Goal: Task Accomplishment & Management: Complete application form

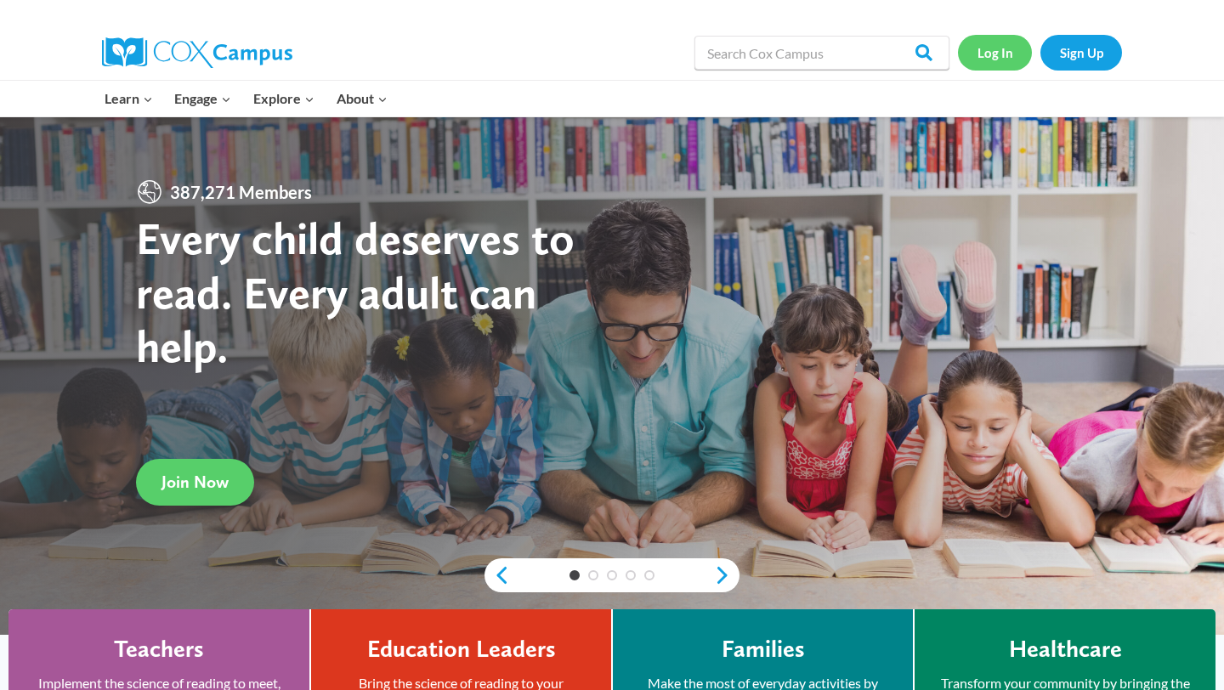
click at [997, 53] on link "Log In" at bounding box center [995, 52] width 74 height 35
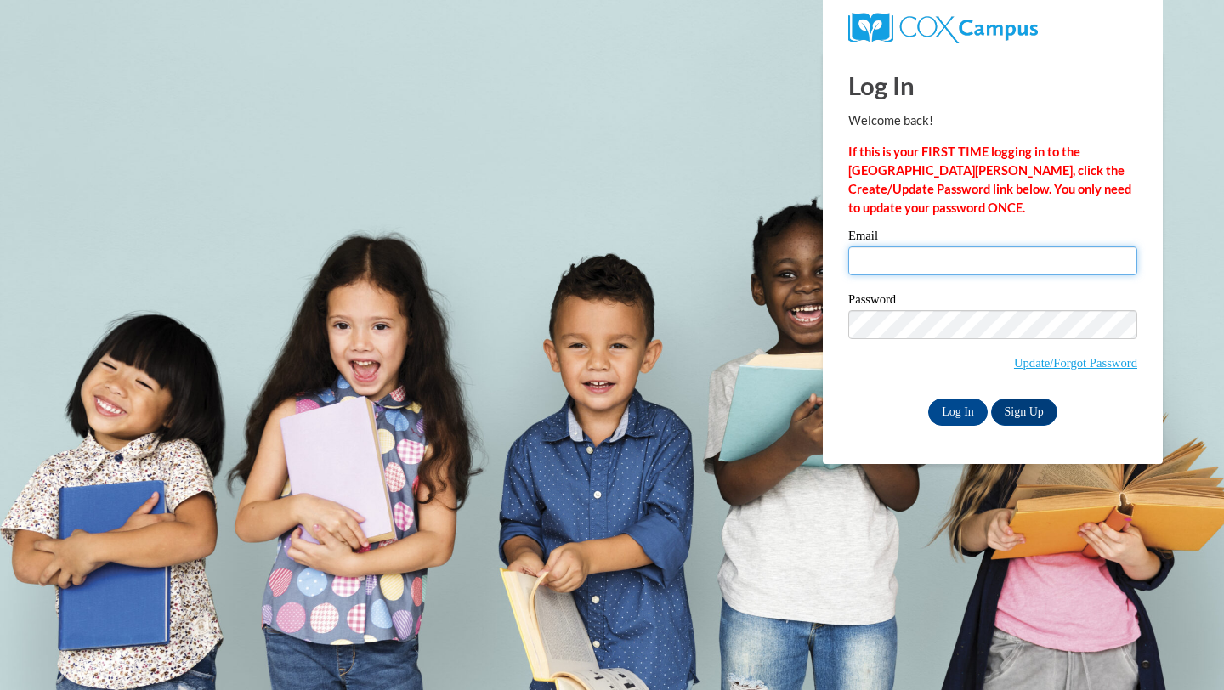
click at [951, 270] on input "Email" at bounding box center [993, 261] width 289 height 29
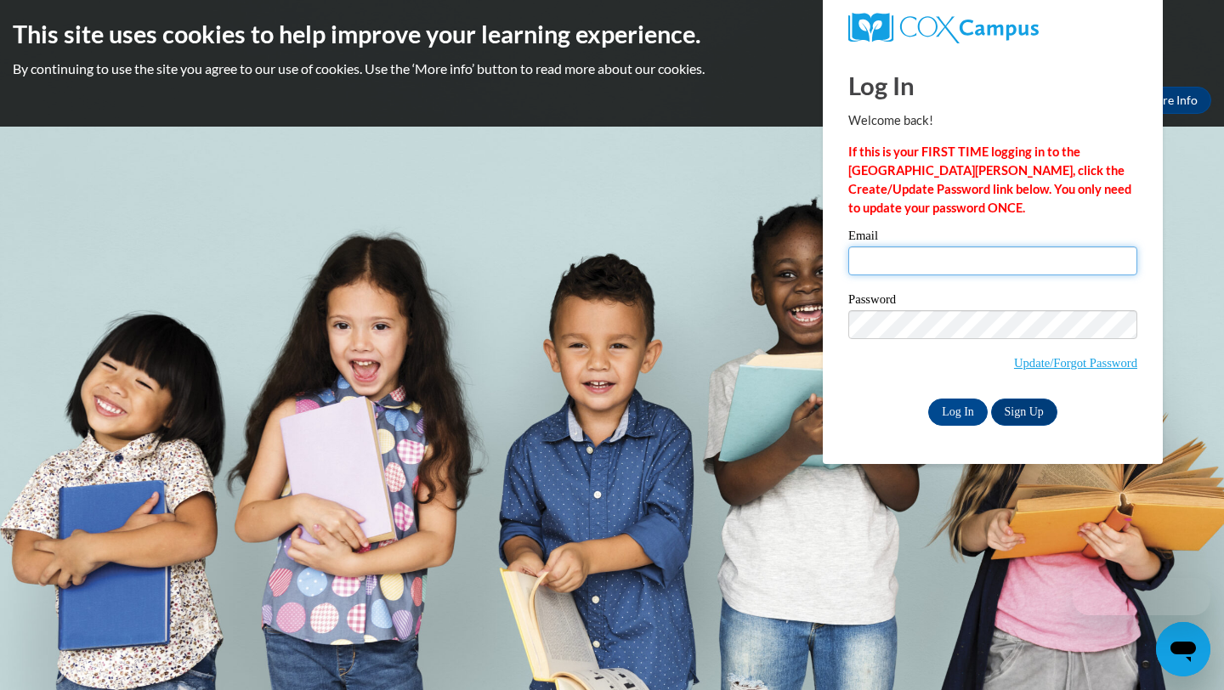
type input "aaliyaharmstrong@gmail.com"
drag, startPoint x: 1039, startPoint y: 256, endPoint x: 775, endPoint y: 264, distance: 264.5
click at [775, 264] on body "This site uses cookies to help improve your learning experience. By continuing …" at bounding box center [612, 345] width 1224 height 690
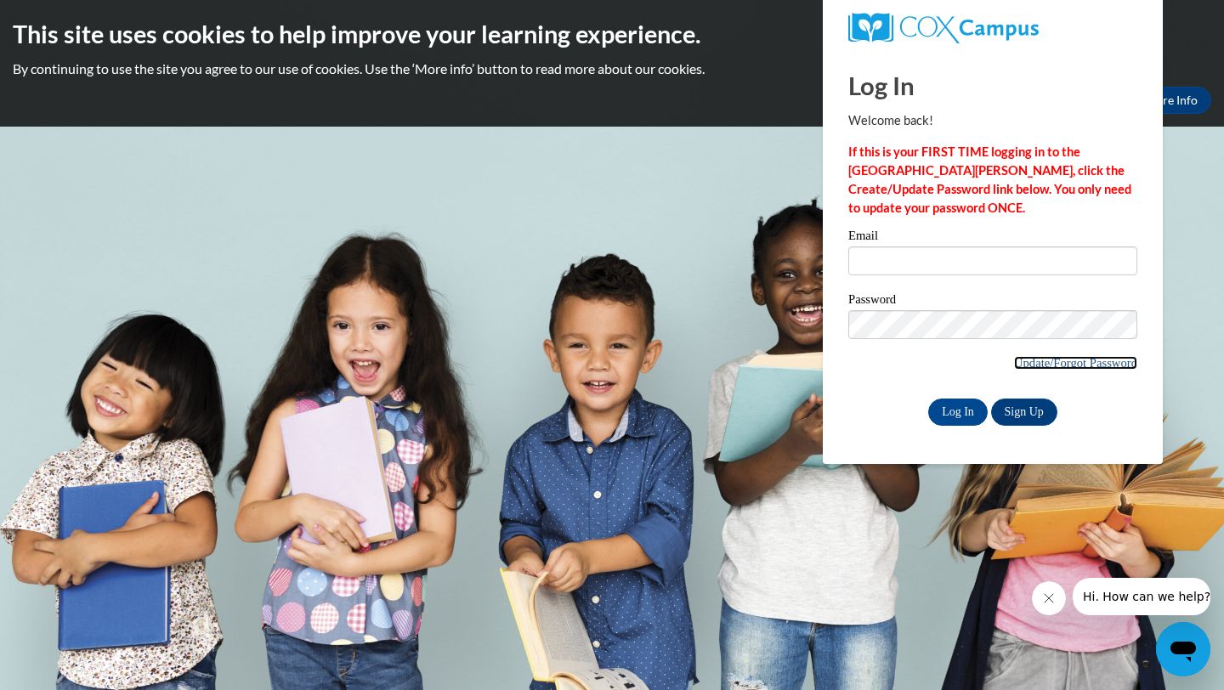
click at [1040, 362] on link "Update/Forgot Password" at bounding box center [1075, 363] width 123 height 14
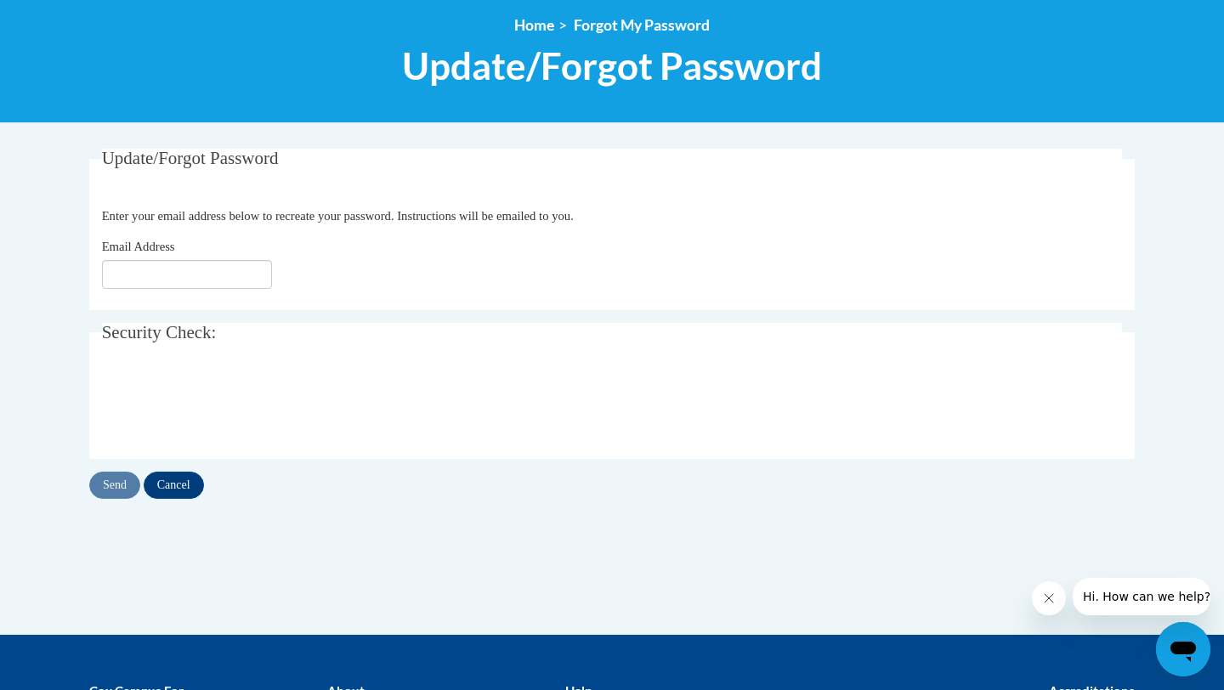
scroll to position [194, 0]
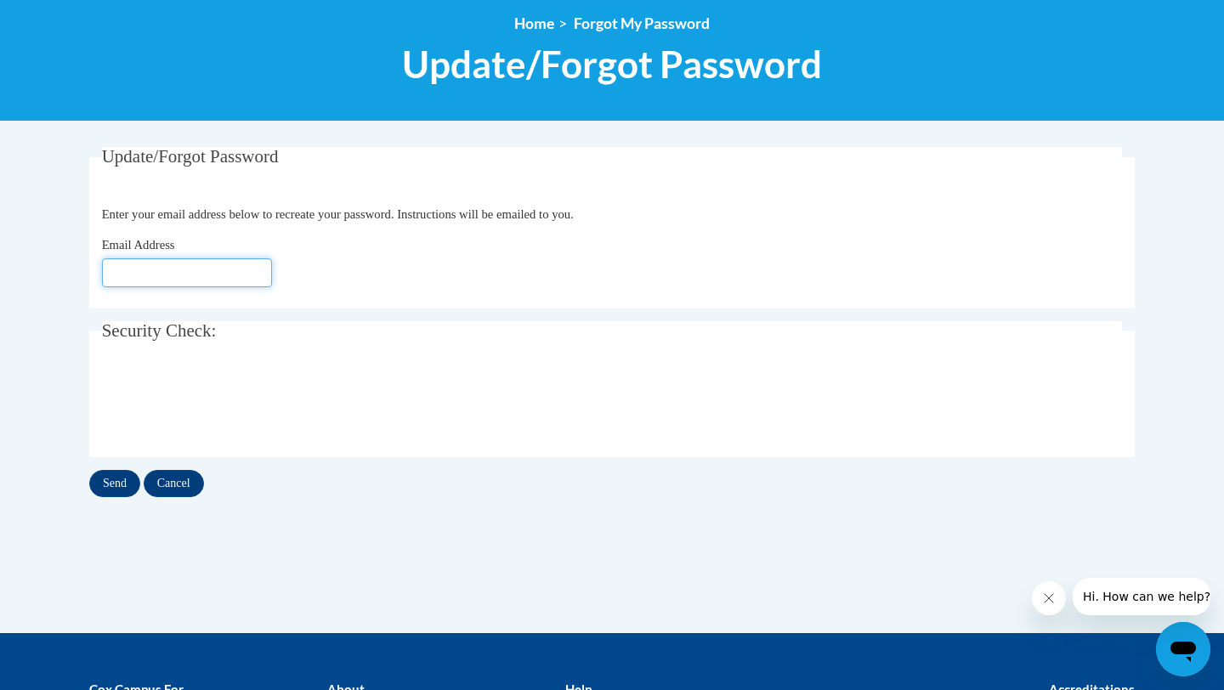
click at [194, 274] on input "Email Address" at bounding box center [187, 272] width 170 height 29
type input "aaliyaharmstrong@gmail.com"
click at [172, 476] on input "Cancel" at bounding box center [174, 483] width 60 height 27
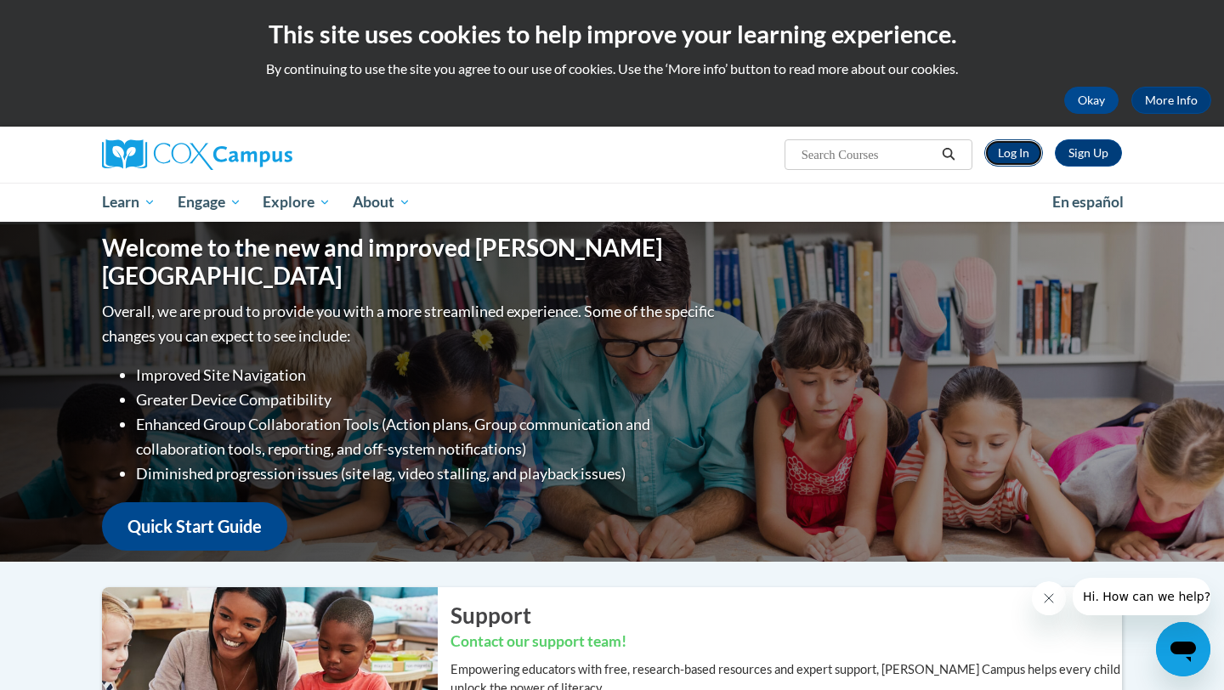
click at [1020, 160] on link "Log In" at bounding box center [1014, 152] width 59 height 27
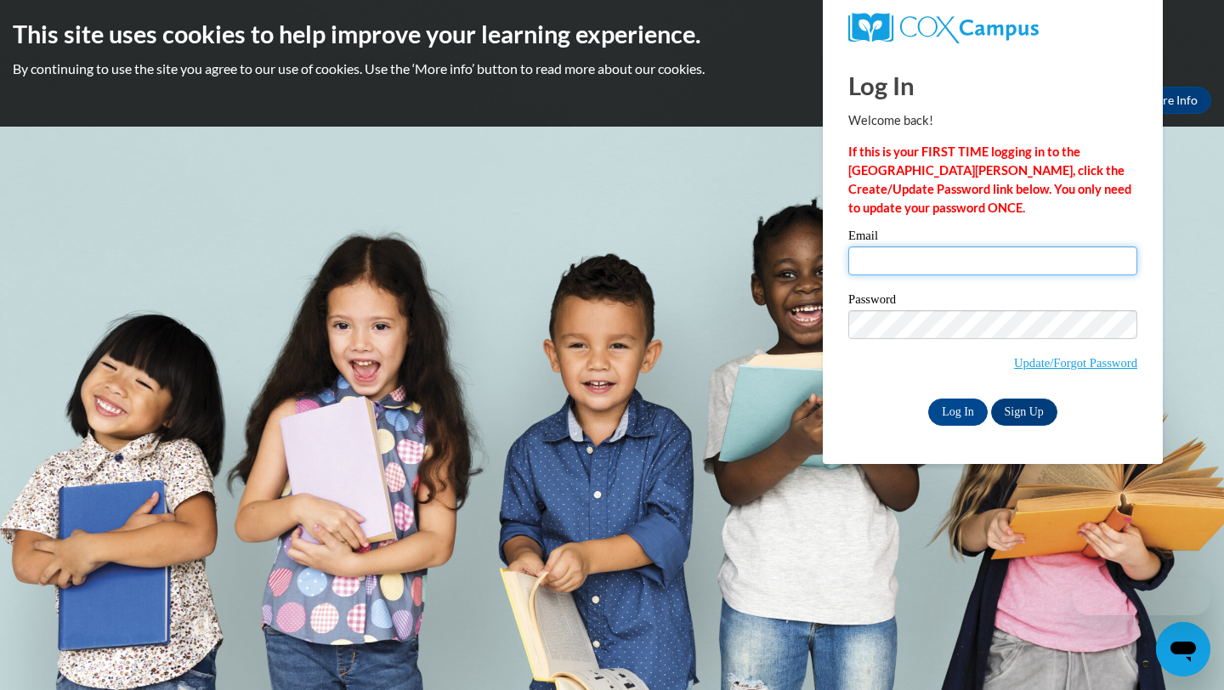
click at [886, 260] on input "Email" at bounding box center [993, 261] width 289 height 29
type input "[EMAIL_ADDRESS][DOMAIN_NAME]"
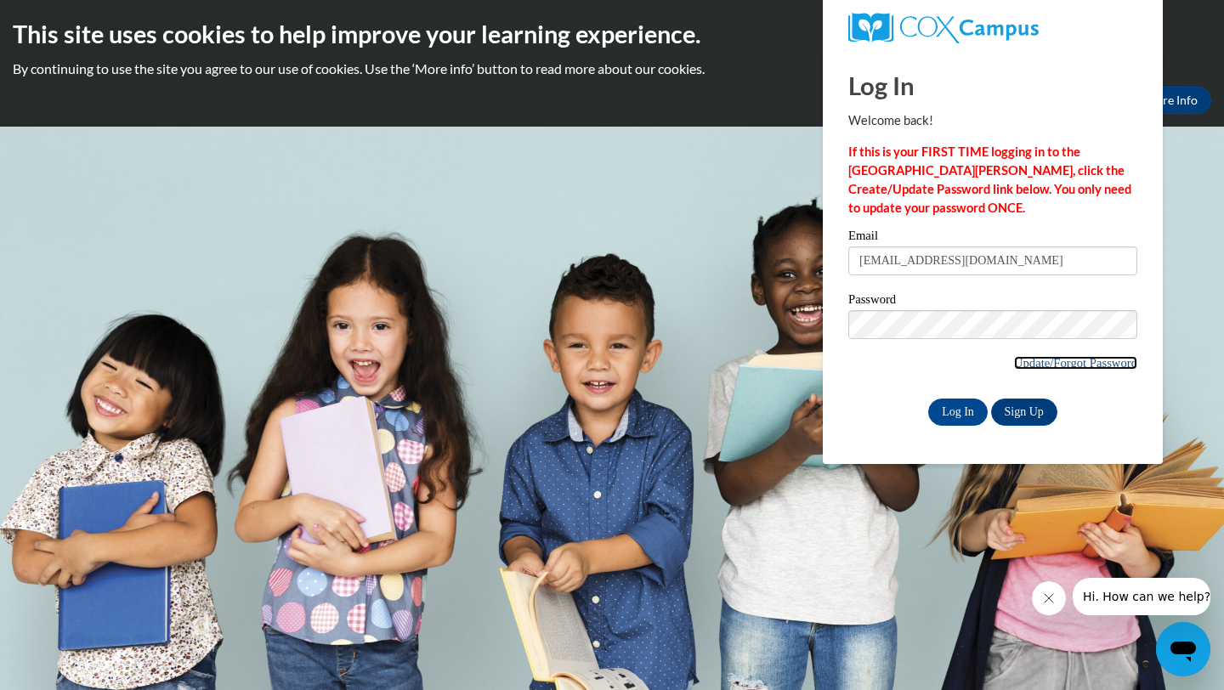
click at [1040, 363] on link "Update/Forgot Password" at bounding box center [1075, 363] width 123 height 14
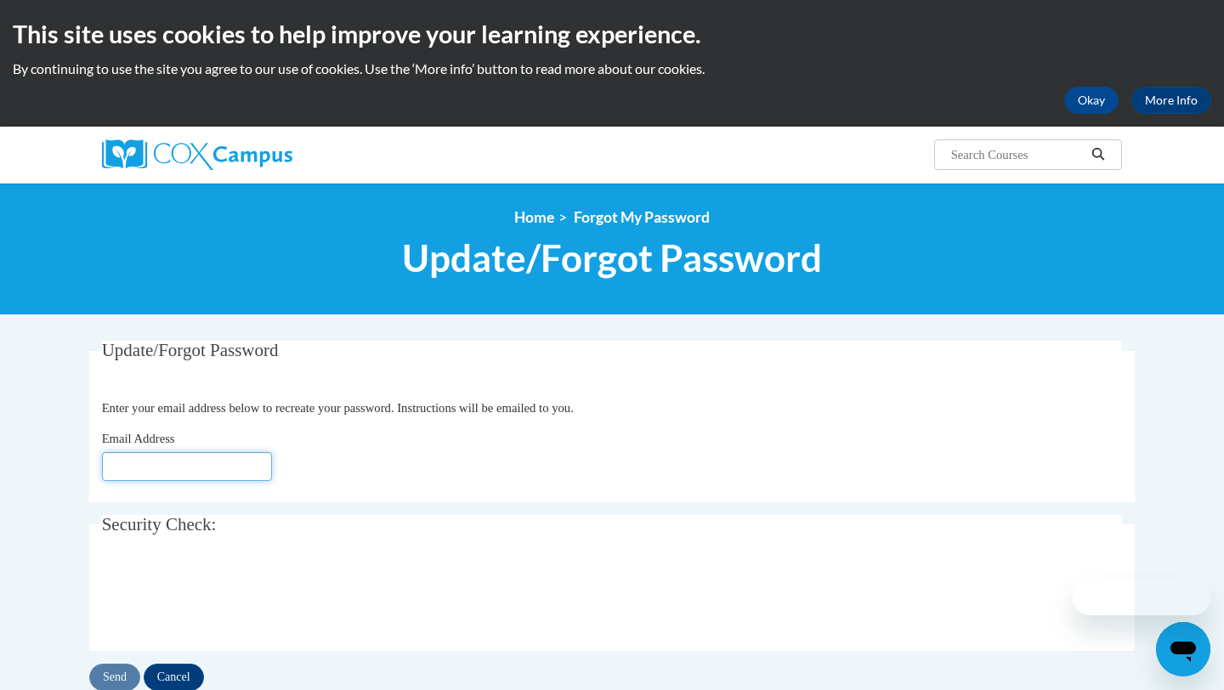
click at [177, 464] on input "Email Address" at bounding box center [187, 466] width 170 height 29
type input "[EMAIL_ADDRESS][DOMAIN_NAME]"
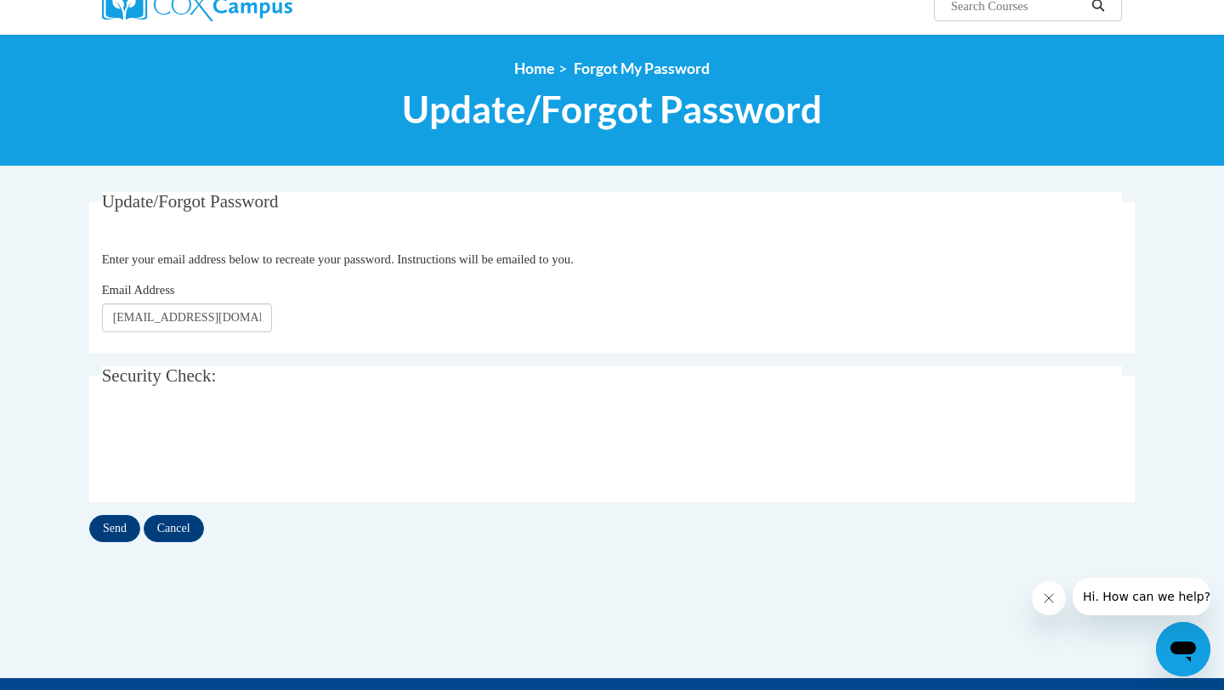
scroll to position [154, 0]
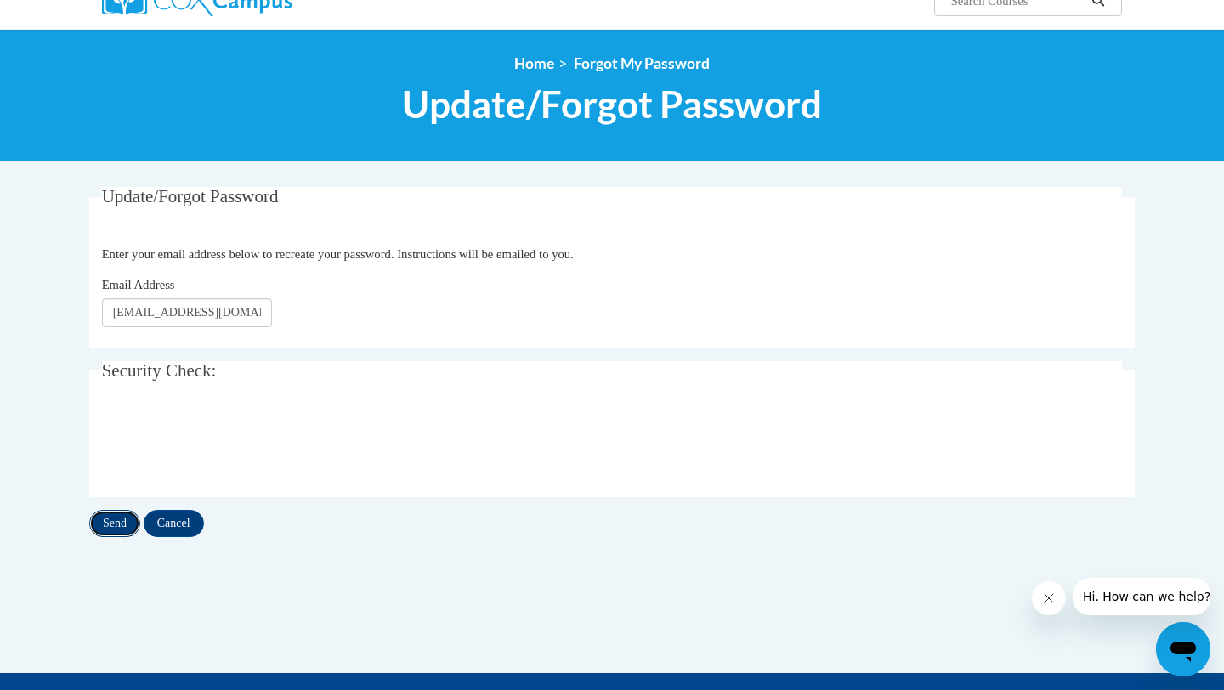
click at [124, 529] on input "Send" at bounding box center [114, 523] width 51 height 27
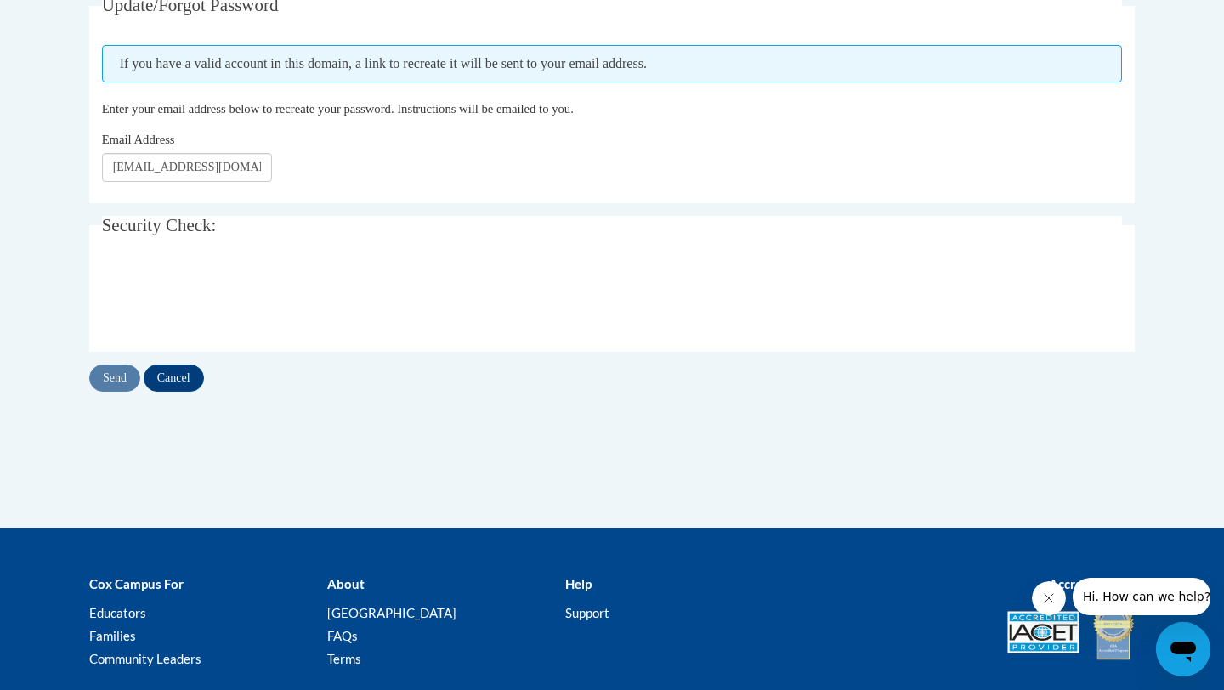
scroll to position [346, 0]
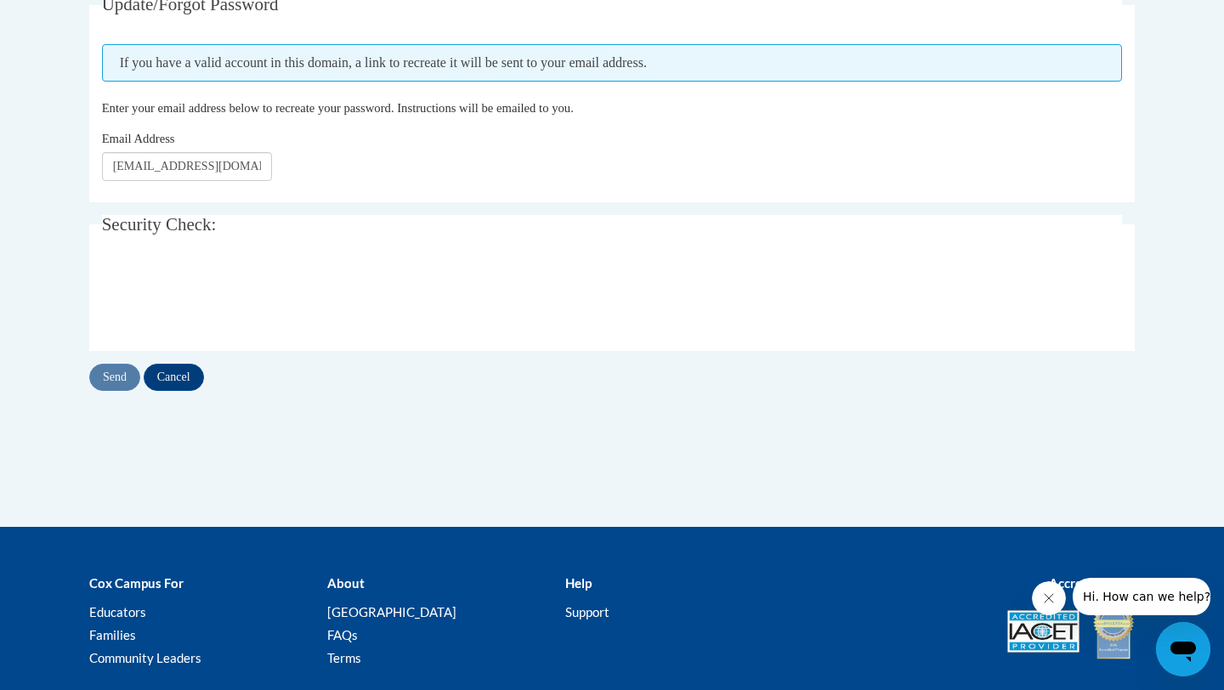
click at [980, 365] on div "Send Cancel" at bounding box center [612, 377] width 1046 height 27
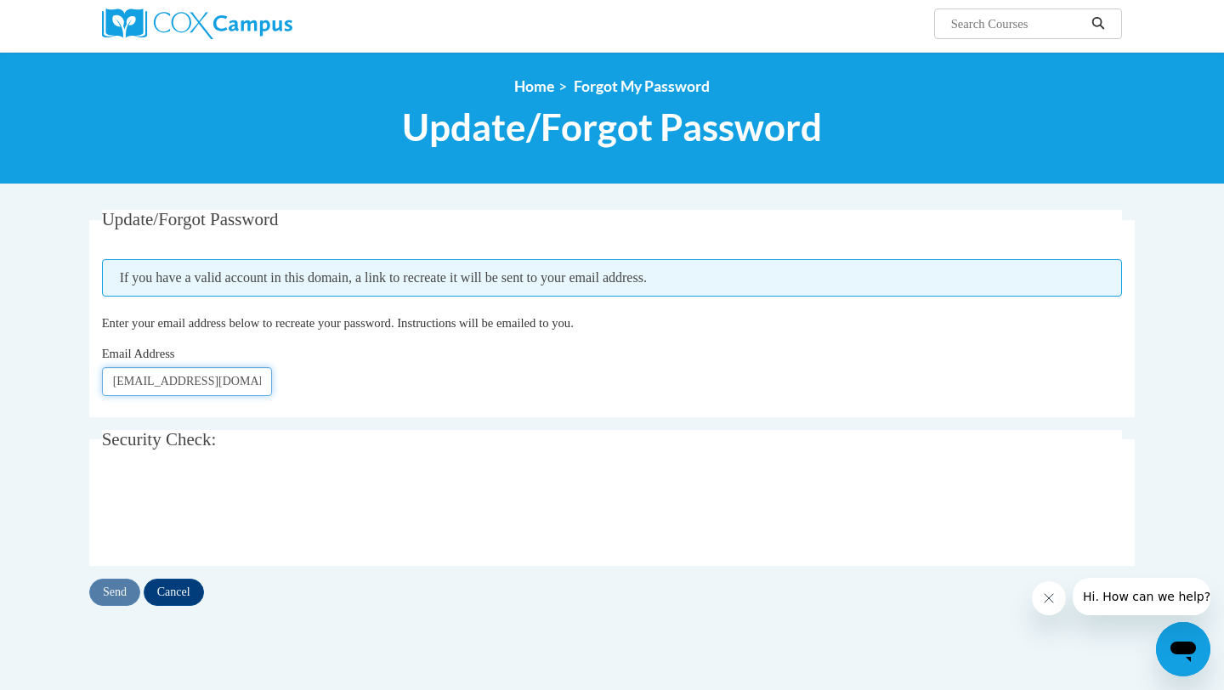
scroll to position [0, 0]
drag, startPoint x: 260, startPoint y: 376, endPoint x: 21, endPoint y: 372, distance: 238.9
click at [21, 373] on body "This site uses cookies to help improve your learning experience. By continuing …" at bounding box center [612, 445] width 1224 height 1153
type input "m"
click at [175, 366] on div "Email Address m" at bounding box center [612, 370] width 1021 height 52
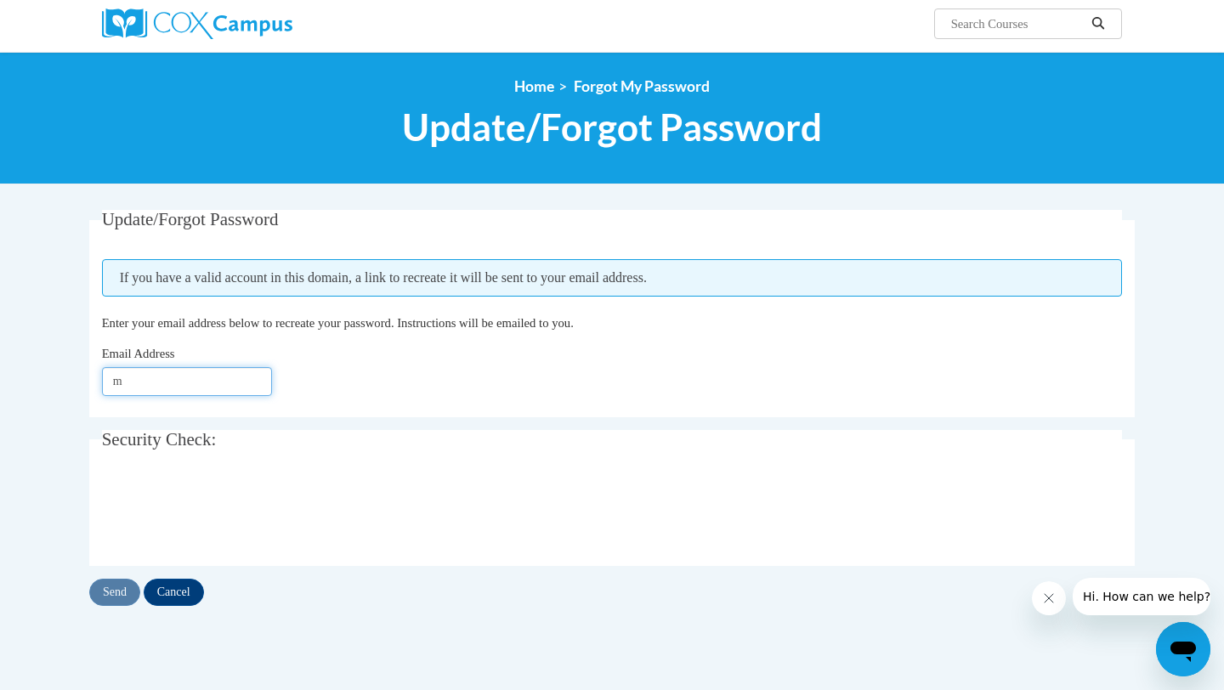
click at [175, 378] on input "m" at bounding box center [187, 381] width 170 height 29
click at [168, 581] on input "Cancel" at bounding box center [174, 592] width 60 height 27
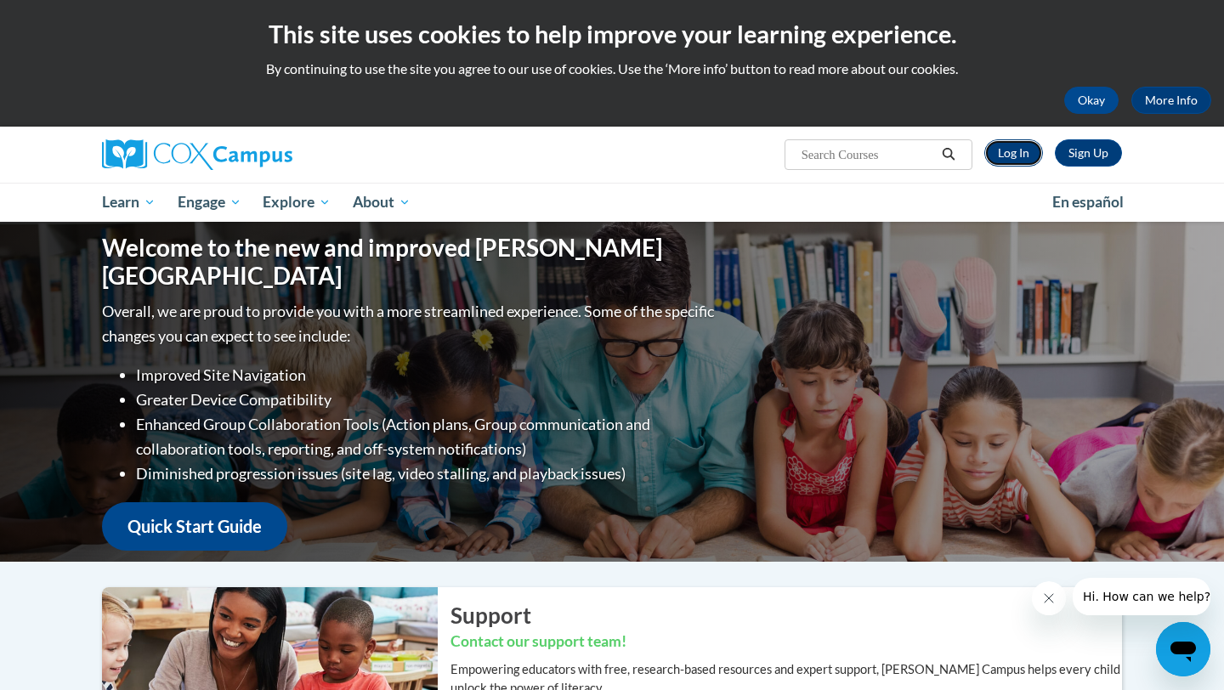
click at [1014, 147] on link "Log In" at bounding box center [1014, 152] width 59 height 27
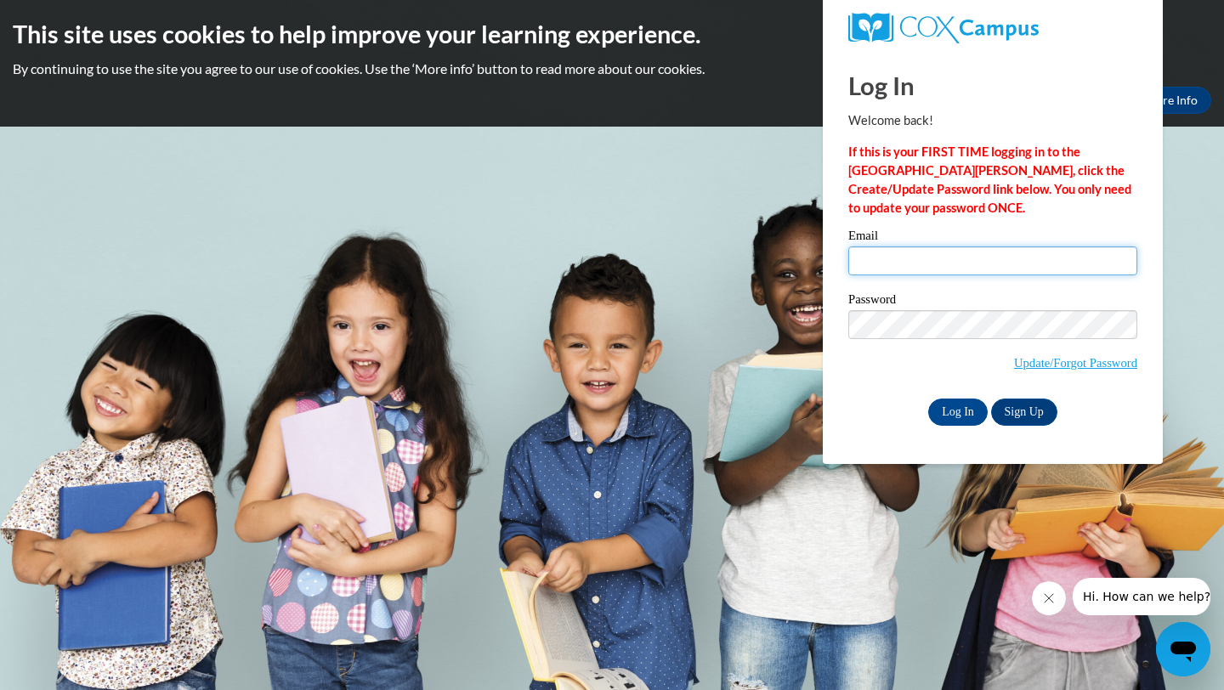
click at [908, 270] on input "Email" at bounding box center [993, 261] width 289 height 29
paste input "[URL][DOMAIN_NAME]"
type input "[URL][DOMAIN_NAME]"
drag, startPoint x: 1129, startPoint y: 259, endPoint x: 815, endPoint y: 258, distance: 314.6
click at [815, 258] on body "This site uses cookies to help improve your learning experience. By continuing …" at bounding box center [612, 345] width 1224 height 690
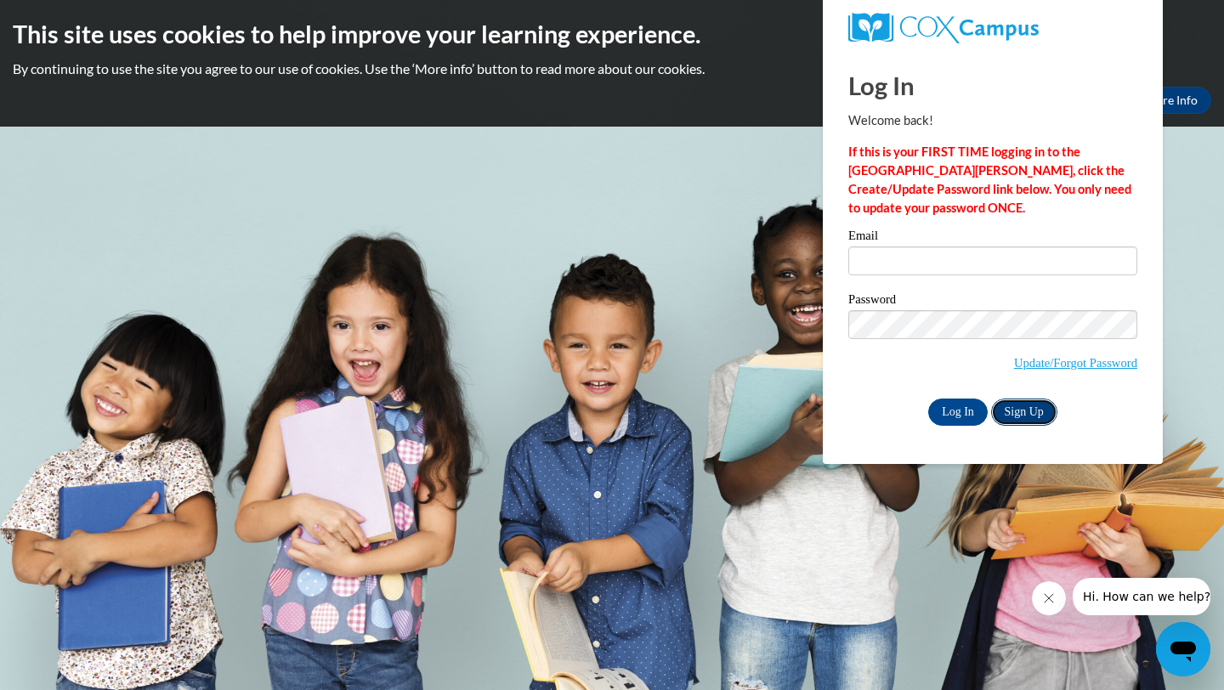
click at [1024, 421] on link "Sign Up" at bounding box center [1024, 412] width 66 height 27
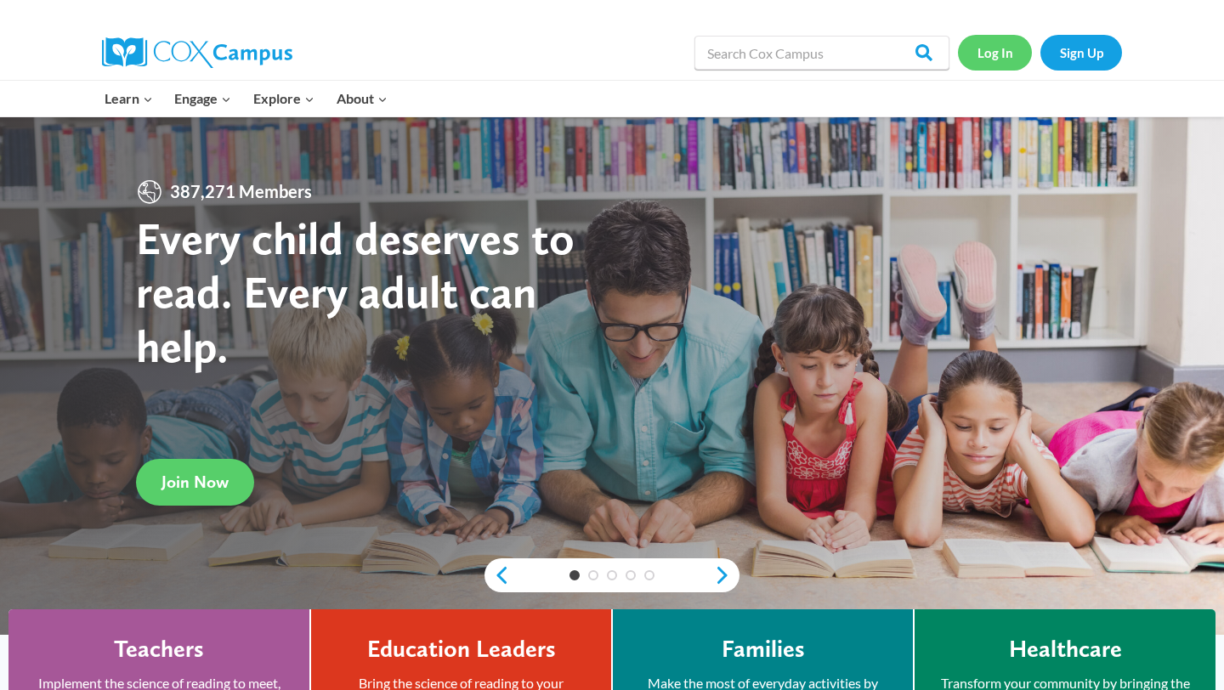
click at [1017, 54] on link "Log In" at bounding box center [995, 52] width 74 height 35
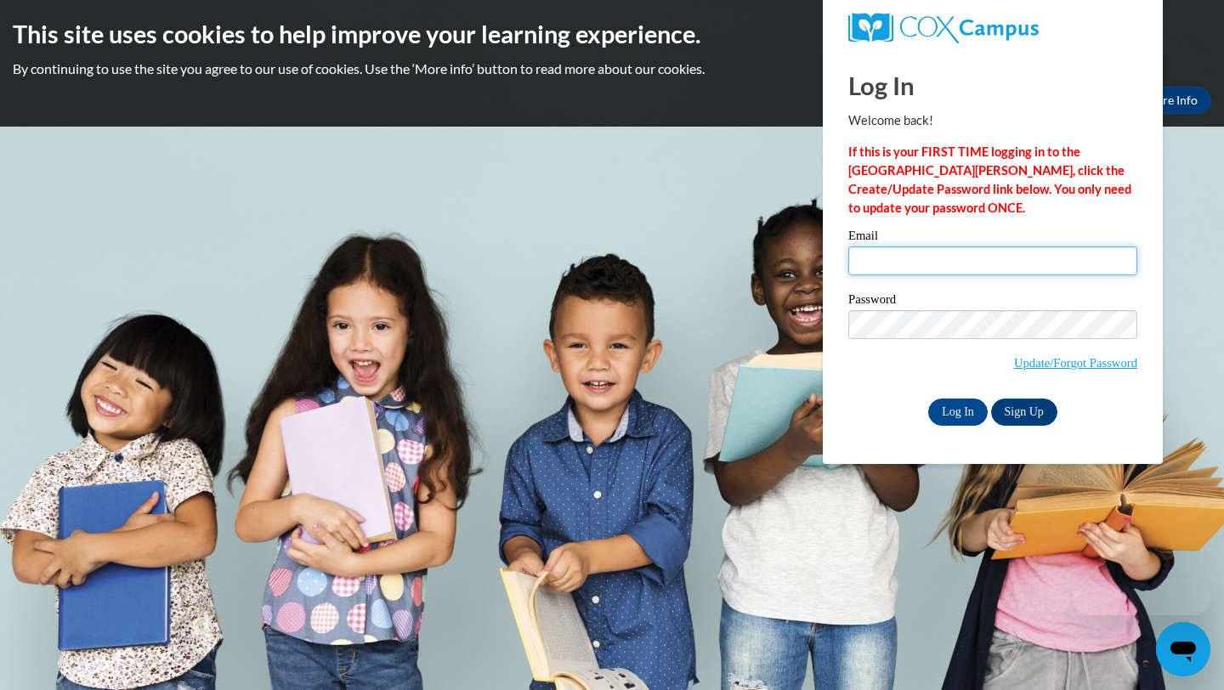
click at [902, 270] on input "Email" at bounding box center [993, 261] width 289 height 29
type input "aaliyaharmstrong@gmail.com"
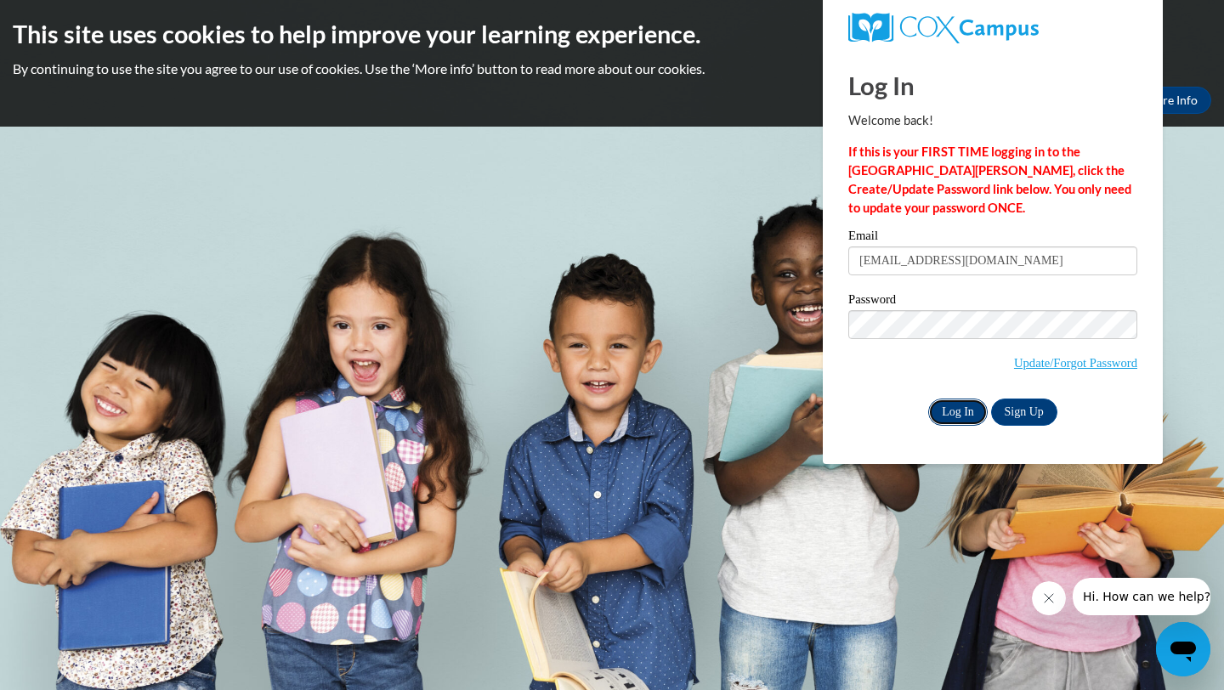
click at [960, 406] on input "Log In" at bounding box center [958, 412] width 60 height 27
click at [928, 399] on input "Log In" at bounding box center [958, 412] width 60 height 27
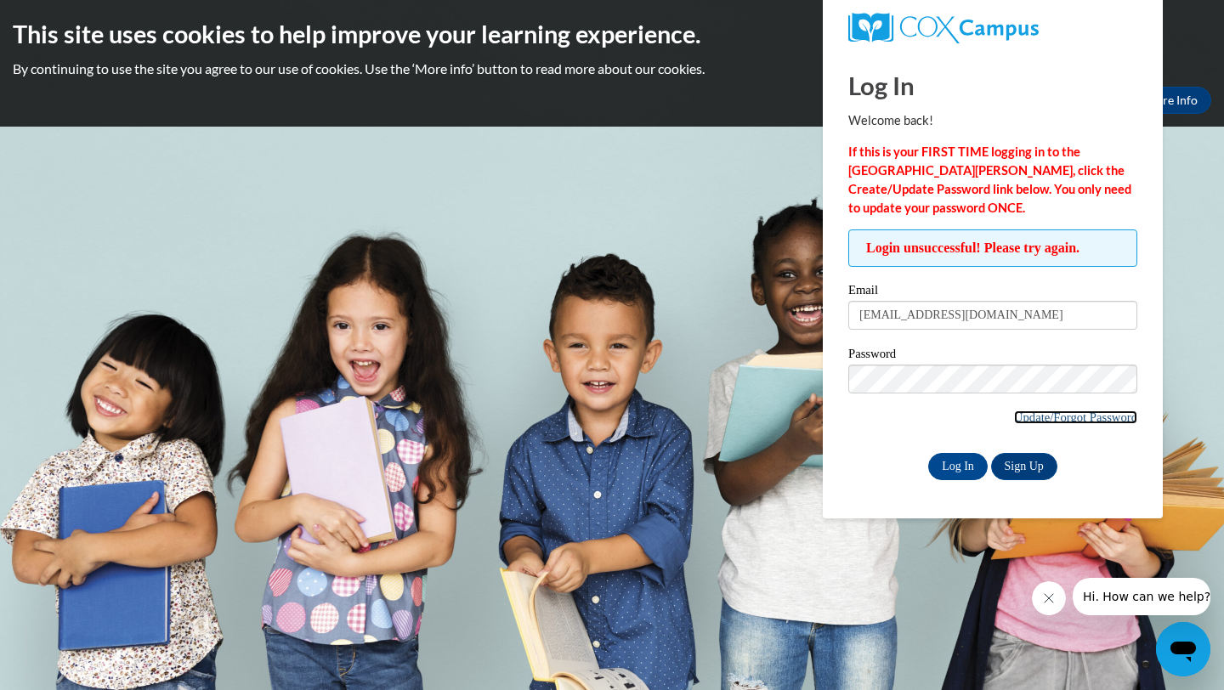
click at [1075, 417] on link "Update/Forgot Password" at bounding box center [1075, 418] width 123 height 14
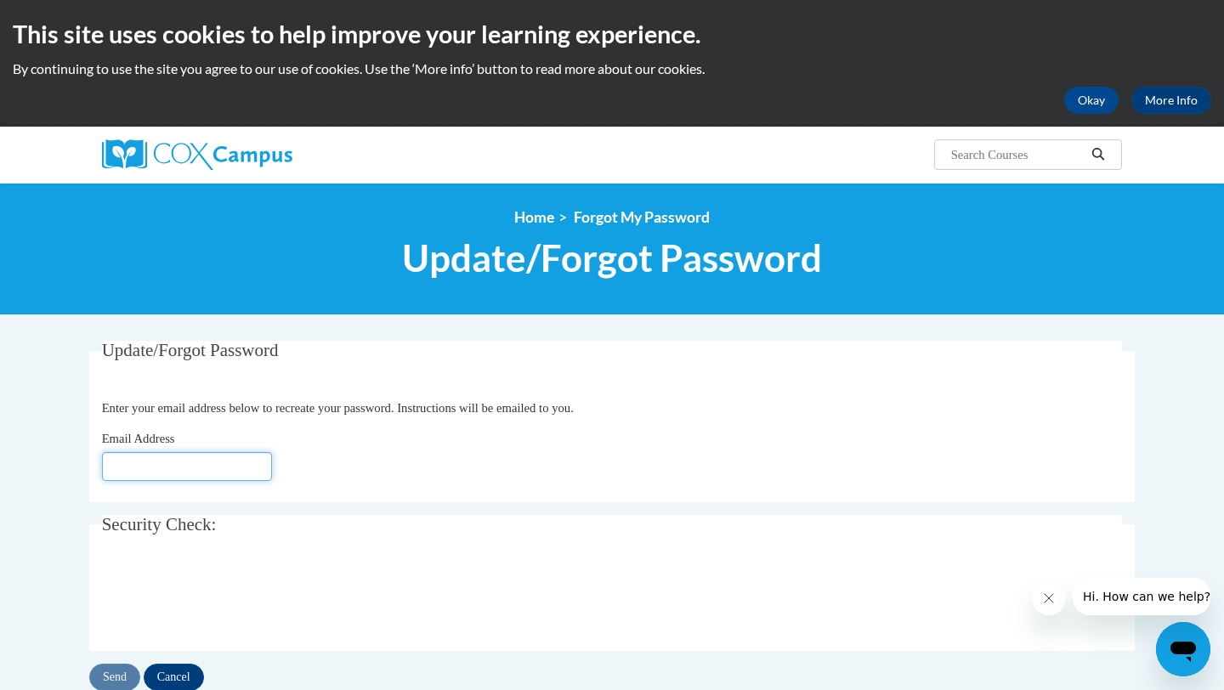
click at [211, 457] on input "Email Address" at bounding box center [187, 466] width 170 height 29
paste input "[URL][DOMAIN_NAME]"
type input "[URL][DOMAIN_NAME]"
drag, startPoint x: 263, startPoint y: 466, endPoint x: 0, endPoint y: 430, distance: 265.1
click at [0, 430] on body "This site uses cookies to help improve your learning experience. By continuing …" at bounding box center [612, 563] width 1224 height 1127
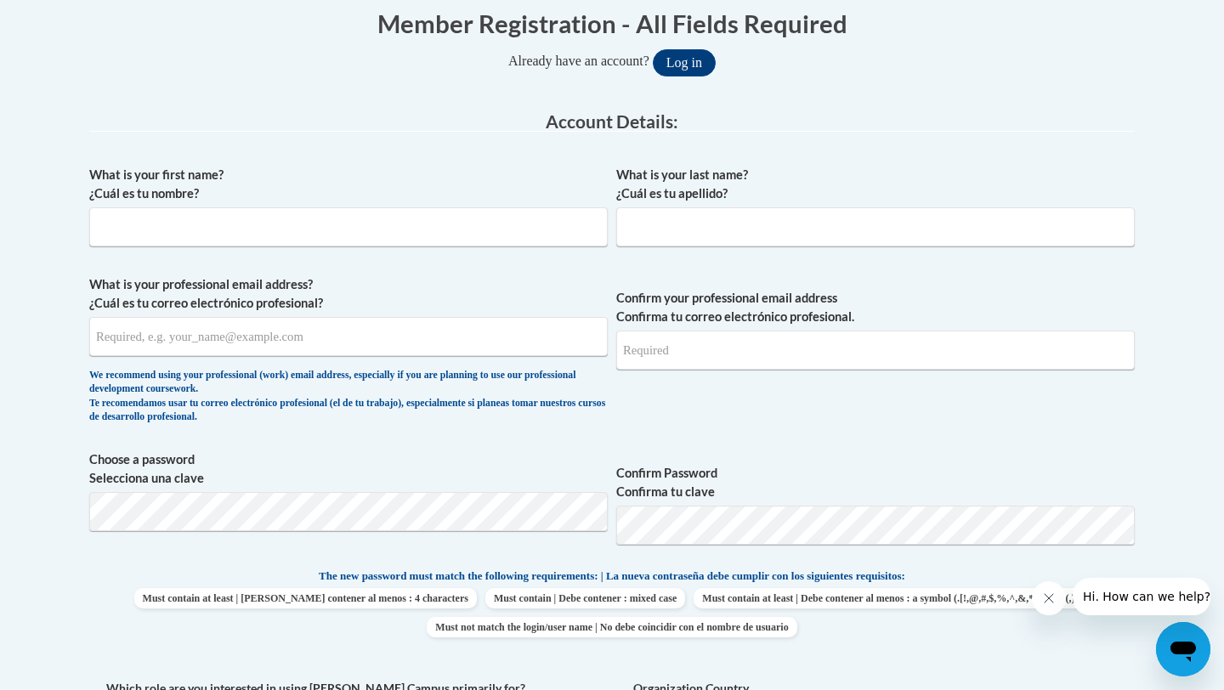
scroll to position [359, 0]
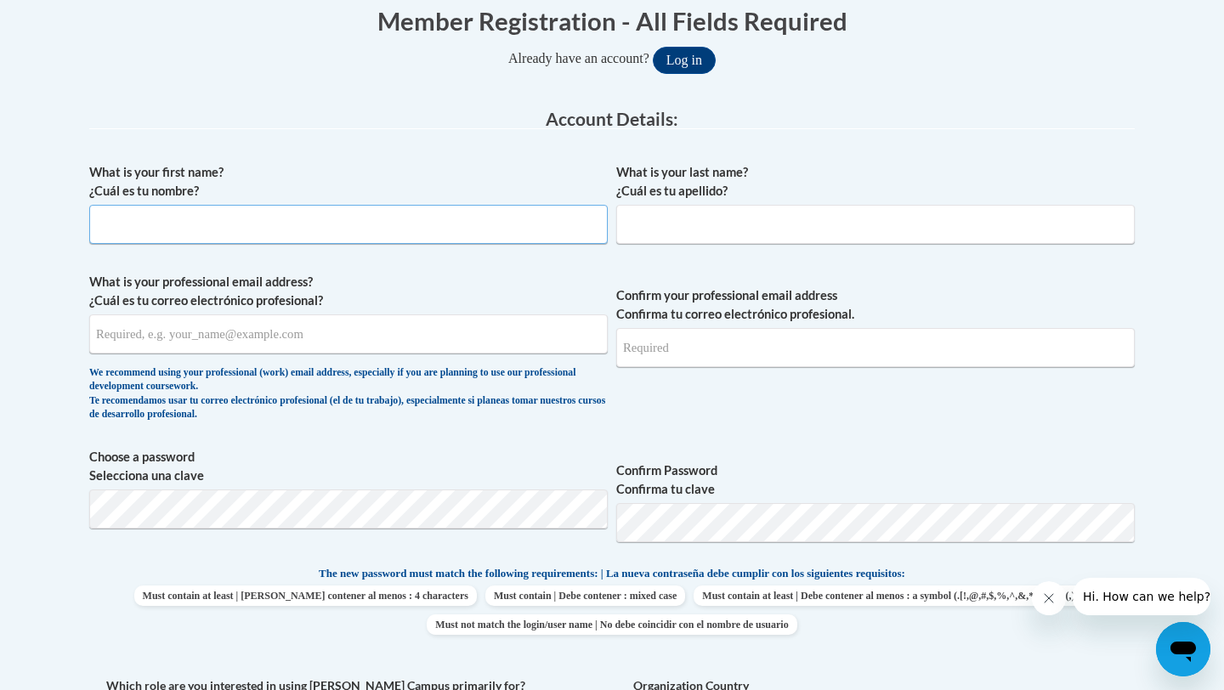
click at [401, 216] on input "What is your first name? ¿Cuál es tu nombre?" at bounding box center [348, 224] width 519 height 39
type input "Aaliyah"
type input "Armstrong"
type input "aaliyaharmstrong@gmail.com"
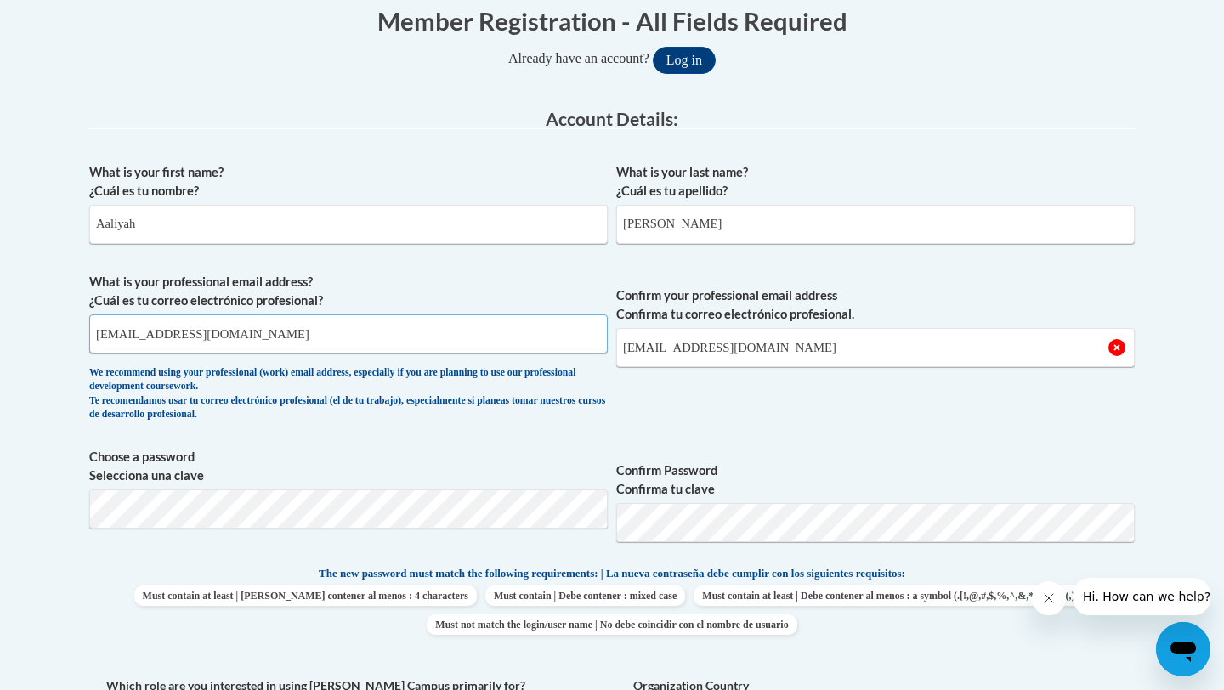
drag, startPoint x: 330, startPoint y: 321, endPoint x: 0, endPoint y: 389, distance: 336.8
click at [0, 389] on body "This site uses cookies to help improve your learning experience. By continuing …" at bounding box center [612, 678] width 1224 height 2075
paste input "aarmstrong14@student.clayton.edu"
click at [131, 327] on input "aarmstrong14@student.clayton.edu" at bounding box center [348, 334] width 519 height 39
click at [129, 327] on input "aarmstrong14@student.clayton.edu" at bounding box center [348, 334] width 519 height 39
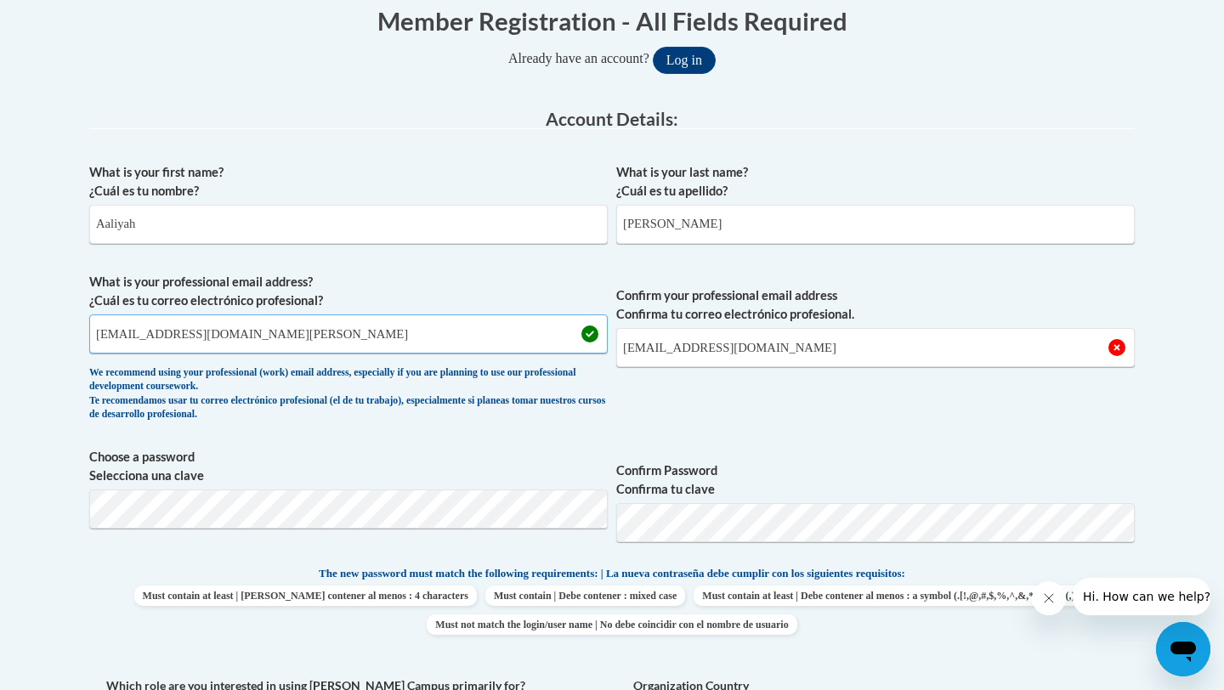
type input "aarmstrong14@student.clayton.edu"
drag, startPoint x: 872, startPoint y: 332, endPoint x: 836, endPoint y: 370, distance: 52.3
click at [836, 370] on span "Confirm your professional email address Confirma tu correo electrónico profesio…" at bounding box center [875, 351] width 519 height 157
drag, startPoint x: 348, startPoint y: 343, endPoint x: 56, endPoint y: 314, distance: 293.1
click at [55, 315] on body "This site uses cookies to help improve your learning experience. By continuing …" at bounding box center [612, 678] width 1224 height 2075
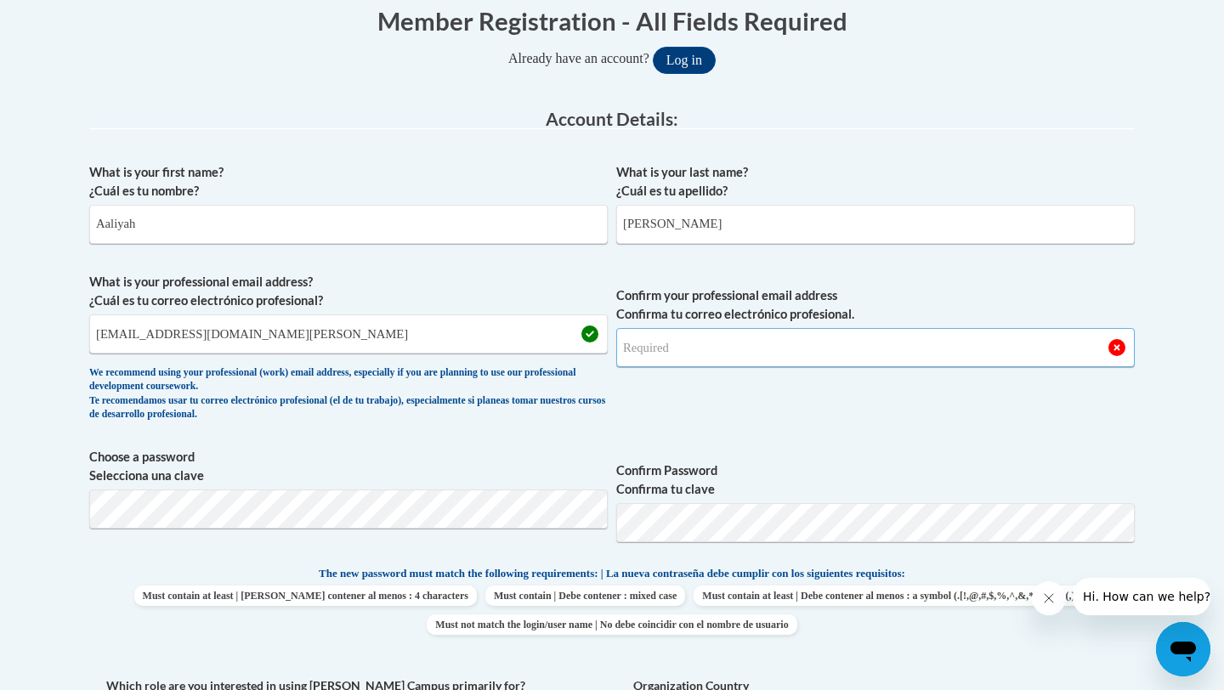
click at [717, 361] on input "Confirm your professional email address Confirma tu correo electrónico profesio…" at bounding box center [875, 347] width 519 height 39
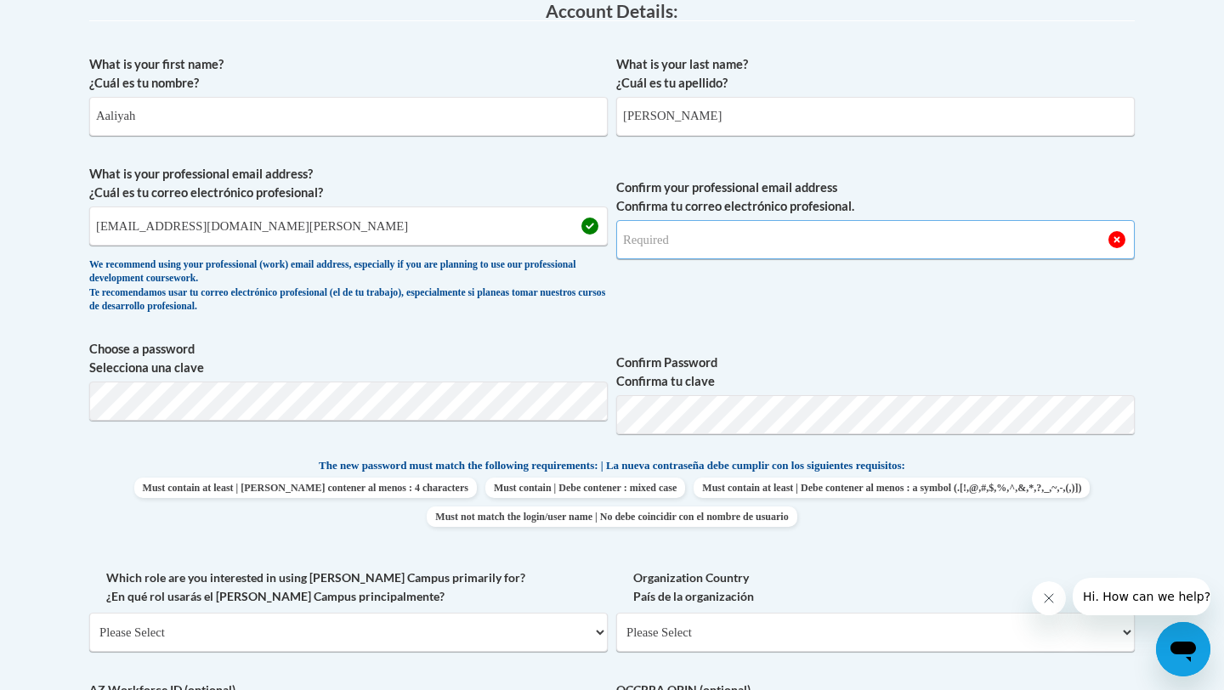
scroll to position [468, 0]
type input "aarmstrong14@student.clayton.edu"
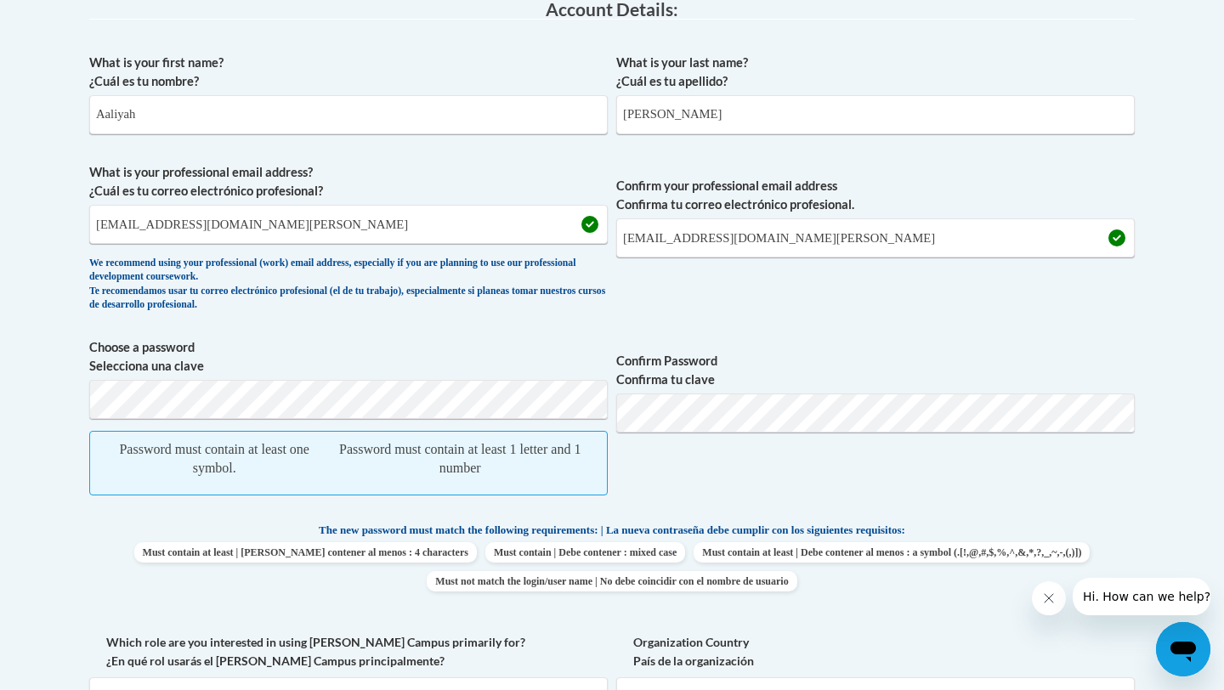
click at [767, 393] on span "Confirm Password Confirma tu clave" at bounding box center [875, 425] width 519 height 175
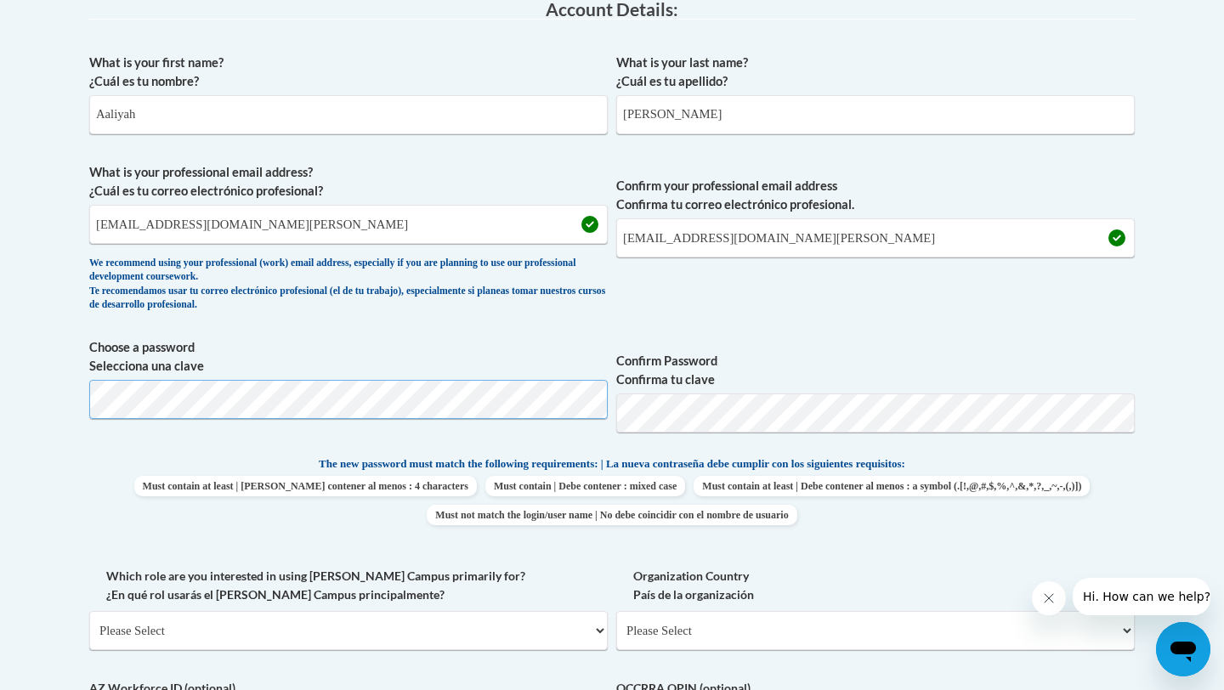
drag, startPoint x: 767, startPoint y: 393, endPoint x: 65, endPoint y: 386, distance: 701.5
click at [65, 386] on body "This site uses cookies to help improve your learning experience. By continuing …" at bounding box center [612, 569] width 1224 height 2075
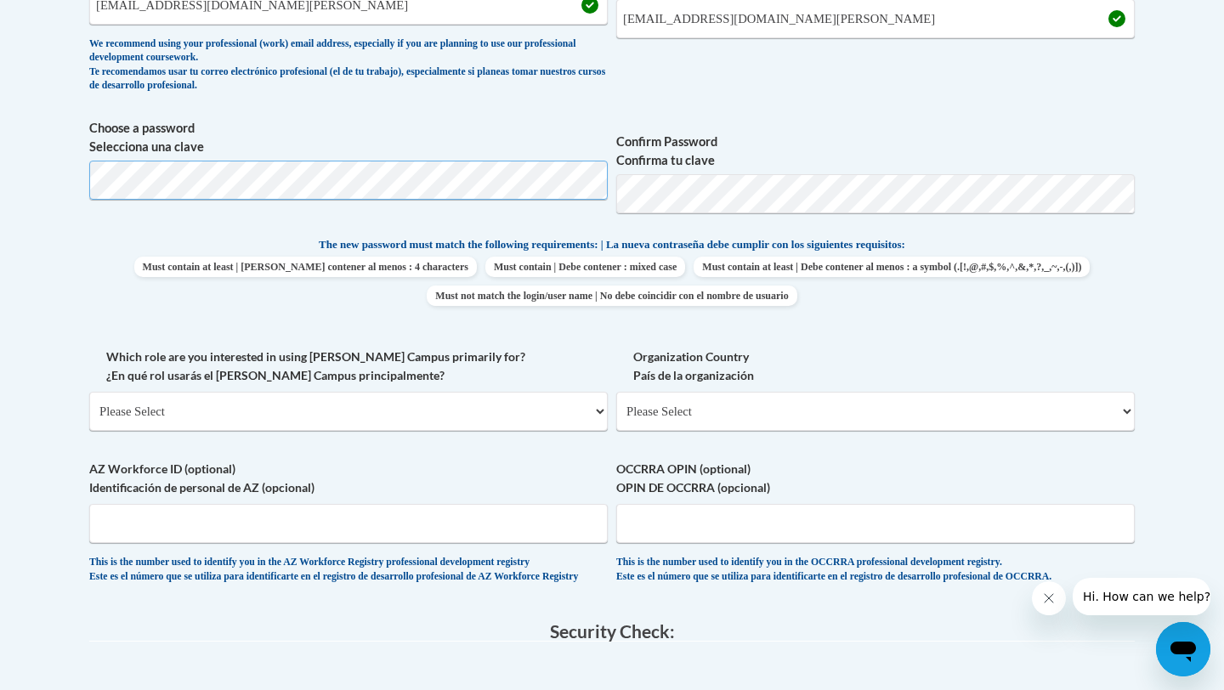
scroll to position [690, 0]
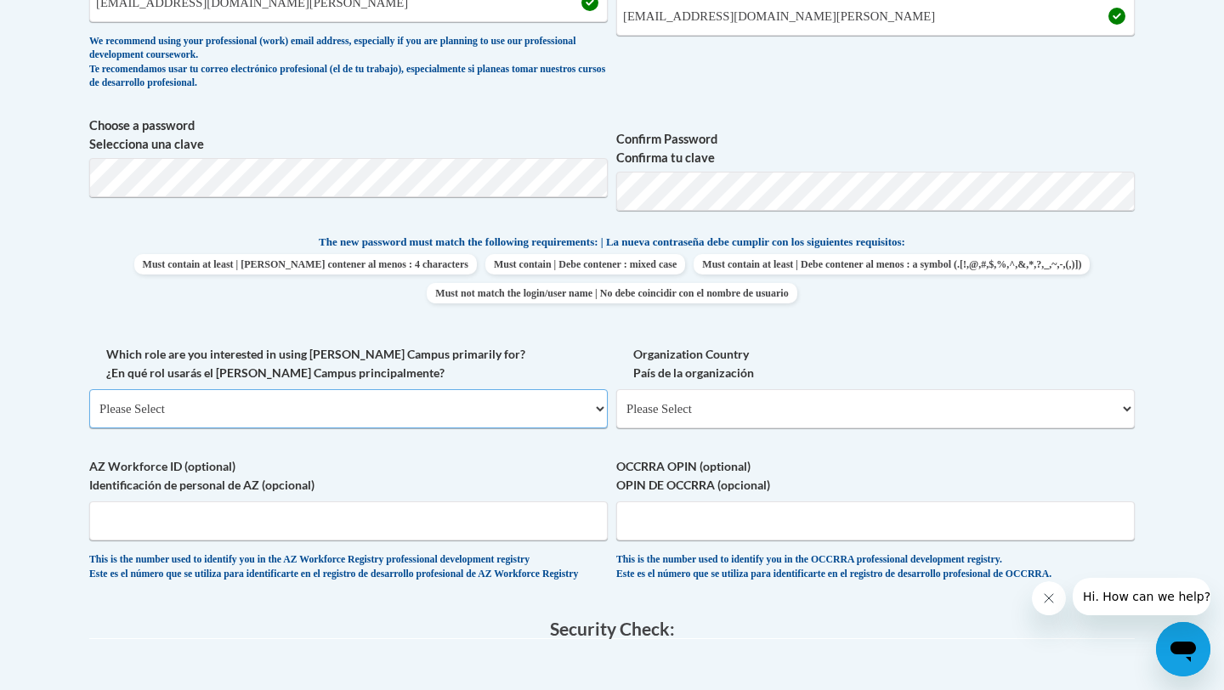
click at [539, 406] on select "Please Select College/University | Colegio/Universidad Community/Nonprofit Part…" at bounding box center [348, 408] width 519 height 39
select select "5a18ea06-2b54-4451-96f2-d152daf9eac5"
click at [89, 389] on select "Please Select College/University | Colegio/Universidad Community/Nonprofit Part…" at bounding box center [348, 408] width 519 height 39
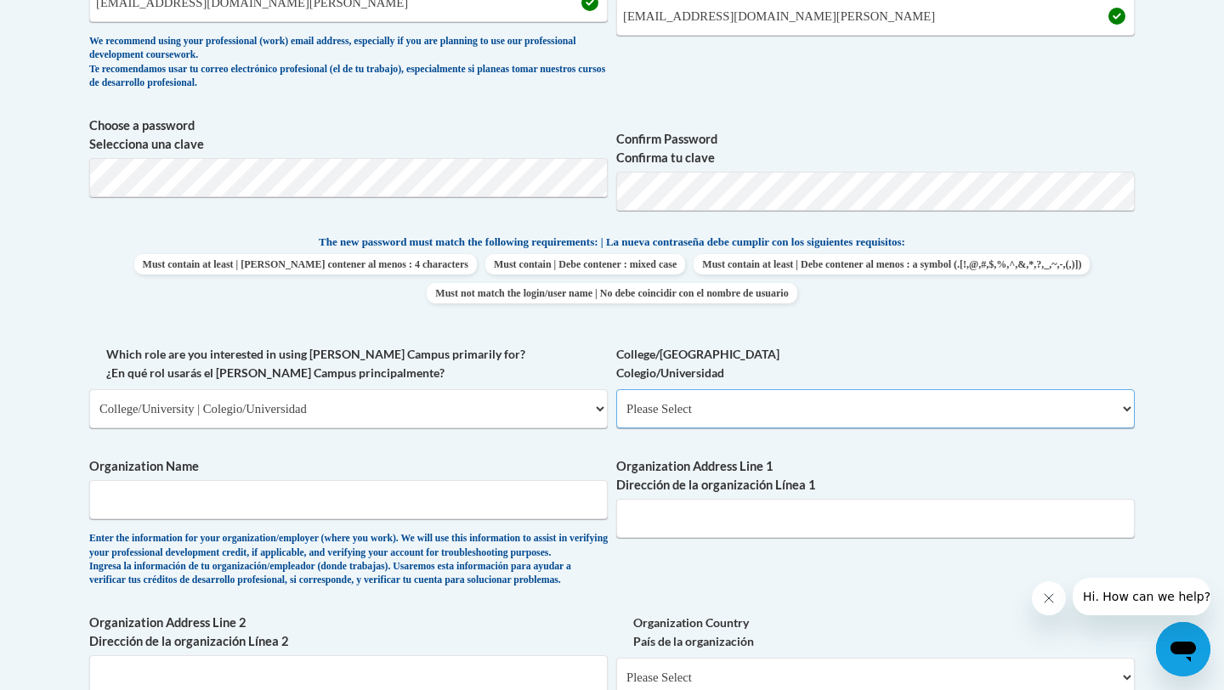
click at [677, 423] on select "Please Select College/University Staff | Empleado universitario College/Univers…" at bounding box center [875, 408] width 519 height 39
select select "99b32b07-cffc-426c-8bf6-0cd77760d84b"
click at [616, 389] on select "Please Select College/University Staff | Empleado universitario College/Univers…" at bounding box center [875, 408] width 519 height 39
click at [378, 397] on select "Please Select College/University | Colegio/Universidad Community/Nonprofit Part…" at bounding box center [348, 408] width 519 height 39
click at [249, 494] on input "Organization Name" at bounding box center [348, 499] width 519 height 39
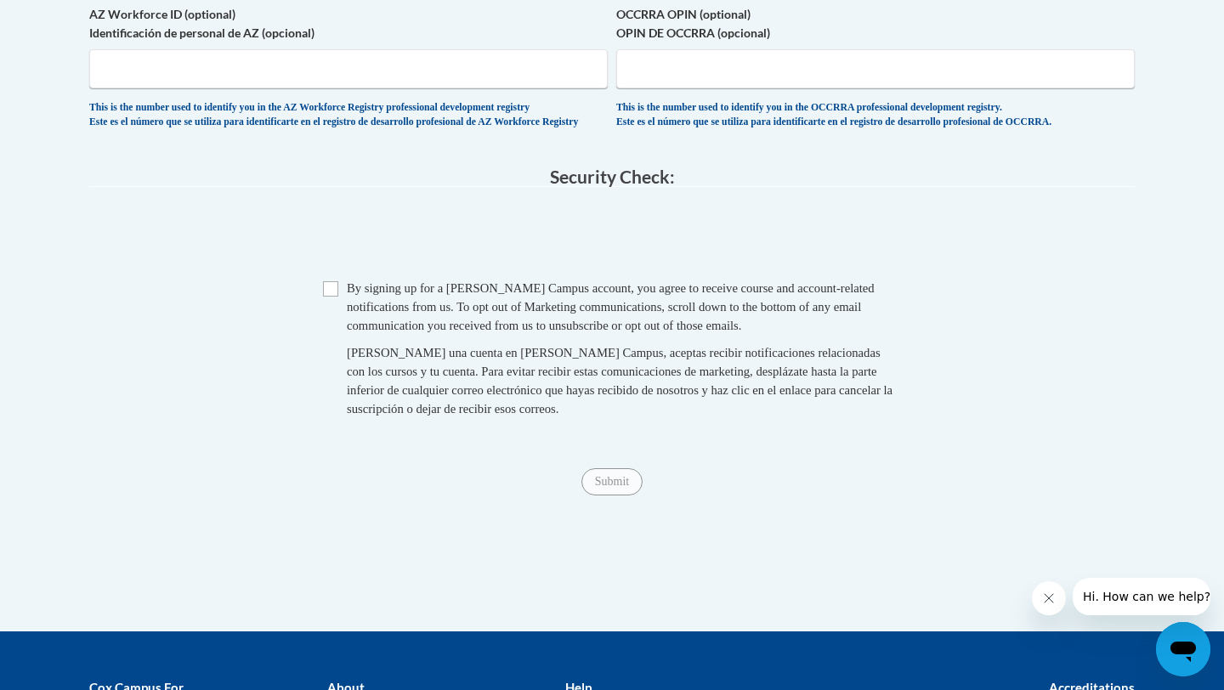
scroll to position [1412, 0]
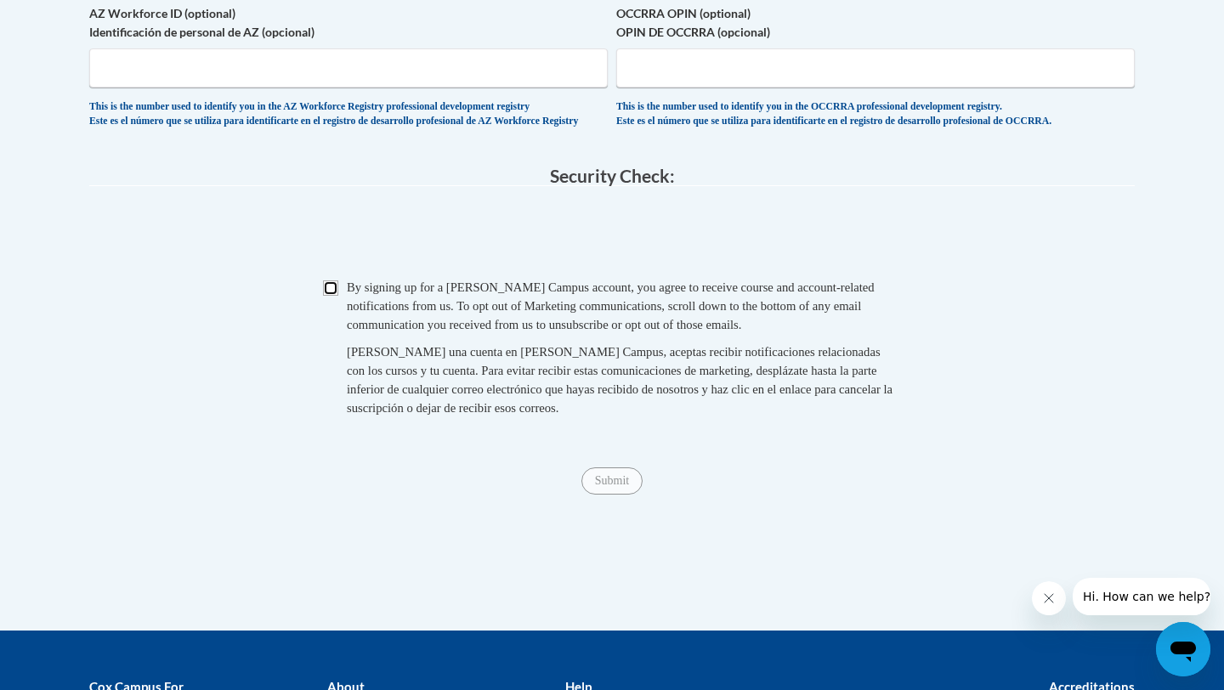
click at [338, 296] on input "Checkbox" at bounding box center [330, 288] width 15 height 15
checkbox input "true"
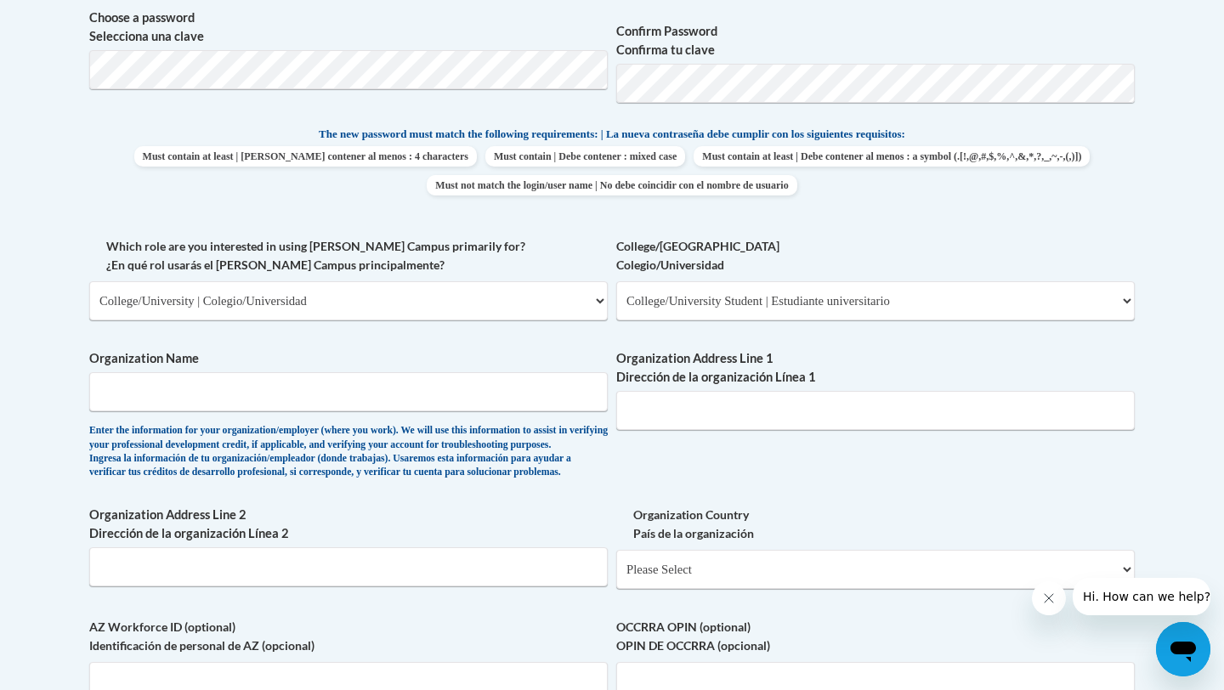
scroll to position [780, 0]
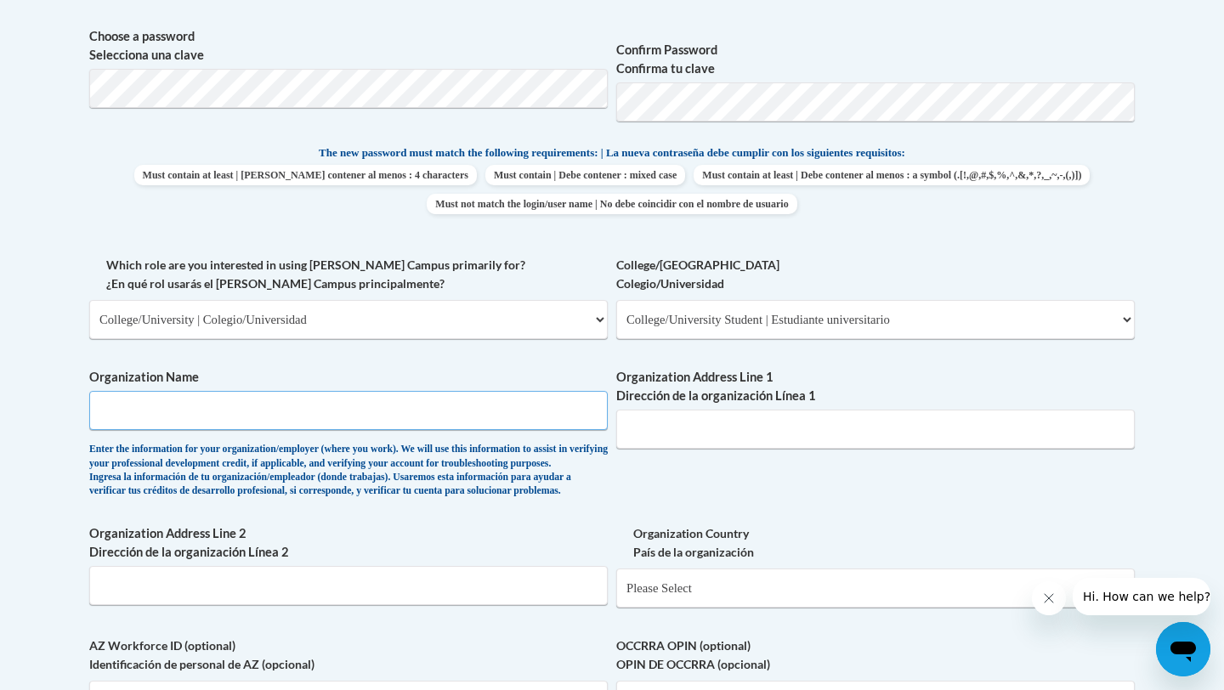
click at [312, 401] on input "Organization Name" at bounding box center [348, 410] width 519 height 39
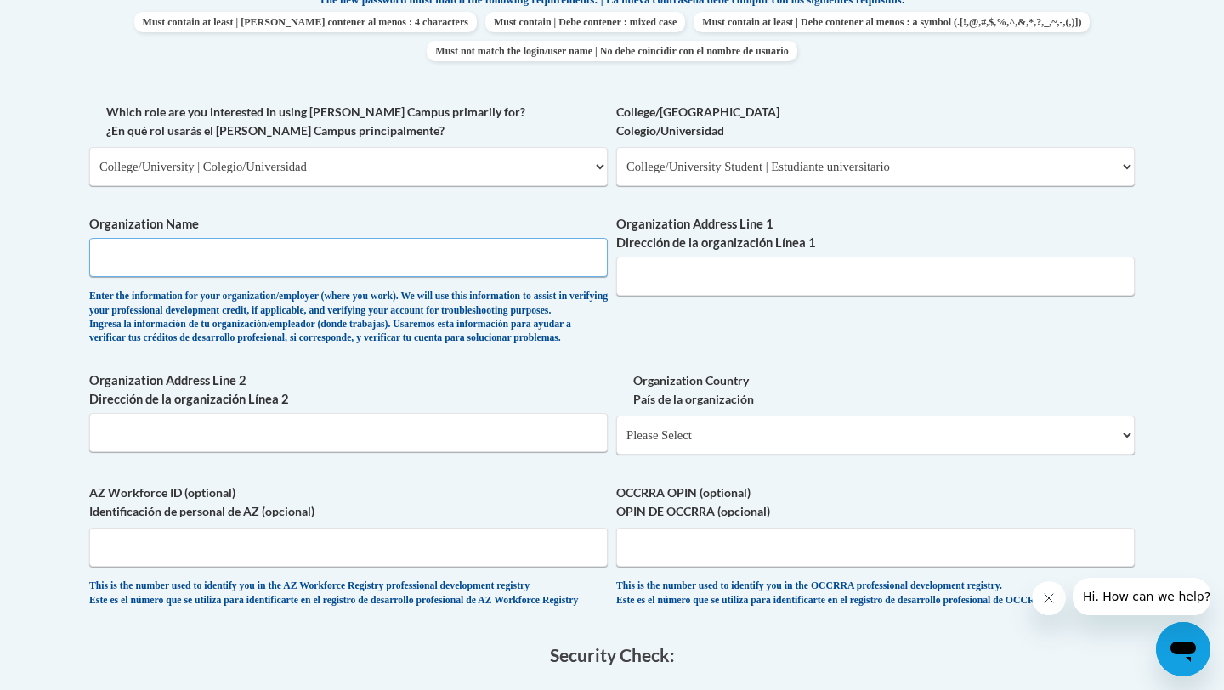
scroll to position [935, 0]
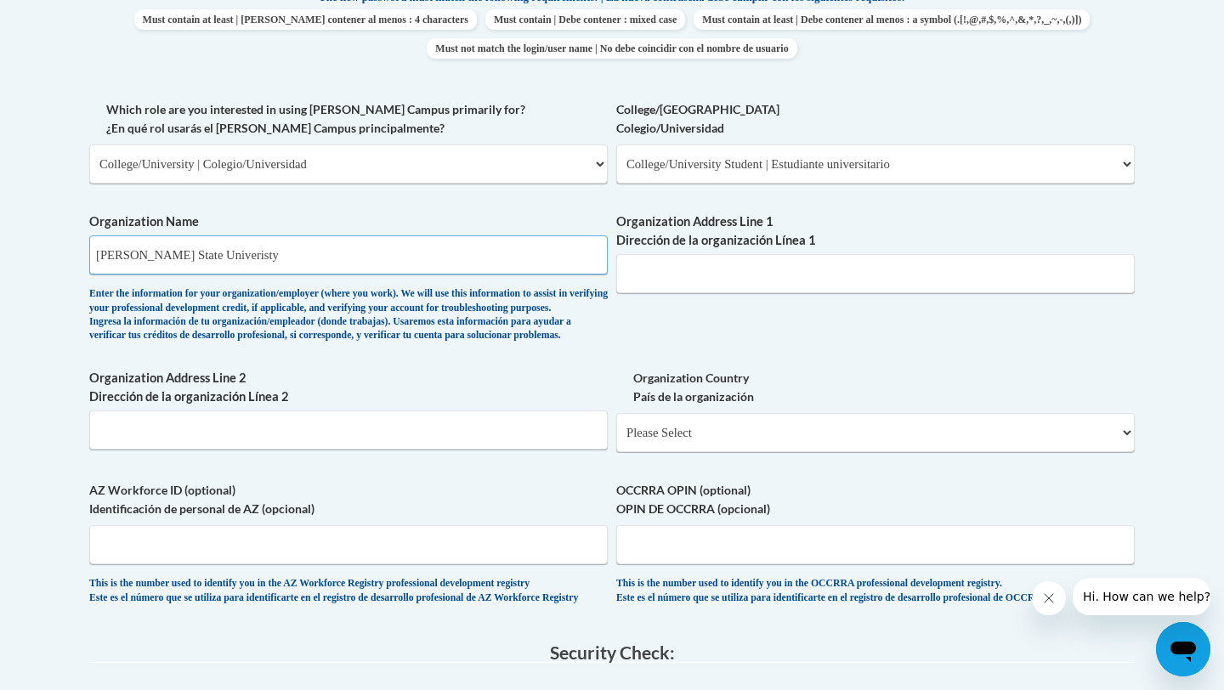
type input "Clayton State Univeristy"
click at [664, 275] on input "Organization Address Line 1 Dirección de la organización Línea 1" at bounding box center [875, 273] width 519 height 39
click at [214, 254] on input "Clayton State Univeristy" at bounding box center [348, 255] width 519 height 39
click at [241, 263] on input "Clayton State Univeristy" at bounding box center [348, 255] width 519 height 39
click at [236, 449] on input "Organization Address Line 2 Dirección de la organización Línea 2" at bounding box center [348, 430] width 519 height 39
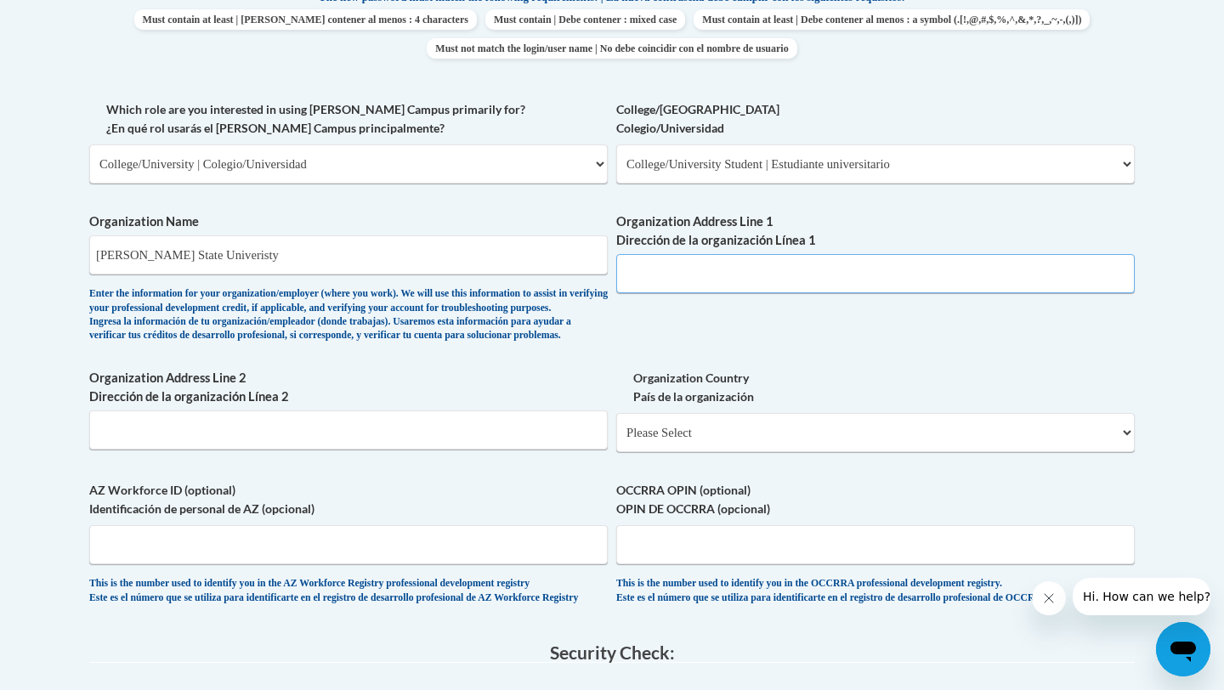
click at [675, 274] on input "Organization Address Line 1 Dirección de la organización Línea 1" at bounding box center [875, 273] width 519 height 39
paste input "2000 Clayton State Blvd"
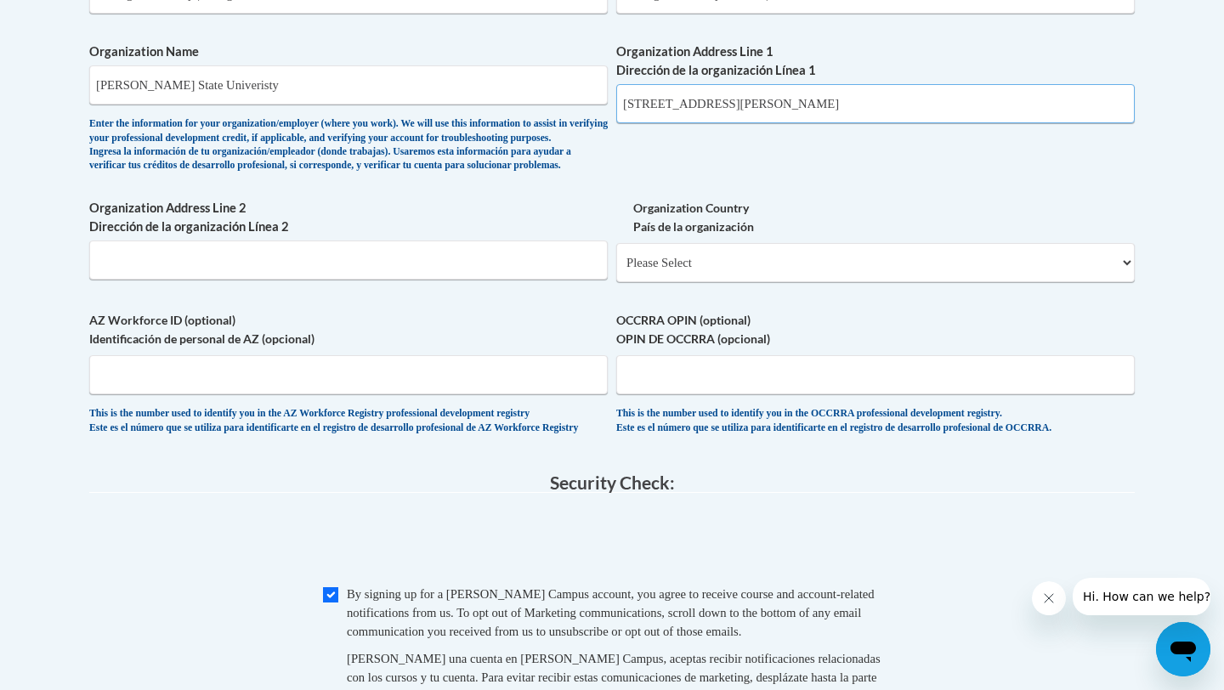
scroll to position [1110, 0]
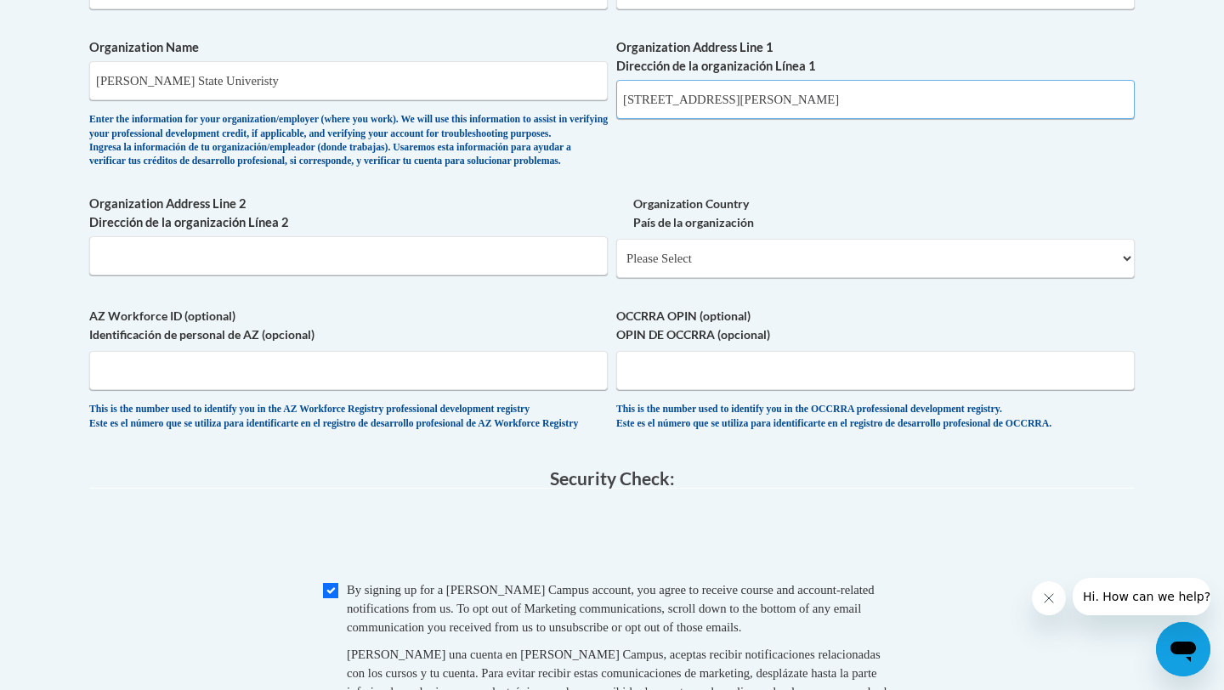
type input "2000 Clayton State Blvd"
click at [725, 270] on select "Please Select United States | Estados Unidos Outside of the United States | Fue…" at bounding box center [875, 258] width 519 height 39
select select "ad49bcad-a171-4b2e-b99c-48b446064914"
click at [616, 266] on select "Please Select United States | Estados Unidos Outside of the United States | Fue…" at bounding box center [875, 258] width 519 height 39
select select
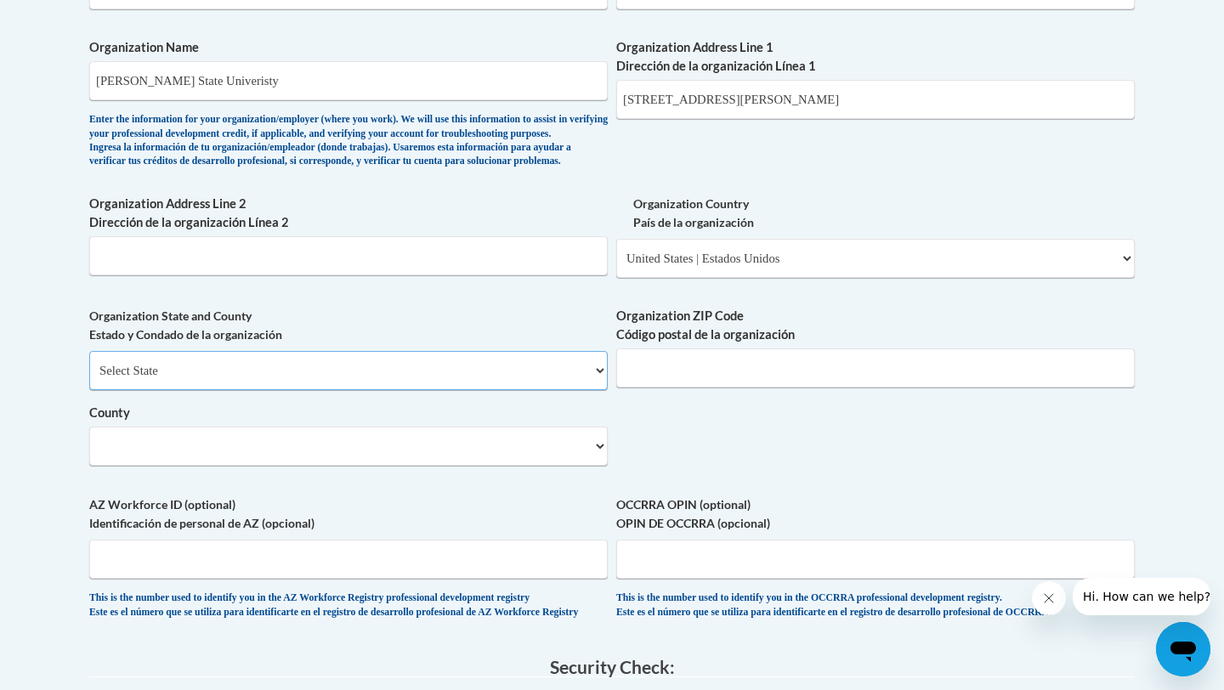
click at [309, 390] on select "Select State Alabama Alaska Arizona Arkansas California Colorado Connecticut De…" at bounding box center [348, 370] width 519 height 39
select select "[US_STATE]"
click at [89, 379] on select "Select State Alabama Alaska Arizona Arkansas California Colorado Connecticut De…" at bounding box center [348, 370] width 519 height 39
click at [781, 388] on input "Organization ZIP Code Código postal de la organización" at bounding box center [875, 368] width 519 height 39
type input "30078"
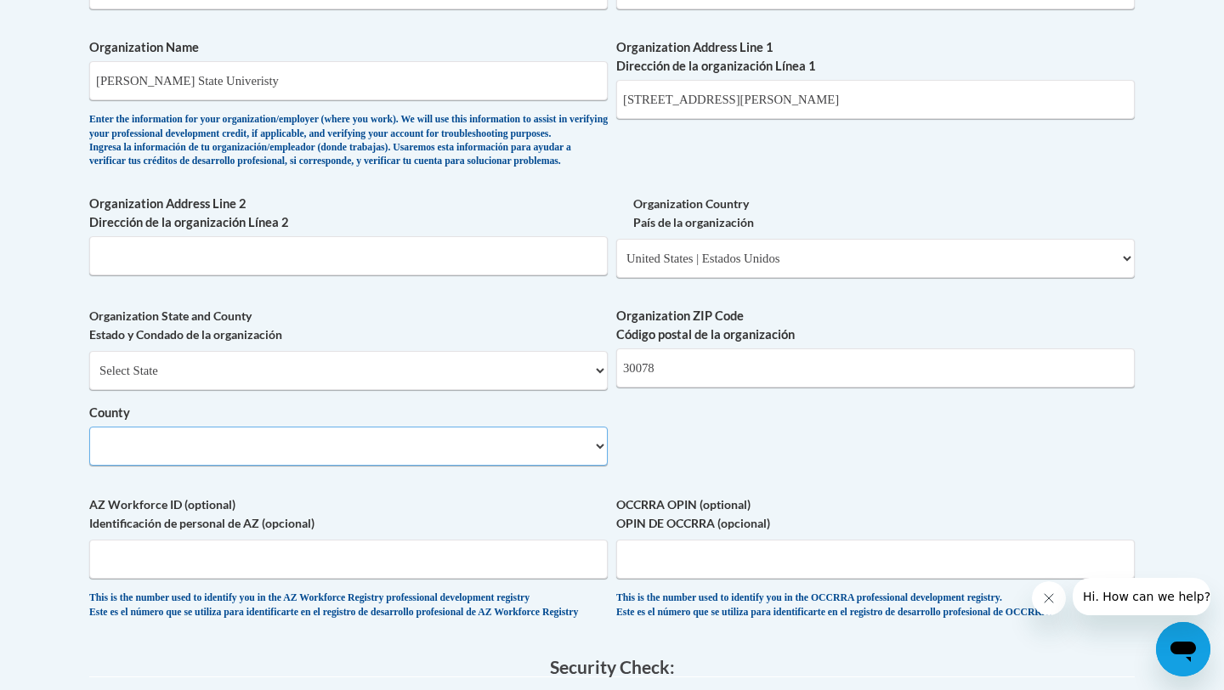
click at [386, 466] on select "County" at bounding box center [348, 446] width 519 height 39
click at [400, 479] on div "Organization State and County Estado y Condado de la organización Select State …" at bounding box center [348, 393] width 519 height 172
click at [594, 466] on select "County" at bounding box center [348, 446] width 519 height 39
click at [584, 466] on select "County" at bounding box center [348, 446] width 519 height 39
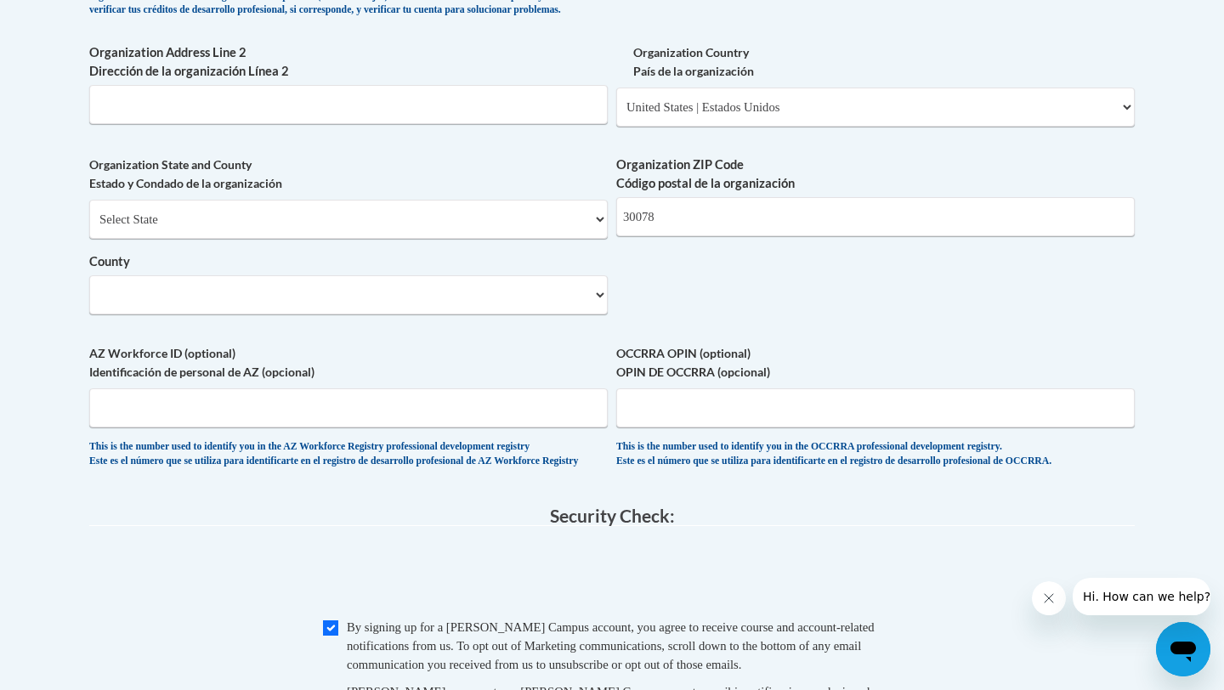
scroll to position [1258, 0]
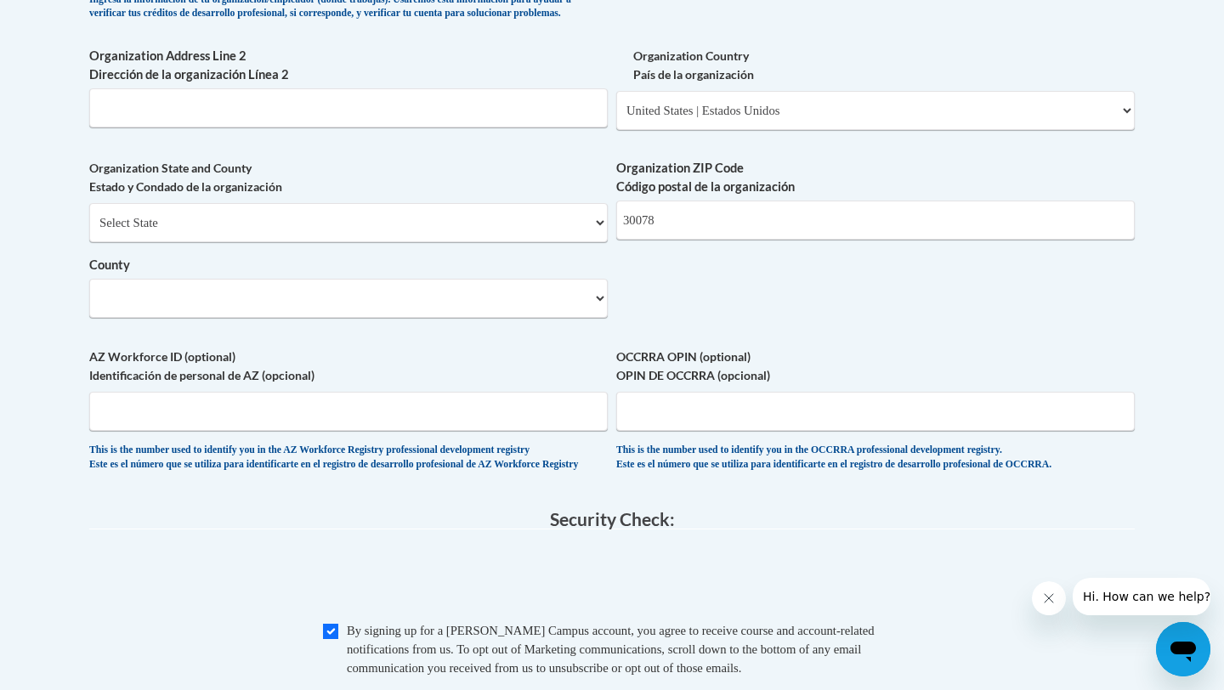
click at [472, 331] on div "Organization State and County Estado y Condado de la organización Select State …" at bounding box center [348, 245] width 519 height 172
click at [472, 318] on select "County" at bounding box center [348, 298] width 519 height 39
drag, startPoint x: 684, startPoint y: 248, endPoint x: 516, endPoint y: 247, distance: 168.4
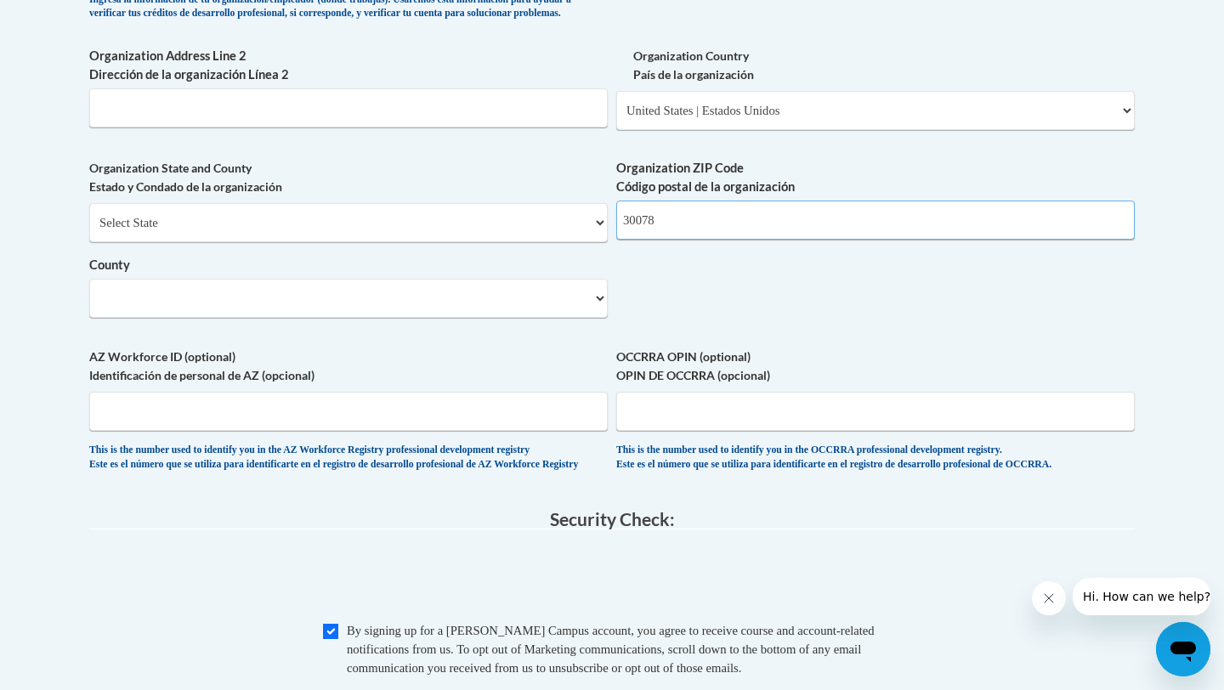
type input "30260"
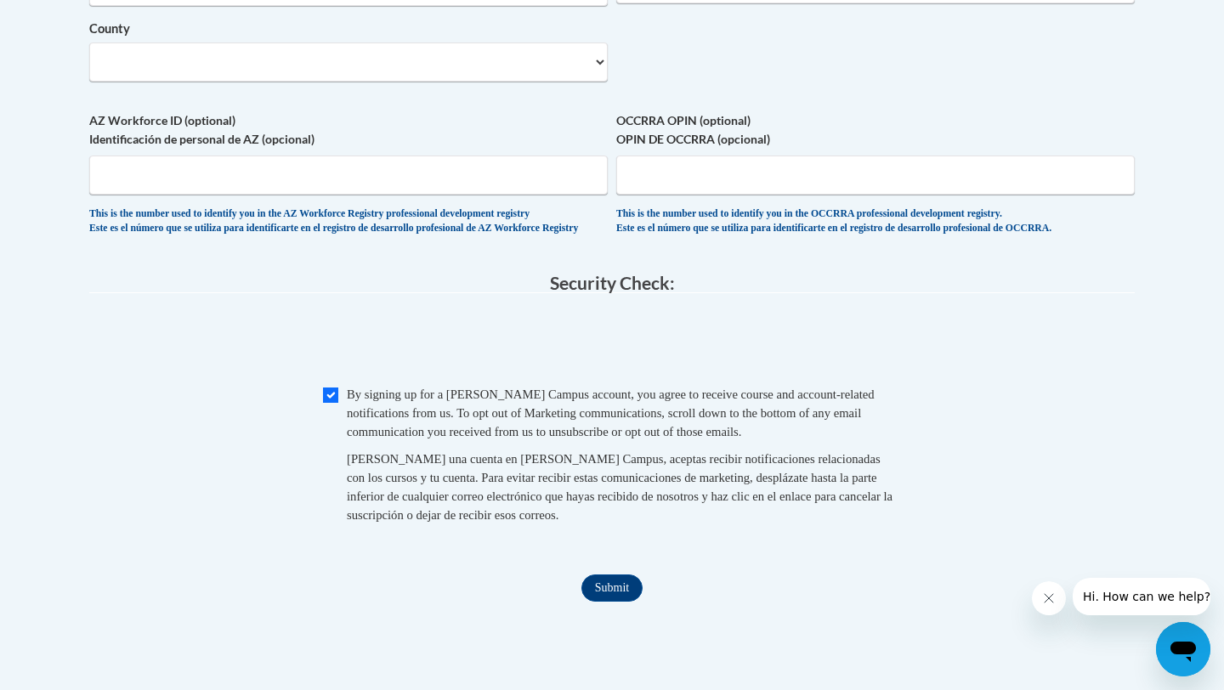
scroll to position [1508, 0]
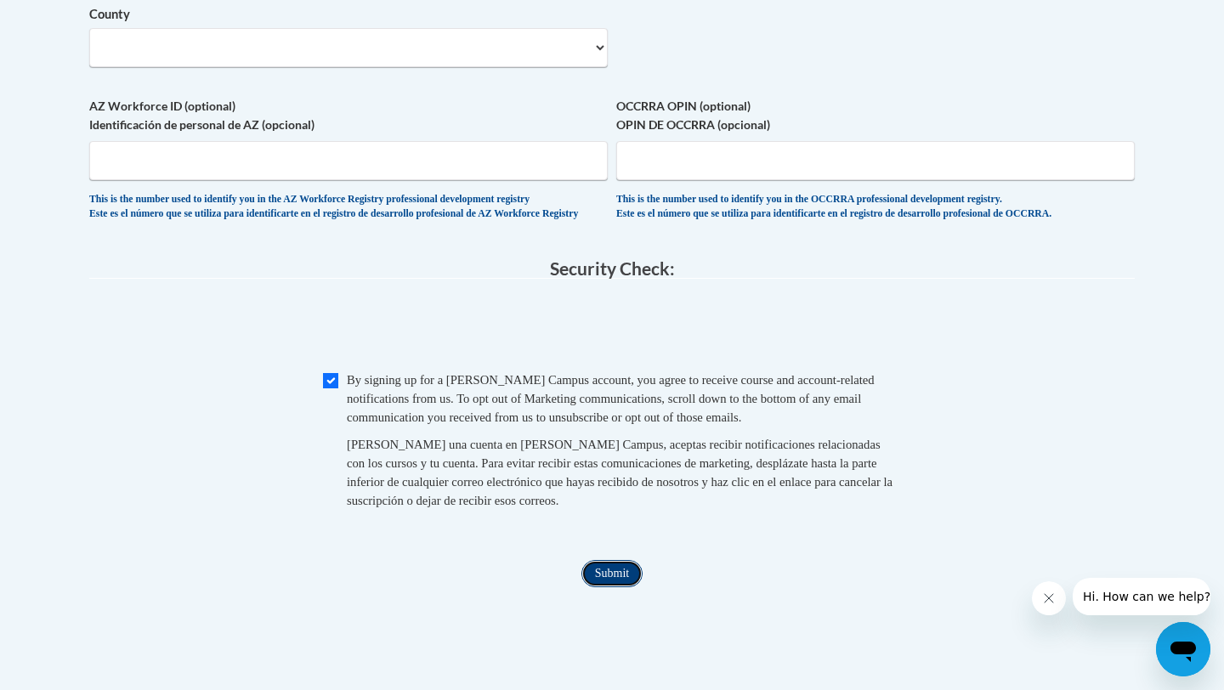
click at [602, 588] on input "Submit" at bounding box center [612, 573] width 61 height 27
click at [514, 67] on select "County" at bounding box center [348, 47] width 519 height 39
click at [590, 67] on select "County" at bounding box center [348, 47] width 519 height 39
click at [594, 67] on select "County" at bounding box center [348, 47] width 519 height 39
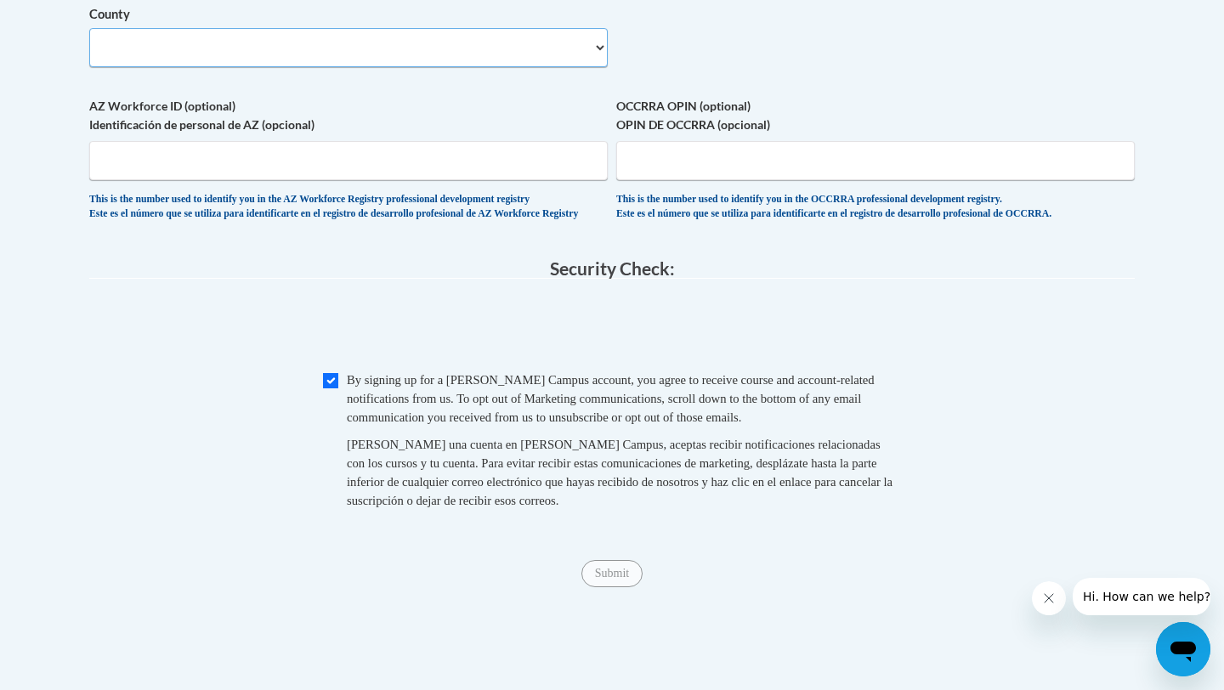
click at [594, 67] on select "County" at bounding box center [348, 47] width 519 height 39
click at [485, 67] on select "County" at bounding box center [348, 47] width 519 height 39
select select
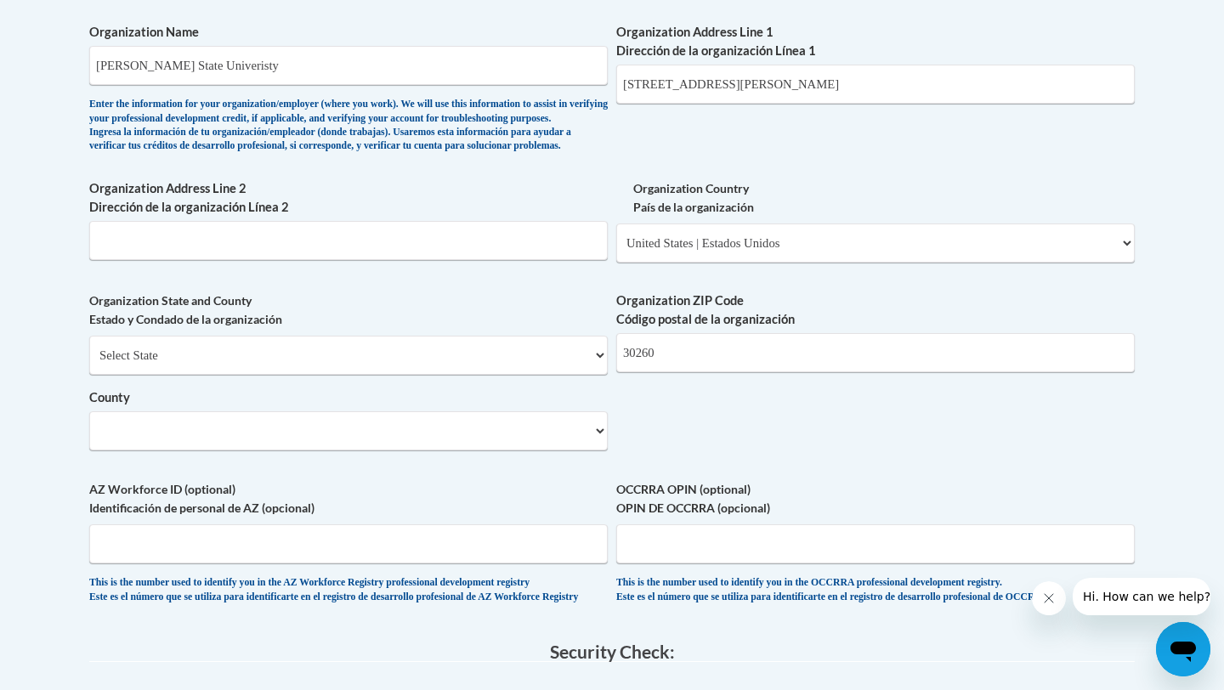
scroll to position [1123, 0]
click at [523, 452] on select "County" at bounding box center [348, 432] width 519 height 39
drag, startPoint x: 694, startPoint y: 375, endPoint x: 513, endPoint y: 380, distance: 181.2
click at [514, 381] on div "What is your first name? ¿Cuál es tu nombre? Aaliyah What is your last name? ¿C…" at bounding box center [612, 6] width 1046 height 1233
drag, startPoint x: 698, startPoint y: 399, endPoint x: 440, endPoint y: 375, distance: 258.7
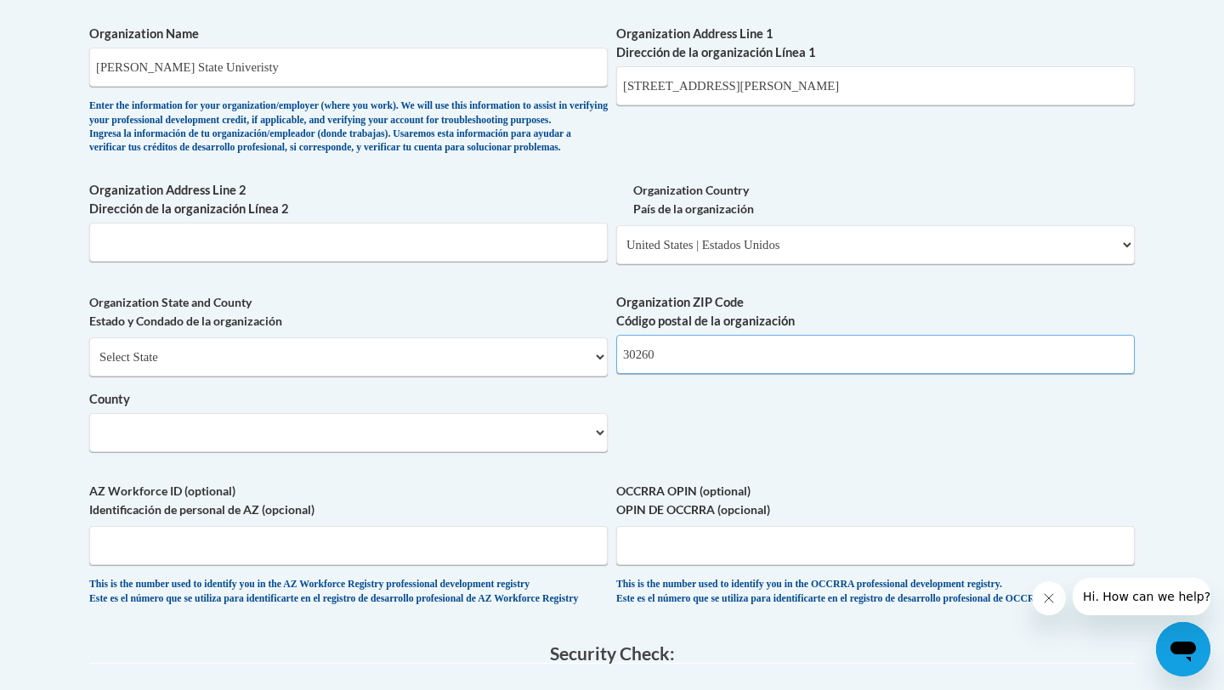
click at [445, 396] on div "What is your first name? ¿Cuál es tu nombre? Aaliyah What is your last name? ¿C…" at bounding box center [612, 6] width 1046 height 1233
type input "3"
click at [587, 377] on select "Select State Alabama Alaska Arizona Arkansas California Colorado Connecticut De…" at bounding box center [348, 357] width 519 height 39
click at [598, 452] on select "County" at bounding box center [348, 432] width 519 height 39
click at [597, 452] on select "County" at bounding box center [348, 432] width 519 height 39
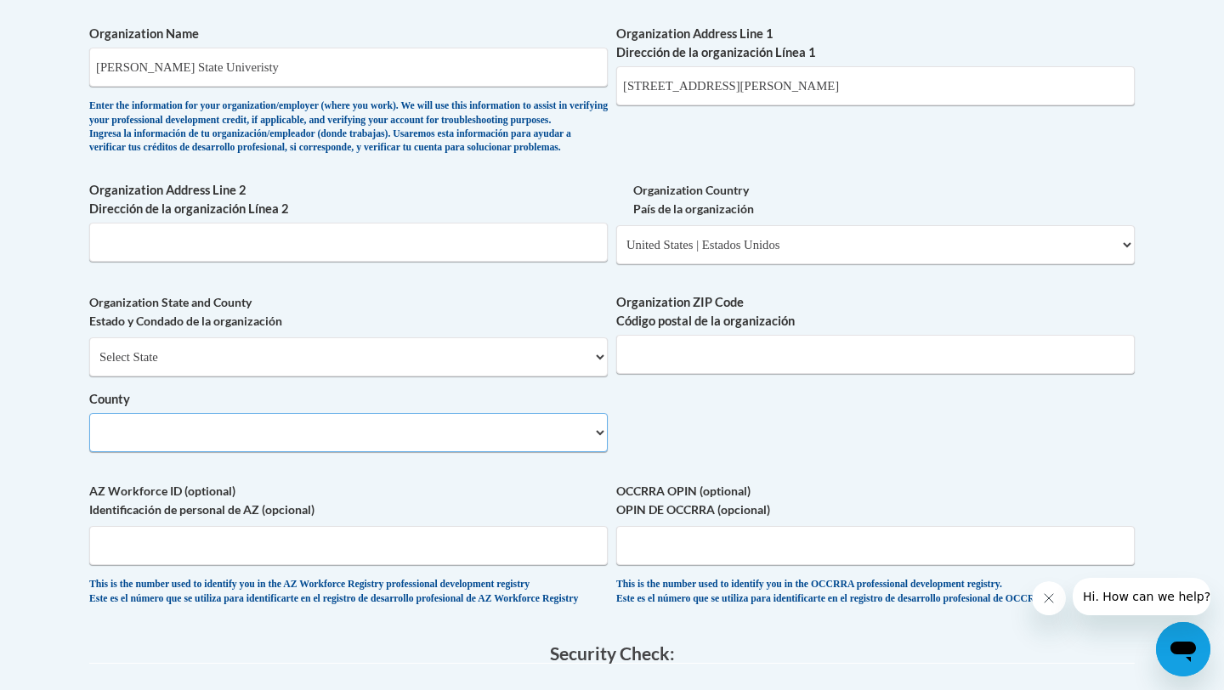
click at [601, 452] on select "County" at bounding box center [348, 432] width 519 height 39
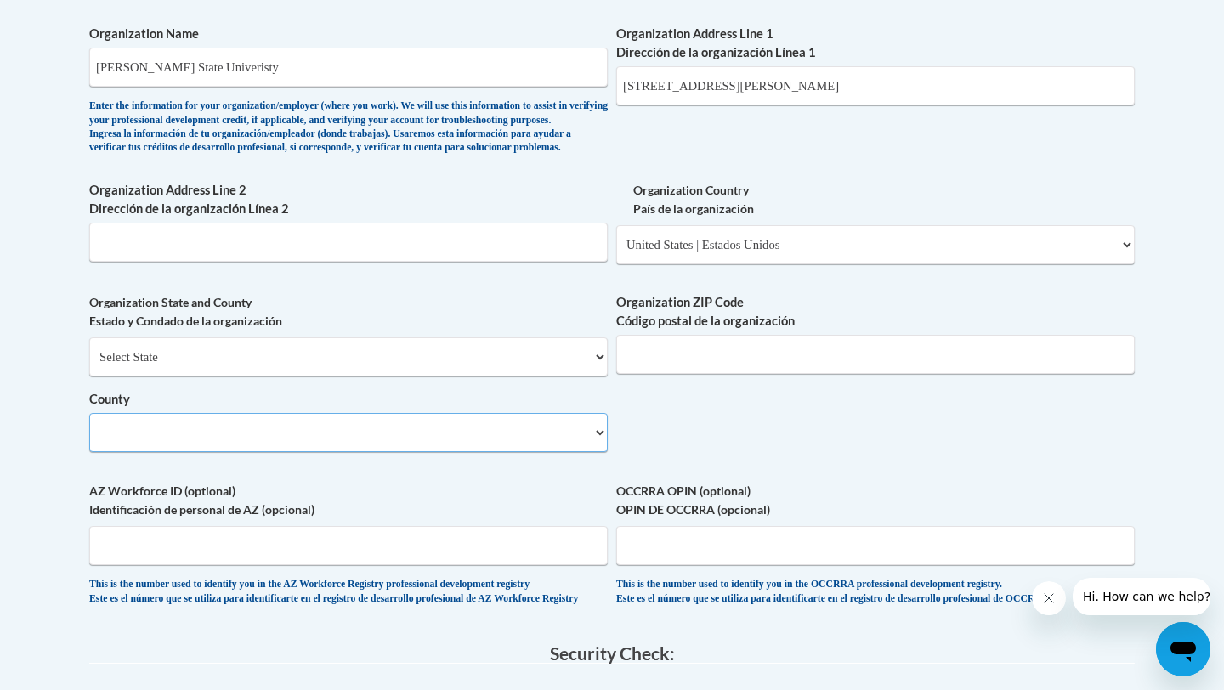
click at [601, 452] on select "County" at bounding box center [348, 432] width 519 height 39
click at [588, 377] on select "Select State Alabama Alaska Arizona Arkansas California Colorado Connecticut De…" at bounding box center [348, 357] width 519 height 39
click at [89, 366] on select "Select State Alabama Alaska Arizona Arkansas California Colorado Connecticut De…" at bounding box center [348, 357] width 519 height 39
click at [682, 468] on div "What is your first name? ¿Cuál es tu nombre? Aaliyah What is your last name? ¿C…" at bounding box center [612, 6] width 1046 height 1233
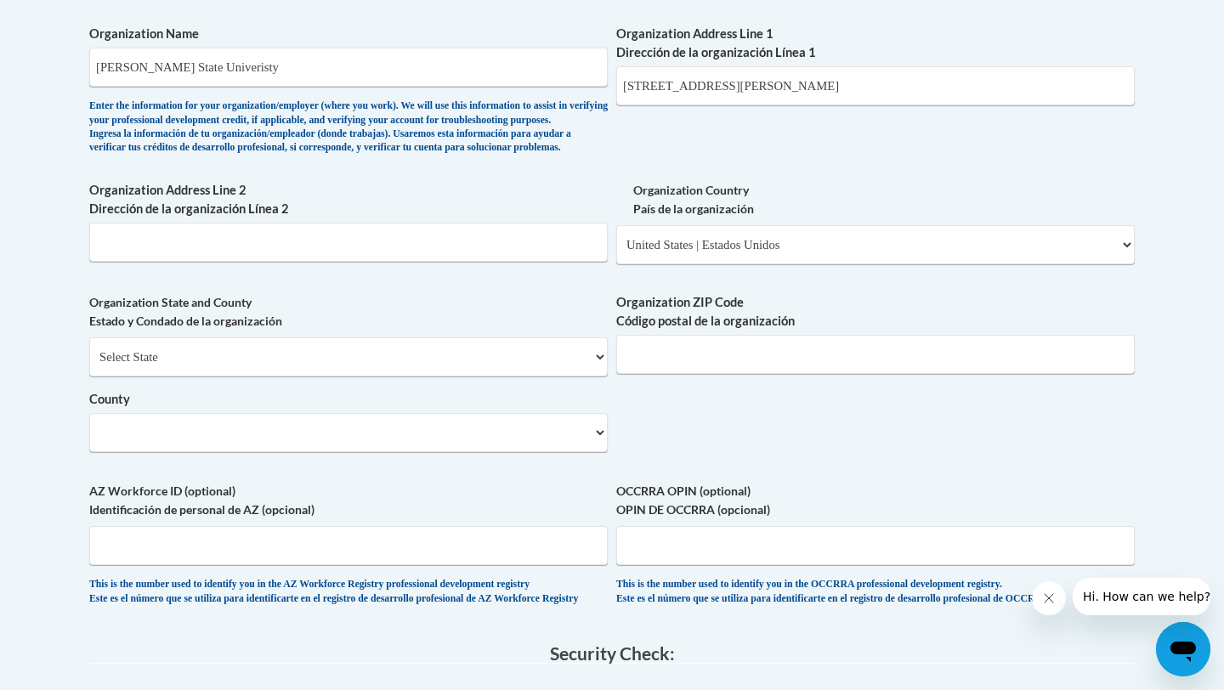
click at [617, 464] on div "What is your first name? ¿Cuál es tu nombre? Aaliyah What is your last name? ¿C…" at bounding box center [612, 6] width 1046 height 1233
click at [596, 452] on select "County" at bounding box center [348, 432] width 519 height 39
click at [597, 452] on select "County" at bounding box center [348, 432] width 519 height 39
click at [599, 452] on select "County" at bounding box center [348, 432] width 519 height 39
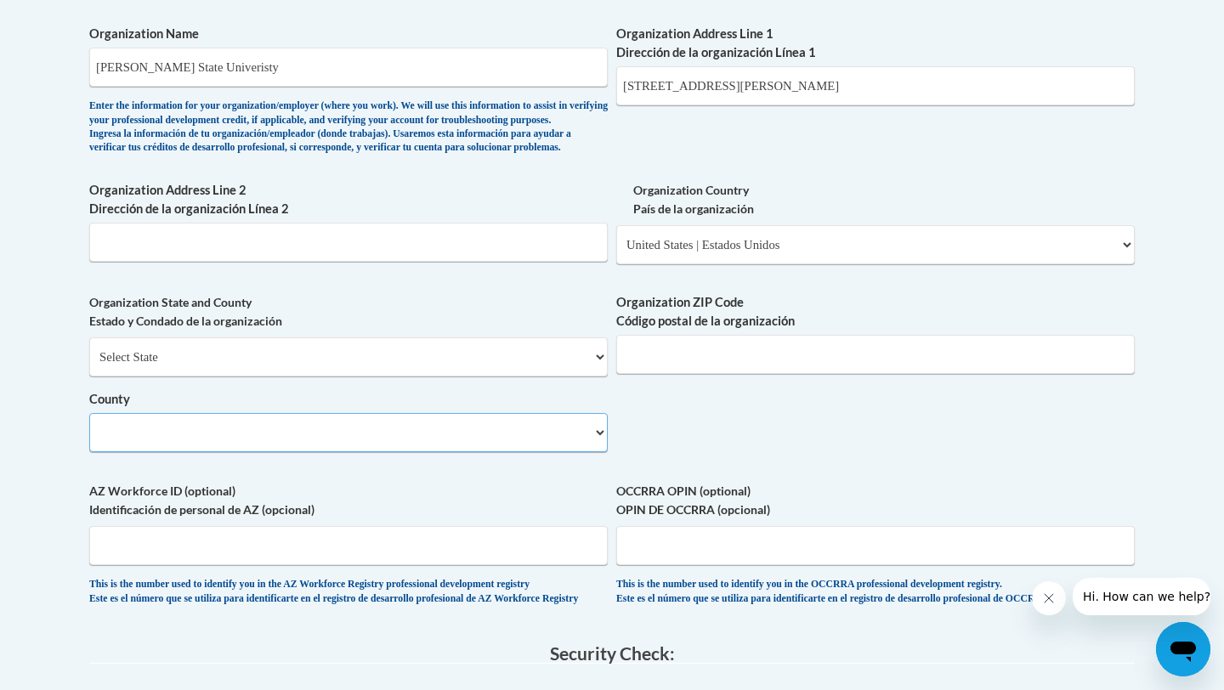
click at [599, 452] on select "County" at bounding box center [348, 432] width 519 height 39
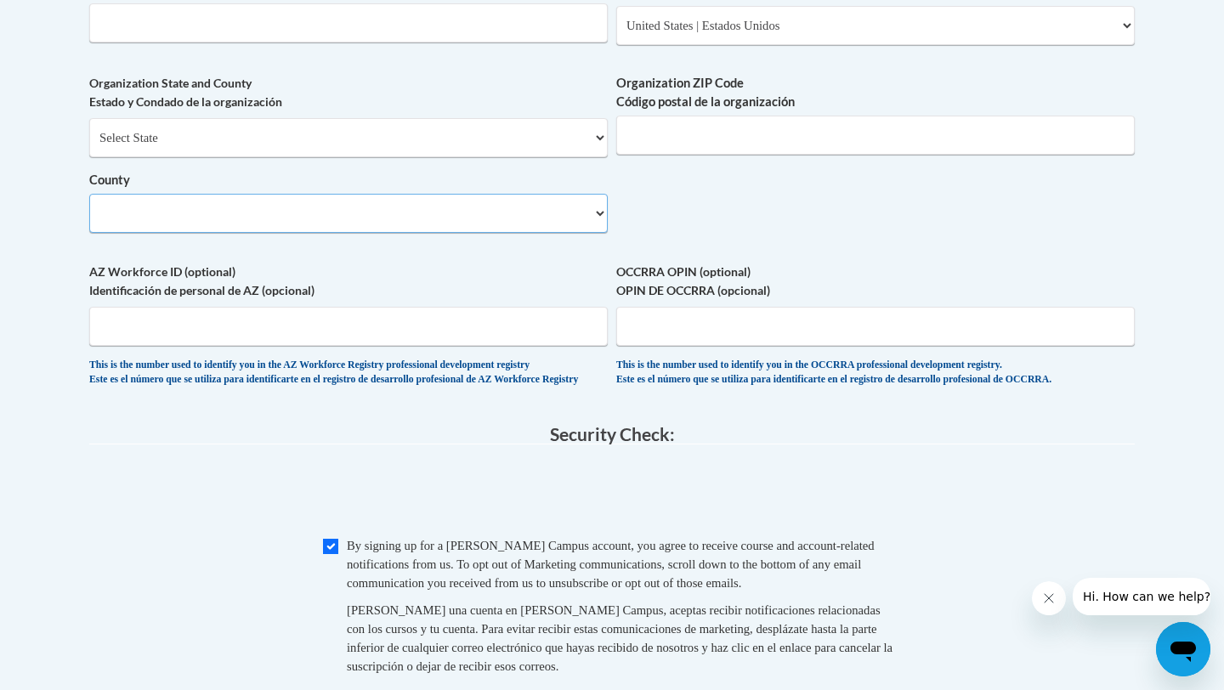
scroll to position [1864, 0]
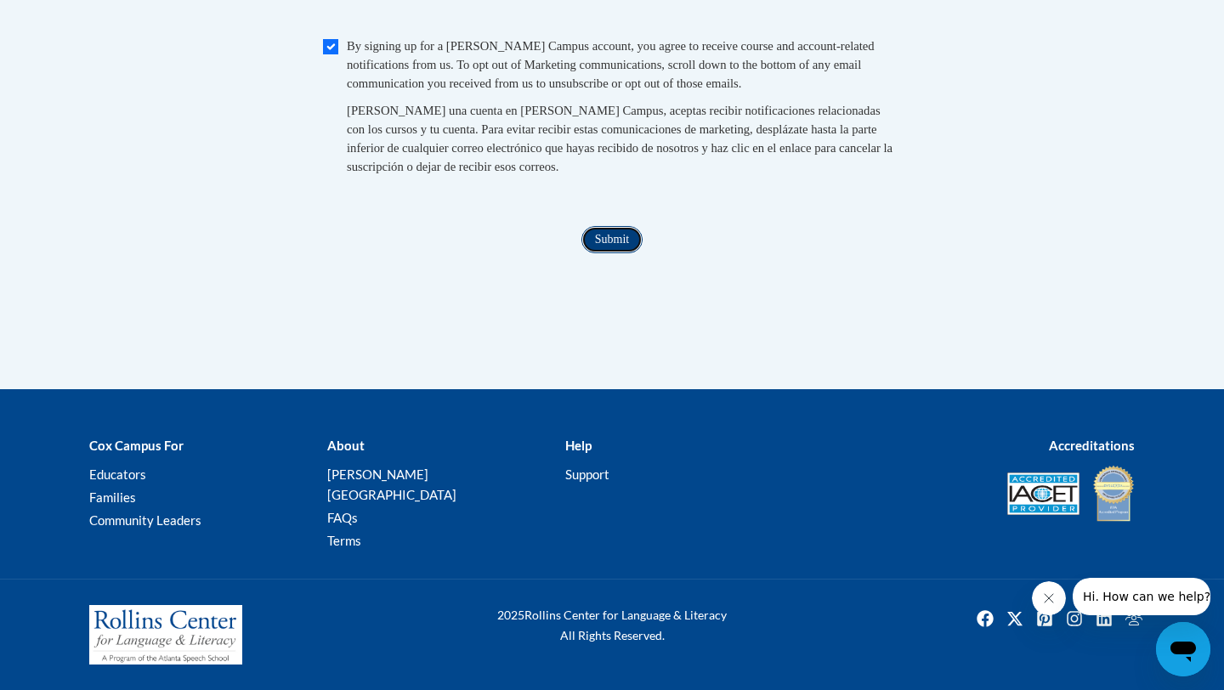
click at [630, 248] on input "Submit" at bounding box center [612, 239] width 61 height 27
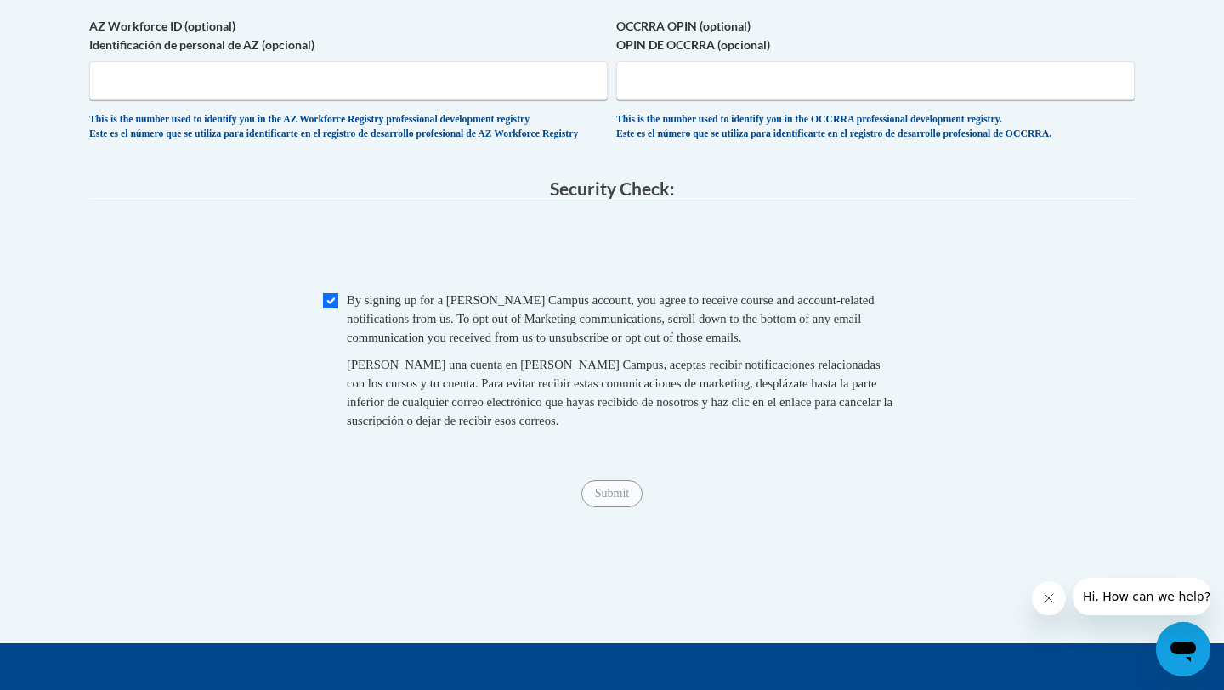
scroll to position [1509, 0]
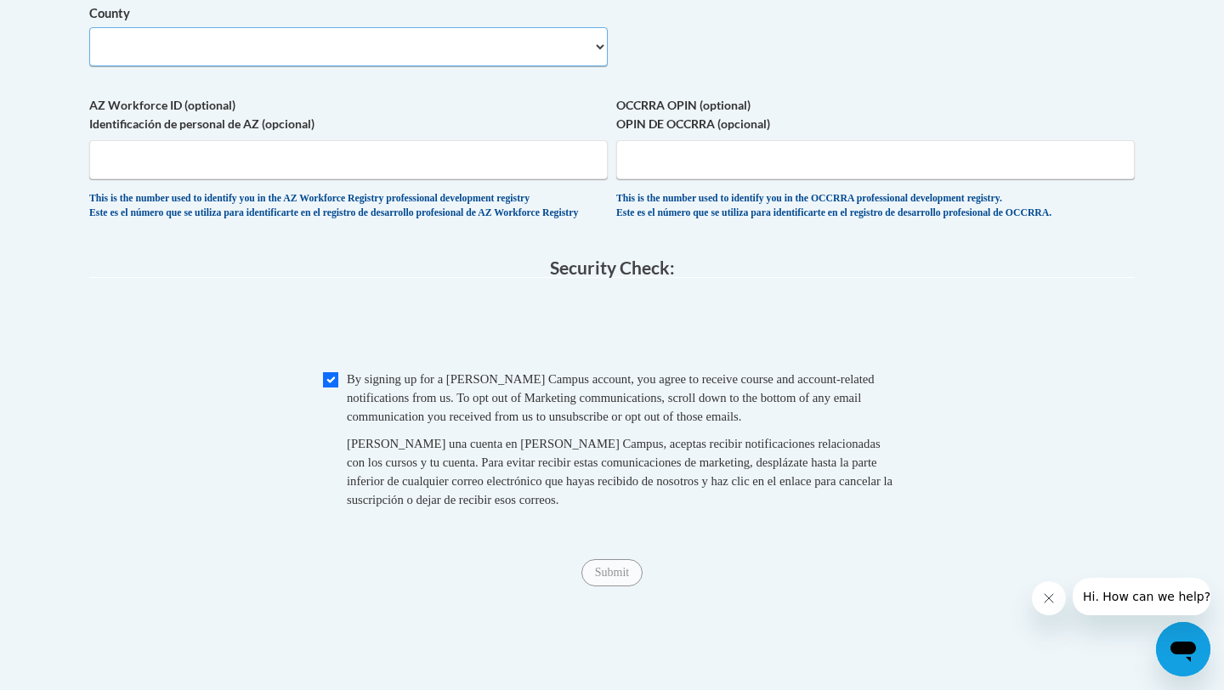
click at [272, 66] on select "County" at bounding box center [348, 46] width 519 height 39
click at [273, 66] on select "County" at bounding box center [348, 46] width 519 height 39
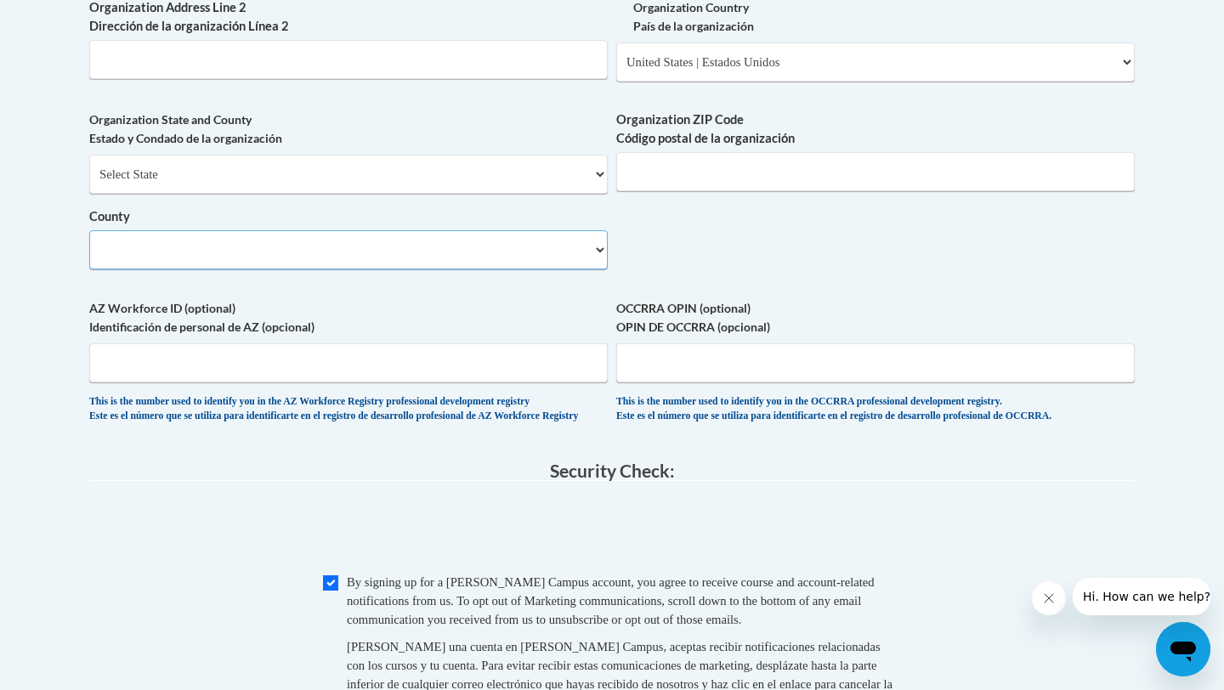
scroll to position [1273, 0]
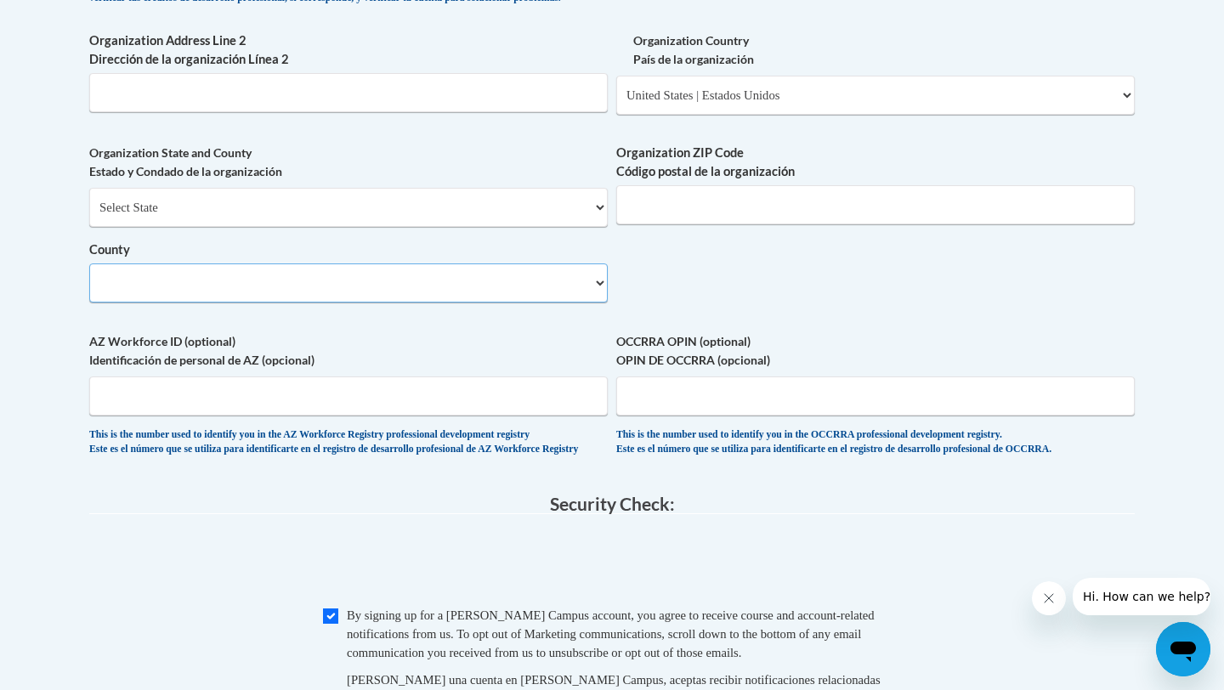
click at [603, 303] on select "County" at bounding box center [348, 283] width 519 height 39
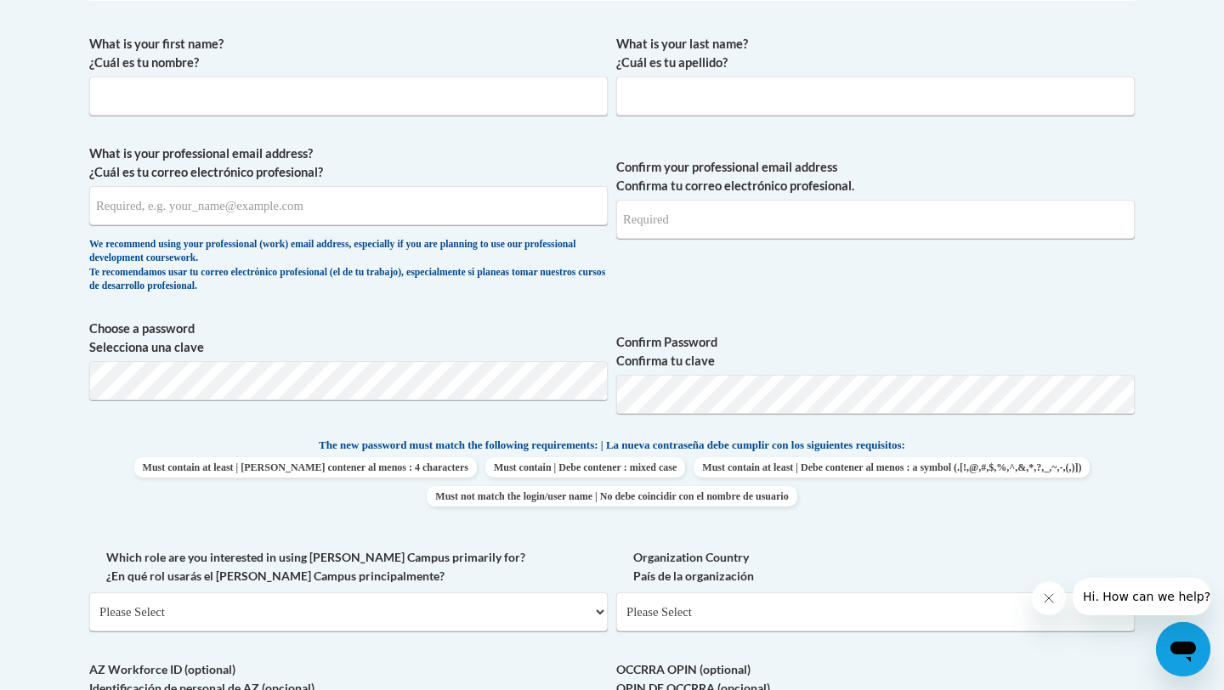
scroll to position [492, 0]
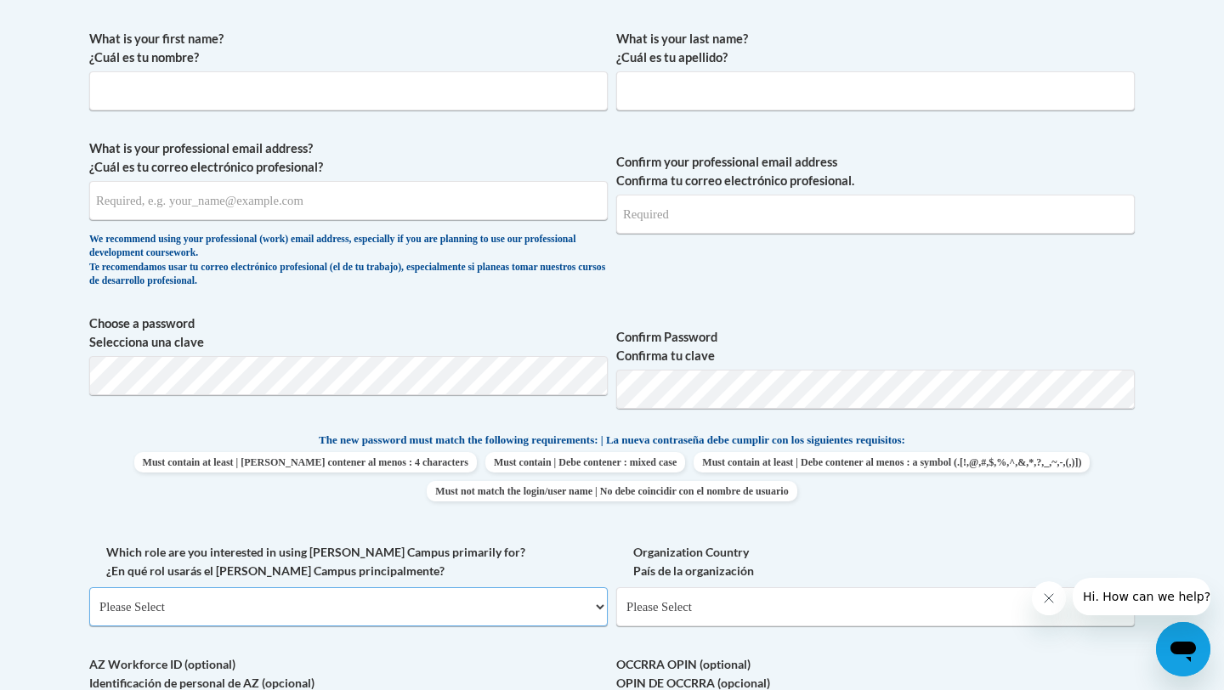
click at [589, 613] on select "Please Select College/University | Colegio/Universidad Community/Nonprofit Part…" at bounding box center [348, 607] width 519 height 39
select select "5a18ea06-2b54-4451-96f2-d152daf9eac5"
click at [89, 588] on select "Please Select College/University | Colegio/Universidad Community/Nonprofit Part…" at bounding box center [348, 607] width 519 height 39
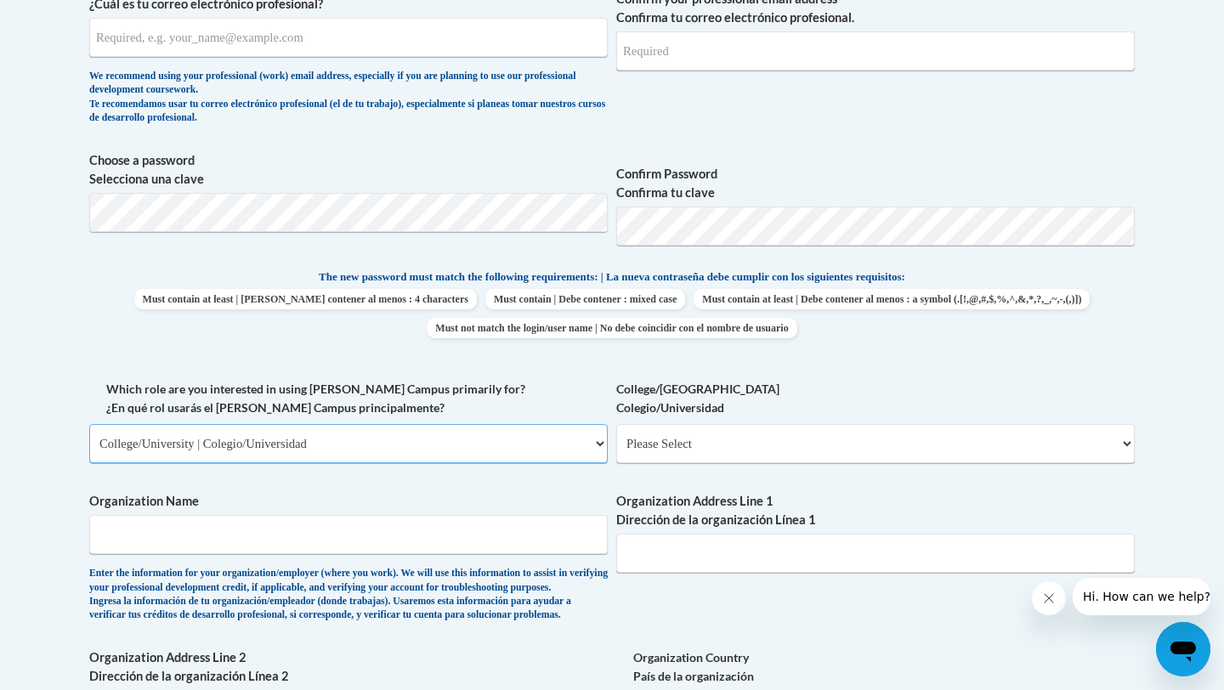
scroll to position [666, 0]
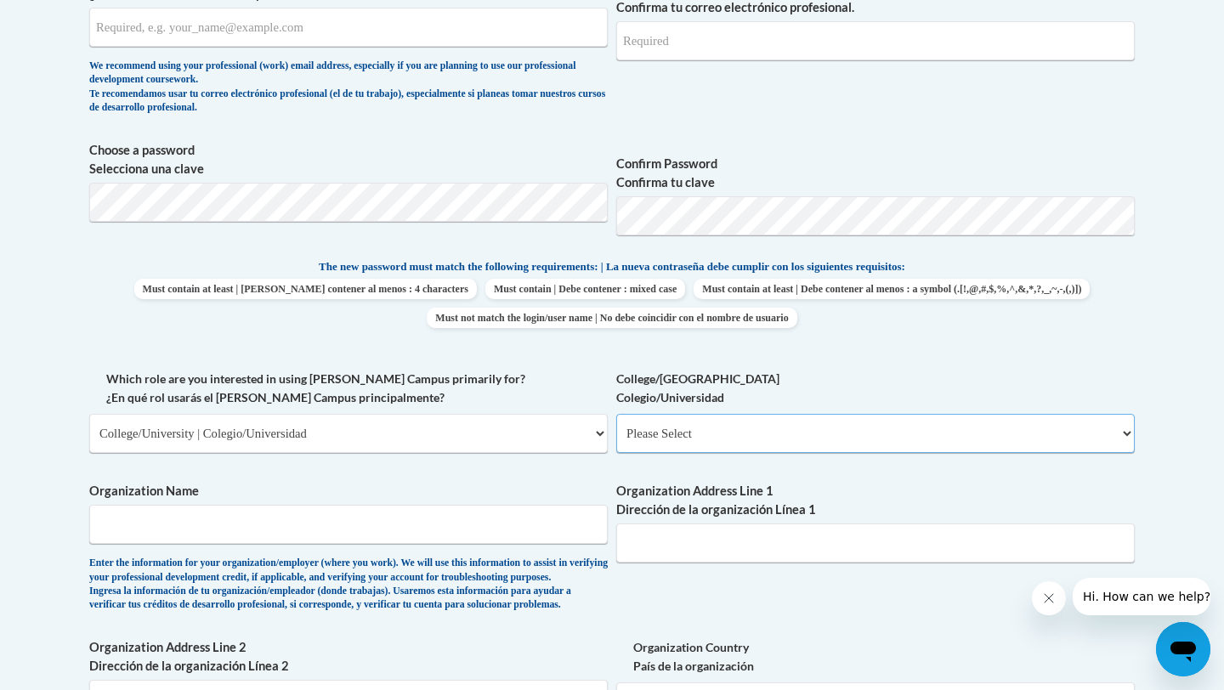
click at [1129, 423] on select "Please Select College/University Staff | Empleado universitario College/Univers…" at bounding box center [875, 433] width 519 height 39
select select "c8743970-7742-49d2-af9e-5c4138019e9a"
click at [616, 414] on select "Please Select College/University Staff | Empleado universitario College/Univers…" at bounding box center [875, 433] width 519 height 39
click at [597, 525] on input "Organization Name" at bounding box center [348, 524] width 519 height 39
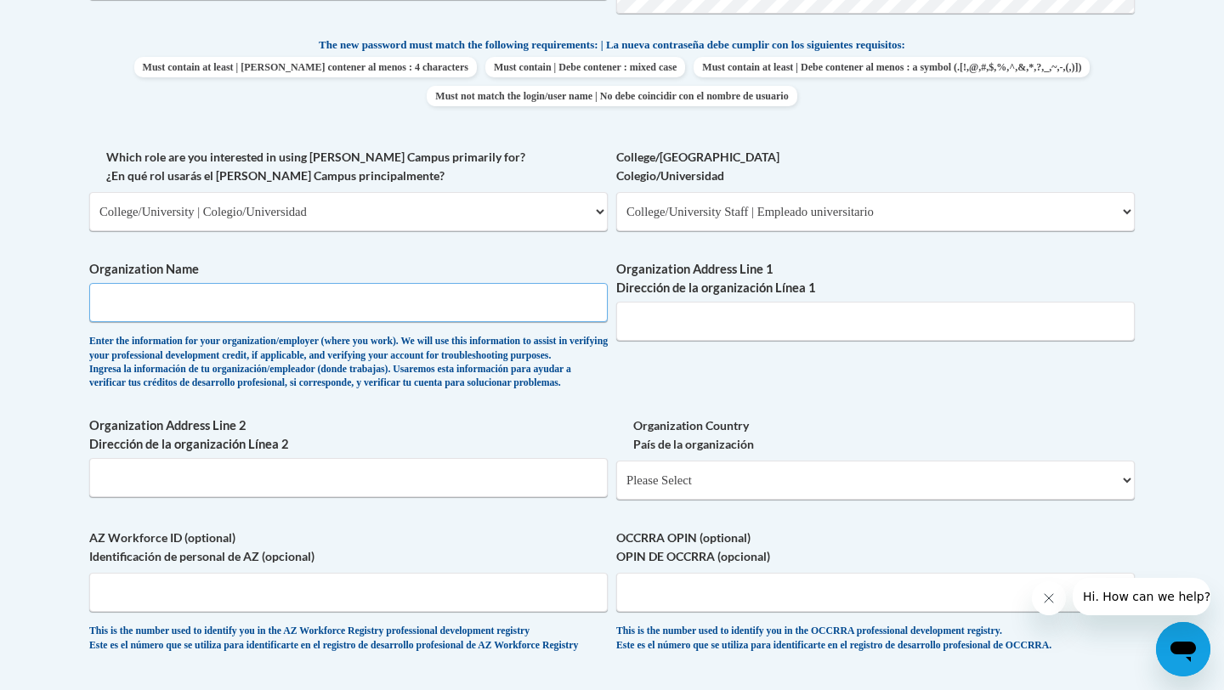
scroll to position [889, 0]
click at [590, 496] on input "Organization Address Line 2 Dirección de la organización Línea 2" at bounding box center [348, 476] width 519 height 39
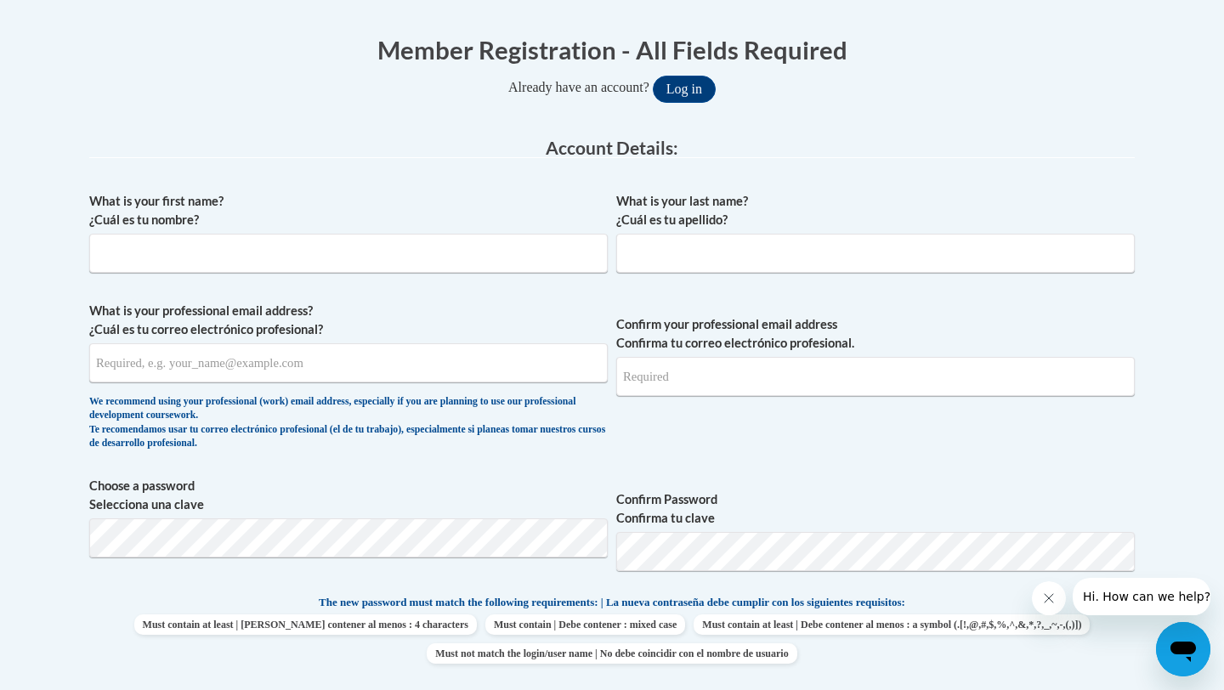
scroll to position [315, 0]
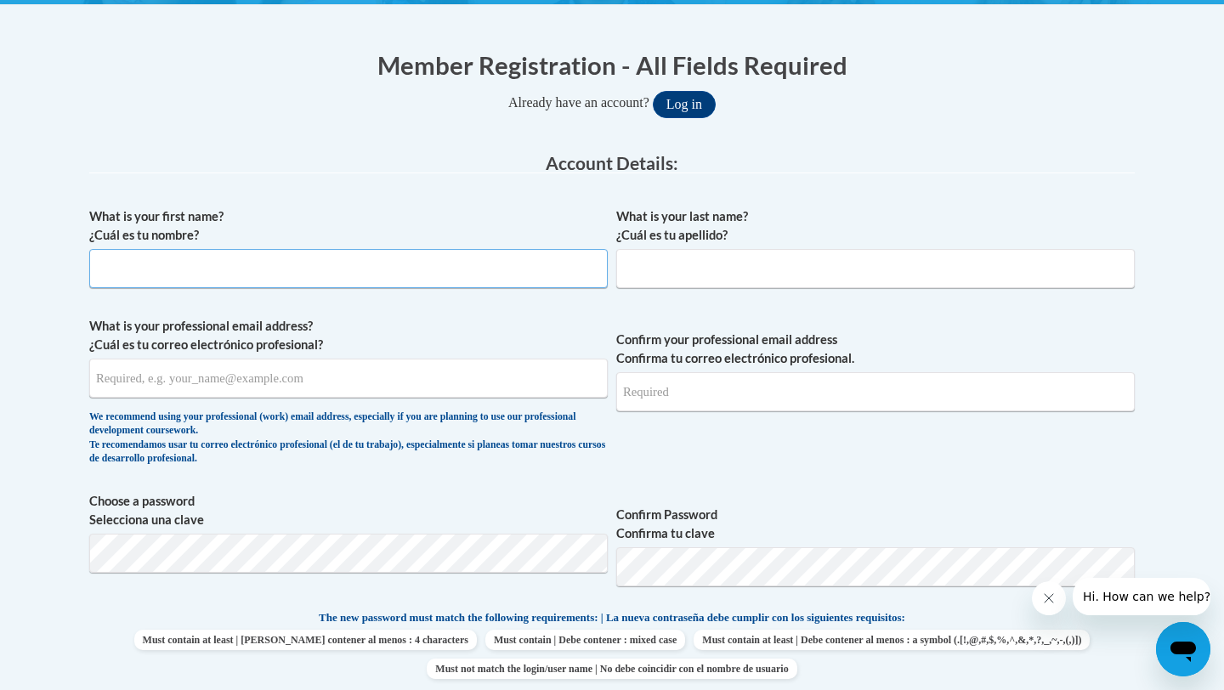
click at [491, 283] on input "What is your first name? ¿Cuál es tu nombre?" at bounding box center [348, 268] width 519 height 39
type input "Aaliyah"
type input "Armstrong"
type input "aaliyaharmstrong@gmail.com"
type input "[EMAIL_ADDRESS][DOMAIN_NAME]"
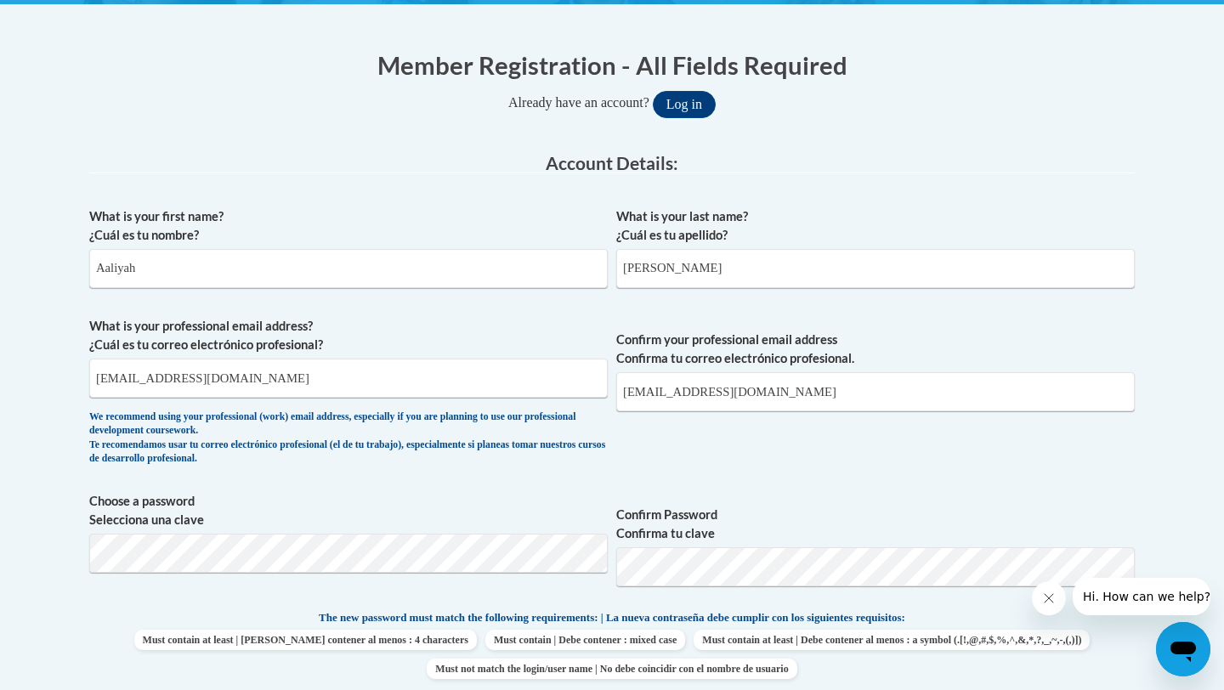
type input "3090 Manor Court"
drag, startPoint x: 359, startPoint y: 371, endPoint x: 12, endPoint y: 371, distance: 346.9
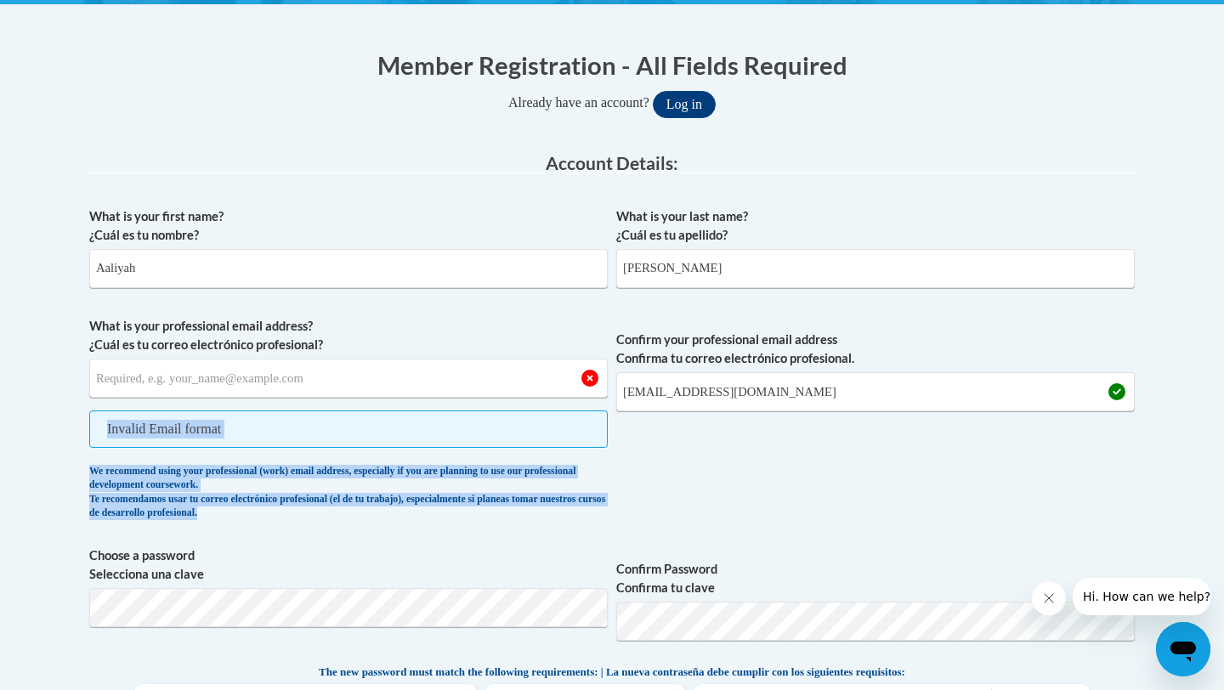
drag, startPoint x: 839, startPoint y: 412, endPoint x: 579, endPoint y: 410, distance: 260.2
click at [578, 410] on span "What is your professional email address? ¿Cuál es tu correo electrónico profesi…" at bounding box center [612, 423] width 1046 height 212
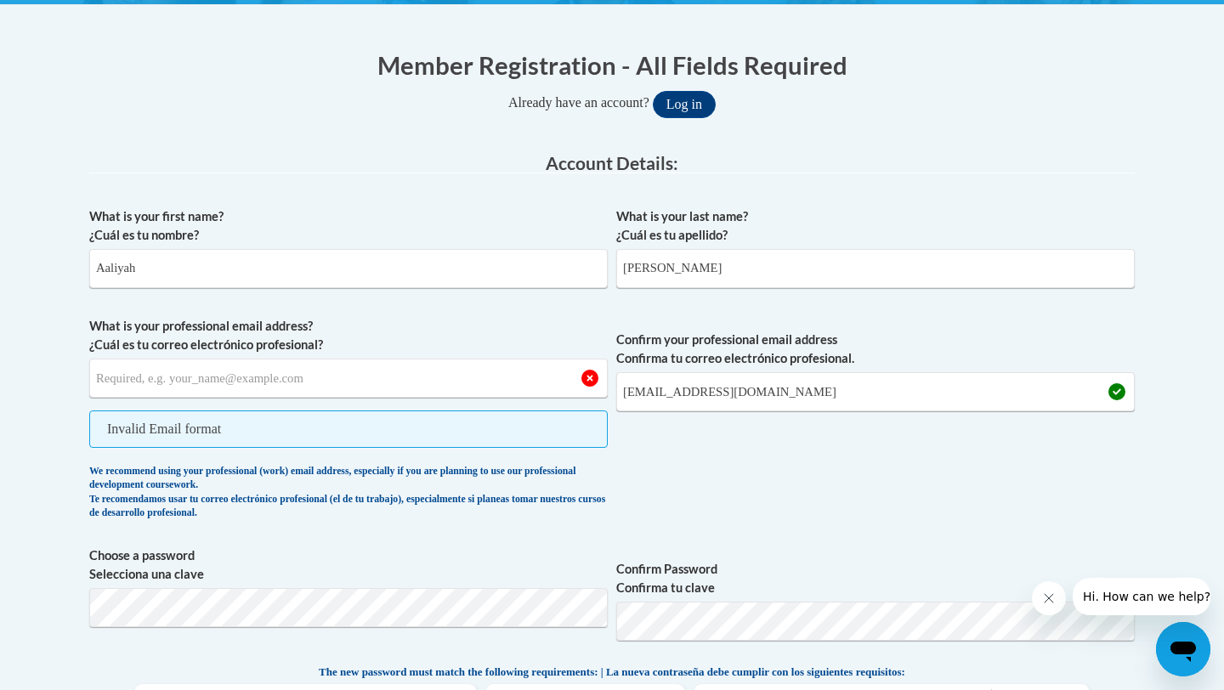
click at [774, 422] on span "Confirm your professional email address Confirma tu correo electrónico profesio…" at bounding box center [875, 423] width 519 height 212
drag, startPoint x: 852, startPoint y: 382, endPoint x: 849, endPoint y: 392, distance: 10.5
click at [849, 395] on input "aaliyaharmstrong@gmail.com" at bounding box center [875, 391] width 519 height 39
click at [176, 404] on span "What is your professional email address? ¿Cuál es tu correo electrónico profesi…" at bounding box center [348, 423] width 519 height 212
click at [183, 374] on input "What is your professional email address? ¿Cuál es tu correo electrónico profesi…" at bounding box center [348, 378] width 519 height 39
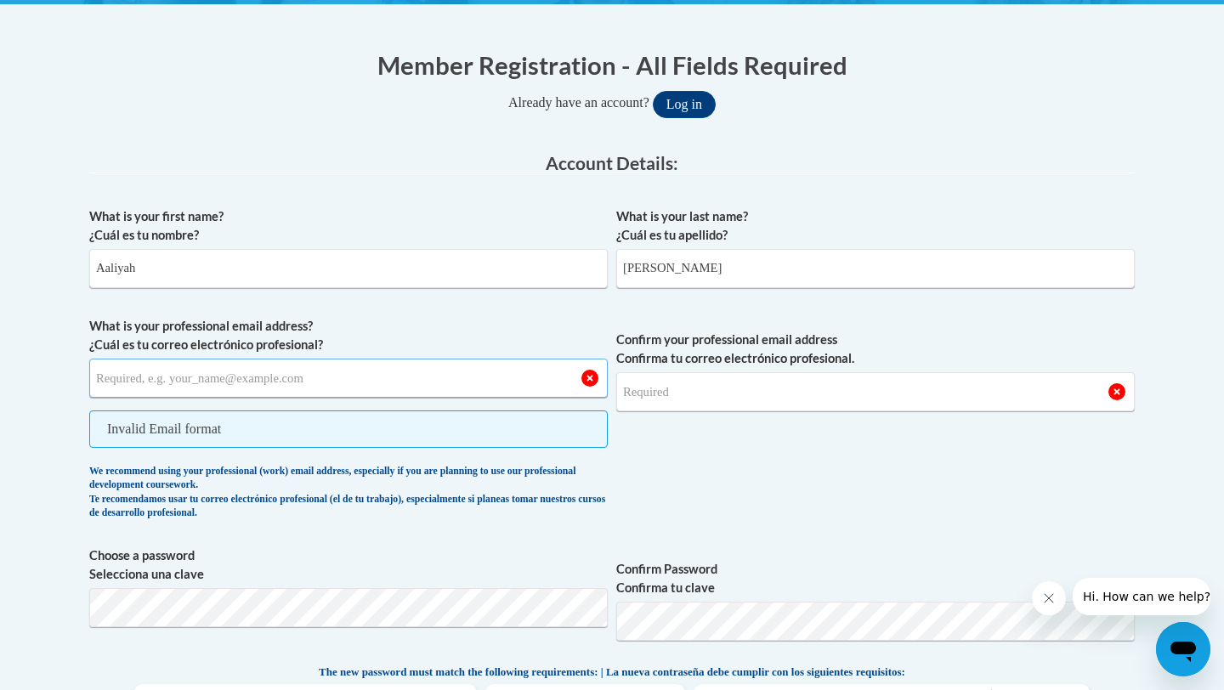
paste input "2000 Clayton State Blvd"
type input "2000 Clayton State Blvd"
drag, startPoint x: 274, startPoint y: 374, endPoint x: 0, endPoint y: 371, distance: 273.8
paste input "aarmstrong14@student.clayton.edu"
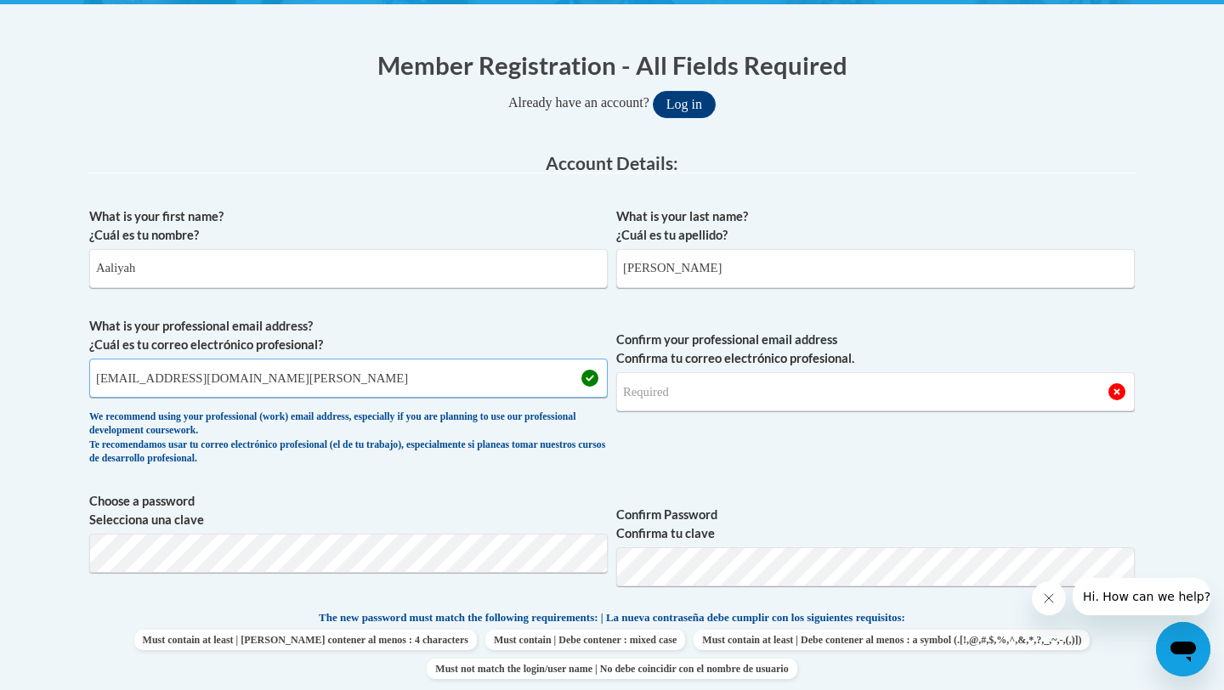
click at [136, 375] on input "aarmstrong14@student.clayton.edu" at bounding box center [348, 378] width 519 height 39
click at [132, 373] on input "aarmstrong14@student.clayton.edu" at bounding box center [348, 378] width 519 height 39
click at [130, 372] on input "aarmstrong14@student.clayton.edu" at bounding box center [348, 378] width 519 height 39
type input "aarmstrong14@student.clayton.edu"
click at [693, 394] on input "Confirm your professional email address Confirma tu correo electrónico profesio…" at bounding box center [875, 391] width 519 height 39
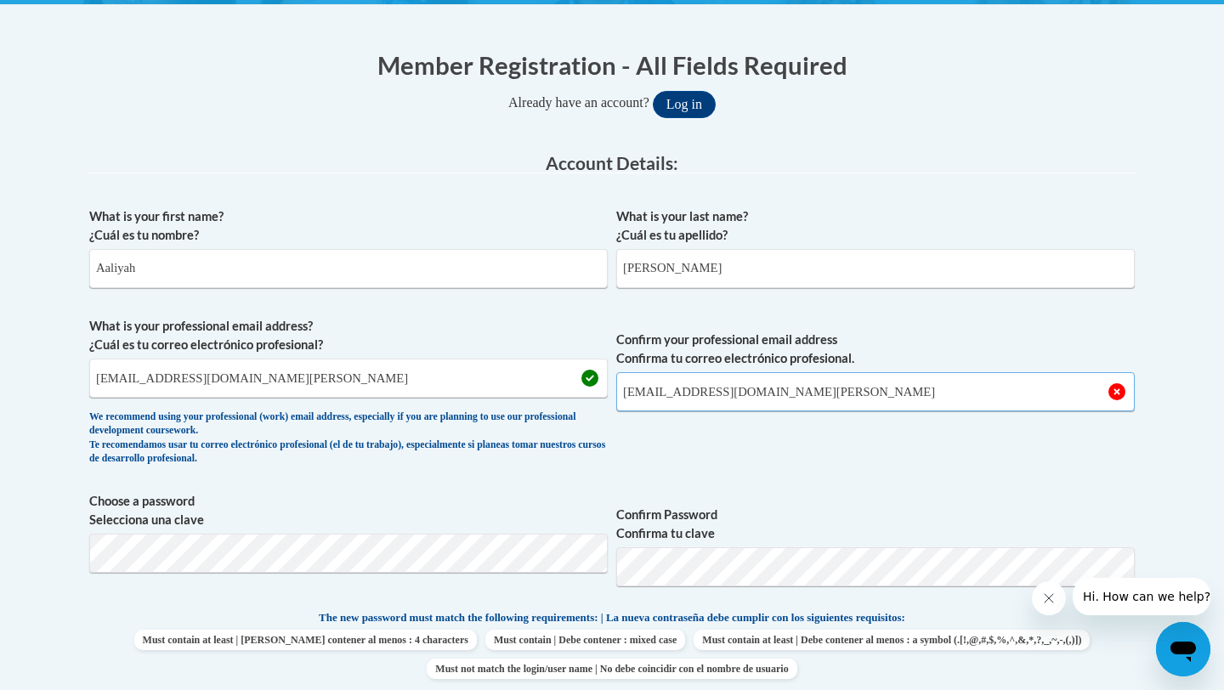
type input "aarmstrong14@student.clayton.edu"
click at [723, 499] on span "Confirm Password Confirma tu clave" at bounding box center [875, 546] width 519 height 108
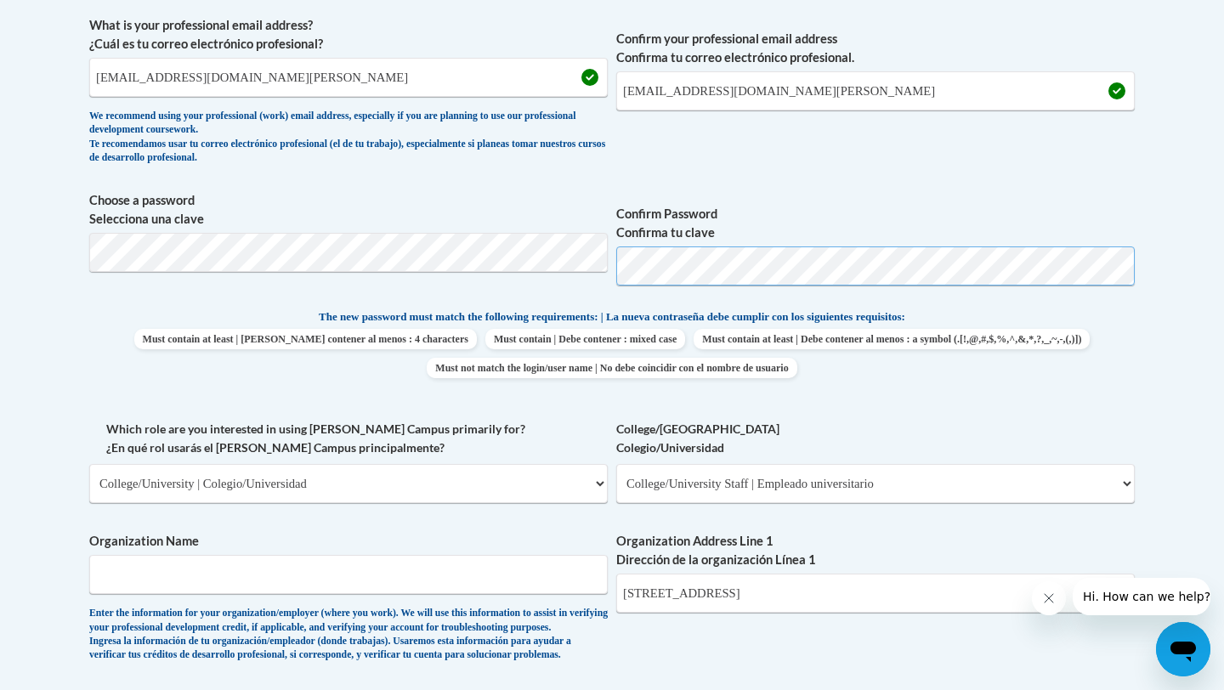
scroll to position [616, 0]
click at [454, 460] on span "Which role are you interested in using Cox Campus primarily for? ¿En qué rol us…" at bounding box center [348, 460] width 519 height 83
click at [379, 573] on input "Organization Name" at bounding box center [348, 573] width 519 height 39
drag, startPoint x: 780, startPoint y: 574, endPoint x: 581, endPoint y: 588, distance: 199.4
click at [581, 588] on div "What is your first name? ¿Cuál es tu nombre? Aaliyah What is your last name? ¿C…" at bounding box center [612, 419] width 1046 height 1044
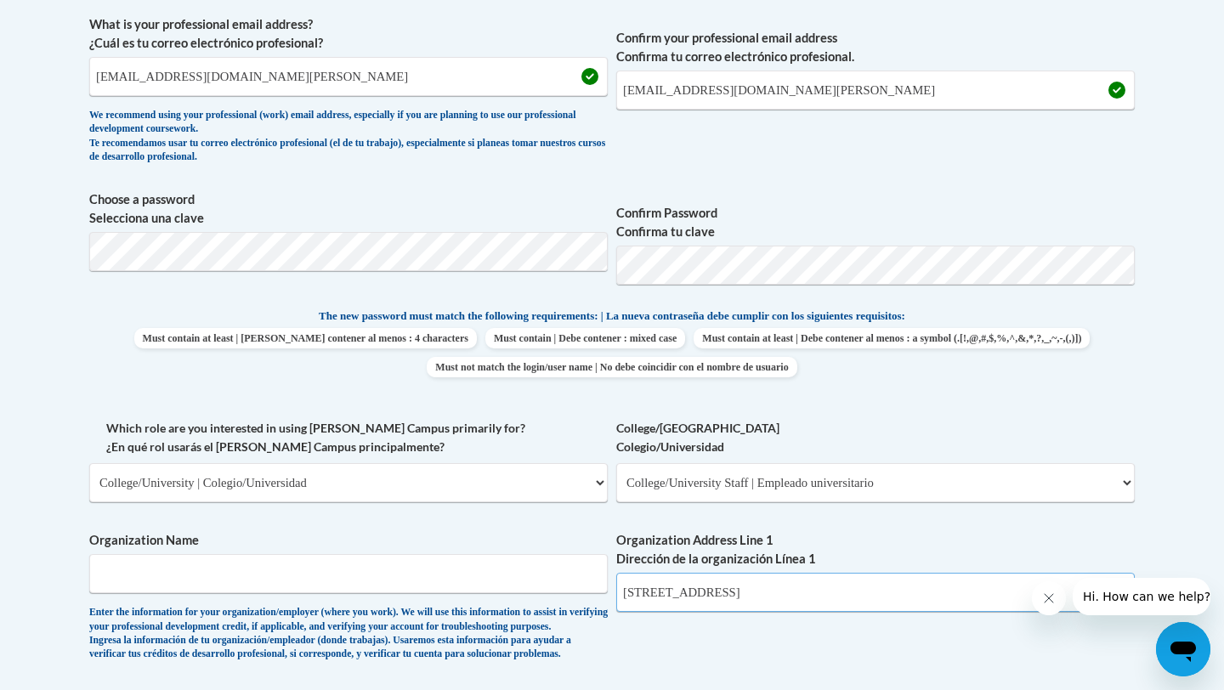
drag, startPoint x: 754, startPoint y: 588, endPoint x: 603, endPoint y: 606, distance: 152.4
click at [613, 605] on div "What is your first name? ¿Cuál es tu nombre? Aaliyah What is your last name? ¿C…" at bounding box center [612, 419] width 1046 height 1044
type input "3"
click at [296, 593] on span "Organization Name Enter the information for your organization/employer (where y…" at bounding box center [348, 596] width 519 height 130
click at [284, 555] on input "Organization Name" at bounding box center [348, 573] width 519 height 39
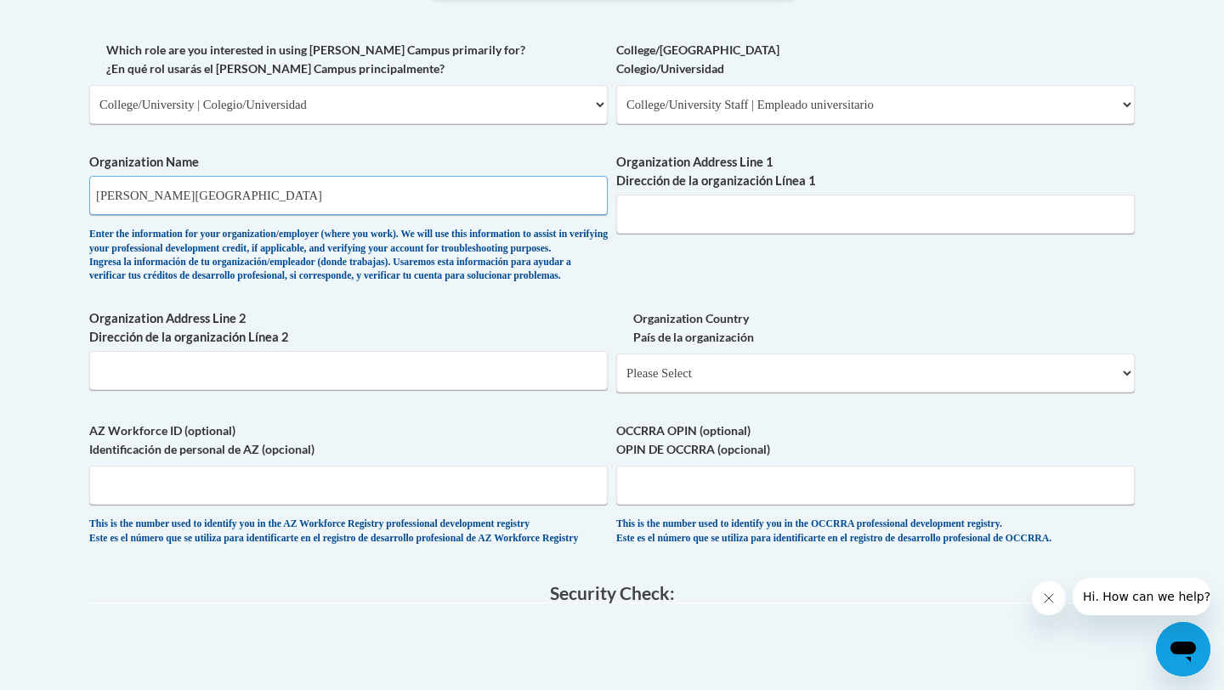
scroll to position [1000, 0]
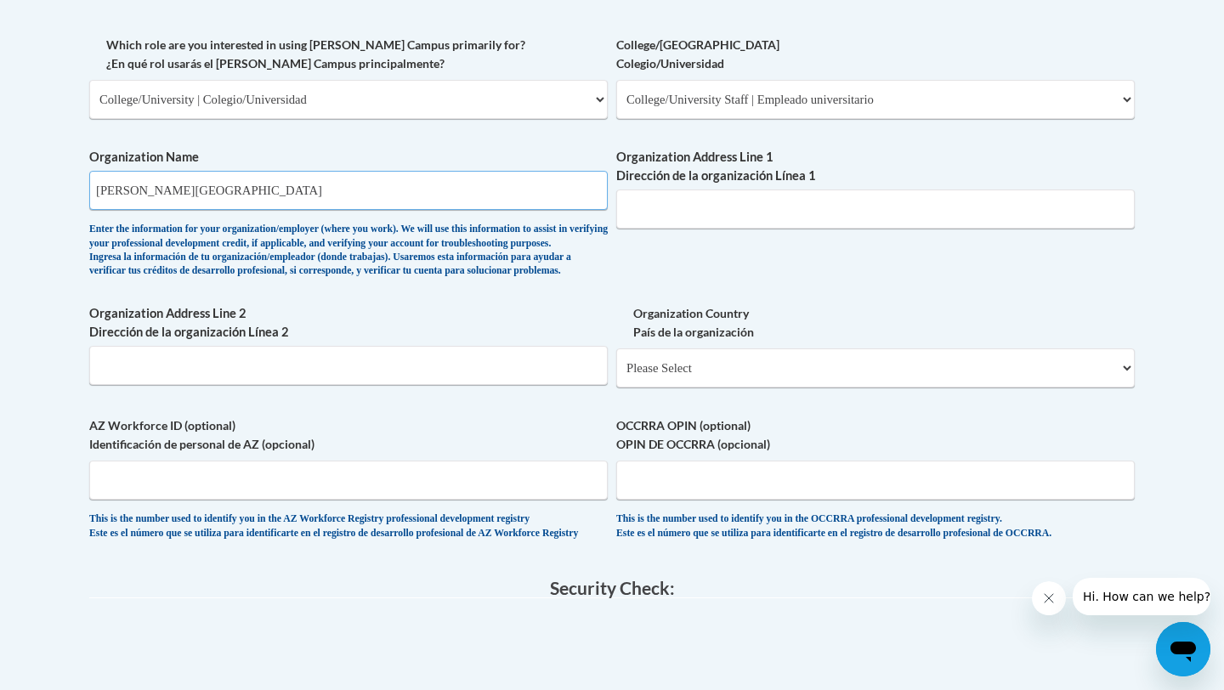
type input "Clayton State University"
click at [425, 385] on input "Organization Address Line 2 Dirección de la organización Línea 2" at bounding box center [348, 365] width 519 height 39
click at [590, 202] on input "Clayton State University" at bounding box center [348, 190] width 519 height 39
click at [560, 373] on input "Organization Address Line 2 Dirección de la organización Línea 2" at bounding box center [348, 365] width 519 height 39
click at [547, 500] on input "AZ Workforce ID (optional) Identificación de personal de AZ (opcional)" at bounding box center [348, 480] width 519 height 39
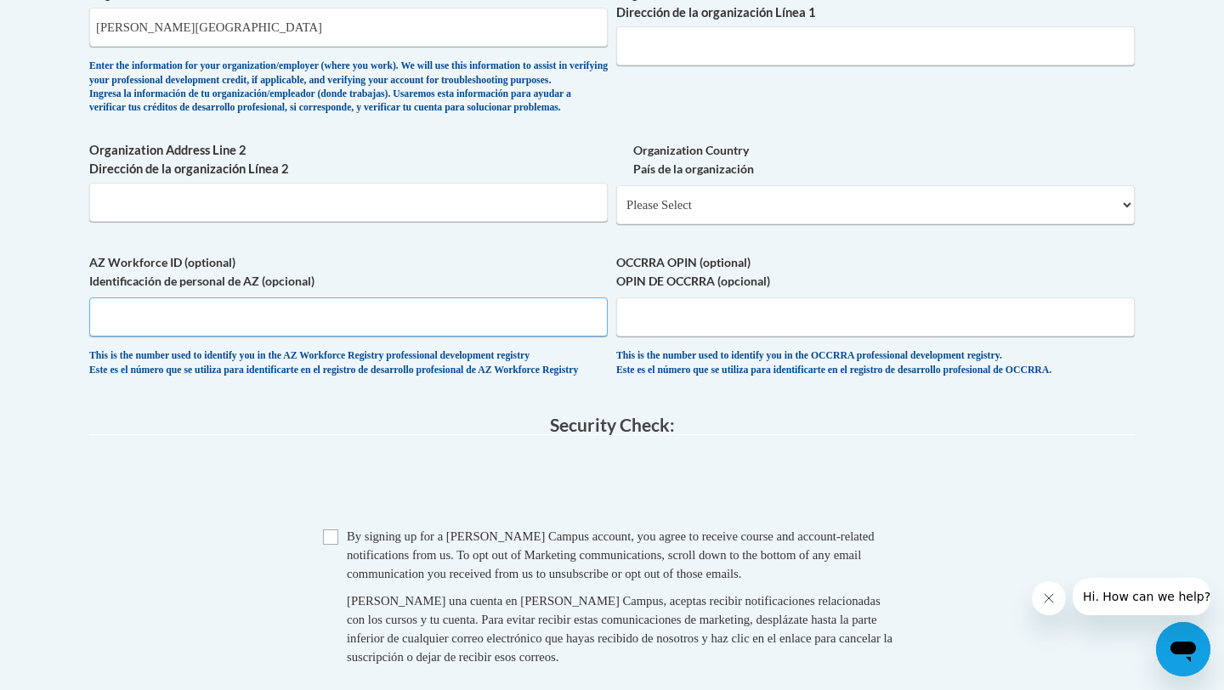
scroll to position [846, 0]
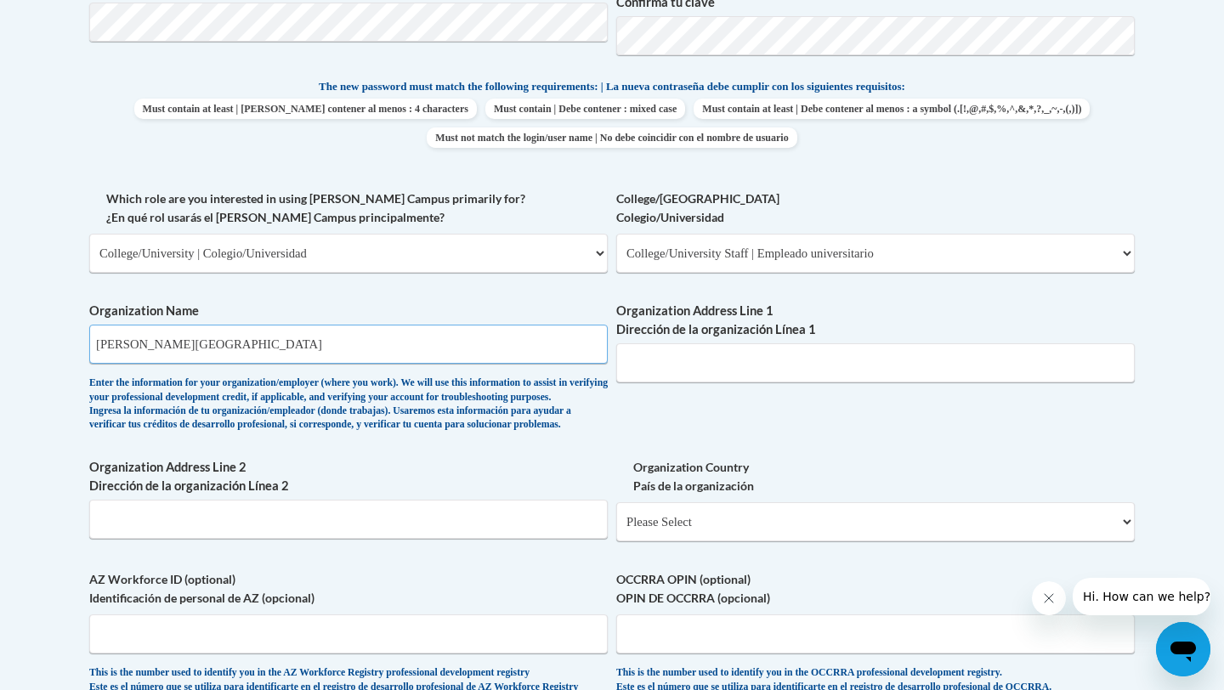
click at [372, 350] on input "Clayton State University" at bounding box center [348, 344] width 519 height 39
click at [728, 366] on input "Organization Address Line 1 Dirección de la organización Línea 1" at bounding box center [875, 363] width 519 height 39
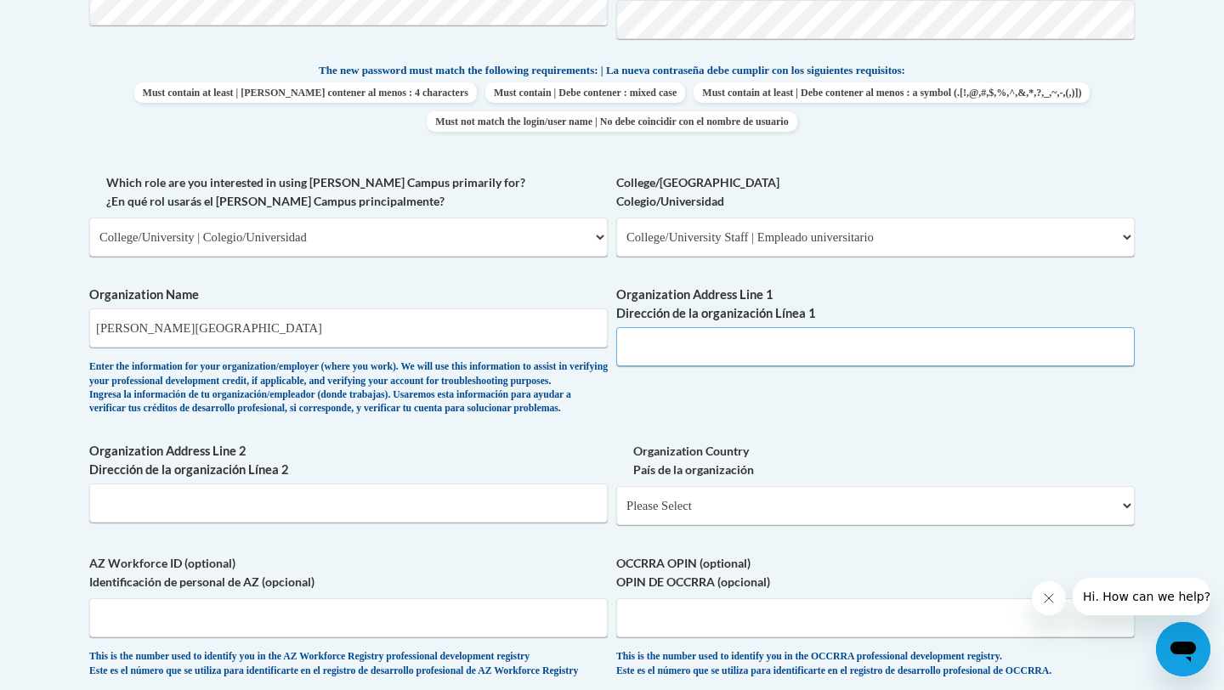
paste input "2000 Clayton State Blvd"
type input "2000 Clayton State Blvd"
click at [240, 480] on label "Organization Address Line 2 Dirección de la organización Línea 2" at bounding box center [348, 460] width 519 height 37
click at [240, 497] on input "Organization Address Line 2 Dirección de la organización Línea 2" at bounding box center [348, 503] width 519 height 39
click at [236, 523] on input "Organization Address Line 2 Dirección de la organización Línea 2" at bounding box center [348, 503] width 519 height 39
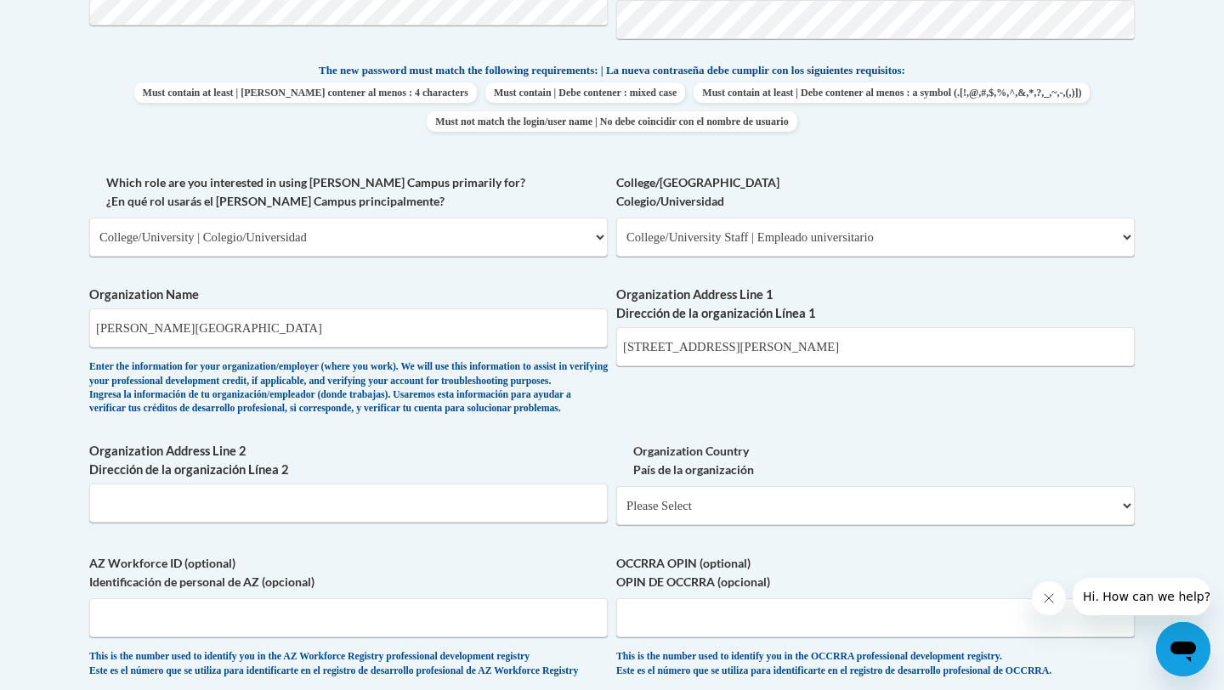
click at [811, 538] on div "Organization Country País de la organización Please Select United States | Esta…" at bounding box center [875, 490] width 519 height 96
click at [809, 525] on select "Please Select United States | Estados Unidos Outside of the United States | Fue…" at bounding box center [875, 505] width 519 height 39
select select "ad49bcad-a171-4b2e-b99c-48b446064914"
click at [616, 514] on select "Please Select United States | Estados Unidos Outside of the United States | Fue…" at bounding box center [875, 505] width 519 height 39
select select
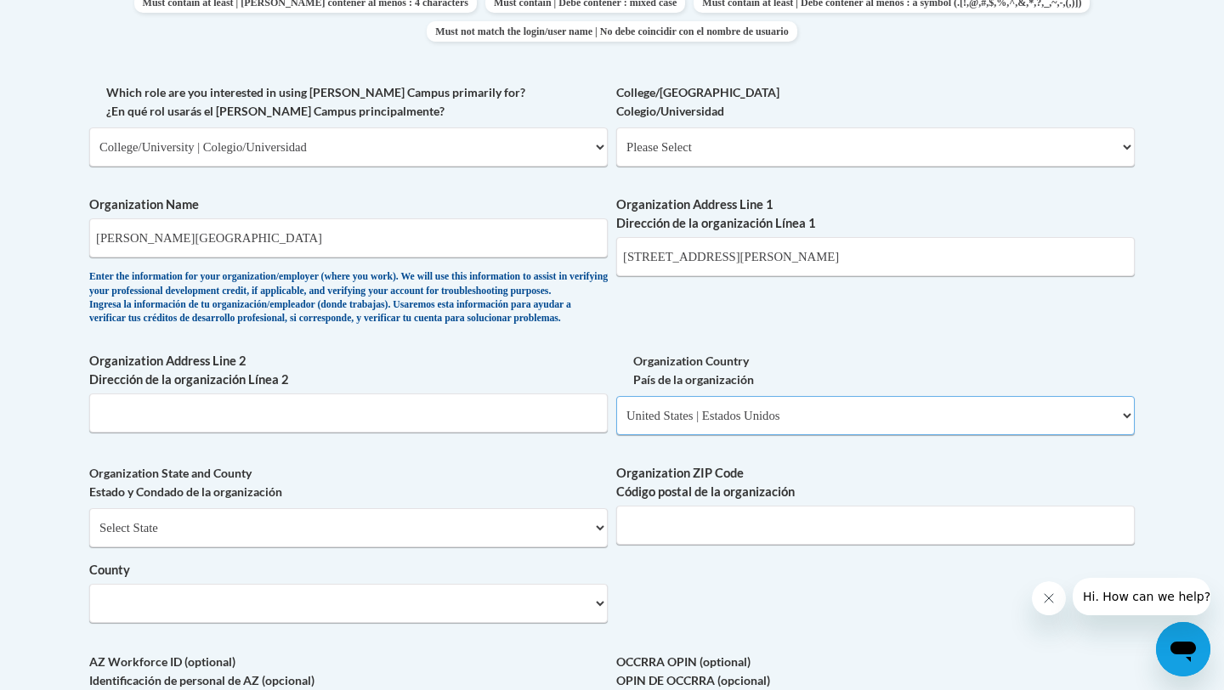
scroll to position [965, 0]
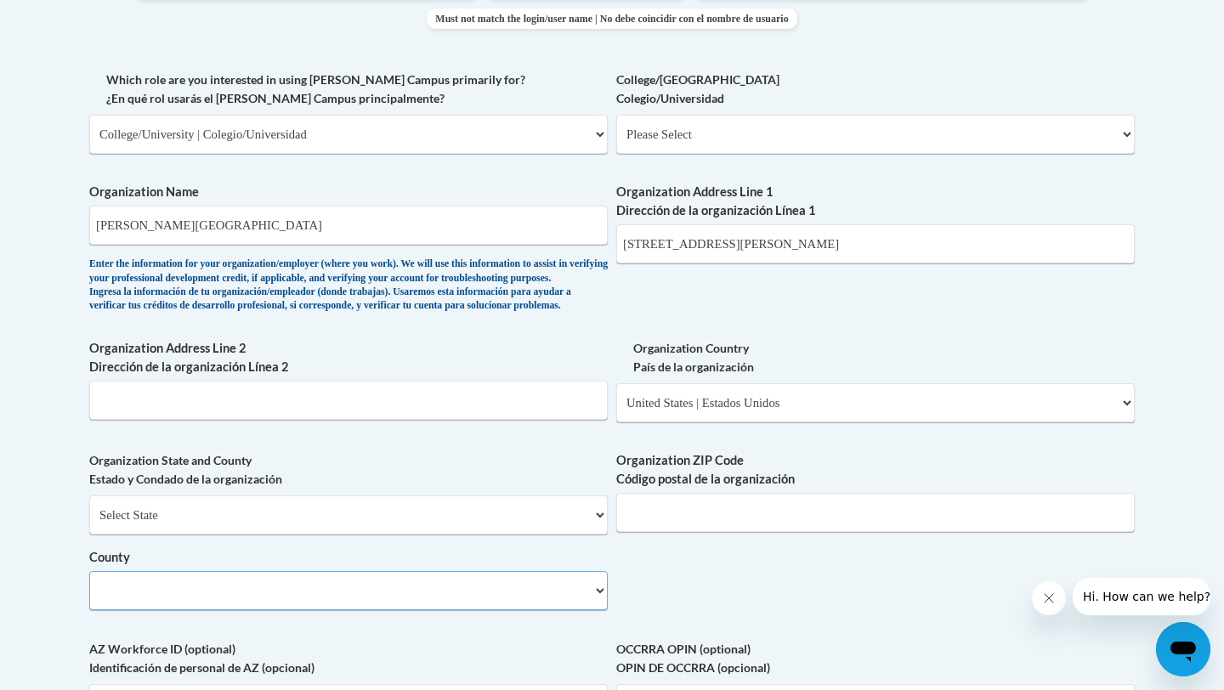
click at [598, 610] on select "County" at bounding box center [348, 590] width 519 height 39
click at [669, 532] on input "Organization ZIP Code Código postal de la organización" at bounding box center [875, 512] width 519 height 39
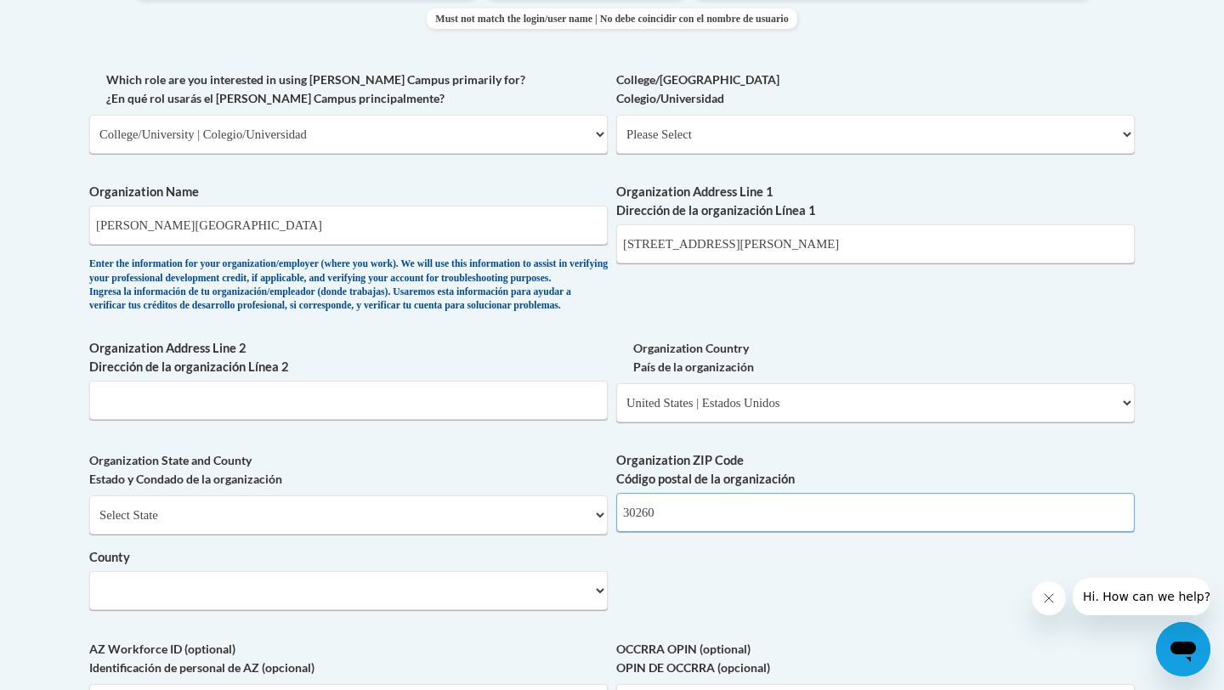
type input "30260"
click at [598, 610] on select "County" at bounding box center [348, 590] width 519 height 39
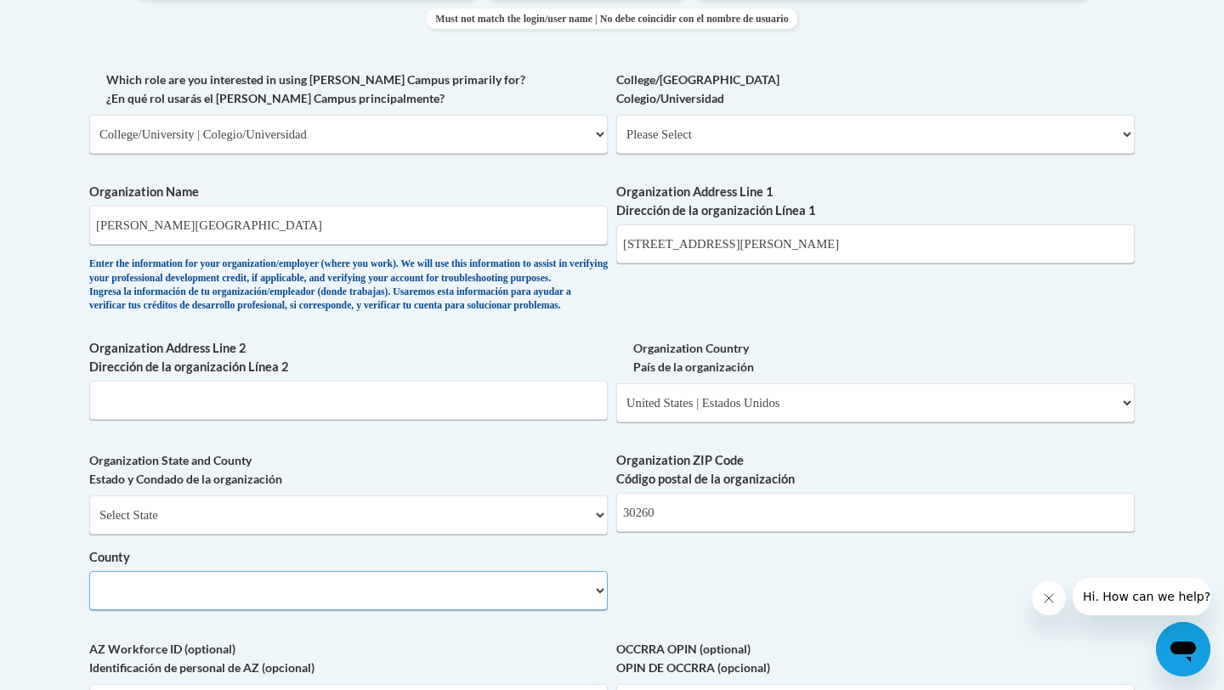
select select
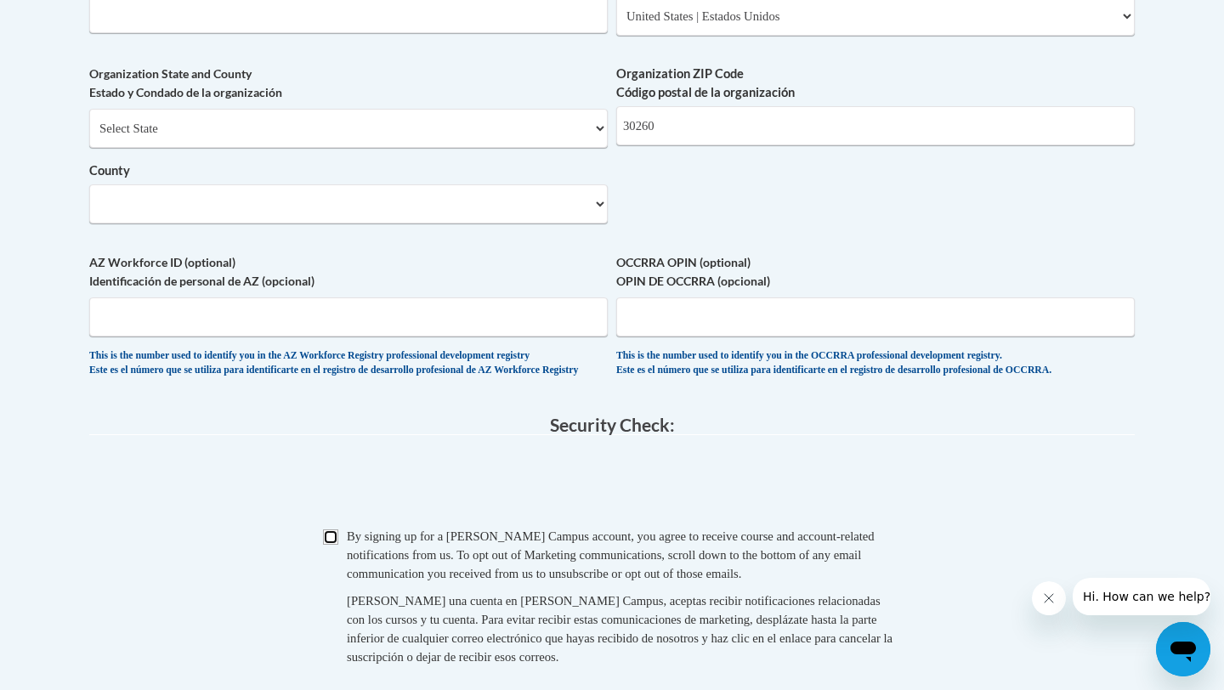
click at [323, 545] on input "Checkbox" at bounding box center [330, 537] width 15 height 15
checkbox input "true"
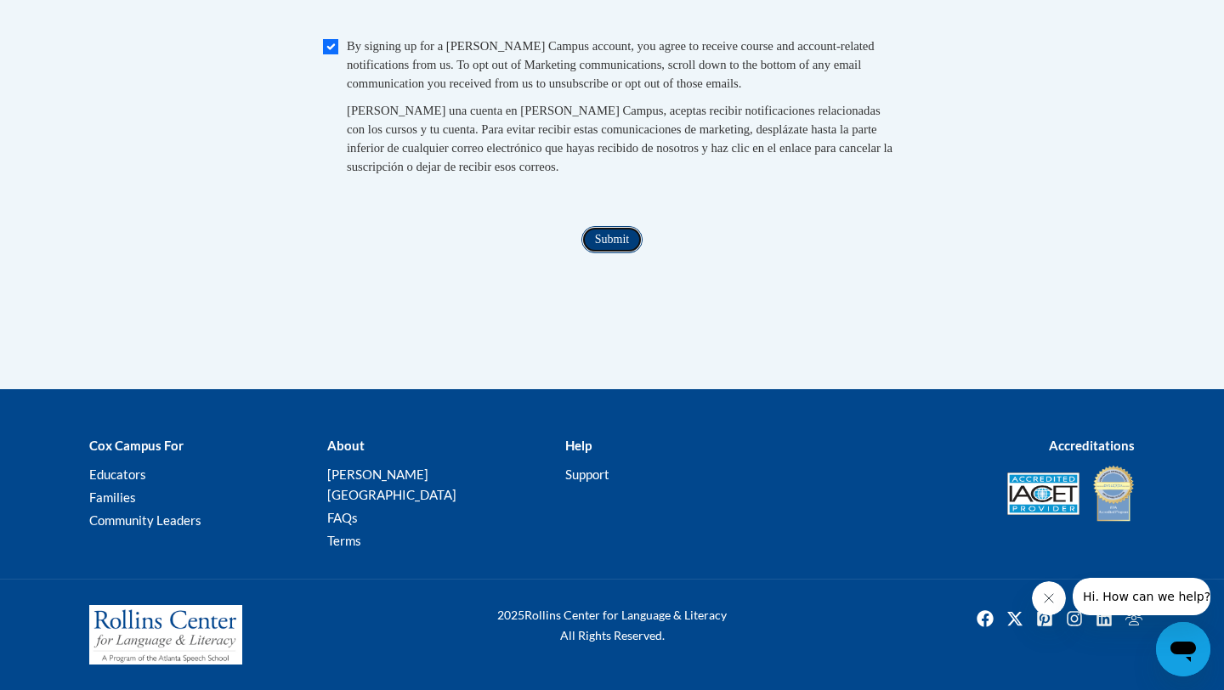
click at [622, 252] on input "Submit" at bounding box center [612, 239] width 61 height 27
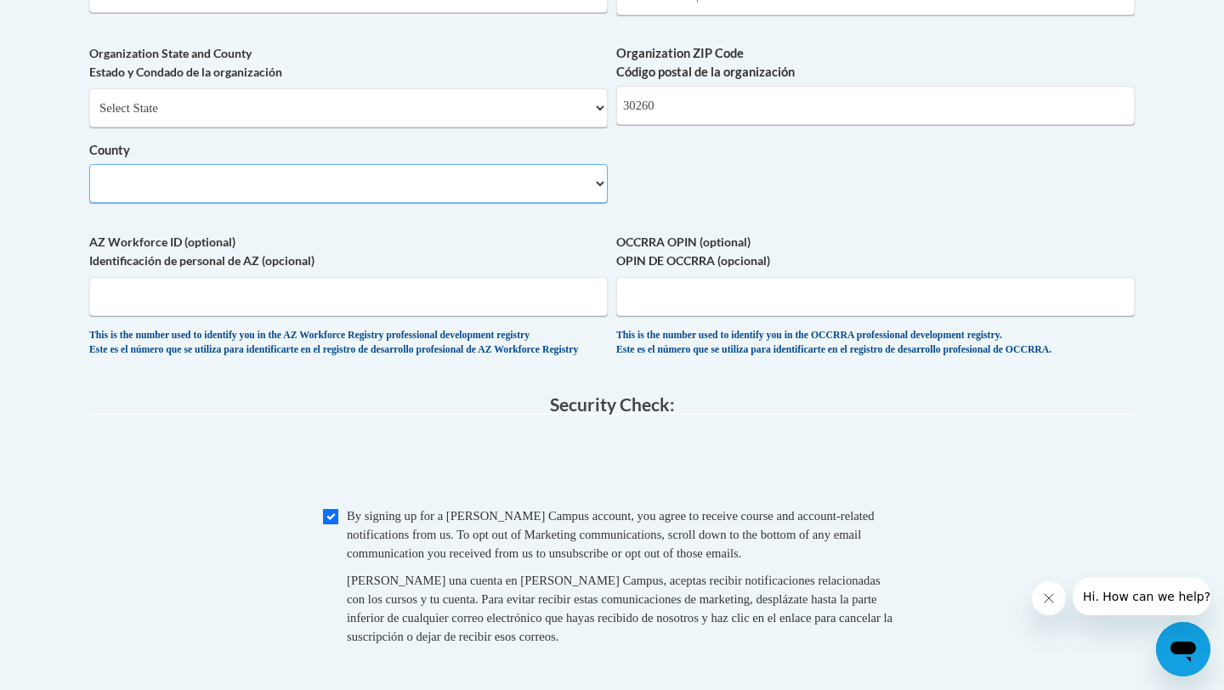
scroll to position [1308, 0]
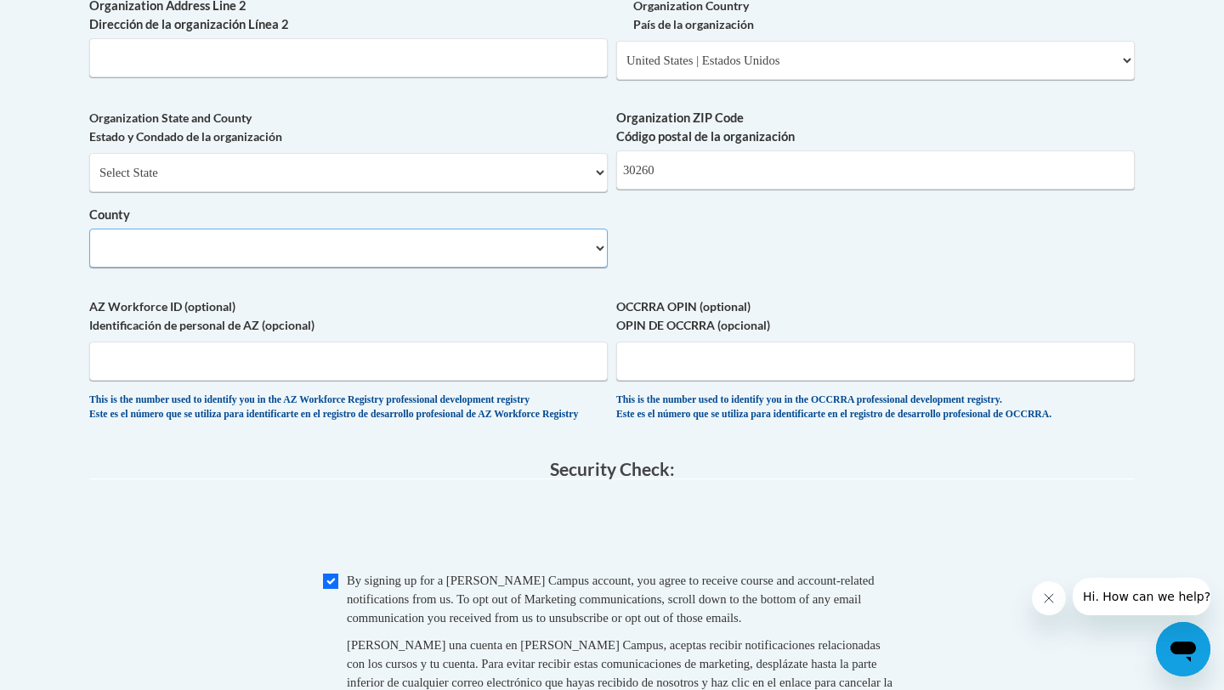
click at [600, 268] on select "County" at bounding box center [348, 248] width 519 height 39
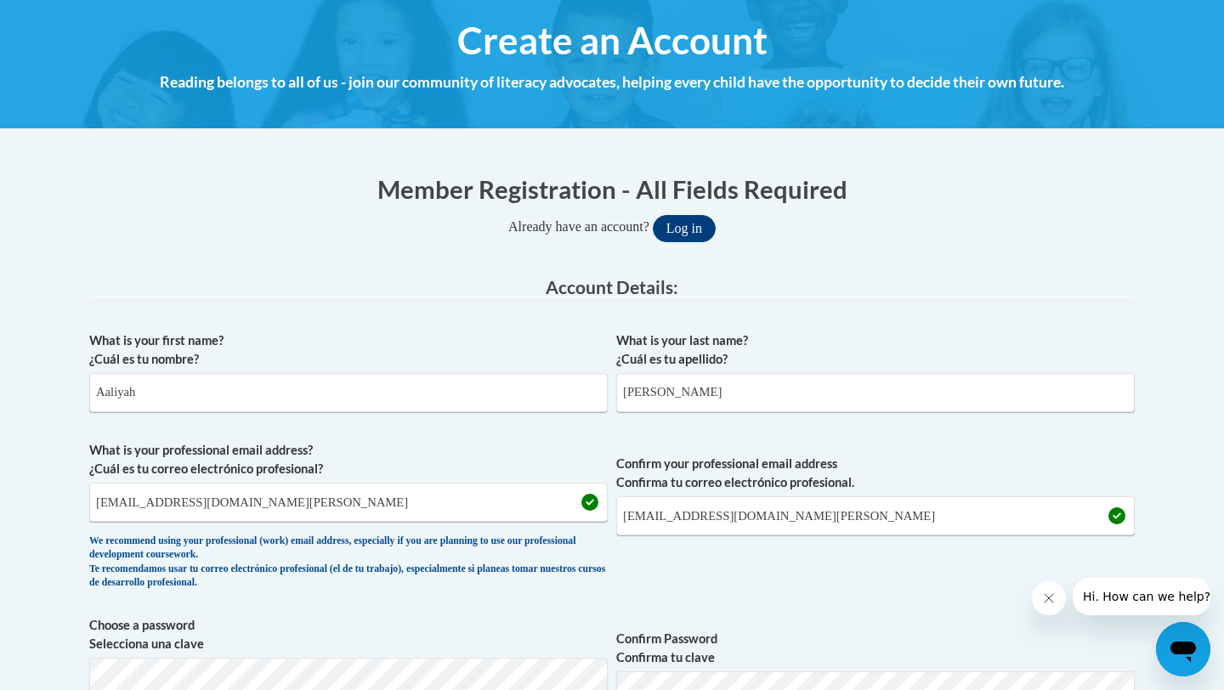
scroll to position [0, 0]
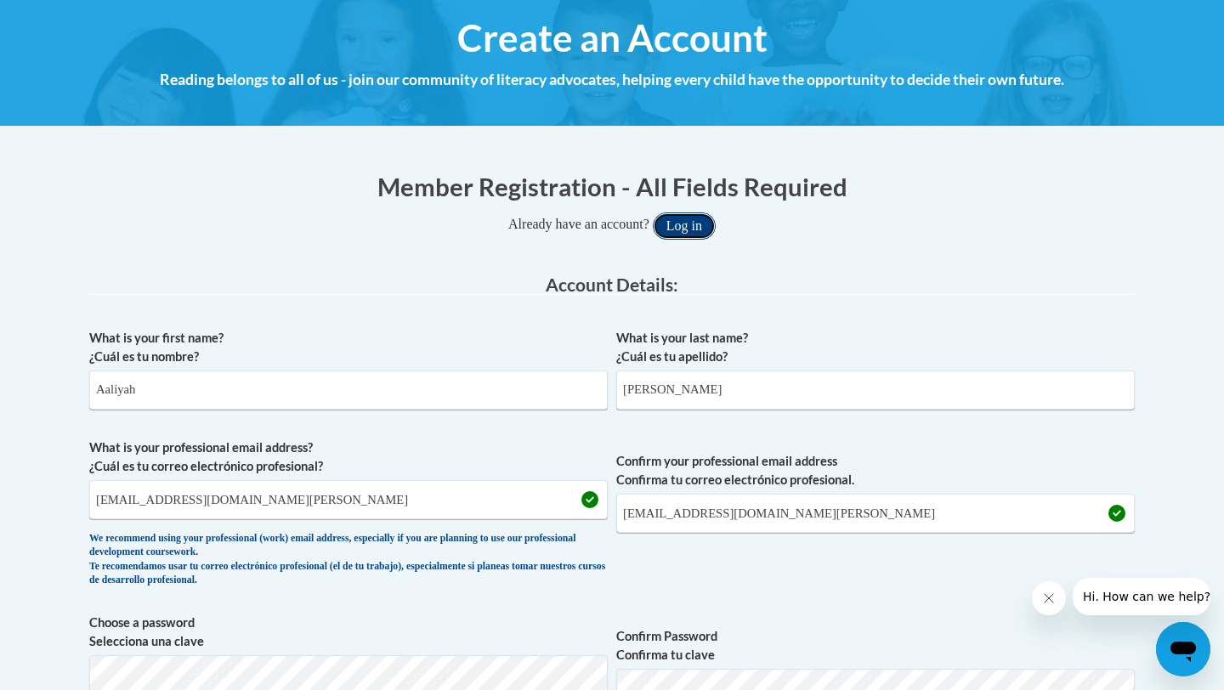
click at [697, 225] on button "Log in" at bounding box center [684, 226] width 63 height 27
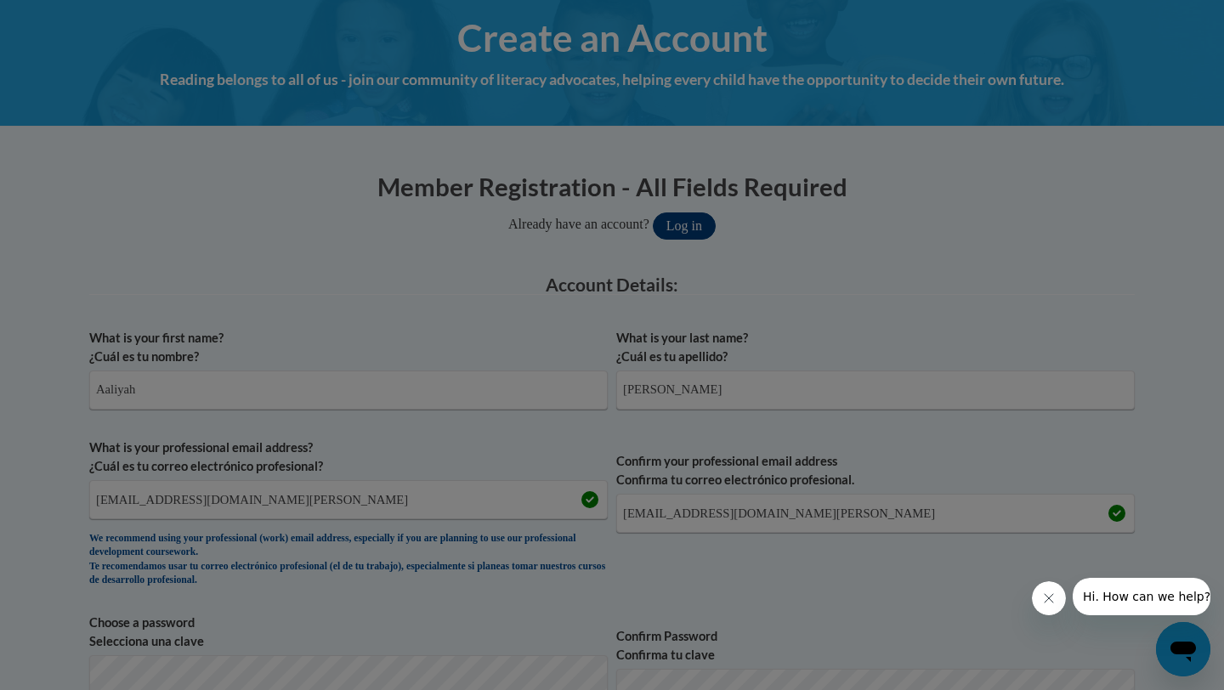
scroll to position [913, 0]
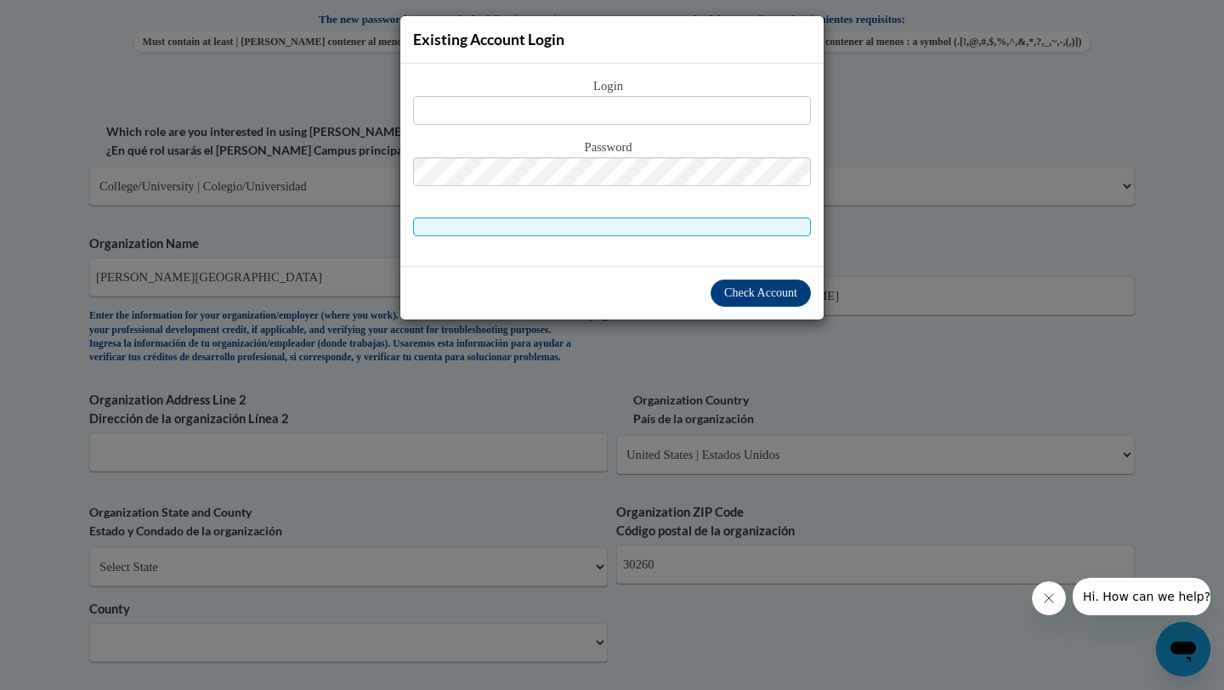
click at [847, 114] on div "Existing Account Login Login Password" at bounding box center [612, 345] width 1224 height 690
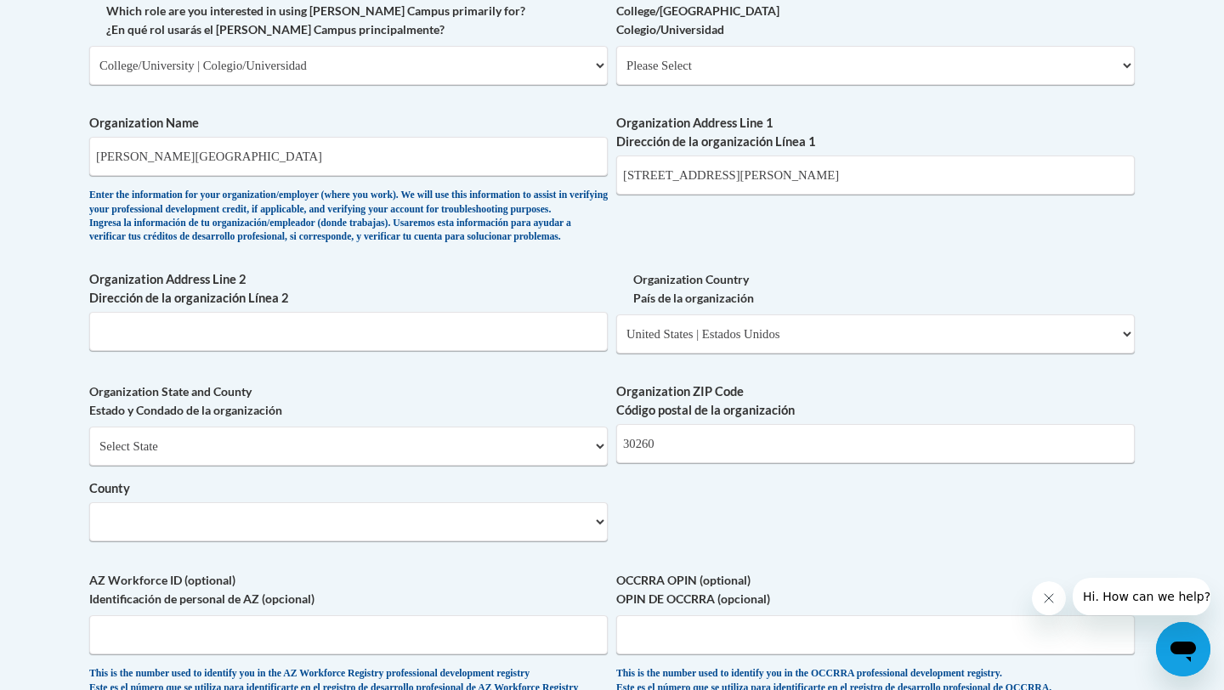
scroll to position [1031, 0]
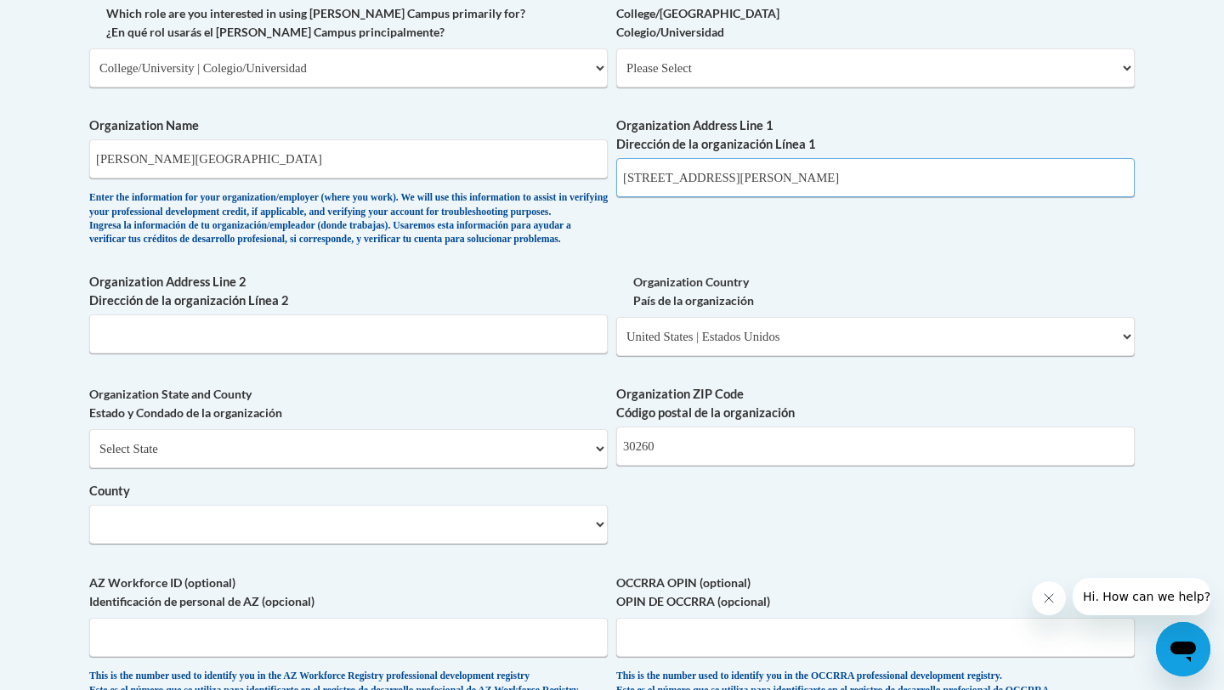
drag, startPoint x: 804, startPoint y: 185, endPoint x: 538, endPoint y: 204, distance: 266.8
click at [537, 204] on div "What is your first name? ¿Cuál es tu nombre? Aaliyah What is your last name? ¿C…" at bounding box center [612, 98] width 1046 height 1233
click at [291, 354] on input "Organization Address Line 2 Dirección de la organización Línea 2" at bounding box center [348, 334] width 519 height 39
type input "2000 Clayton State Blvd"
click at [219, 544] on select "County" at bounding box center [348, 524] width 519 height 39
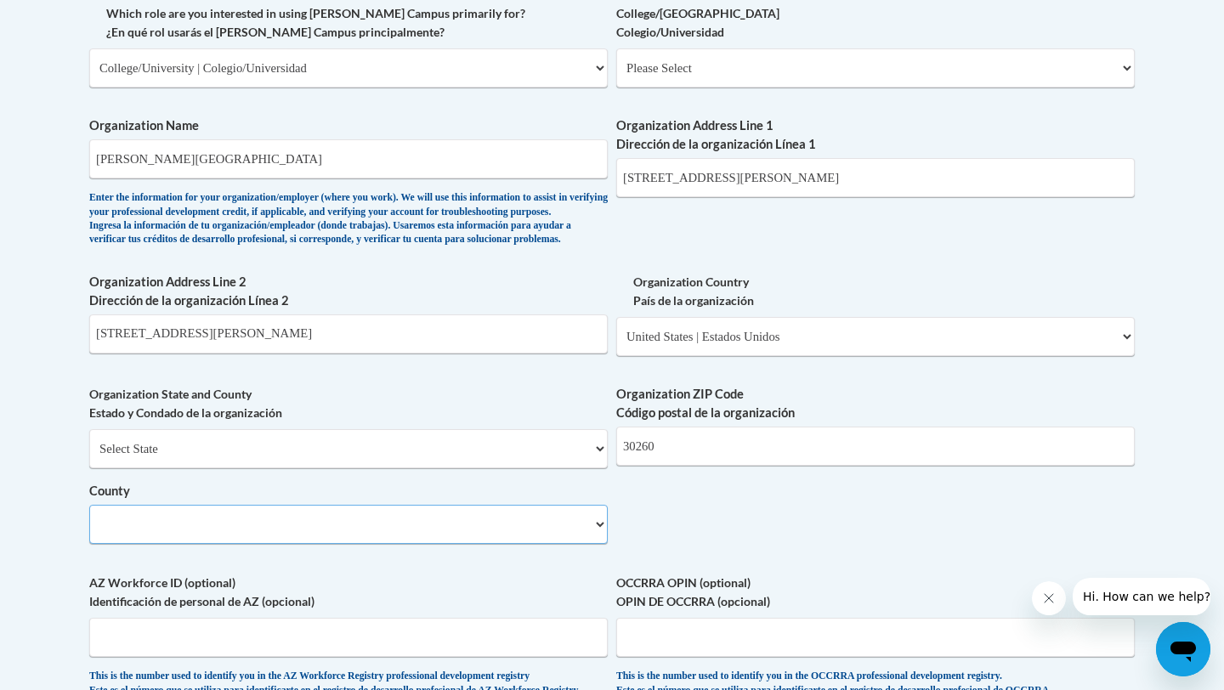
click at [593, 543] on select "County" at bounding box center [348, 524] width 519 height 39
click at [599, 544] on select "County" at bounding box center [348, 524] width 519 height 39
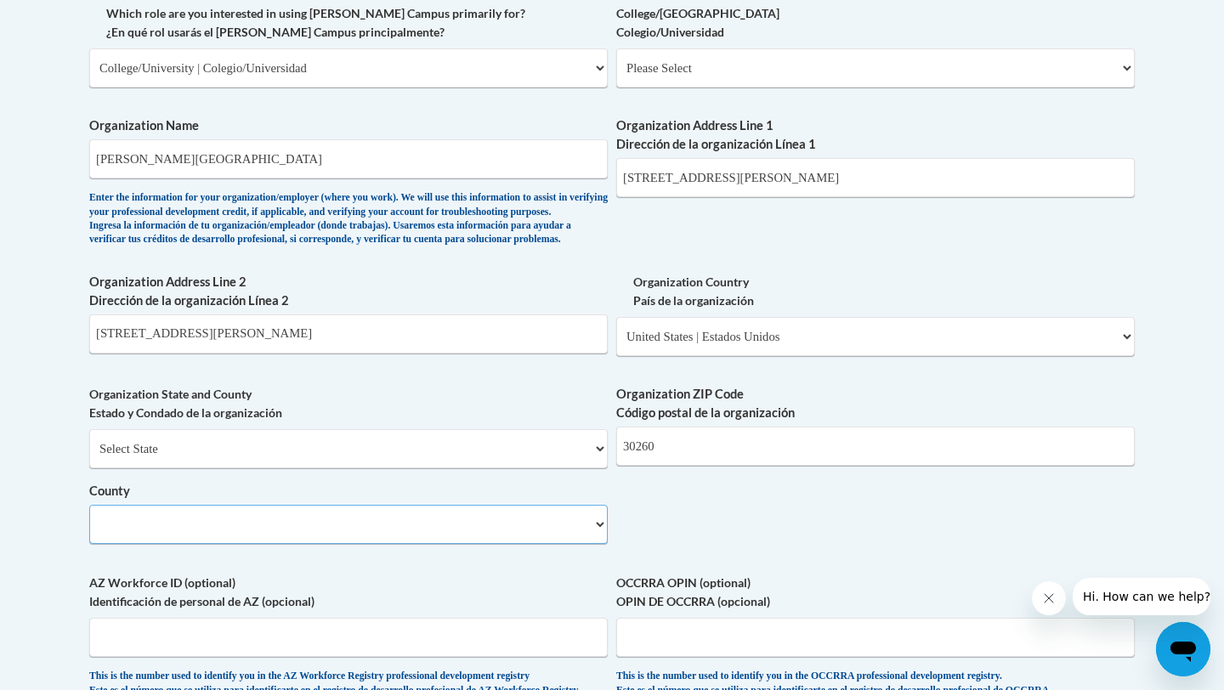
click at [489, 542] on select "County" at bounding box center [348, 524] width 519 height 39
drag, startPoint x: 789, startPoint y: 485, endPoint x: 775, endPoint y: 474, distance: 17.5
click at [788, 466] on input "30260" at bounding box center [875, 446] width 519 height 39
click at [543, 544] on select "County" at bounding box center [348, 524] width 519 height 39
click at [583, 461] on select "Select State Alabama Alaska Arizona Arkansas California Colorado Connecticut De…" at bounding box center [348, 448] width 519 height 39
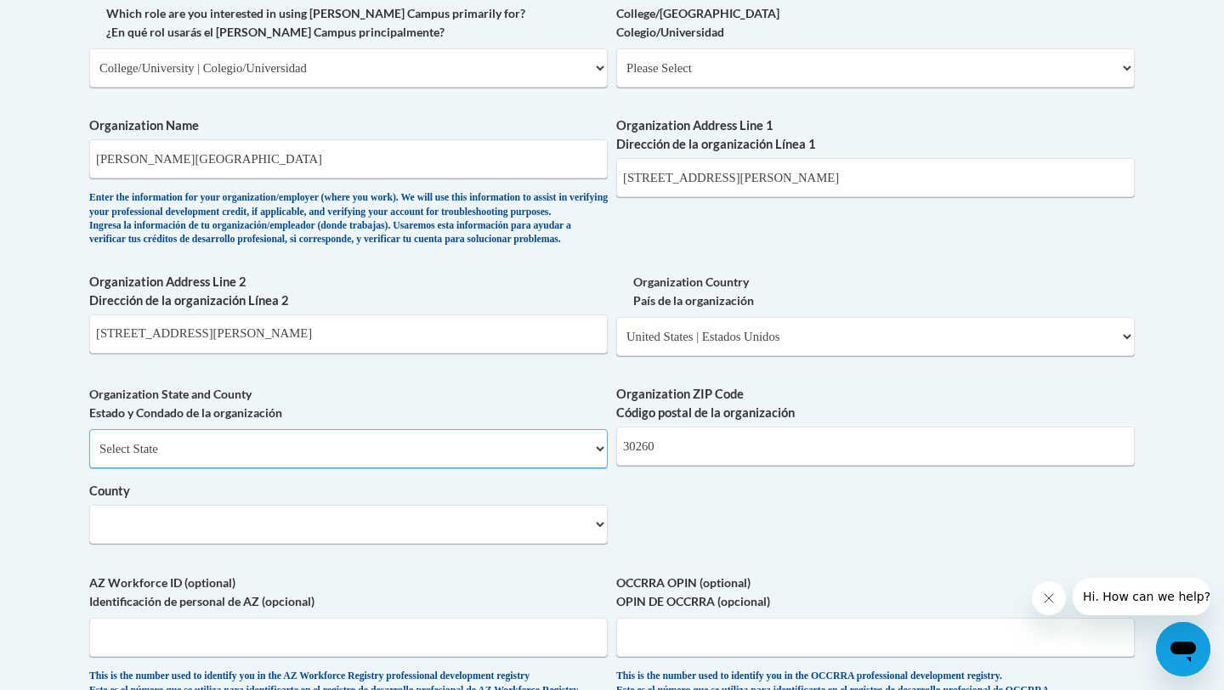
click at [89, 457] on select "Select State Alabama Alaska Arizona Arkansas California Colorado Connecticut De…" at bounding box center [348, 448] width 519 height 39
click at [588, 544] on select "County" at bounding box center [348, 524] width 519 height 39
click at [595, 544] on select "County" at bounding box center [348, 524] width 519 height 39
click at [600, 544] on select "County" at bounding box center [348, 524] width 519 height 39
click at [601, 544] on select "County" at bounding box center [348, 524] width 519 height 39
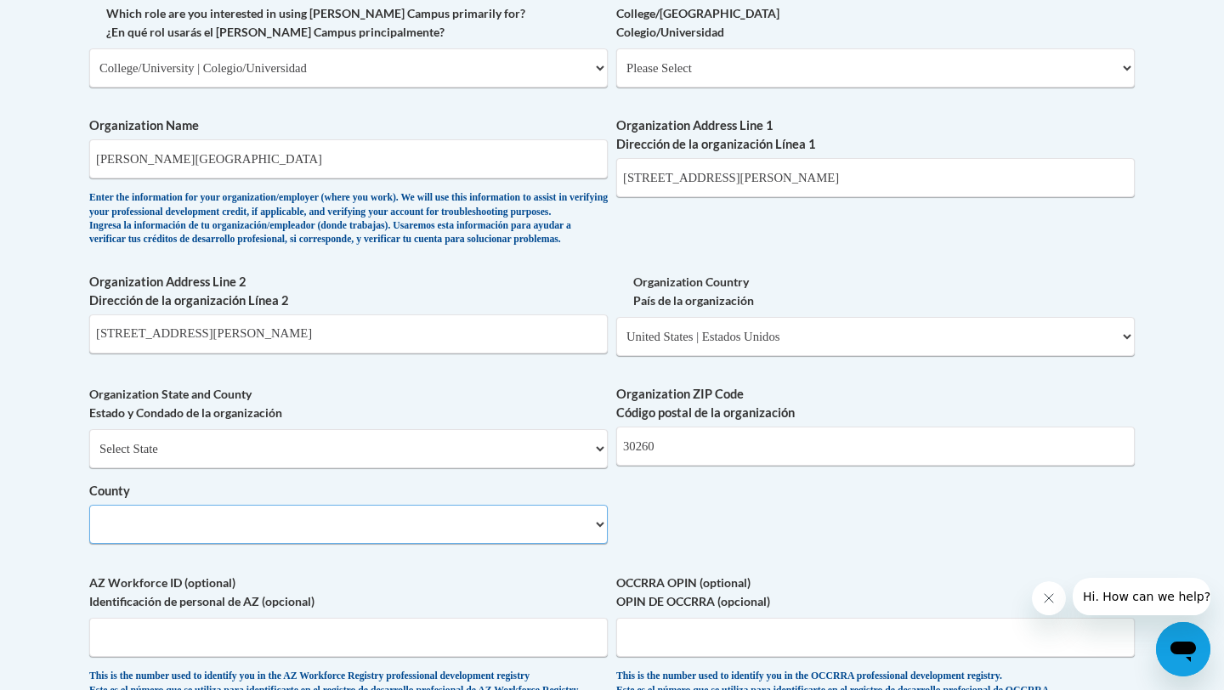
click at [601, 544] on select "County" at bounding box center [348, 524] width 519 height 39
click at [598, 468] on select "Select State Alabama Alaska Arizona Arkansas California Colorado Connecticut De…" at bounding box center [348, 448] width 519 height 39
select select "[US_STATE]"
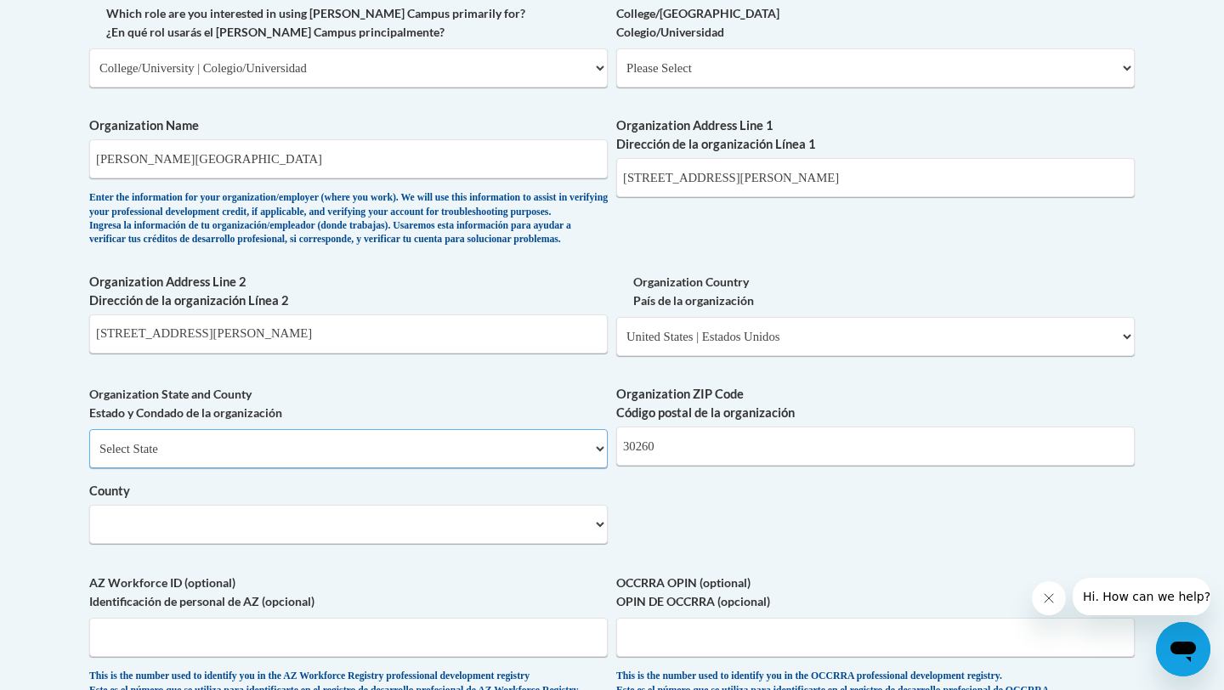
click at [89, 457] on select "Select State Alabama Alaska Arizona Arkansas California Colorado Connecticut De…" at bounding box center [348, 448] width 519 height 39
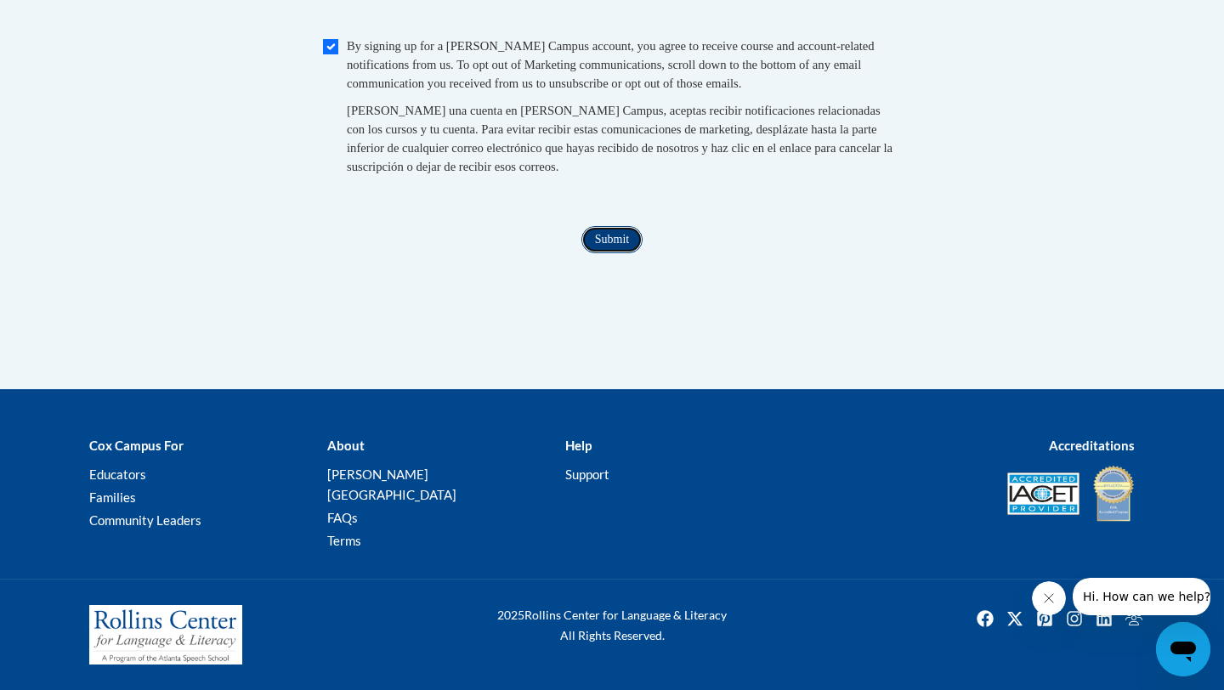
click at [621, 253] on input "Submit" at bounding box center [612, 239] width 61 height 27
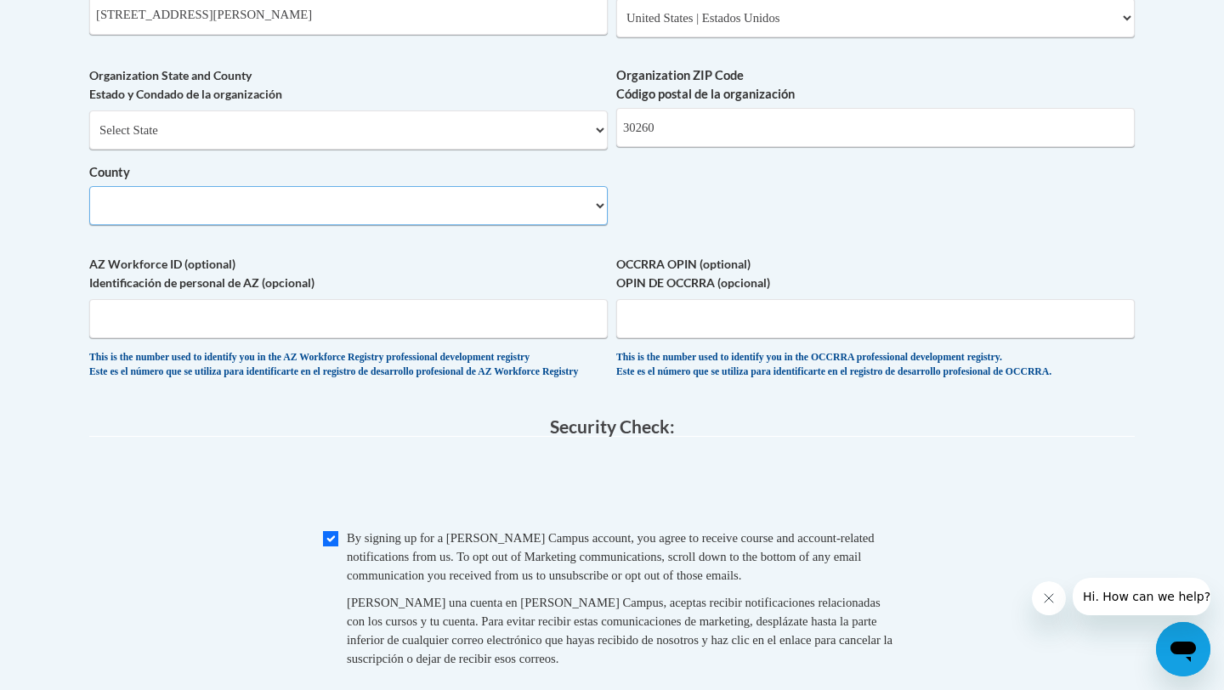
scroll to position [1343, 0]
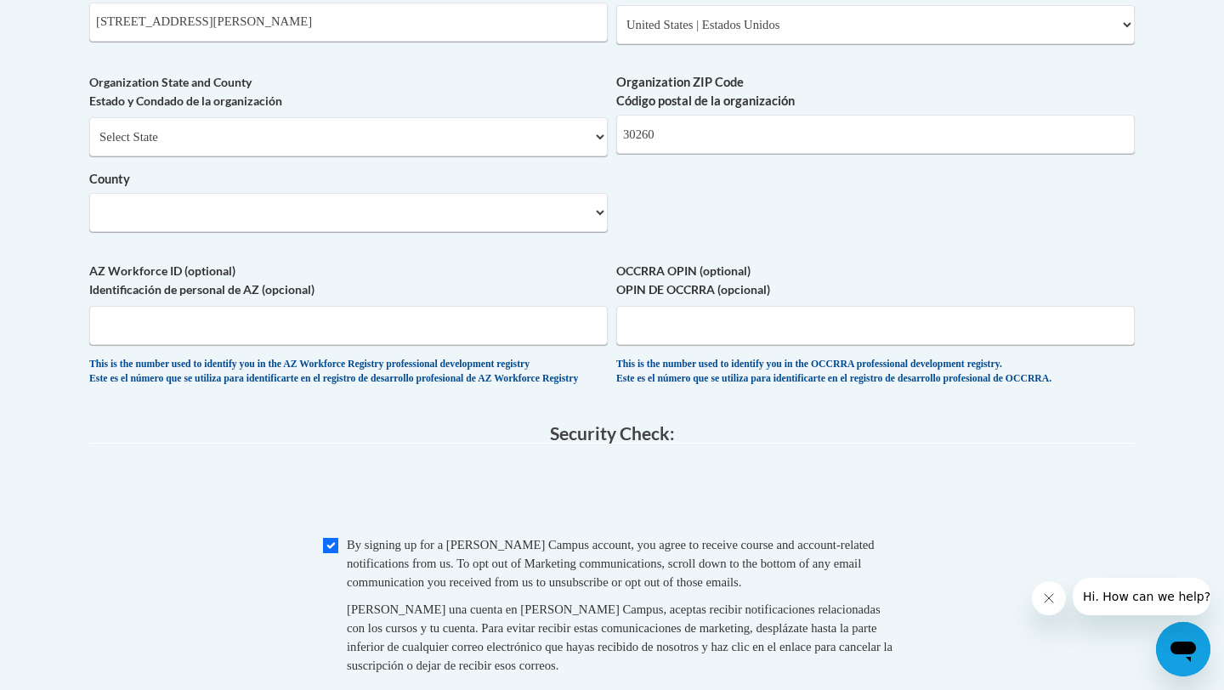
drag, startPoint x: 359, startPoint y: 278, endPoint x: 359, endPoint y: 240, distance: 38.3
click at [359, 232] on select "County" at bounding box center [348, 212] width 519 height 39
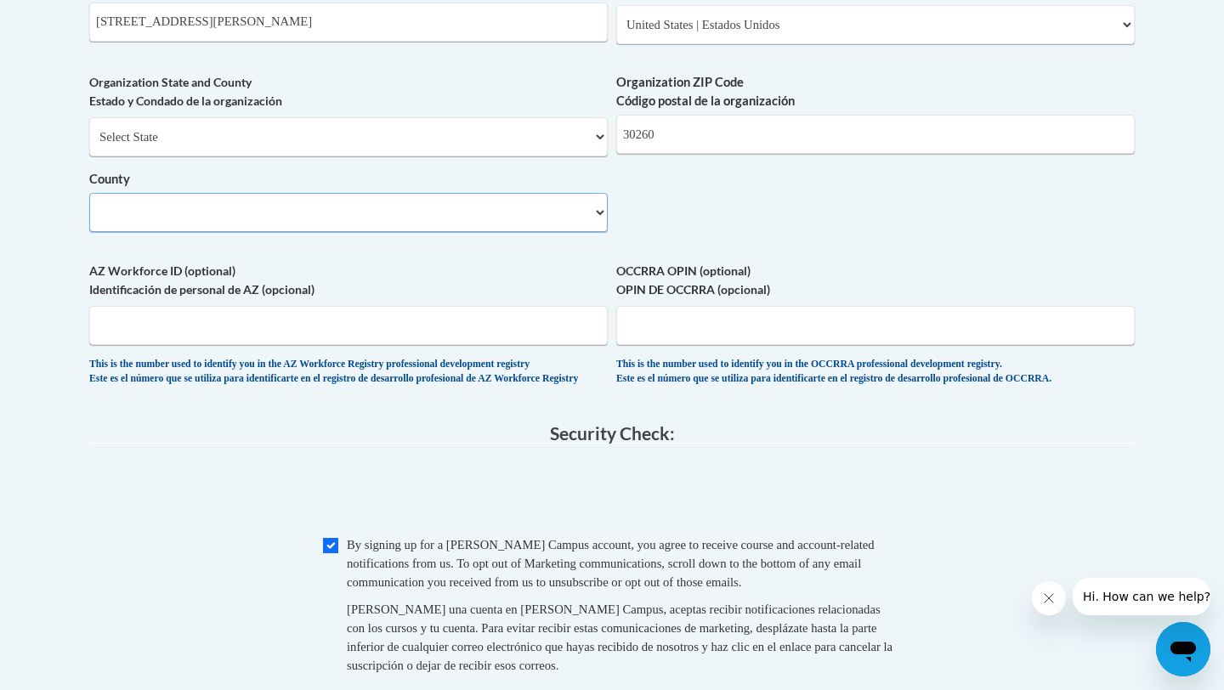
click at [359, 232] on select "County" at bounding box center [348, 212] width 519 height 39
drag, startPoint x: 564, startPoint y: 246, endPoint x: 607, endPoint y: 245, distance: 43.4
click at [603, 232] on select "County" at bounding box center [348, 212] width 519 height 39
click at [602, 232] on select "County" at bounding box center [348, 212] width 519 height 39
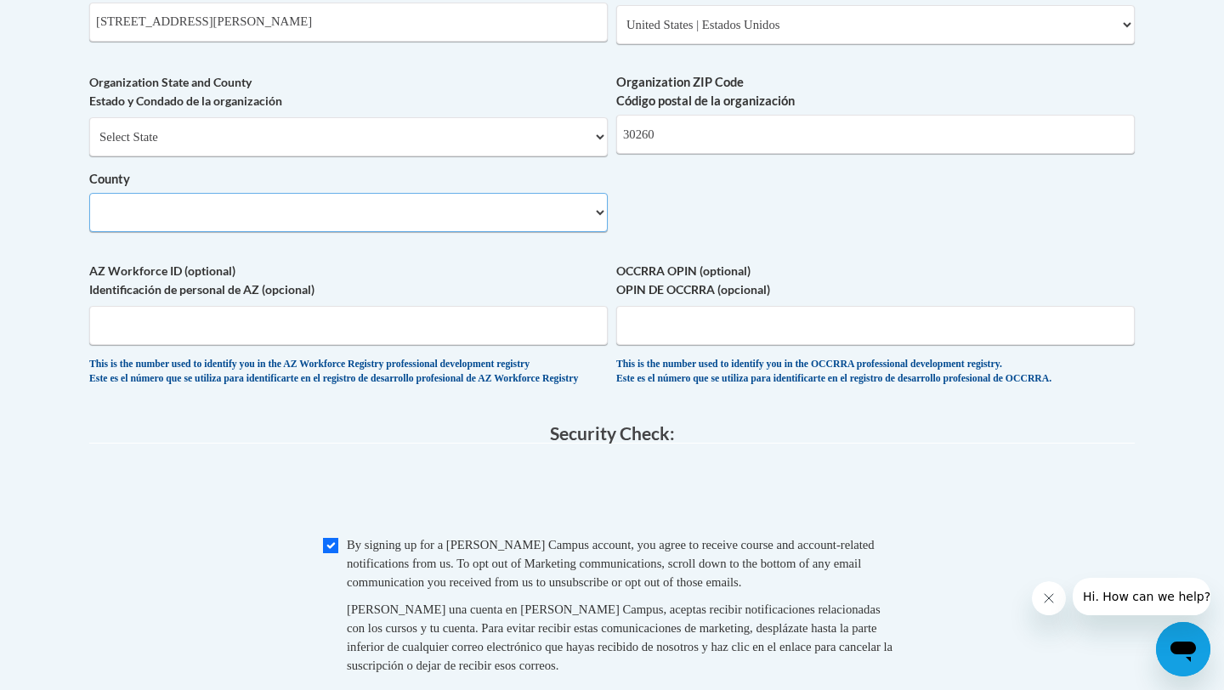
click at [602, 232] on select "County" at bounding box center [348, 212] width 519 height 39
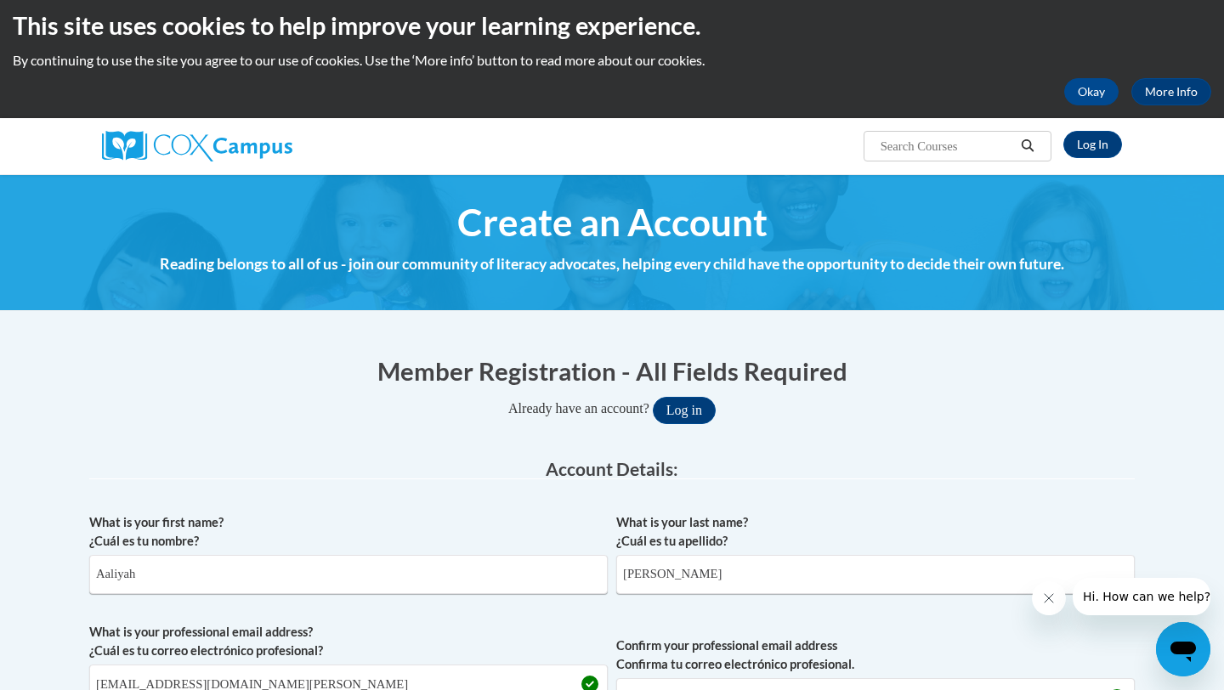
scroll to position [0, 0]
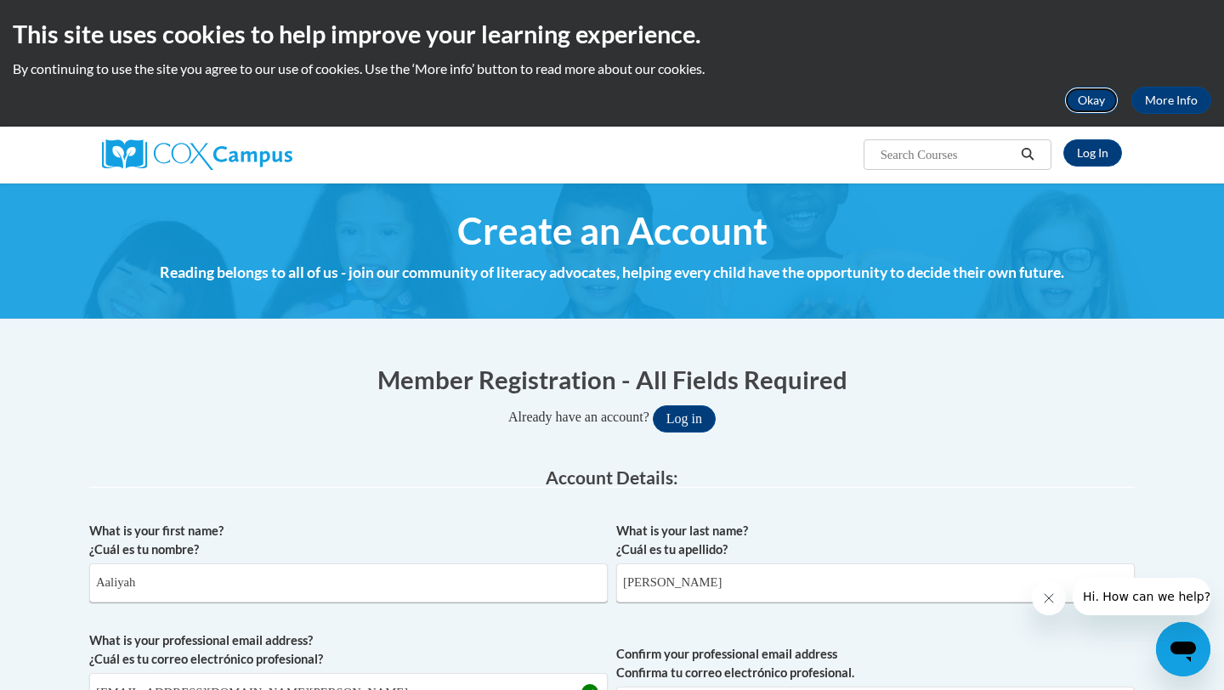
click at [1104, 98] on button "Okay" at bounding box center [1092, 100] width 54 height 27
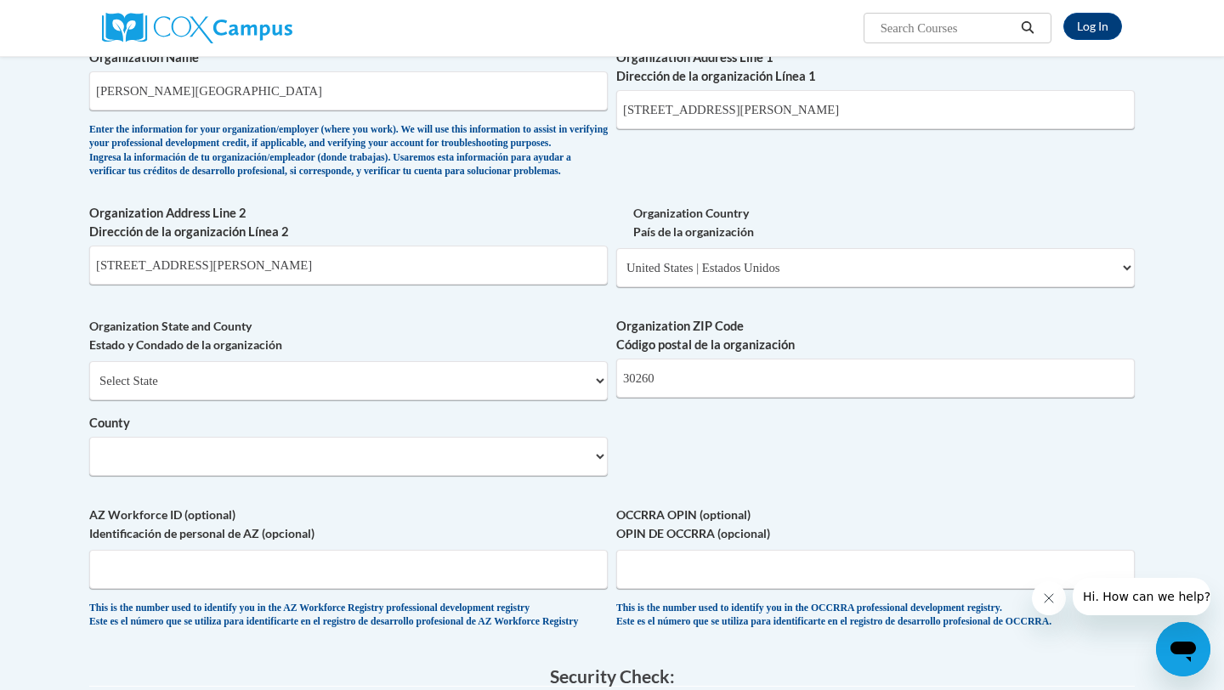
scroll to position [1138, 0]
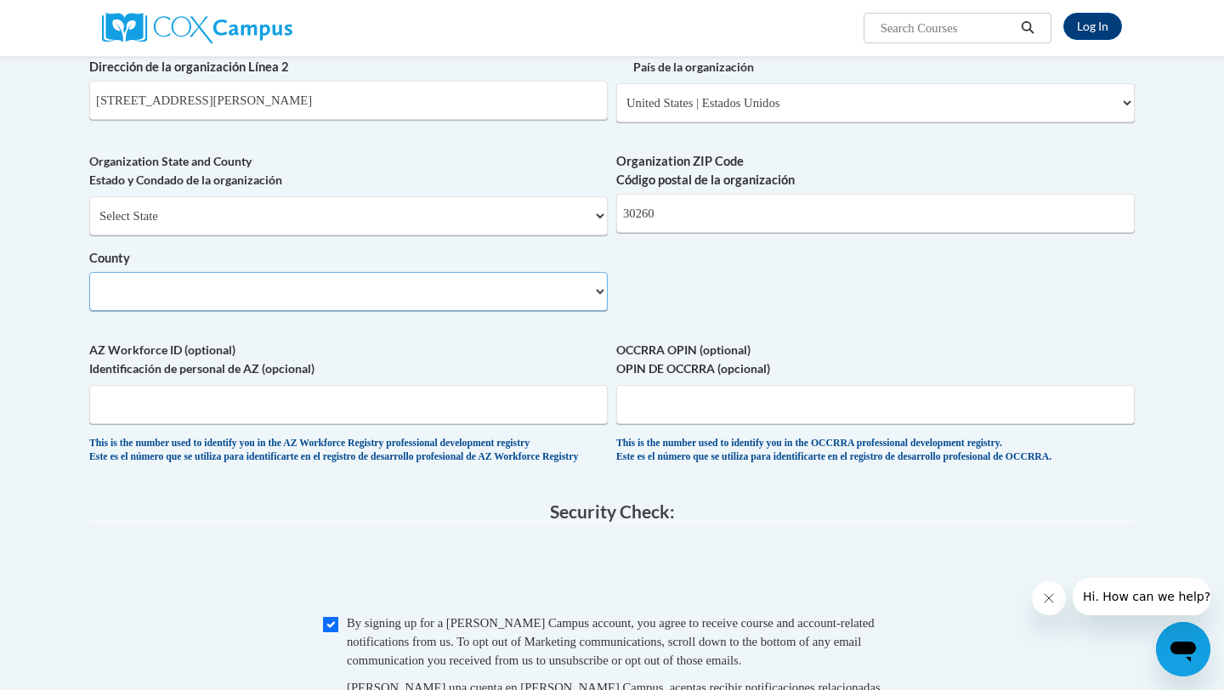
click at [607, 311] on select "County" at bounding box center [348, 291] width 519 height 39
click at [599, 311] on select "County" at bounding box center [348, 291] width 519 height 39
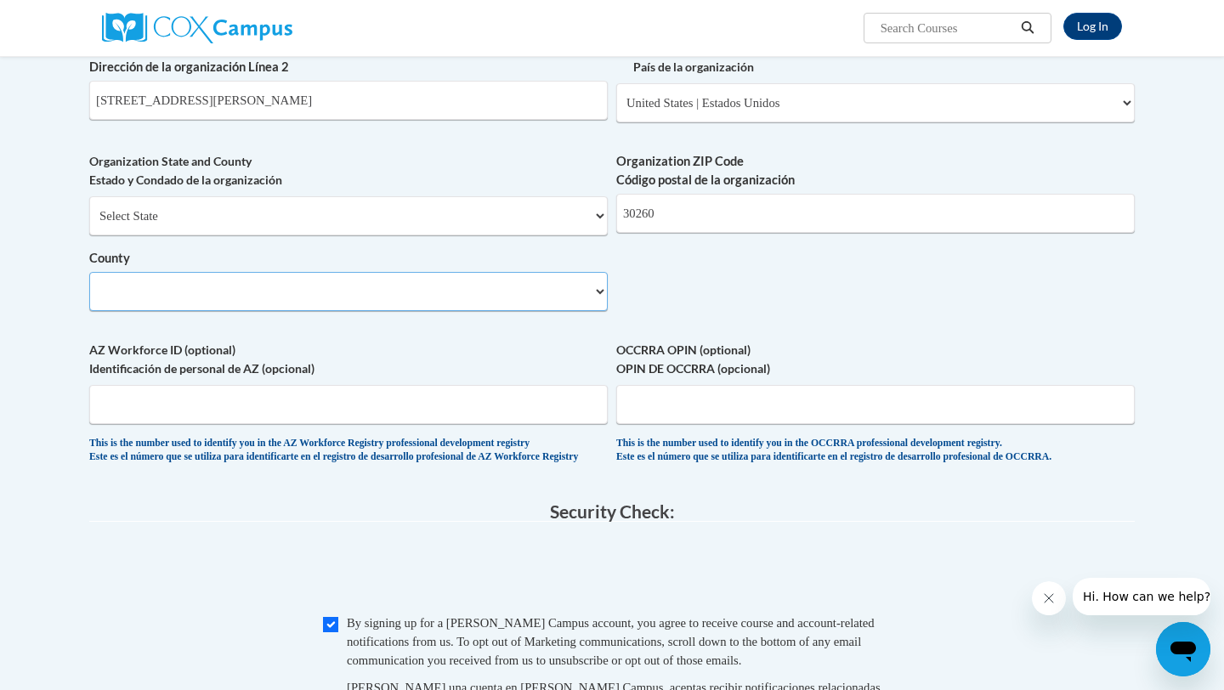
click at [599, 311] on select "County" at bounding box center [348, 291] width 519 height 39
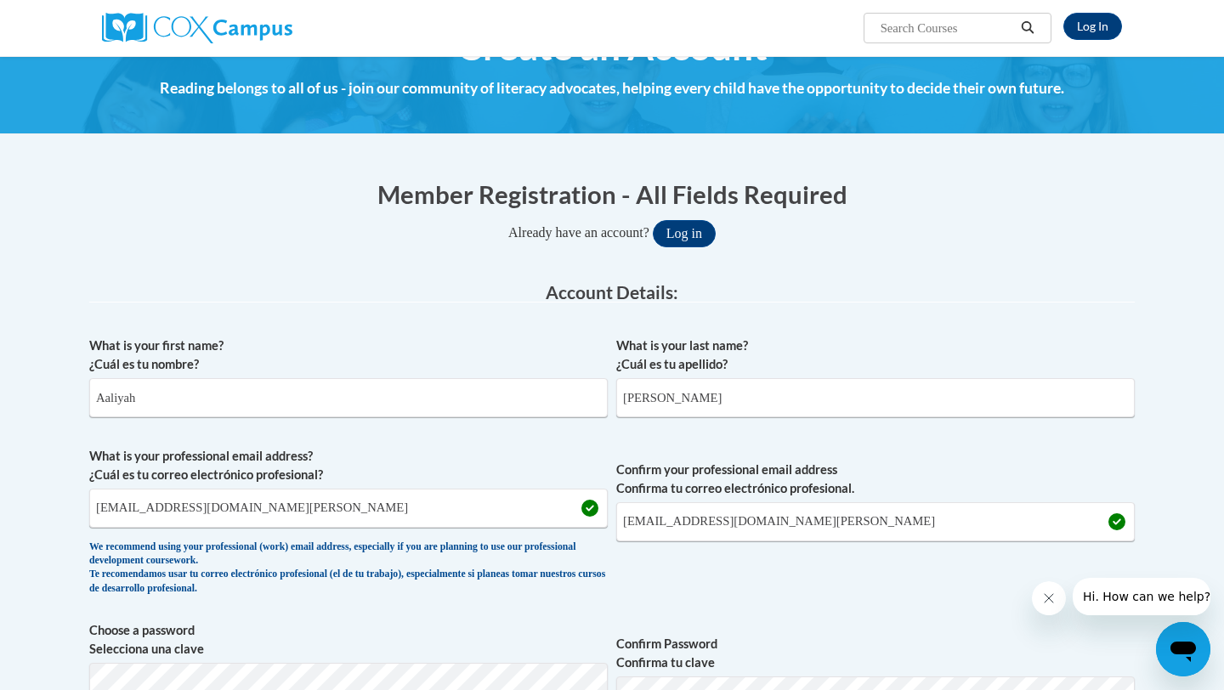
scroll to position [0, 0]
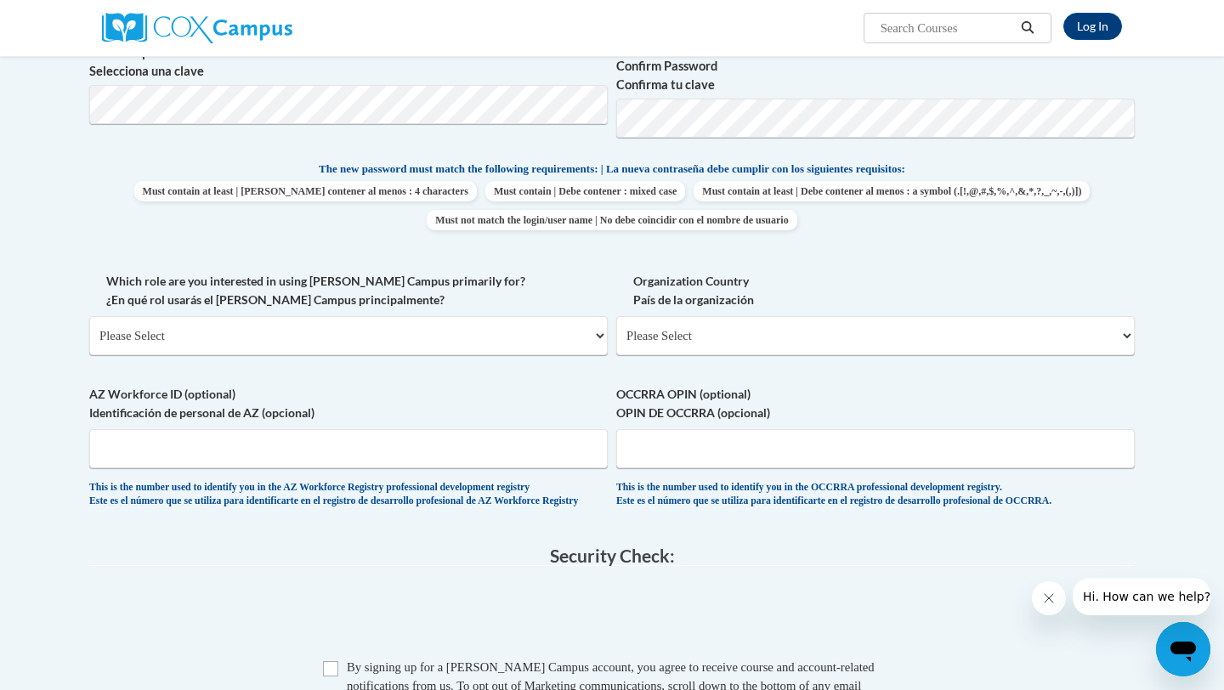
scroll to position [693, 0]
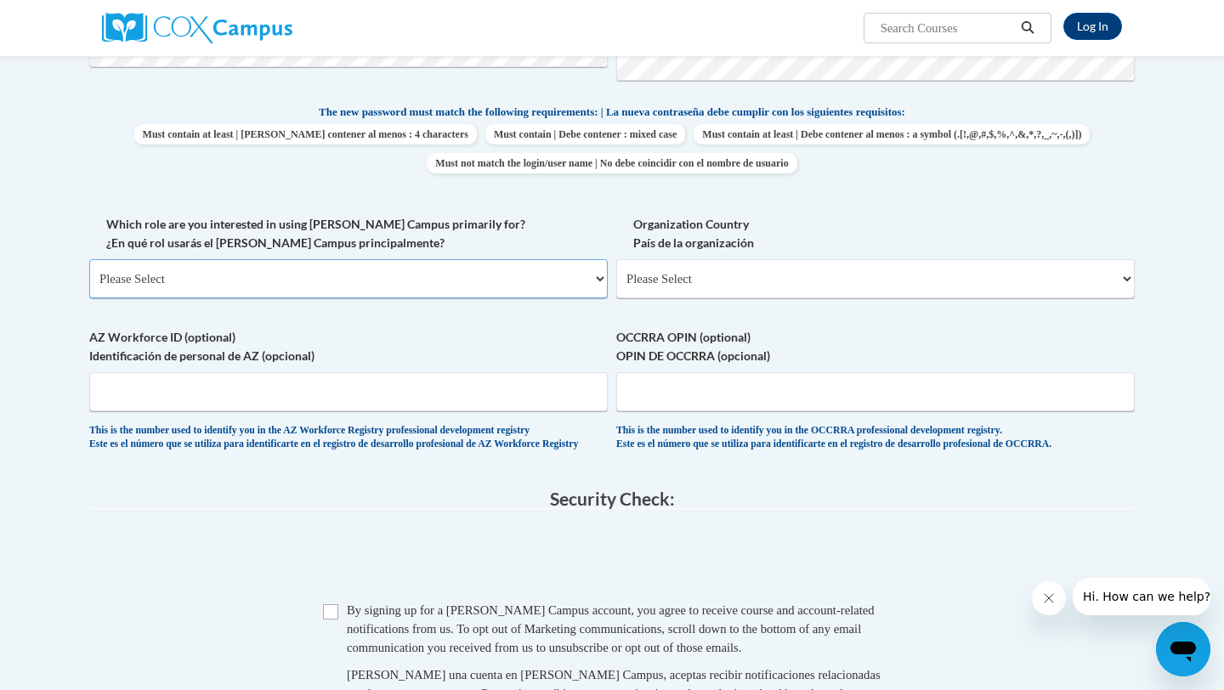
click at [593, 270] on select "Please Select College/University | Colegio/Universidad Community/Nonprofit Part…" at bounding box center [348, 278] width 519 height 39
select select "5a18ea06-2b54-4451-96f2-d152daf9eac5"
click at [89, 259] on select "Please Select College/University | Colegio/Universidad Community/Nonprofit Part…" at bounding box center [348, 278] width 519 height 39
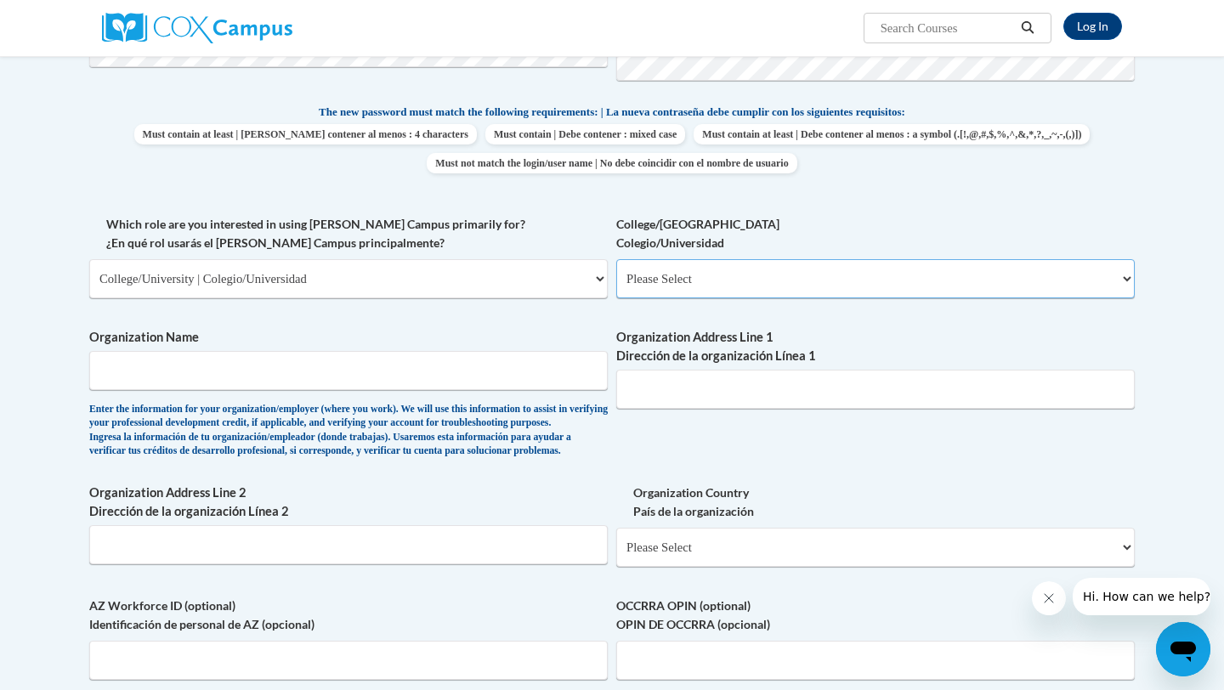
click at [1116, 281] on select "Please Select College/University Staff | Empleado universitario College/Univers…" at bounding box center [875, 278] width 519 height 39
select select "c8743970-7742-49d2-af9e-5c4138019e9a"
click at [616, 259] on select "Please Select College/University Staff | Empleado universitario College/Univers…" at bounding box center [875, 278] width 519 height 39
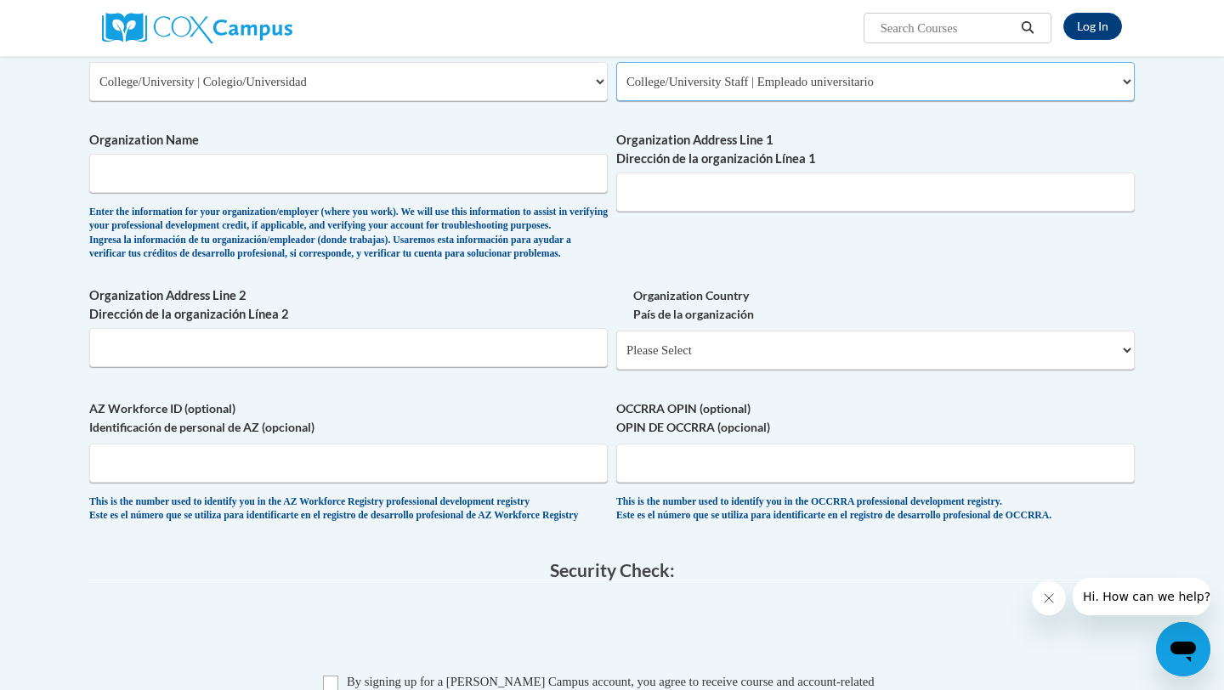
scroll to position [894, 0]
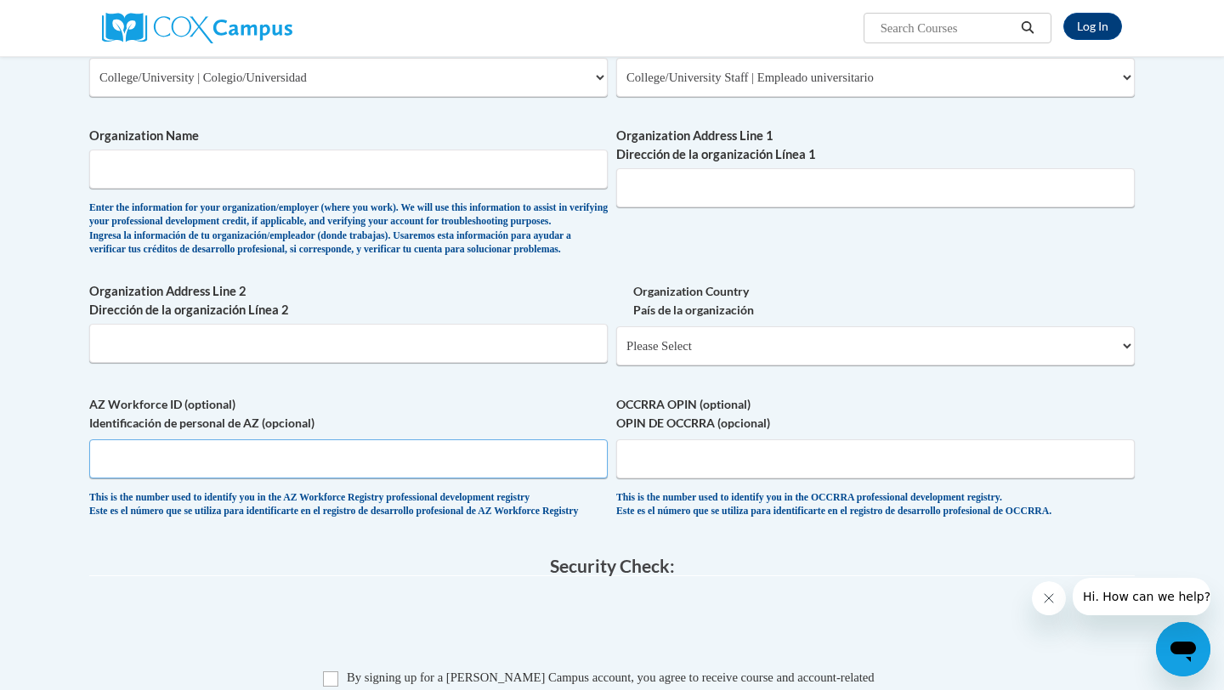
click at [603, 479] on input "AZ Workforce ID (optional) Identificación de personal de AZ (opcional)" at bounding box center [348, 459] width 519 height 39
click at [571, 376] on div "Organization Address Line 2 Dirección de la organización Línea 2" at bounding box center [348, 329] width 519 height 94
click at [556, 355] on input "Organization Address Line 2 Dirección de la organización Línea 2" at bounding box center [348, 343] width 519 height 39
click at [395, 363] on input "Organization Address Line 2 Dirección de la organización Línea 2" at bounding box center [348, 343] width 519 height 39
paste input "[STREET_ADDRESS][PERSON_NAME]"
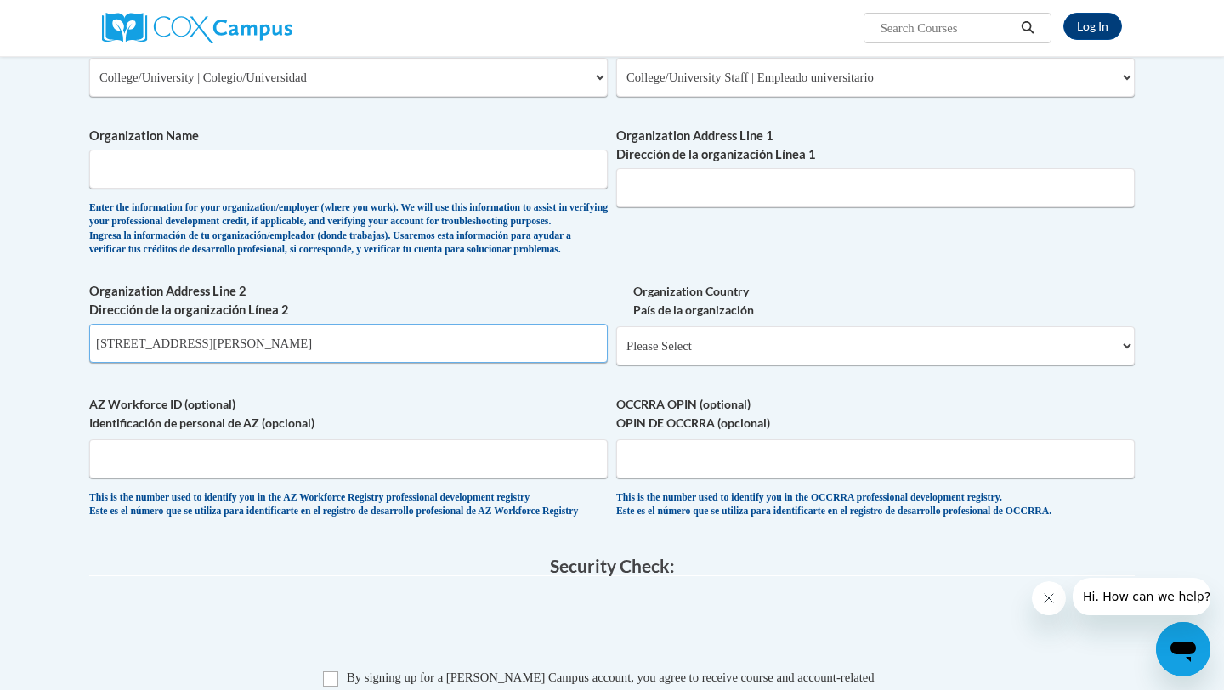
type input "[STREET_ADDRESS][PERSON_NAME]"
click at [645, 366] on select "Please Select [GEOGRAPHIC_DATA] | [GEOGRAPHIC_DATA] Outside of [GEOGRAPHIC_DATA…" at bounding box center [875, 346] width 519 height 39
select select "ad49bcad-a171-4b2e-b99c-48b446064914"
click at [616, 355] on select "Please Select [GEOGRAPHIC_DATA] | [GEOGRAPHIC_DATA] Outside of [GEOGRAPHIC_DATA…" at bounding box center [875, 346] width 519 height 39
select select
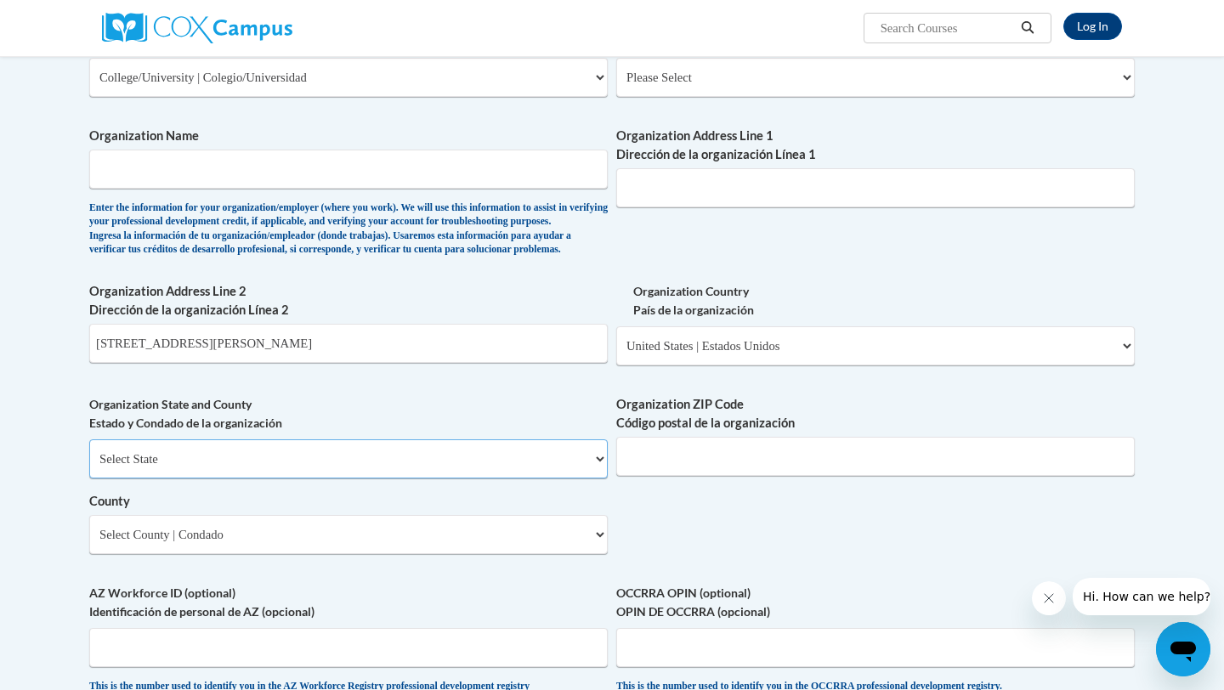
click at [592, 478] on select "Select State [US_STATE] [US_STATE] [US_STATE] [US_STATE] [US_STATE] [US_STATE] …" at bounding box center [348, 459] width 519 height 39
select select "[US_STATE]"
click at [89, 468] on select "Select State [US_STATE] [US_STATE] [US_STATE] [US_STATE] [US_STATE] [US_STATE] …" at bounding box center [348, 459] width 519 height 39
click at [596, 554] on select "County" at bounding box center [348, 534] width 519 height 39
click at [600, 554] on select "County" at bounding box center [348, 534] width 519 height 39
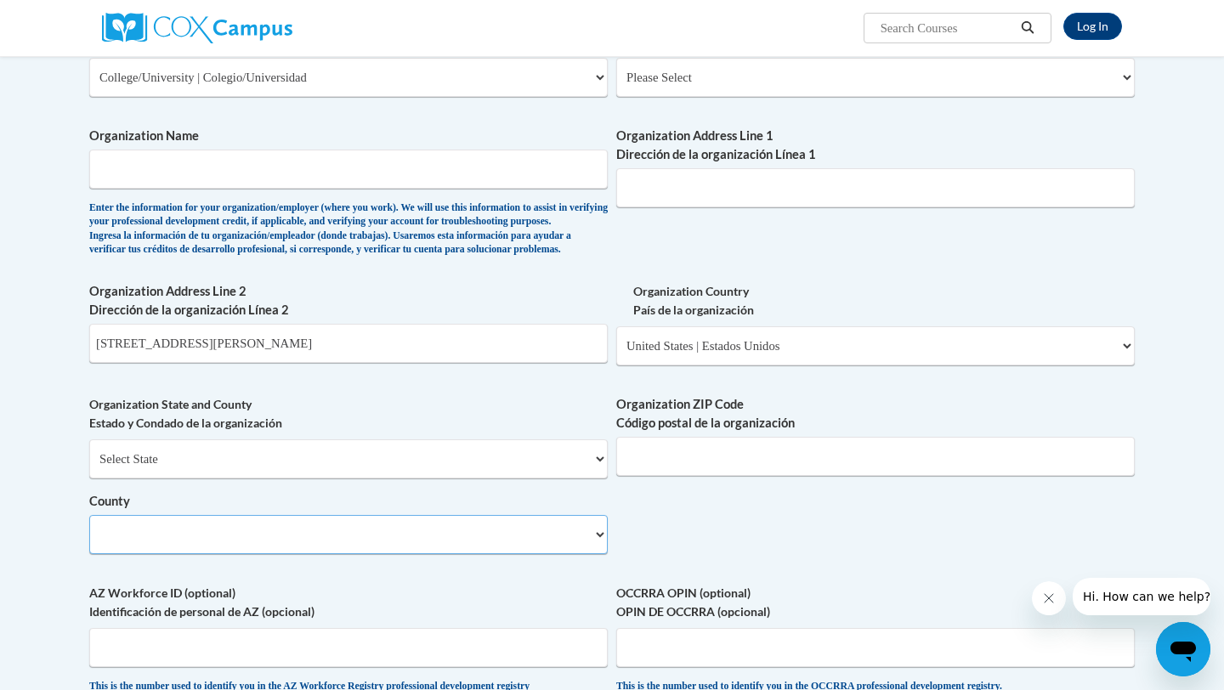
click at [601, 554] on select "County" at bounding box center [348, 534] width 519 height 39
click at [667, 463] on span "Organization ZIP Code Código postal de la organización" at bounding box center [875, 435] width 519 height 81
click at [667, 468] on input "Organization ZIP Code Código postal de la organización" at bounding box center [875, 456] width 519 height 39
type input "30260"
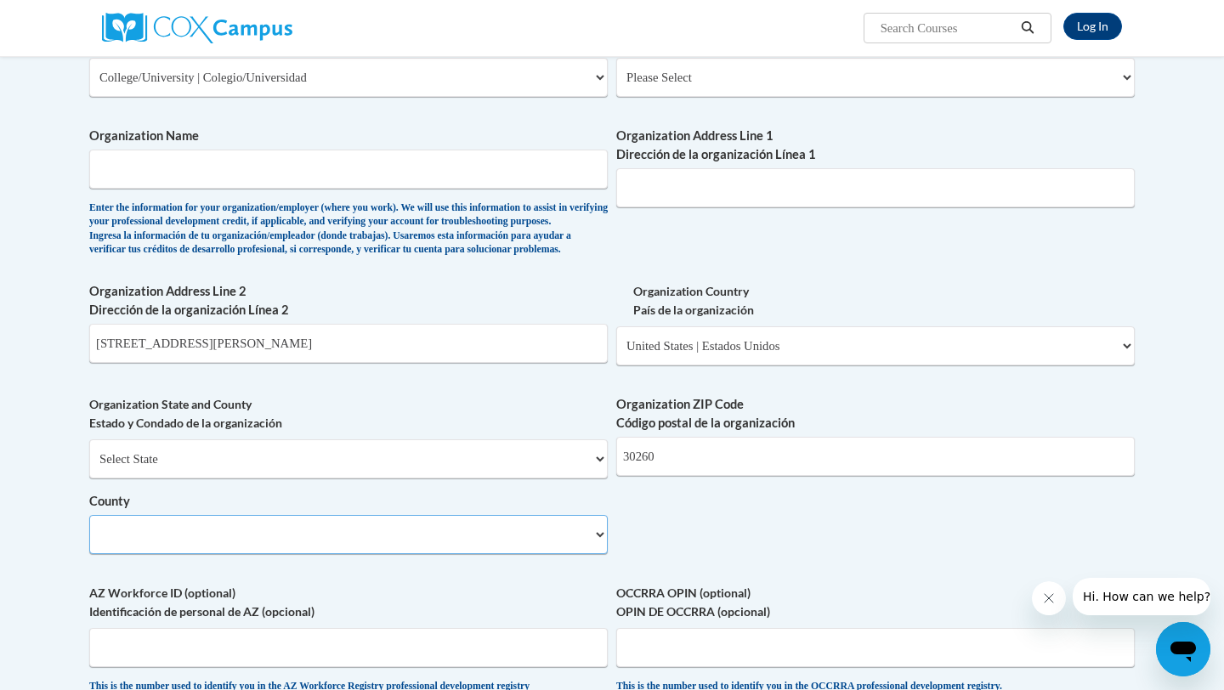
click at [604, 554] on select "County" at bounding box center [348, 534] width 519 height 39
click at [599, 554] on select "County" at bounding box center [348, 534] width 519 height 39
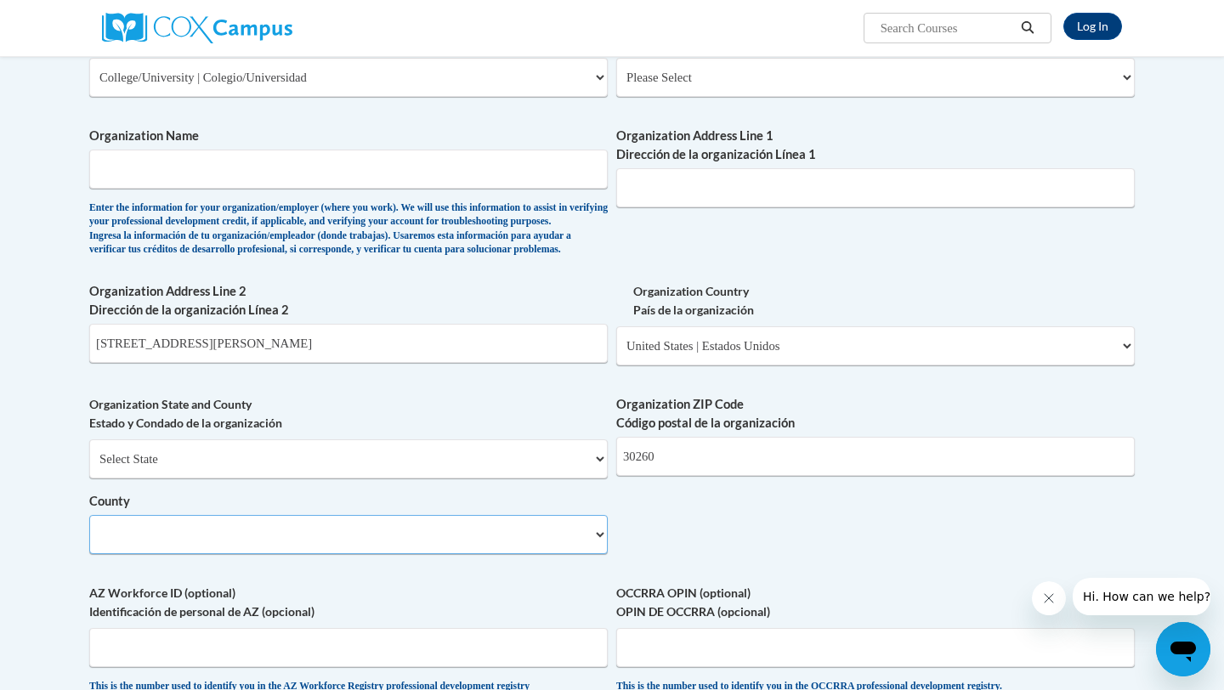
click at [599, 554] on select "County" at bounding box center [348, 534] width 519 height 39
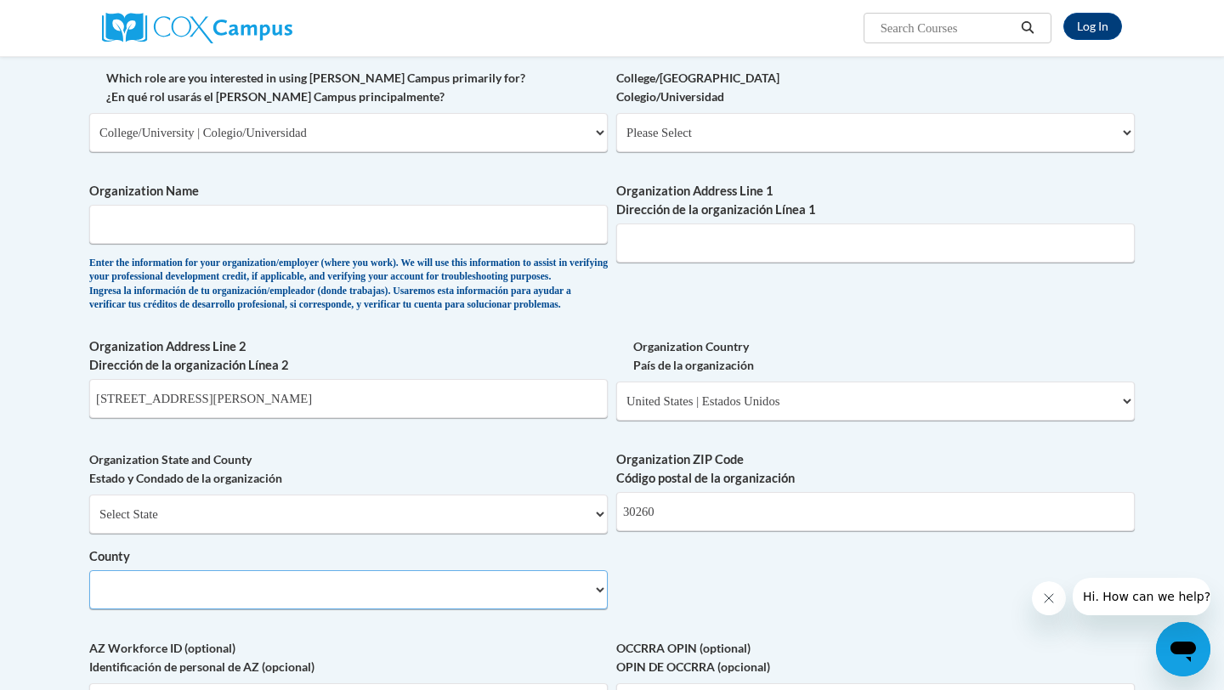
click at [605, 610] on select "County" at bounding box center [348, 590] width 519 height 39
click at [601, 610] on select "County" at bounding box center [348, 590] width 519 height 39
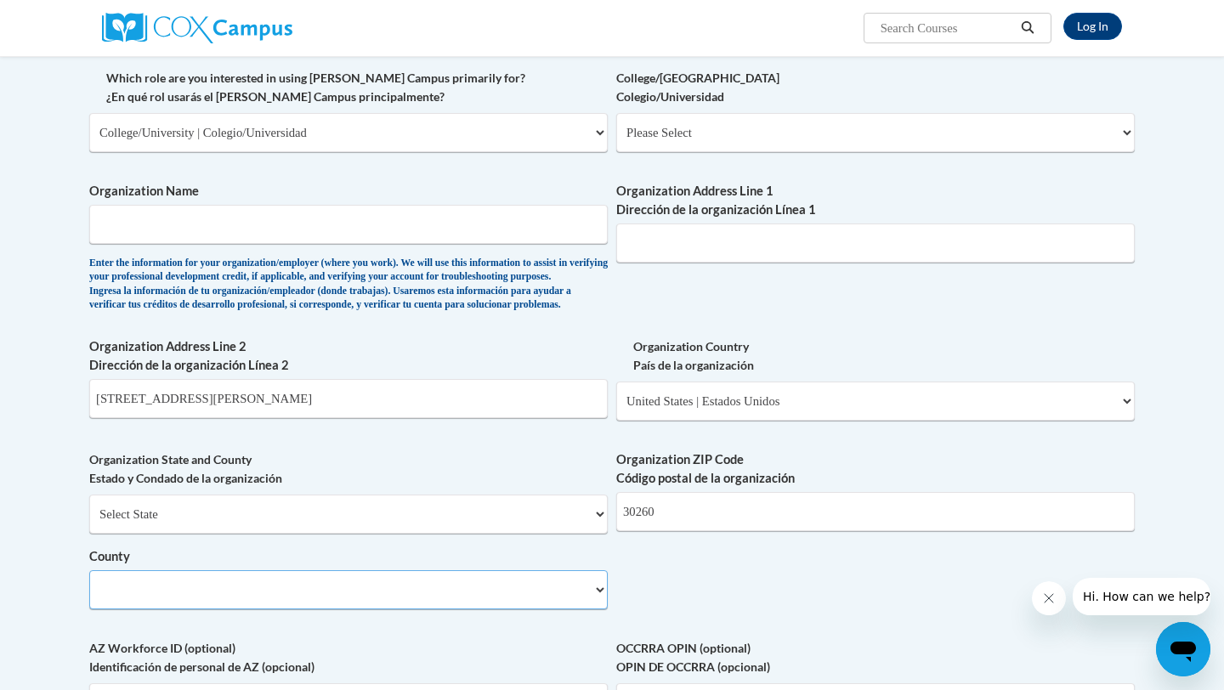
click at [601, 610] on select "County" at bounding box center [348, 590] width 519 height 39
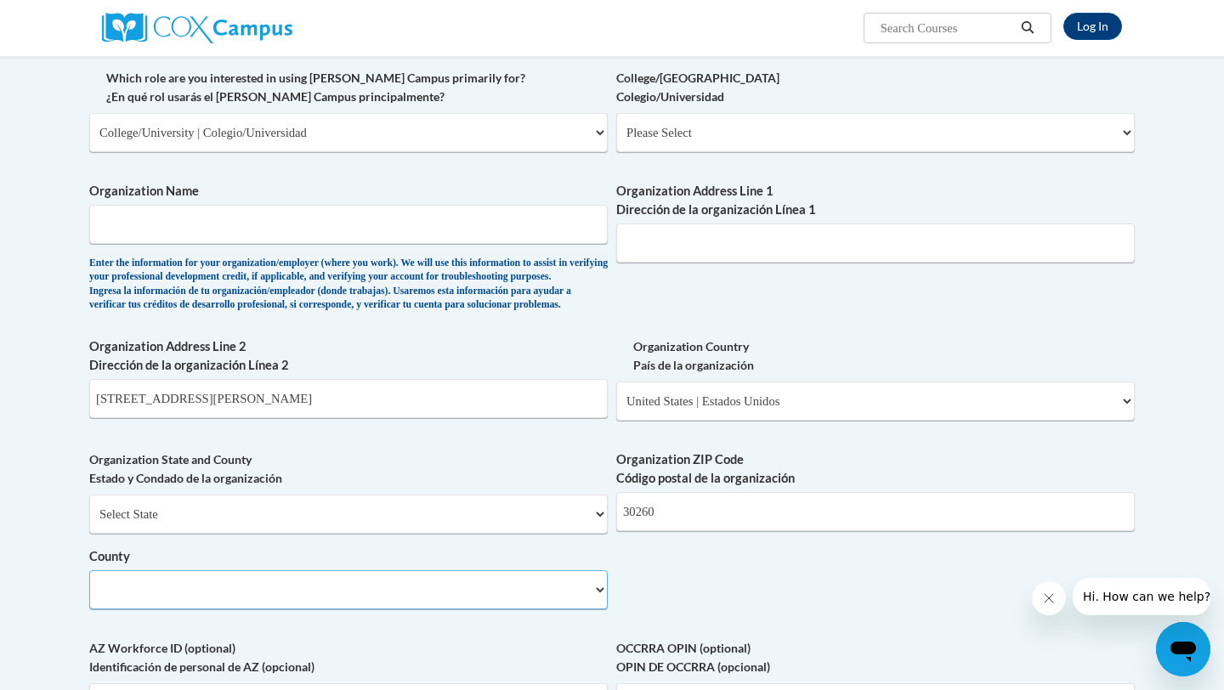
click at [601, 610] on select "County" at bounding box center [348, 590] width 519 height 39
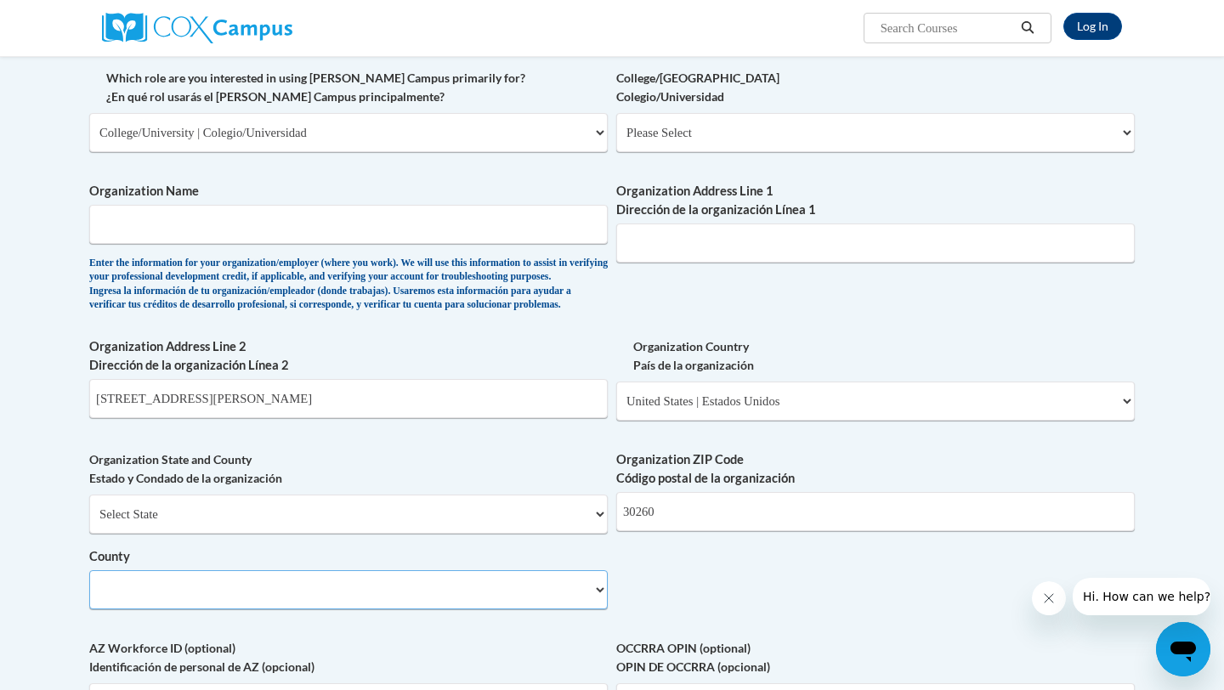
click at [601, 610] on select "County" at bounding box center [348, 590] width 519 height 39
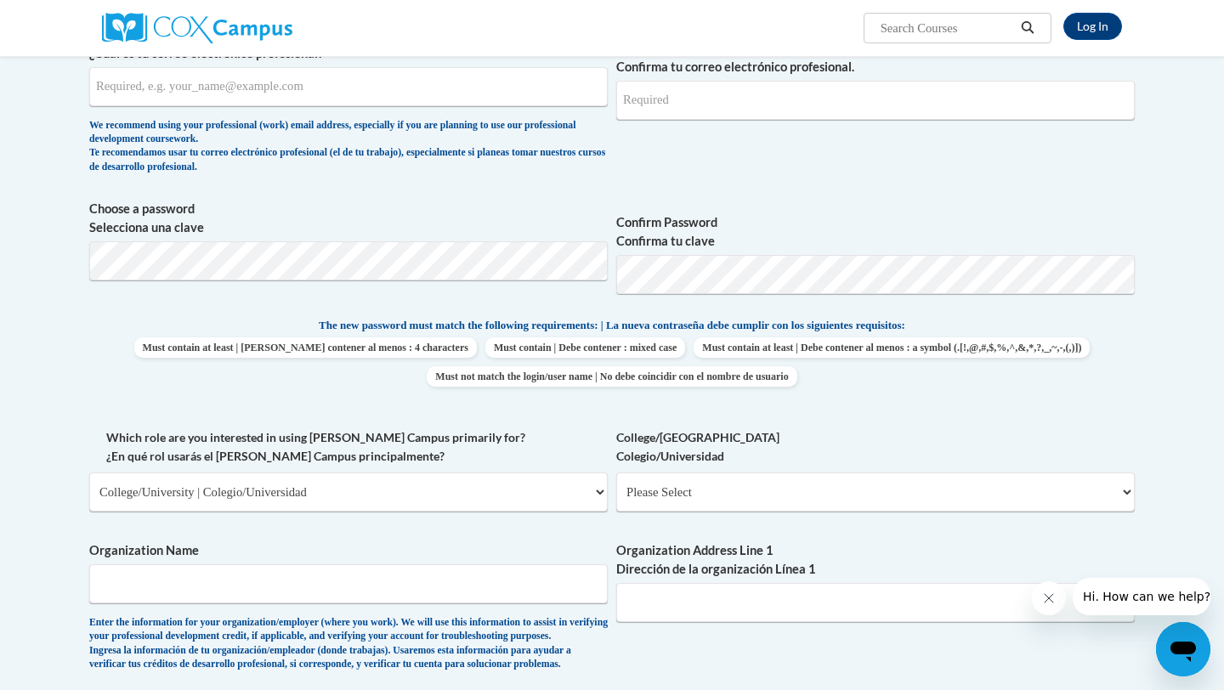
scroll to position [555, 0]
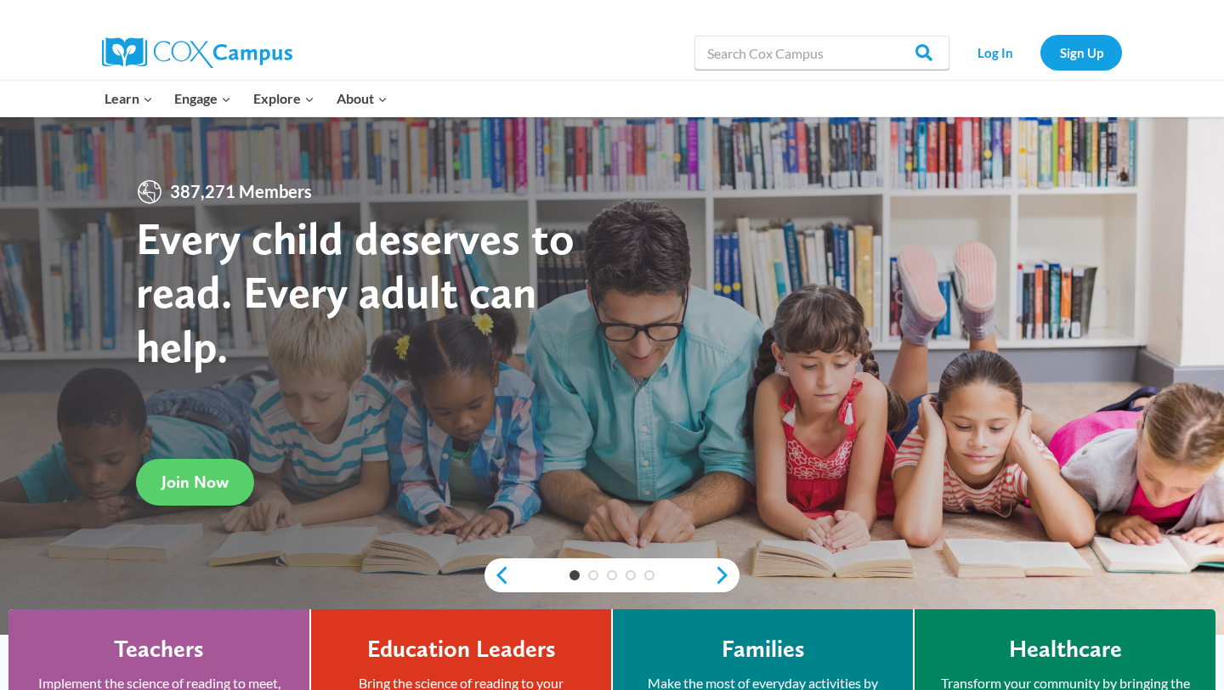
click at [990, 80] on div "Search in https://coxcampus.org/ Search Search Log In Sign Up" at bounding box center [612, 53] width 1224 height 55
click at [991, 67] on link "Log In" at bounding box center [995, 52] width 74 height 35
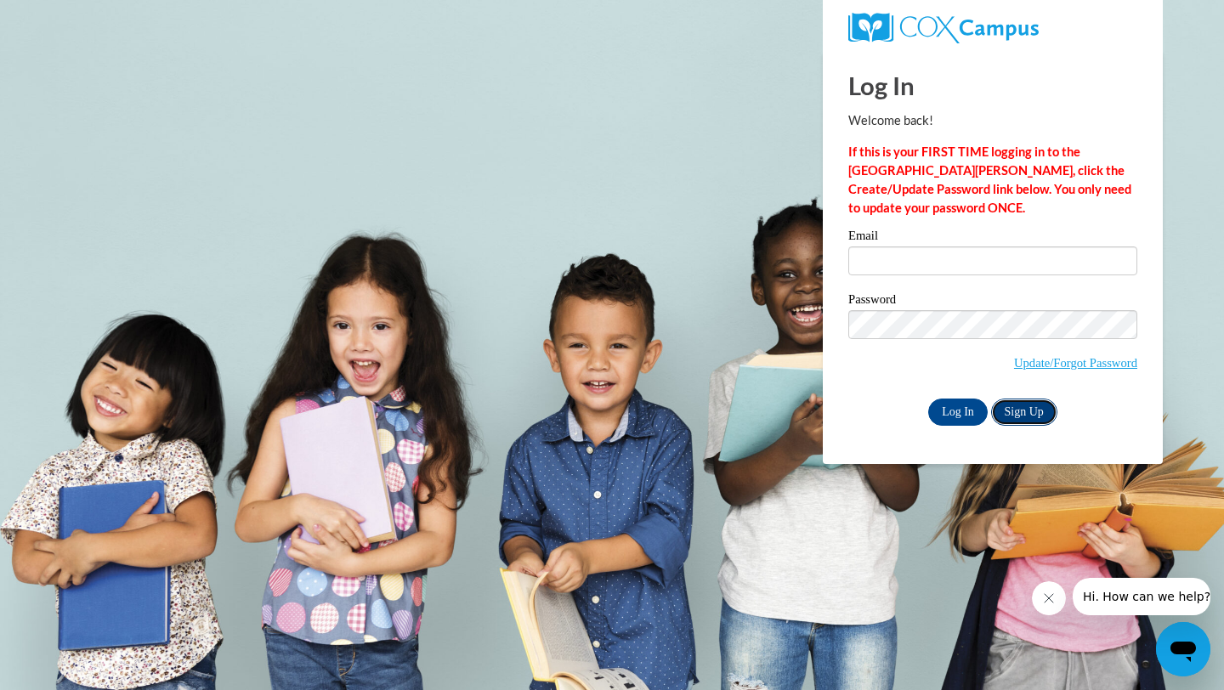
click at [1014, 422] on link "Sign Up" at bounding box center [1024, 412] width 66 height 27
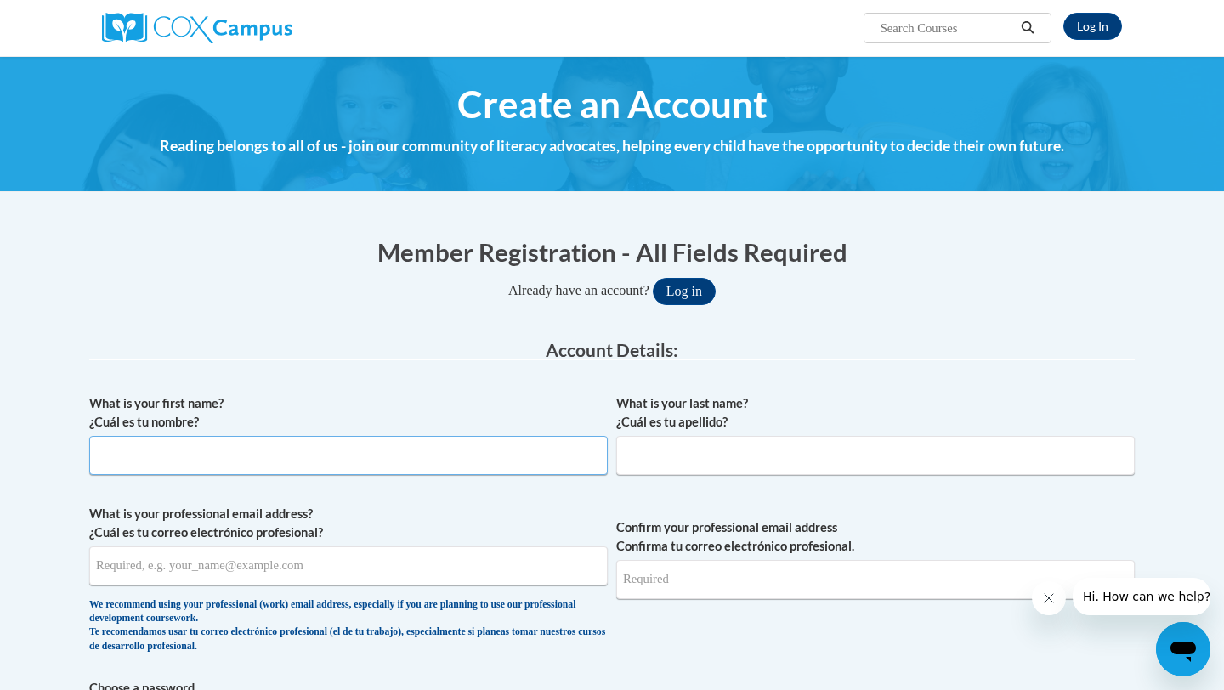
click at [476, 452] on input "What is your first name? ¿Cuál es tu nombre?" at bounding box center [348, 455] width 519 height 39
type input "Aaliyah"
type input "[PERSON_NAME]"
type input "[EMAIL_ADDRESS][DOMAIN_NAME]"
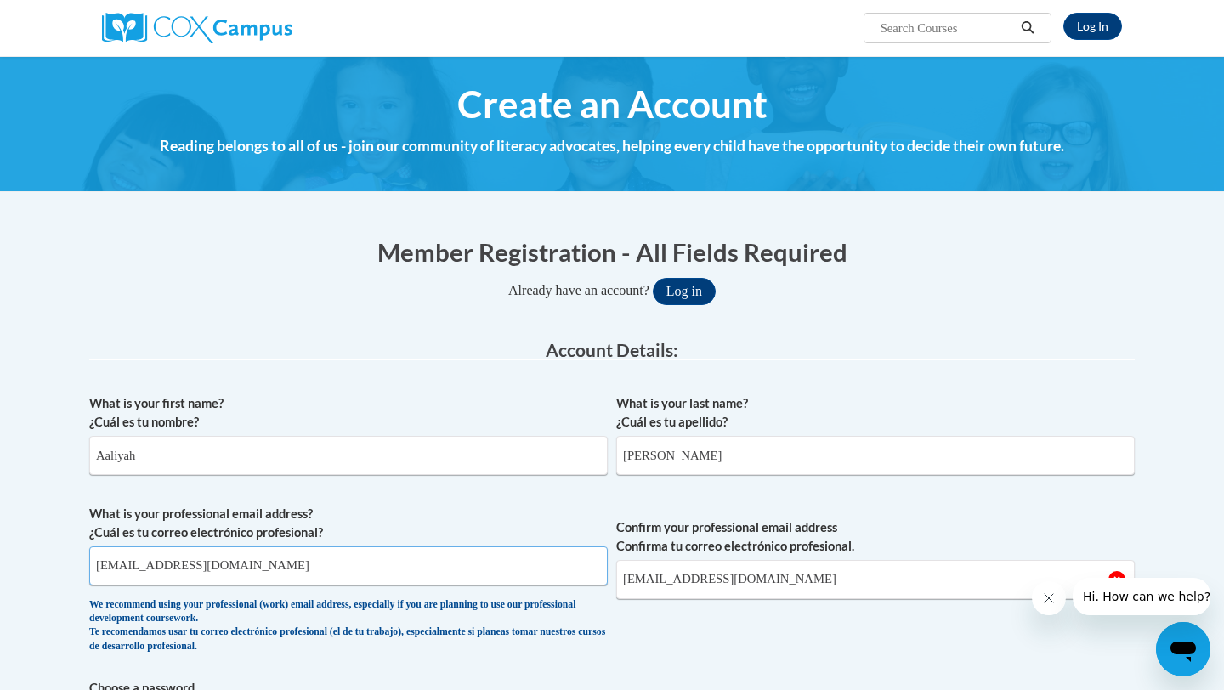
drag, startPoint x: 368, startPoint y: 557, endPoint x: 85, endPoint y: 532, distance: 284.2
drag, startPoint x: 339, startPoint y: 559, endPoint x: 0, endPoint y: 554, distance: 339.3
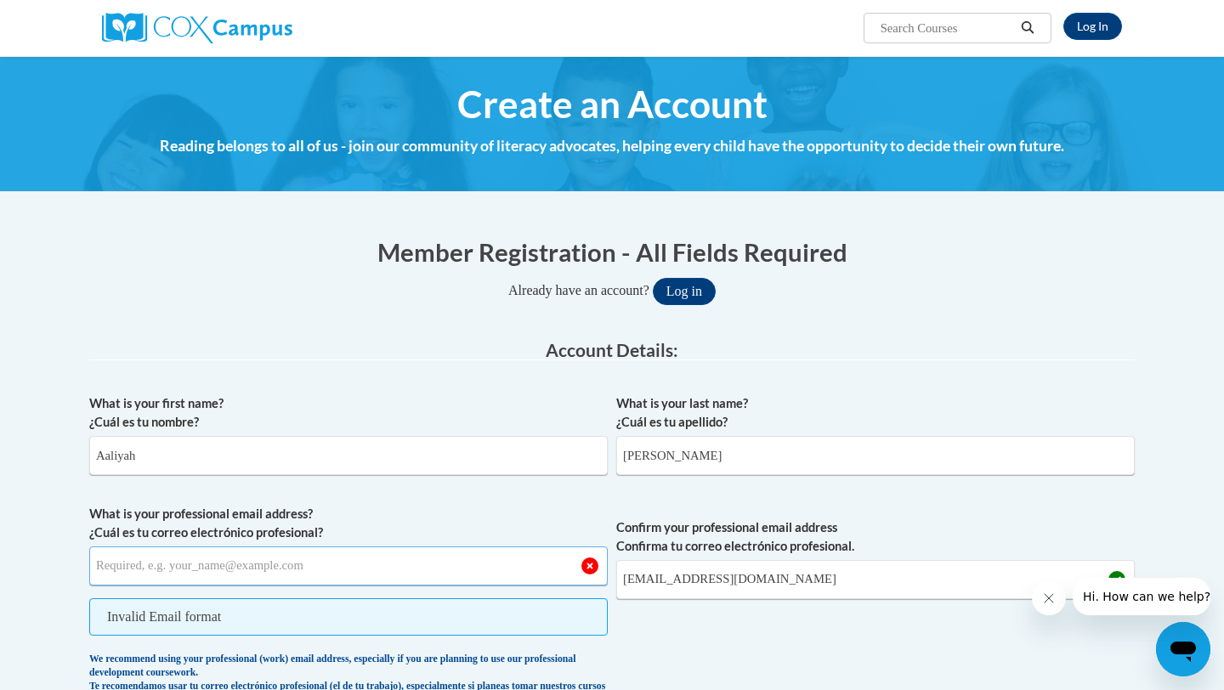
paste input "[EMAIL_ADDRESS][DOMAIN_NAME][PERSON_NAME]"
click at [127, 568] on input "[EMAIL_ADDRESS][DOMAIN_NAME][PERSON_NAME]" at bounding box center [348, 566] width 519 height 39
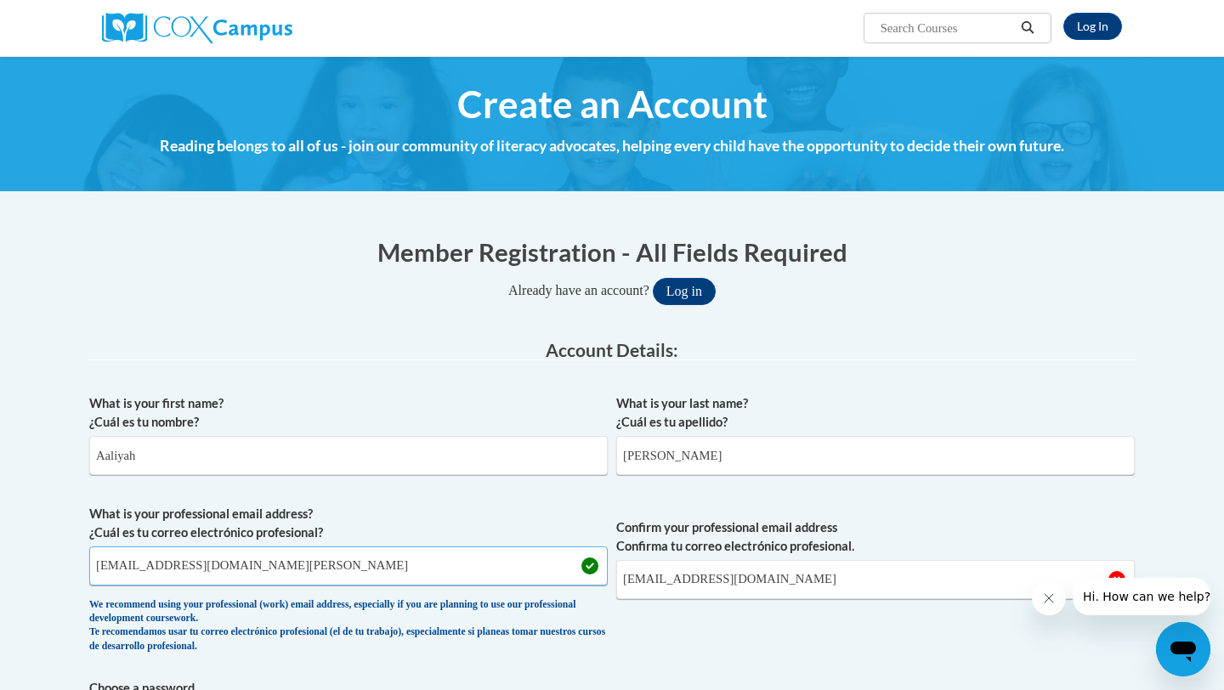
type input "[EMAIL_ADDRESS][DOMAIN_NAME][PERSON_NAME]"
drag, startPoint x: 816, startPoint y: 574, endPoint x: 446, endPoint y: 586, distance: 370.1
click at [446, 588] on span "What is your professional email address? ¿Cuál es tu correo electrónico profesi…" at bounding box center [612, 583] width 1046 height 157
type input "a"
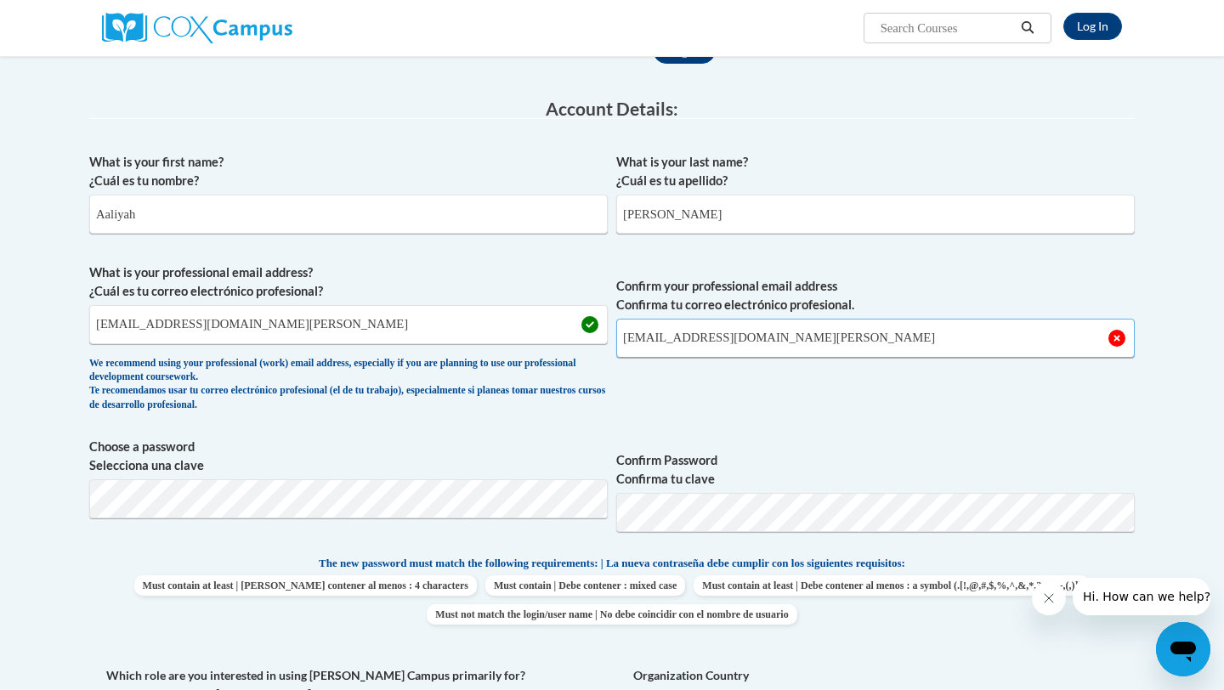
scroll to position [262, 0]
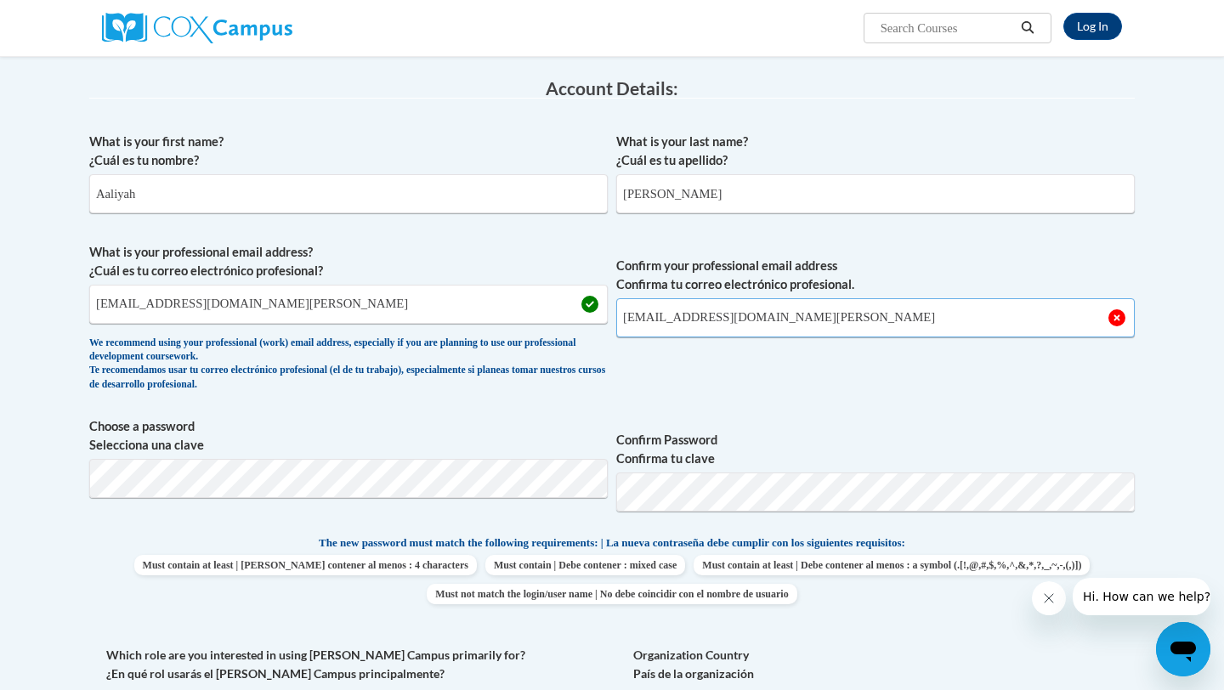
type input "[EMAIL_ADDRESS][DOMAIN_NAME][PERSON_NAME]"
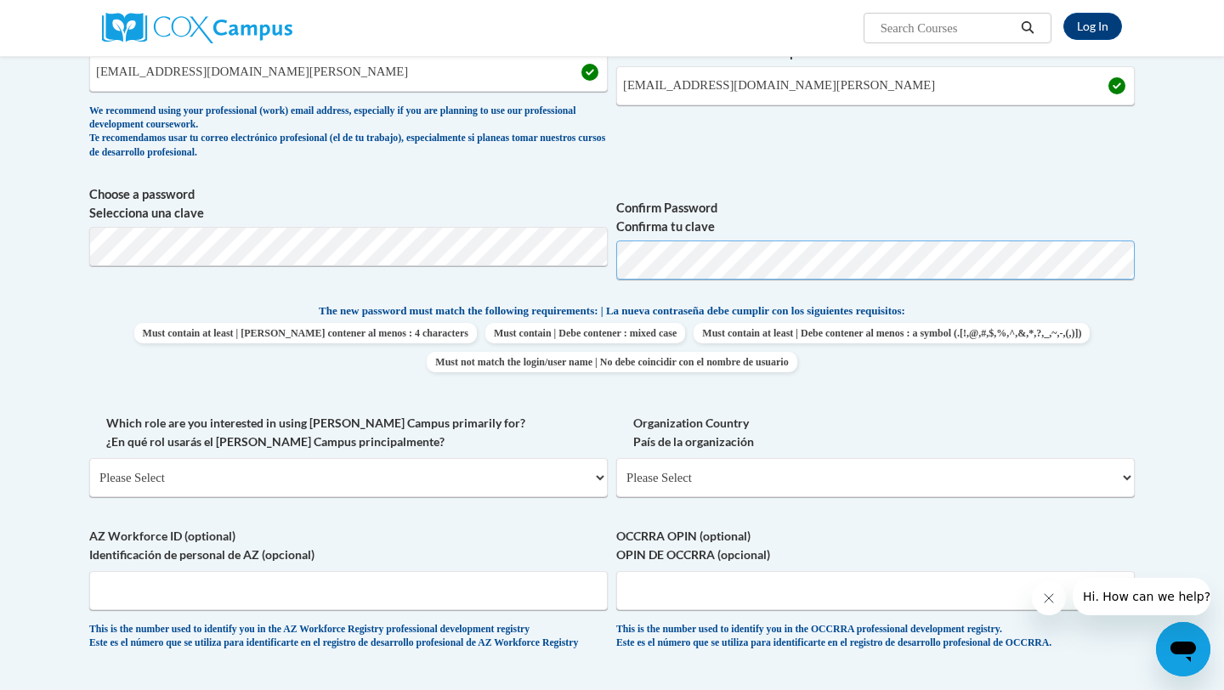
scroll to position [505, 0]
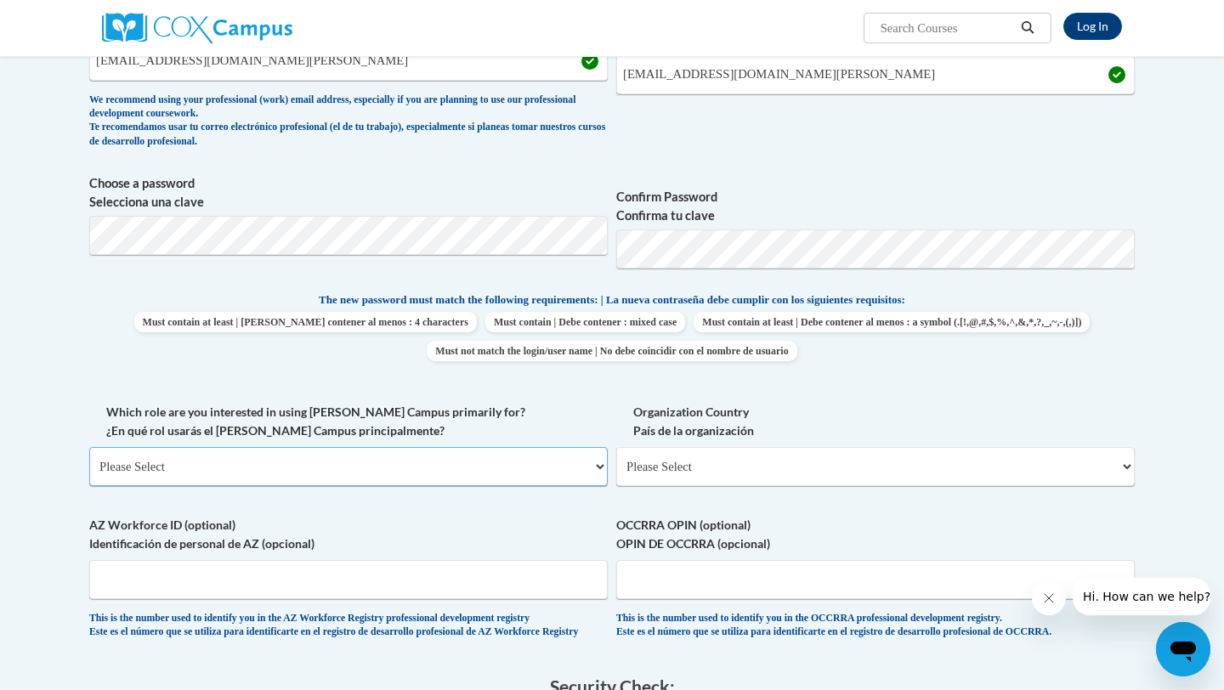
click at [349, 474] on select "Please Select College/University | Colegio/Universidad Community/Nonprofit Part…" at bounding box center [348, 466] width 519 height 39
select select "5a18ea06-2b54-4451-96f2-d152daf9eac5"
click at [89, 447] on select "Please Select College/University | Colegio/Universidad Community/Nonprofit Part…" at bounding box center [348, 466] width 519 height 39
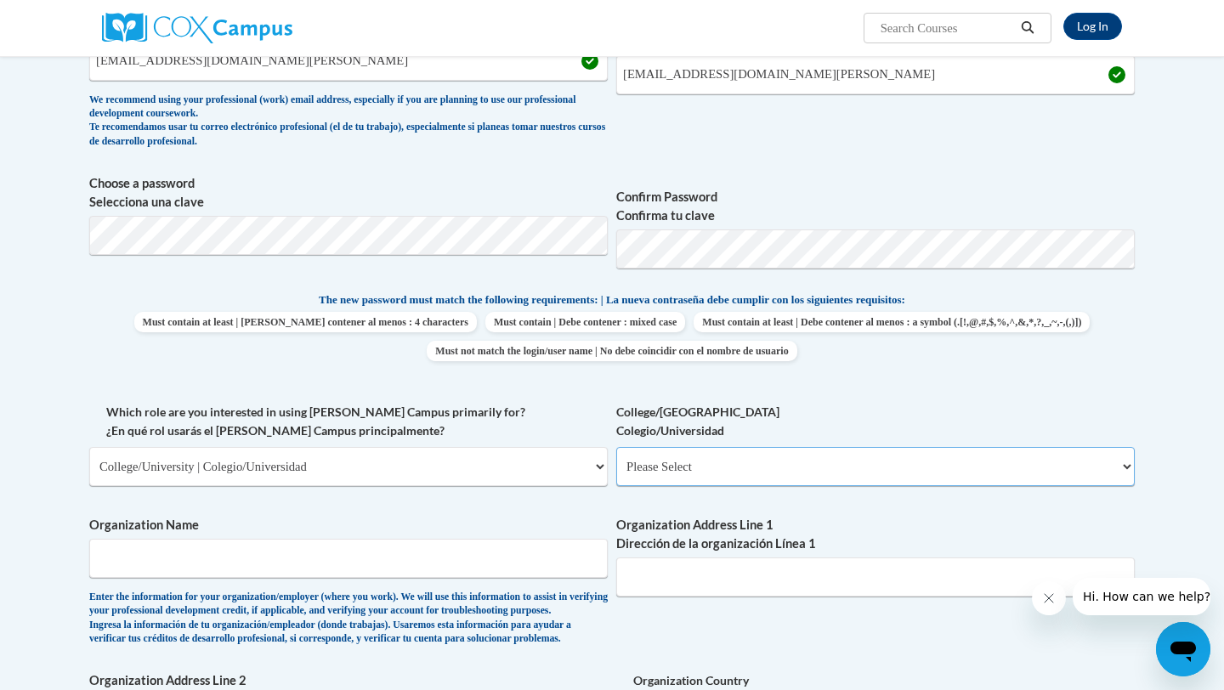
click at [689, 471] on select "Please Select College/University Staff | Empleado universitario College/Univers…" at bounding box center [875, 466] width 519 height 39
select select "99b32b07-cffc-426c-8bf6-0cd77760d84b"
click at [616, 447] on select "Please Select College/University Staff | Empleado universitario College/Univers…" at bounding box center [875, 466] width 519 height 39
click at [405, 580] on span "Organization Name Enter the information for your organization/employer (where y…" at bounding box center [348, 581] width 519 height 130
click at [424, 556] on input "Organization Name" at bounding box center [348, 558] width 519 height 39
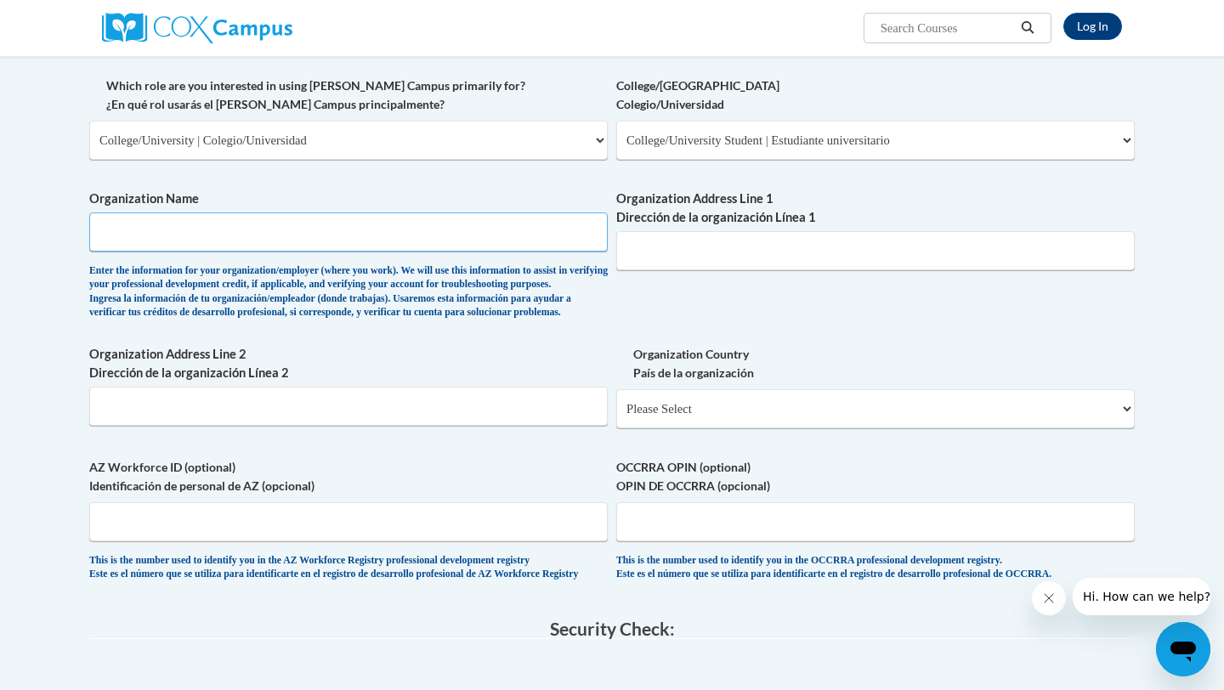
scroll to position [842, 0]
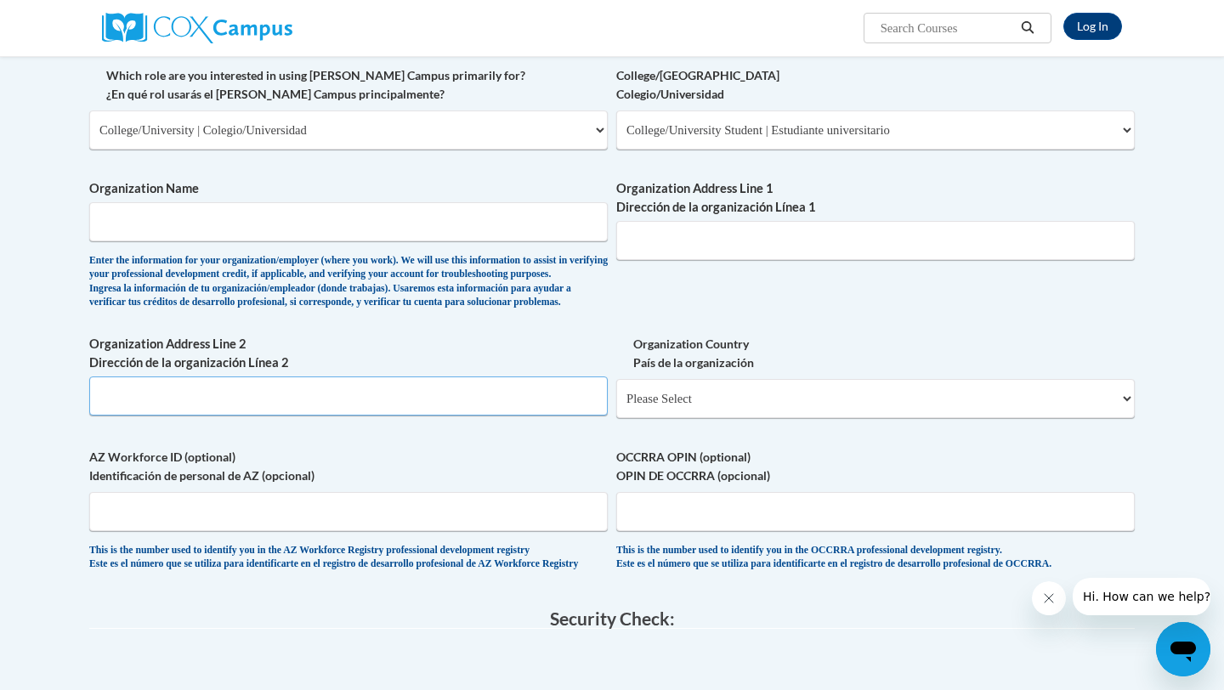
click at [548, 416] on input "Organization Address Line 2 Dirección de la organización Línea 2" at bounding box center [348, 396] width 519 height 39
click at [771, 418] on select "Please Select [GEOGRAPHIC_DATA] | [GEOGRAPHIC_DATA] Outside of [GEOGRAPHIC_DATA…" at bounding box center [875, 398] width 519 height 39
select select "ad49bcad-a171-4b2e-b99c-48b446064914"
click at [616, 407] on select "Please Select [GEOGRAPHIC_DATA] | [GEOGRAPHIC_DATA] Outside of [GEOGRAPHIC_DATA…" at bounding box center [875, 398] width 519 height 39
select select
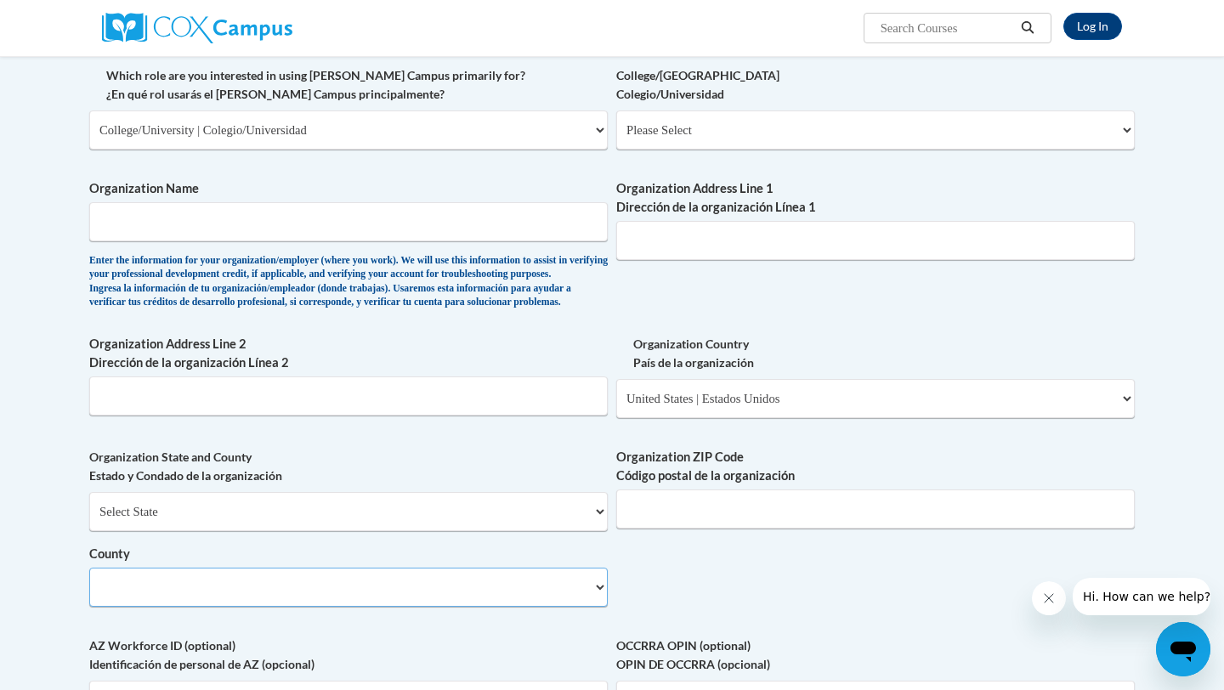
click at [599, 607] on select "County" at bounding box center [348, 587] width 519 height 39
click at [643, 525] on input "Organization ZIP Code Código postal de la organización" at bounding box center [875, 509] width 519 height 39
click at [543, 531] on select "Select State Alabama Alaska Arizona Arkansas California Colorado Connecticut De…" at bounding box center [348, 511] width 519 height 39
select select "Georgia"
click at [89, 520] on select "Select State Alabama Alaska Arizona Arkansas California Colorado Connecticut De…" at bounding box center [348, 511] width 519 height 39
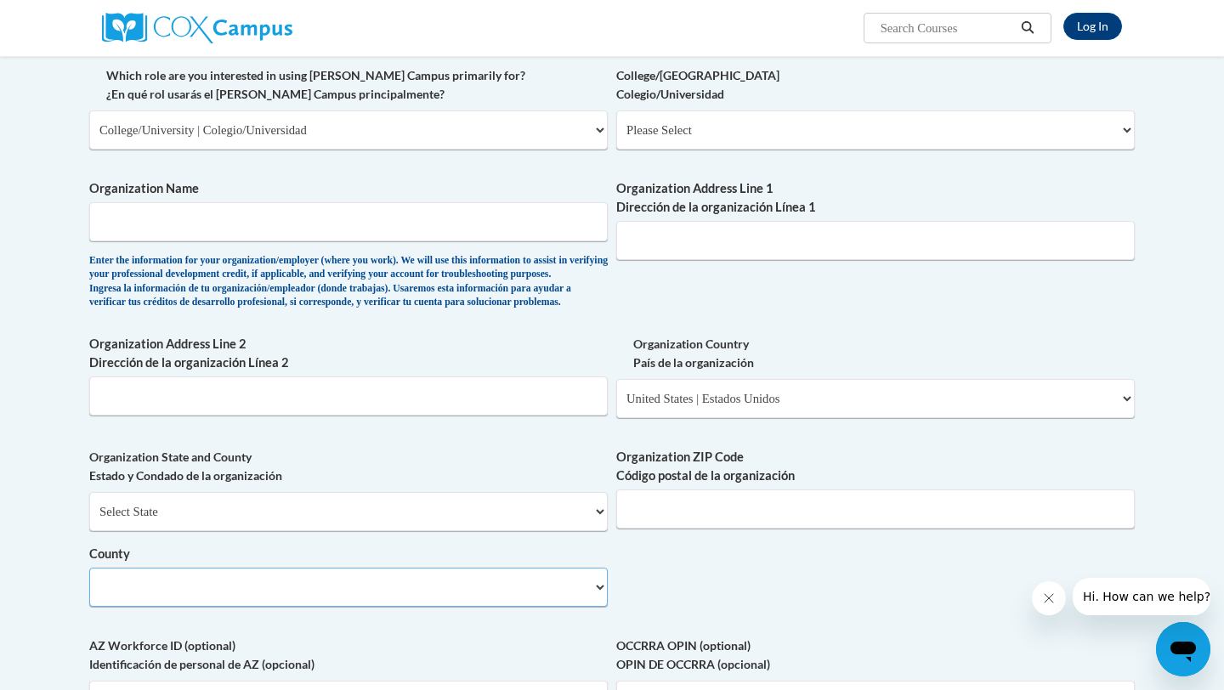
click at [519, 607] on select "County" at bounding box center [348, 587] width 519 height 39
click at [593, 607] on select "County" at bounding box center [348, 587] width 519 height 39
click at [595, 607] on select "County" at bounding box center [348, 587] width 519 height 39
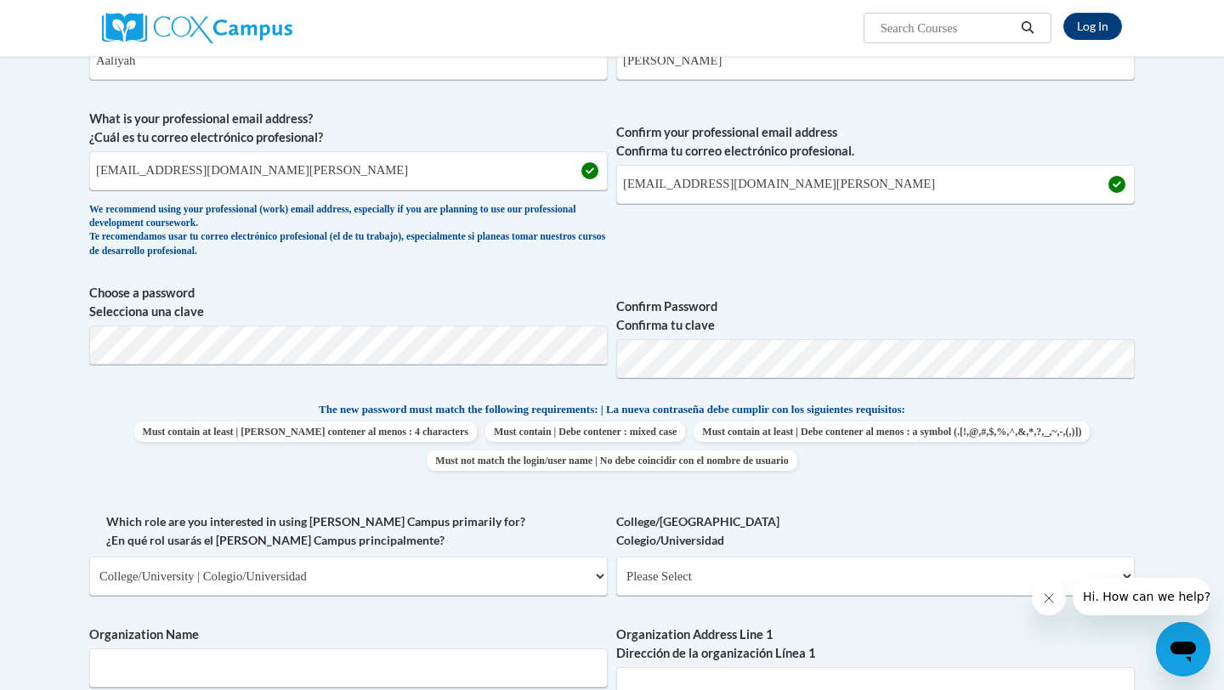
scroll to position [319, 0]
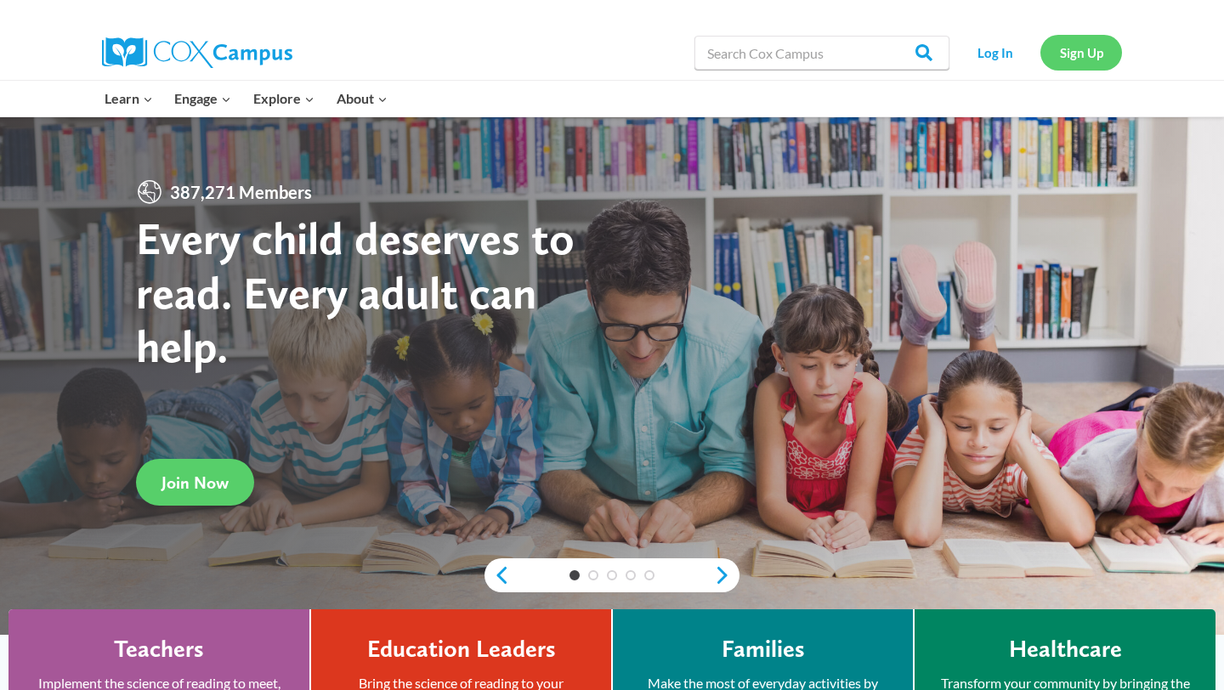
click at [1082, 50] on link "Sign Up" at bounding box center [1082, 52] width 82 height 35
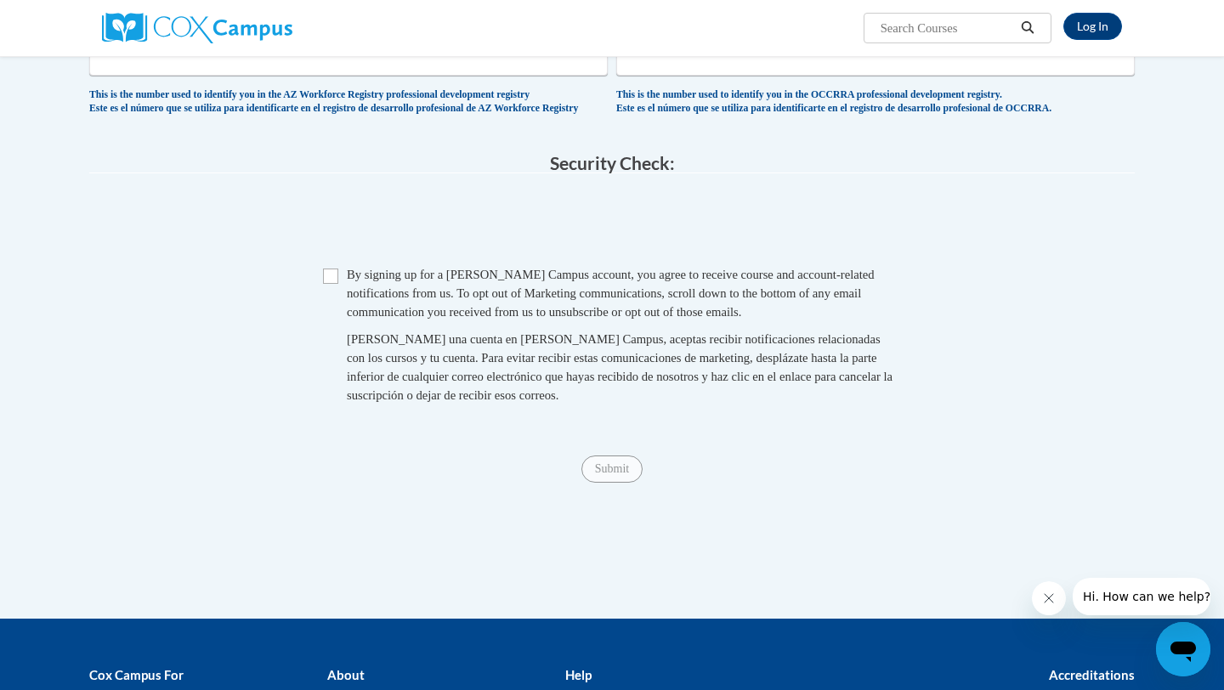
scroll to position [890, 0]
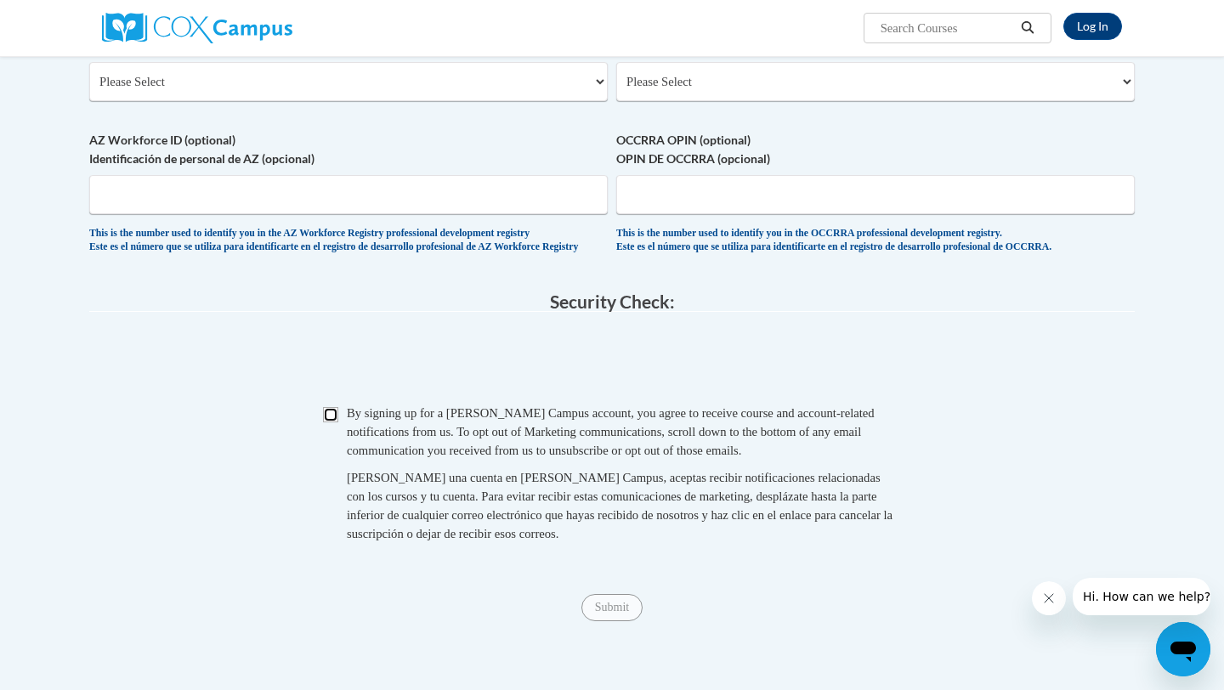
click at [333, 423] on input "Checkbox" at bounding box center [330, 414] width 15 height 15
checkbox input "true"
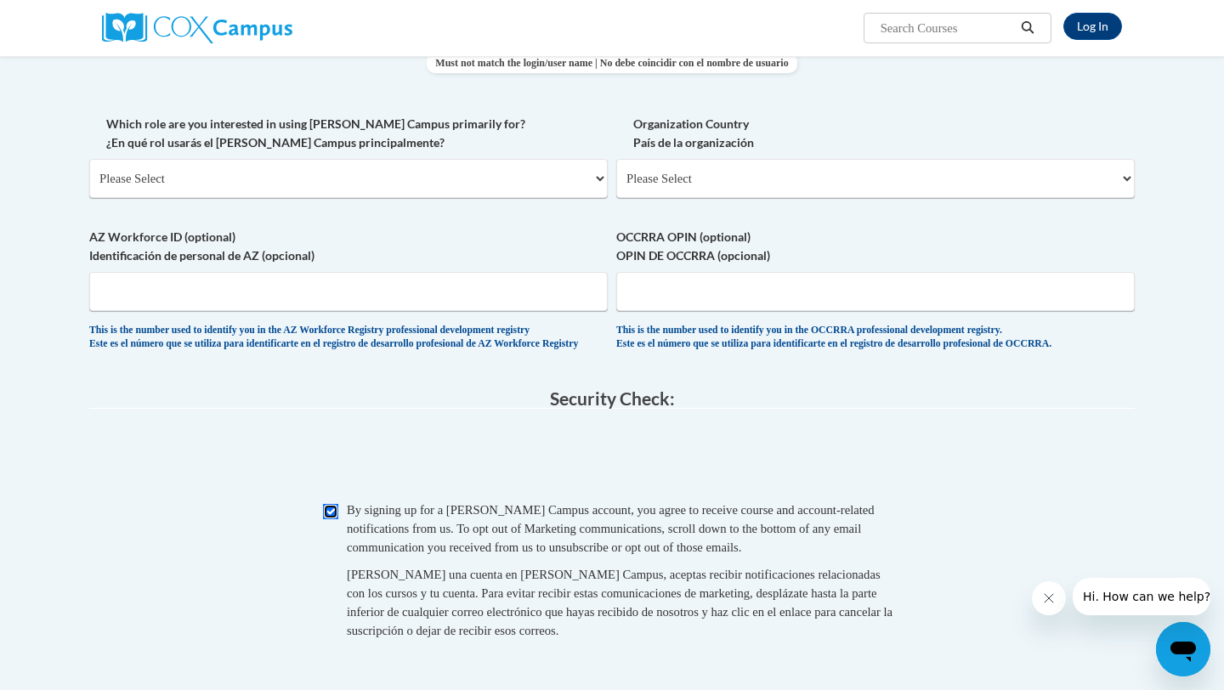
scroll to position [782, 0]
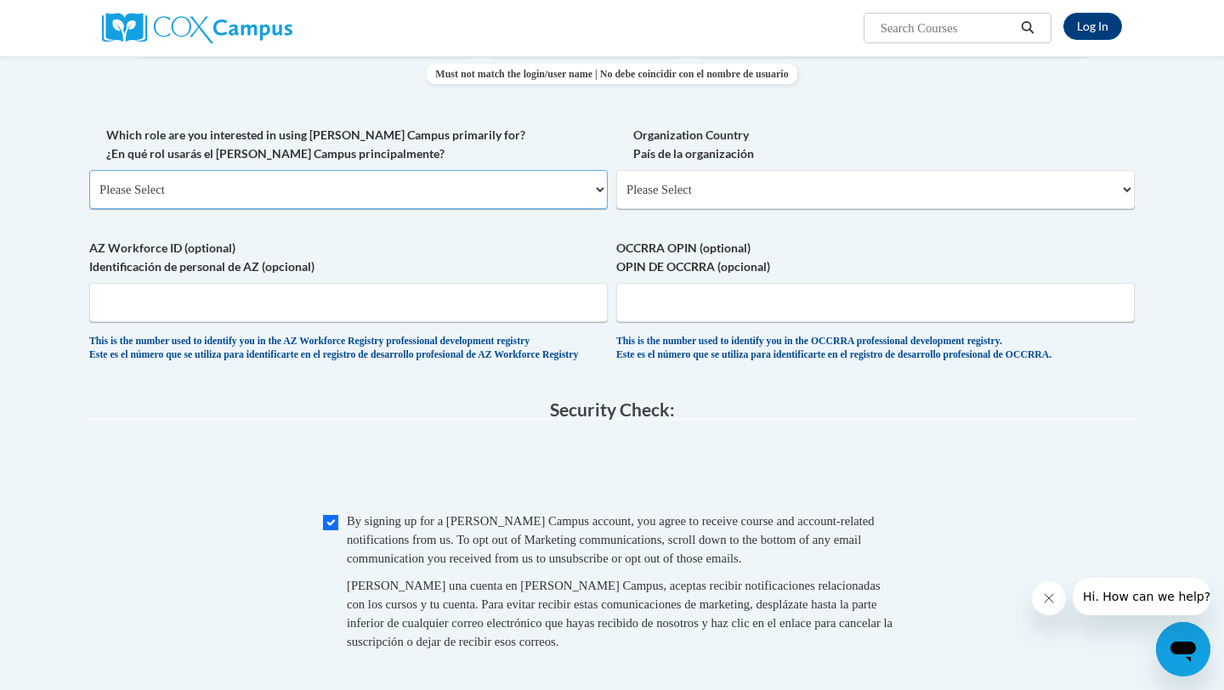
click at [408, 174] on select "Please Select College/University | Colegio/Universidad Community/Nonprofit Part…" at bounding box center [348, 189] width 519 height 39
click at [89, 170] on select "Please Select College/University | Colegio/Universidad Community/Nonprofit Part…" at bounding box center [348, 189] width 519 height 39
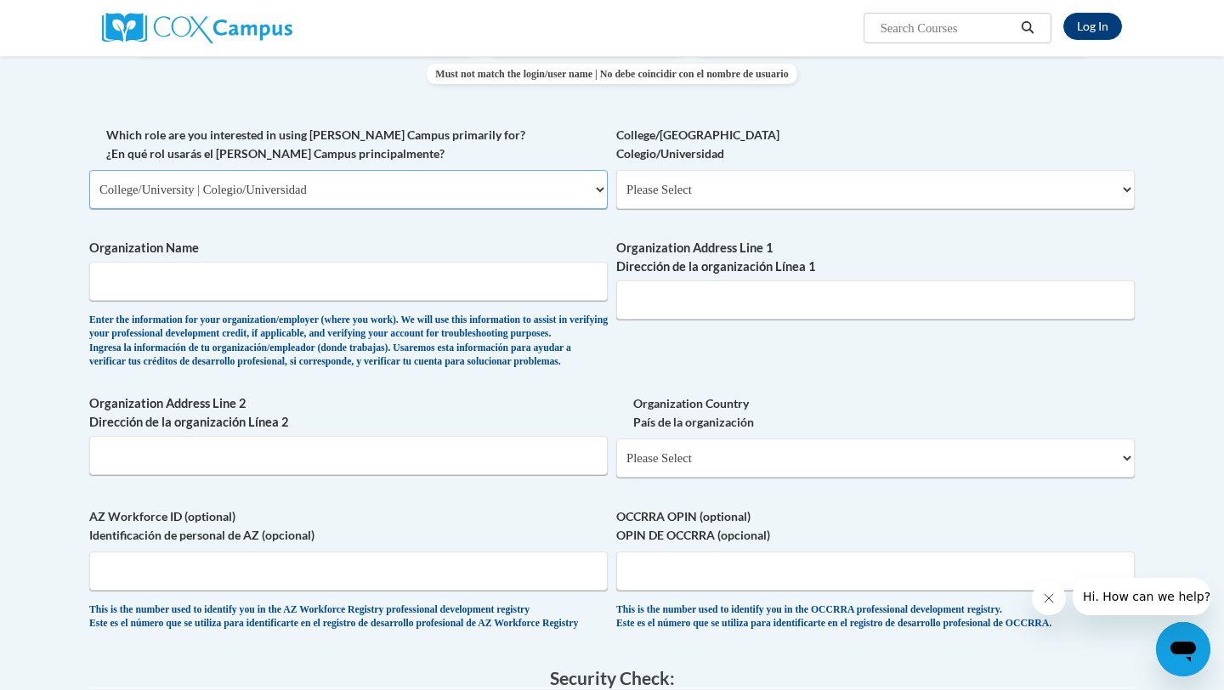
click at [384, 191] on select "Please Select College/University | Colegio/Universidad Community/Nonprofit Part…" at bounding box center [348, 189] width 519 height 39
select select "fbf2d438-af2f-41f8-98f1-81c410e29de3"
click at [89, 170] on select "Please Select College/University | Colegio/Universidad Community/Nonprofit Part…" at bounding box center [348, 189] width 519 height 39
click at [777, 182] on select "Please Select Early Learning/Daycare Teacher/Family Home Care Provider | Maestr…" at bounding box center [875, 189] width 519 height 39
select select "8e40623d-54d0-45cd-9f92-5df65cd3f8cf"
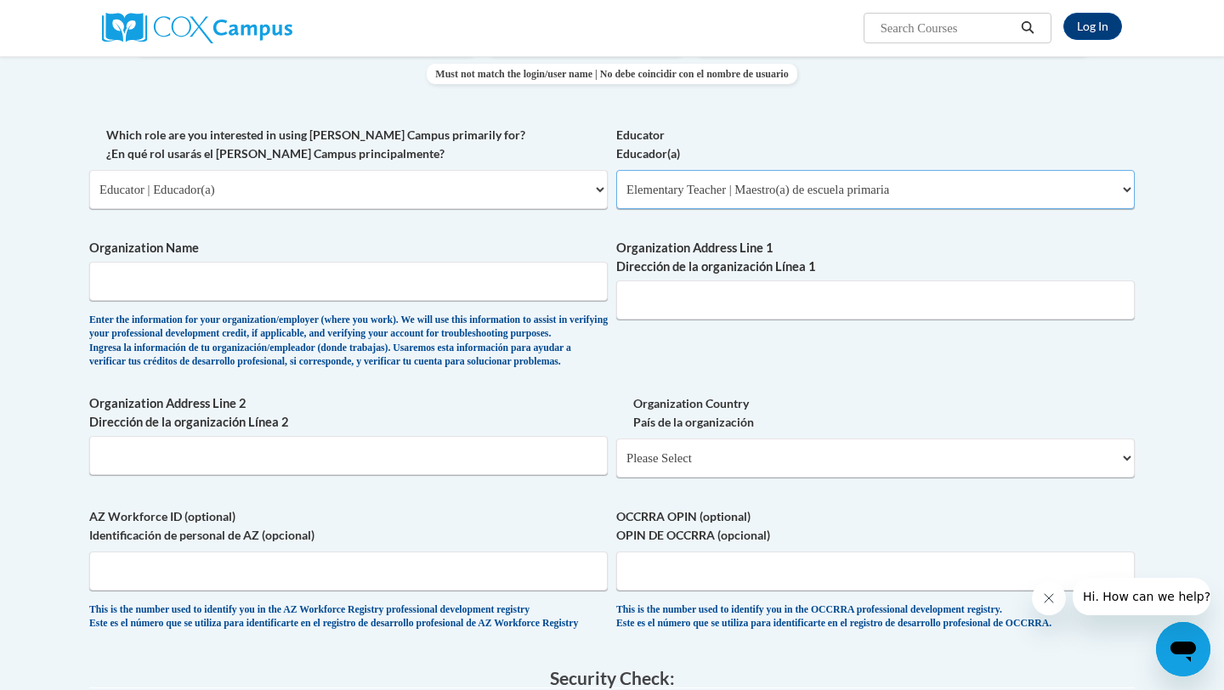
click at [616, 170] on select "Please Select Early Learning/Daycare Teacher/Family Home Care Provider | Maestr…" at bounding box center [875, 189] width 519 height 39
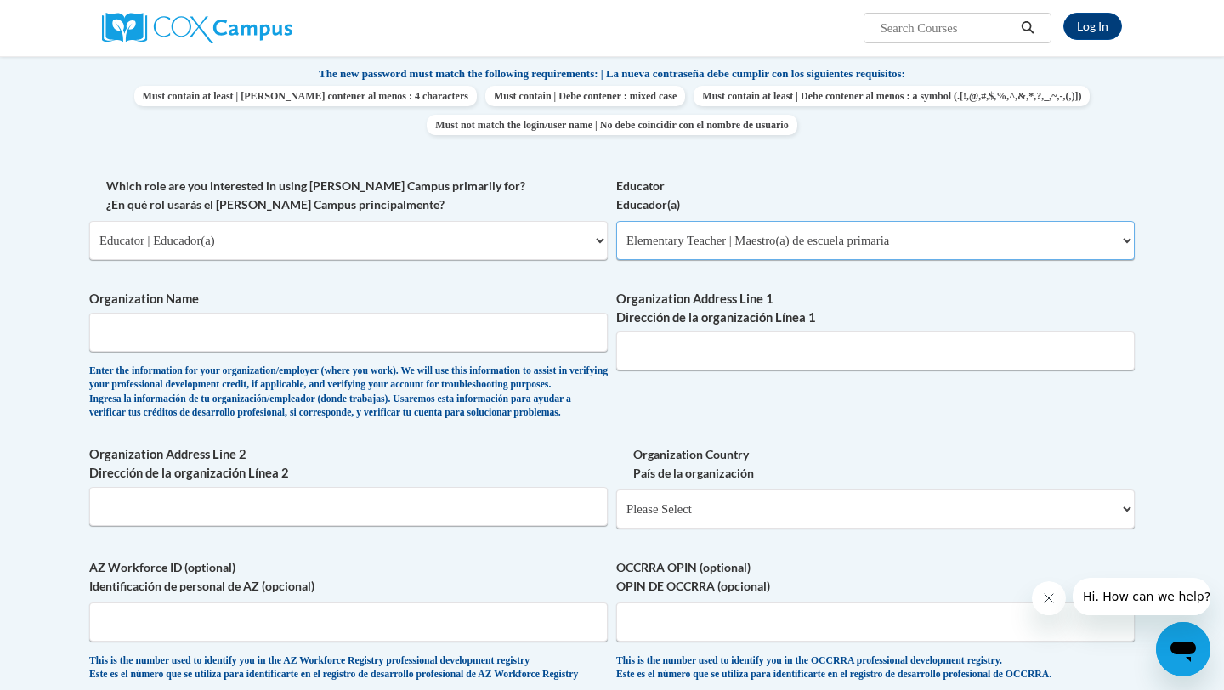
scroll to position [730, 0]
click at [480, 356] on span "Organization Name Enter the information for your organization/employer (where y…" at bounding box center [348, 357] width 519 height 130
click at [485, 344] on input "Organization Name" at bounding box center [348, 334] width 519 height 39
click at [476, 328] on input "Organization Name" at bounding box center [348, 334] width 519 height 39
type input "e"
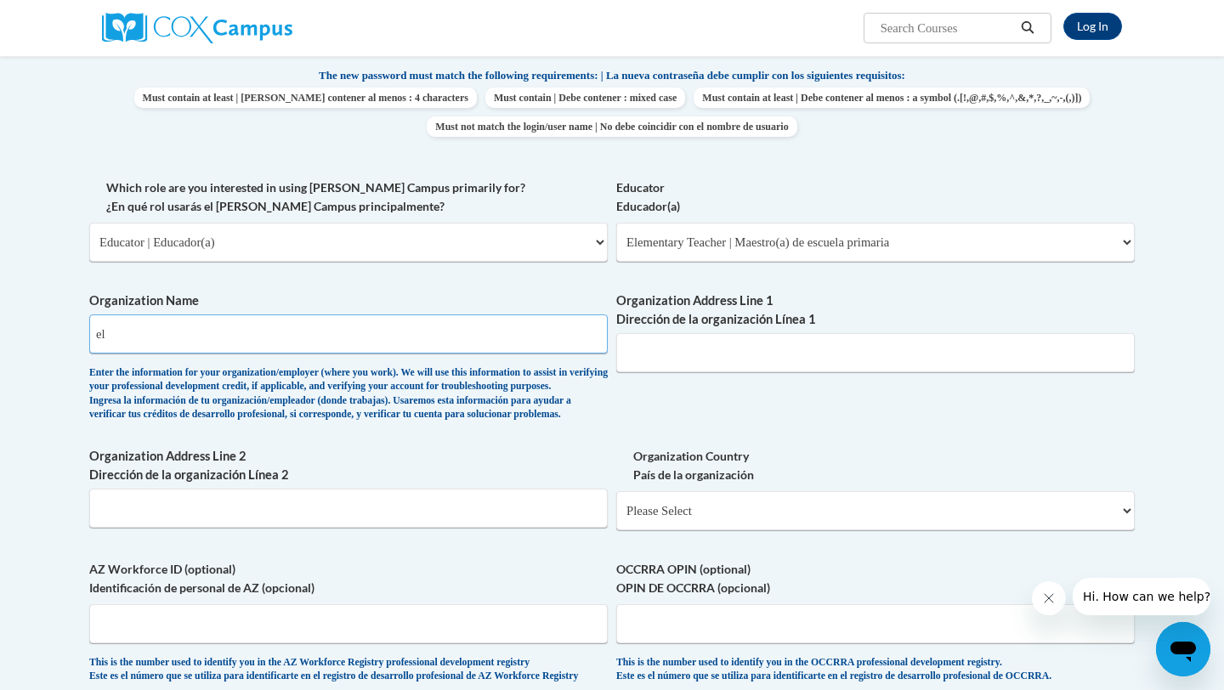
type input "e"
click at [267, 341] on input "Organization Name" at bounding box center [348, 334] width 519 height 39
type input "W"
click at [307, 366] on div "Enter the information for your organization/employer (where you work). We will …" at bounding box center [348, 394] width 519 height 56
click at [307, 331] on input "Organization Name" at bounding box center [348, 334] width 519 height 39
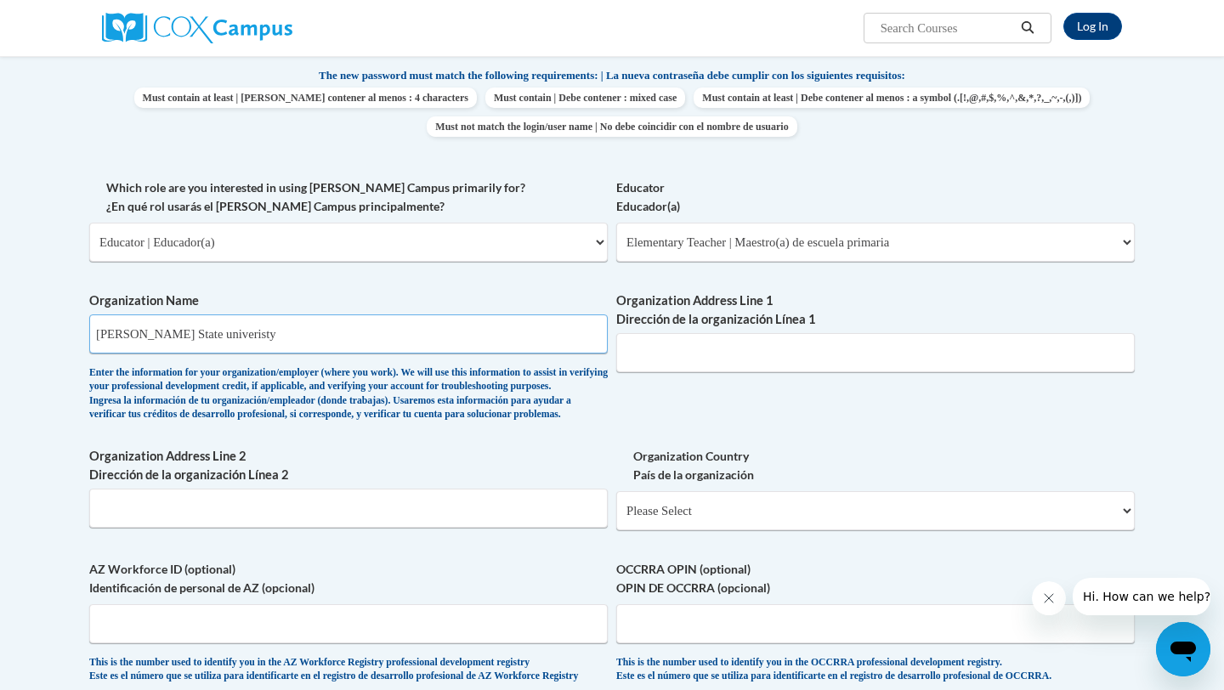
click at [210, 333] on input "[PERSON_NAME] State univeristy" at bounding box center [348, 334] width 519 height 39
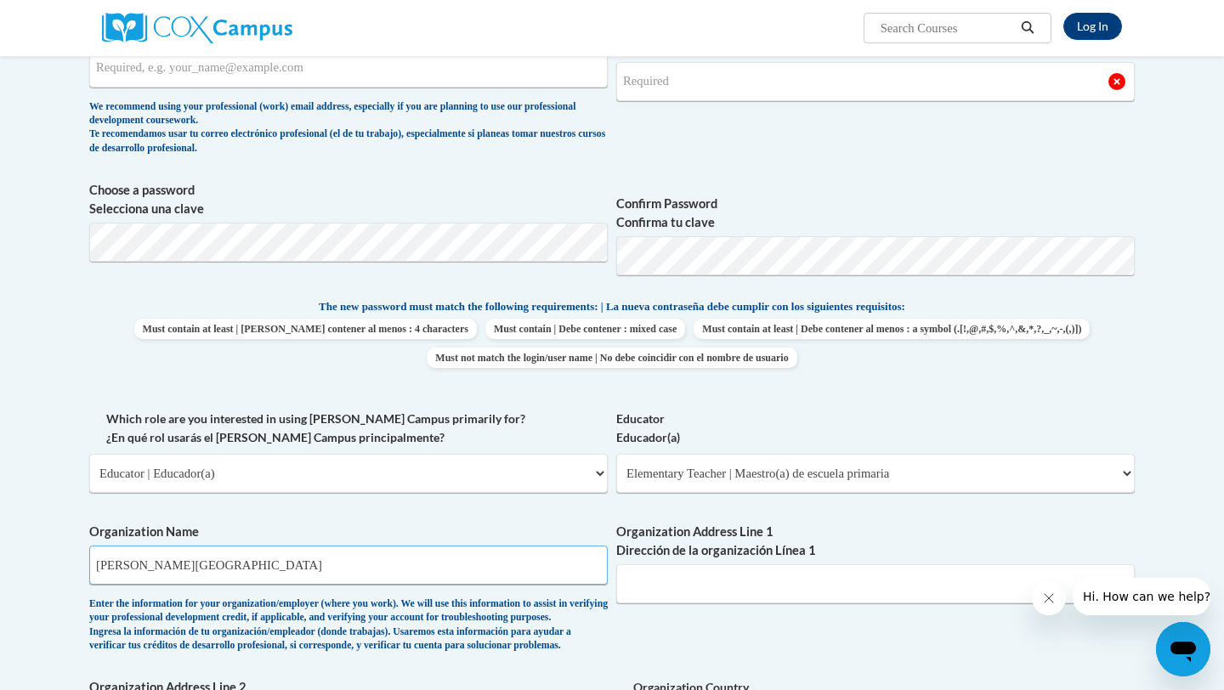
type input "[PERSON_NAME][GEOGRAPHIC_DATA]"
click at [443, 220] on span "Choose a password Selecciona una clave" at bounding box center [348, 235] width 519 height 108
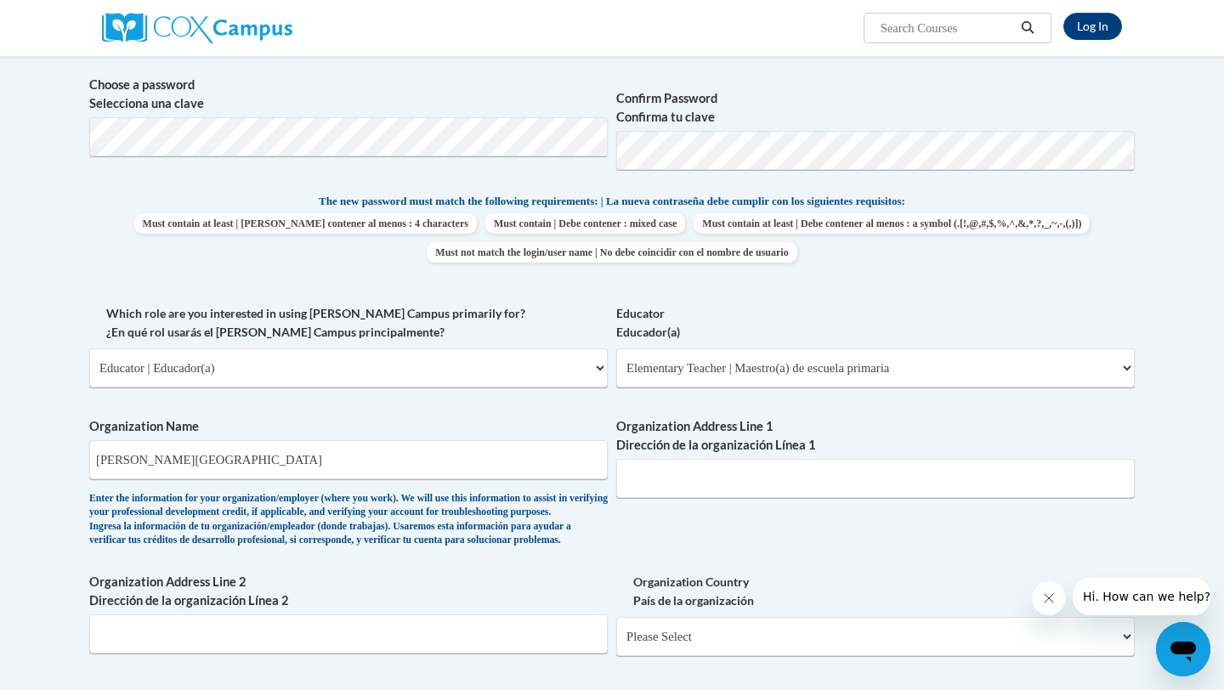
scroll to position [586, 0]
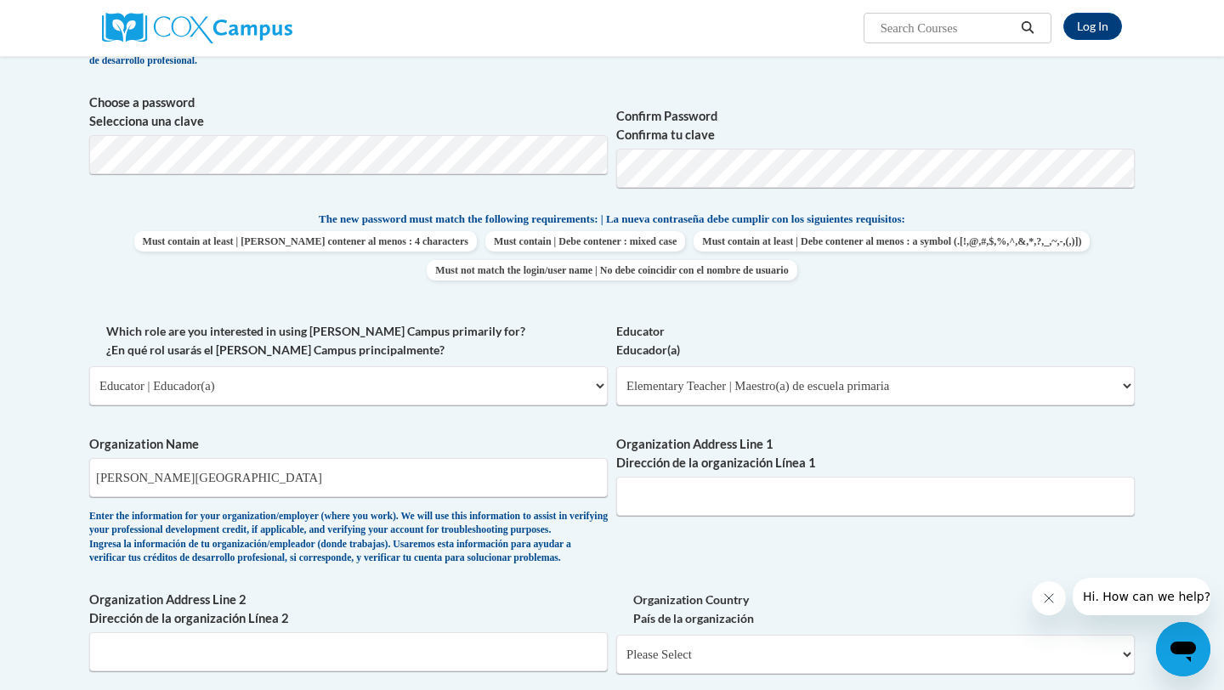
click at [457, 116] on label "Choose a password Selecciona una clave" at bounding box center [348, 112] width 519 height 37
click at [376, 128] on label "Choose a password Selecciona una clave" at bounding box center [348, 112] width 519 height 37
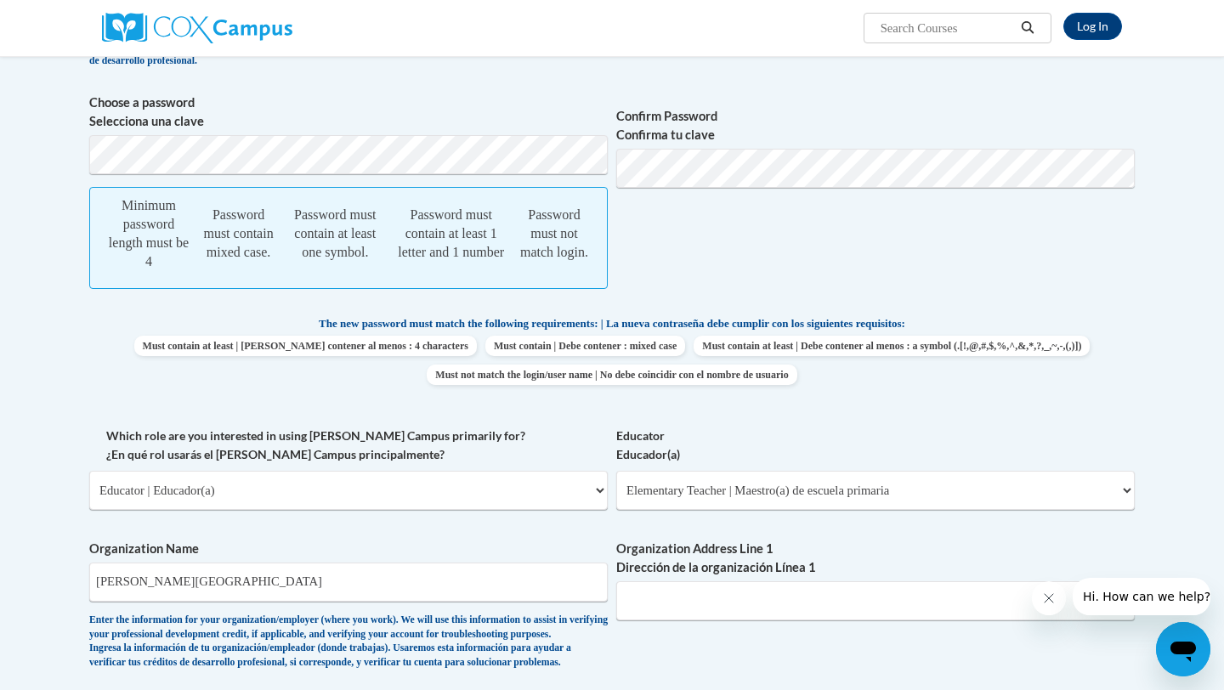
scroll to position [1329, 0]
